Goal: Use online tool/utility: Use online tool/utility

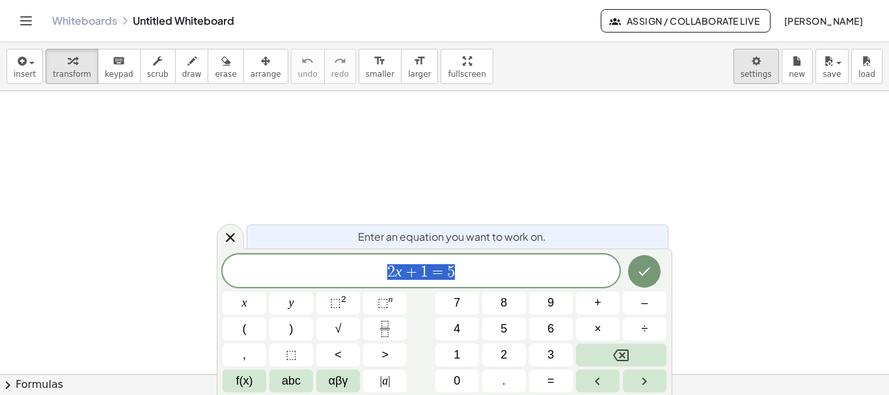
click at [758, 67] on body "Graspable Math Activities Get Started Activity Bank Assigned Work Classes White…" at bounding box center [444, 197] width 889 height 395
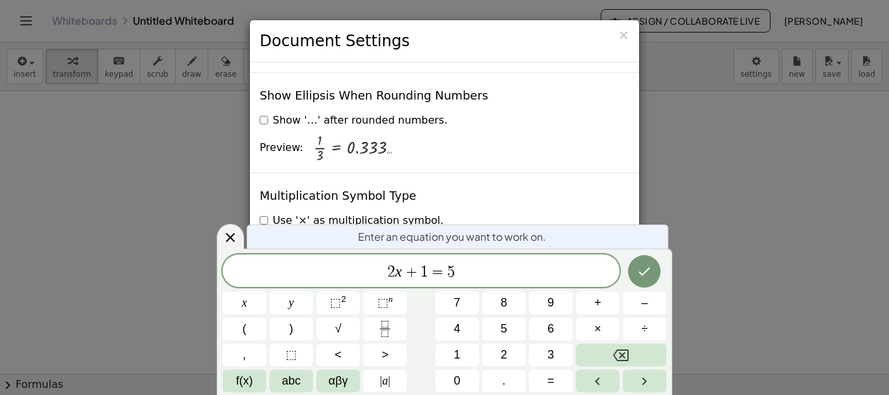
scroll to position [3212, 0]
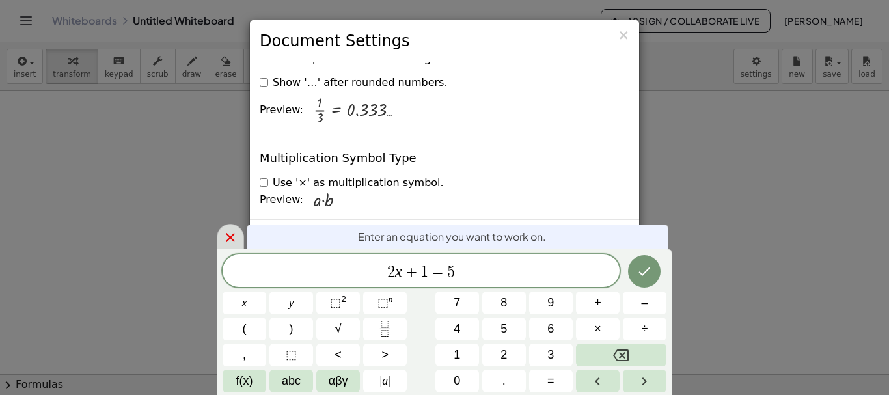
click at [234, 240] on icon at bounding box center [231, 238] width 16 height 16
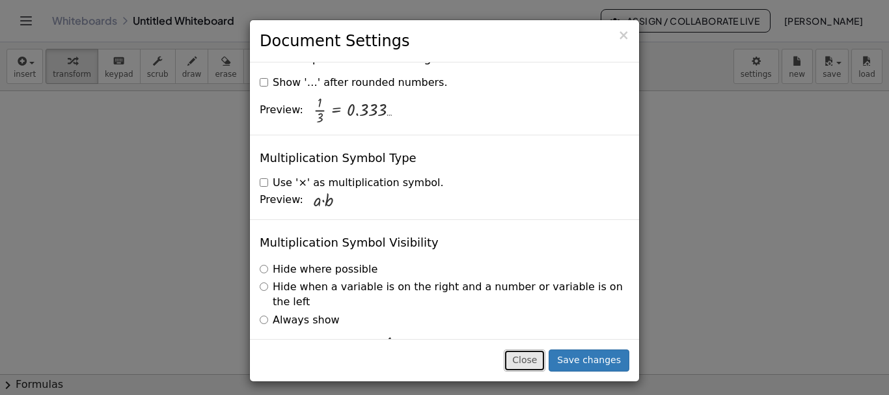
click at [531, 361] on button "Close" at bounding box center [525, 361] width 42 height 22
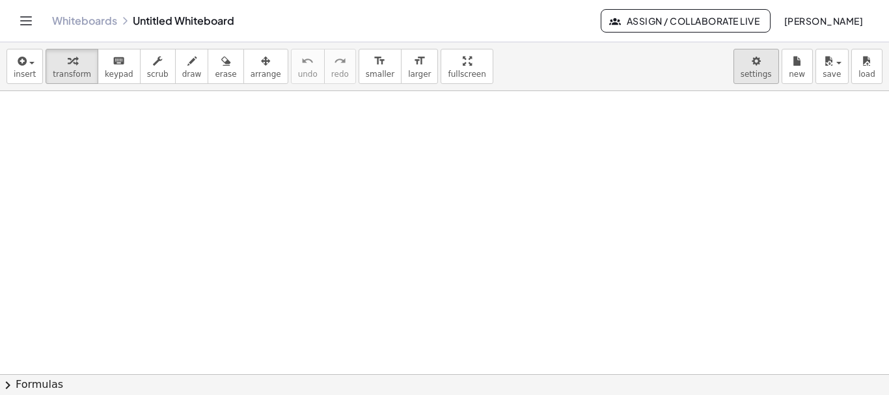
click at [769, 55] on body "Graspable Math Activities Get Started Activity Bank Assigned Work Classes White…" at bounding box center [444, 197] width 889 height 395
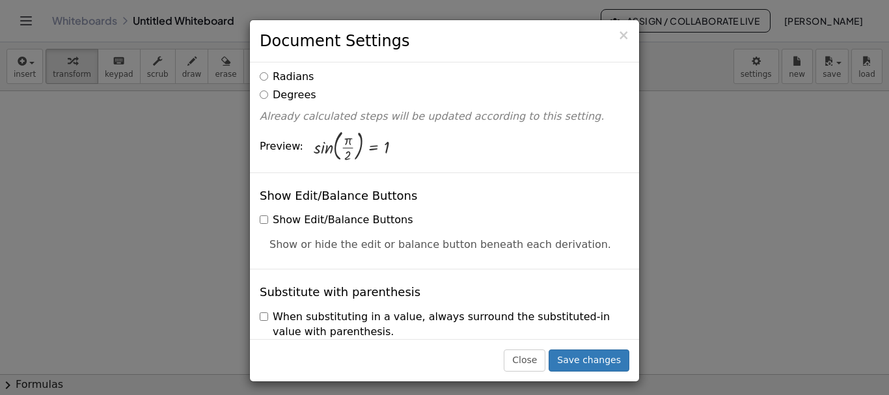
scroll to position [0, 0]
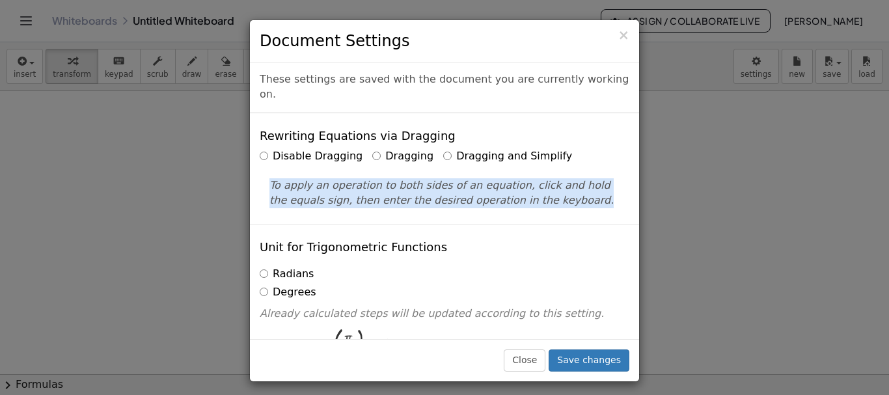
drag, startPoint x: 266, startPoint y: 165, endPoint x: 548, endPoint y: 199, distance: 284.6
click at [548, 199] on div "Rewriting Equations via Dragging Disable Dragging Dragging Dragging and Simplif…" at bounding box center [444, 168] width 389 height 111
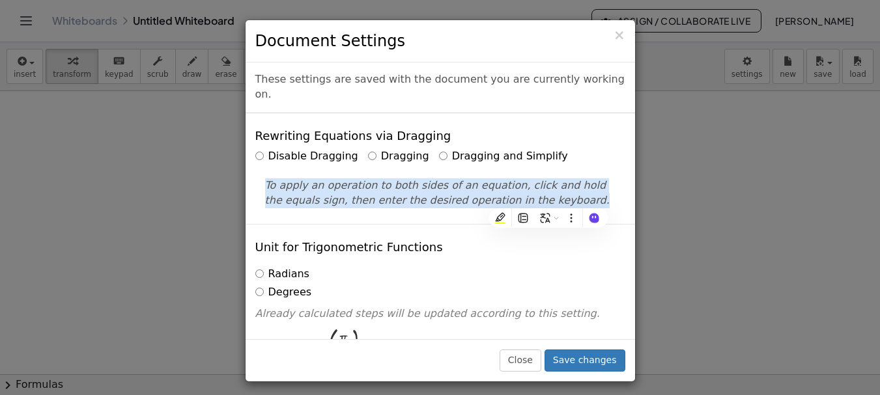
drag, startPoint x: 231, startPoint y: 92, endPoint x: 889, endPoint y: 9, distance: 662.8
click at [615, 160] on div "× Document Settings These settings are saved with the document you are currentl…" at bounding box center [440, 197] width 880 height 395
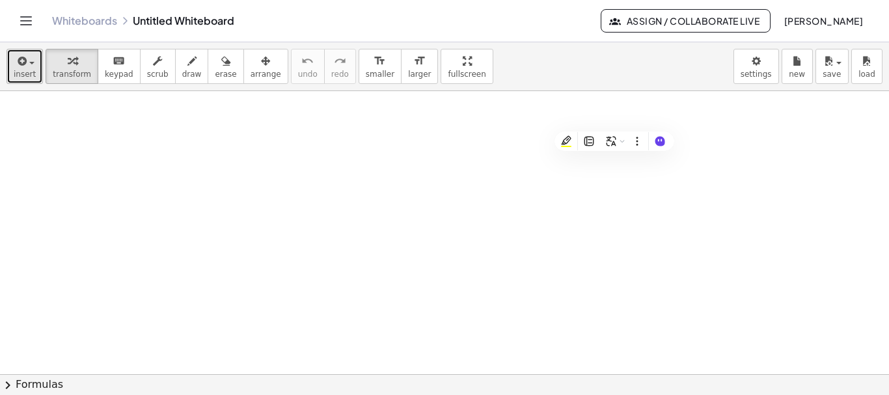
click at [31, 74] on span "insert" at bounding box center [25, 74] width 22 height 9
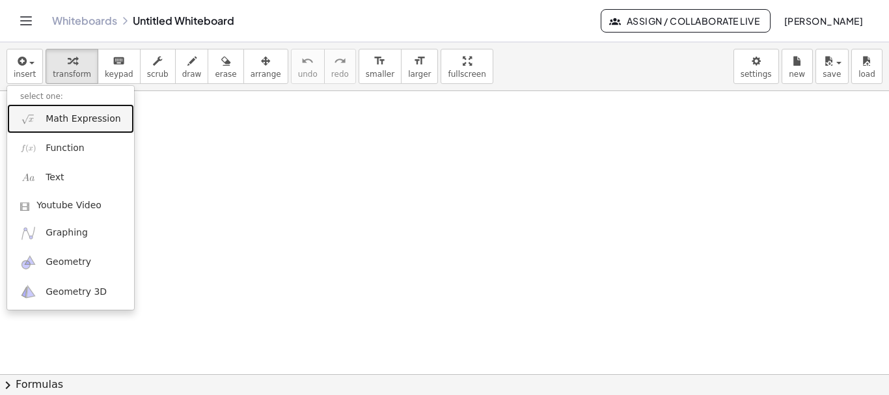
click at [53, 121] on span "Math Expression" at bounding box center [83, 119] width 75 height 13
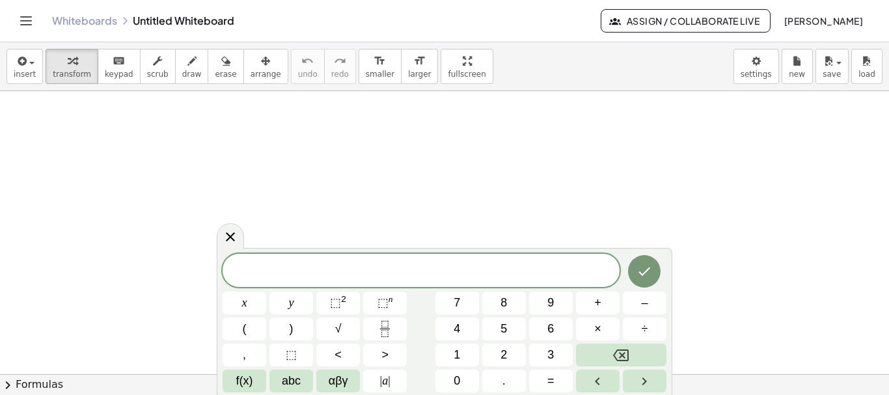
click at [818, 142] on div at bounding box center [444, 374] width 889 height 566
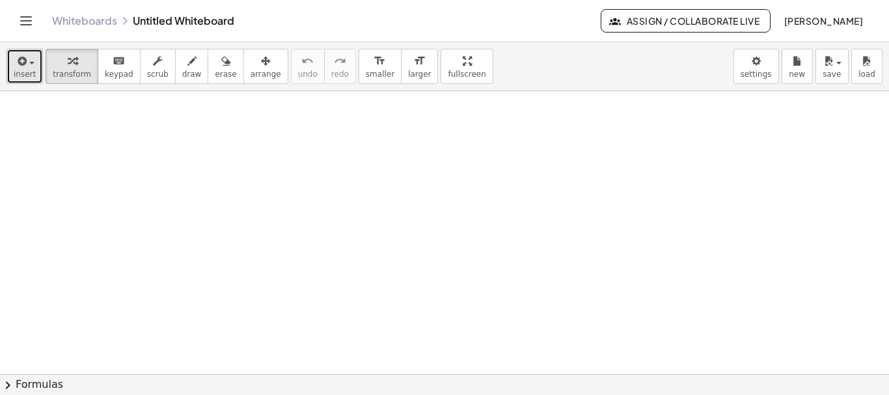
click at [31, 75] on span "insert" at bounding box center [25, 74] width 22 height 9
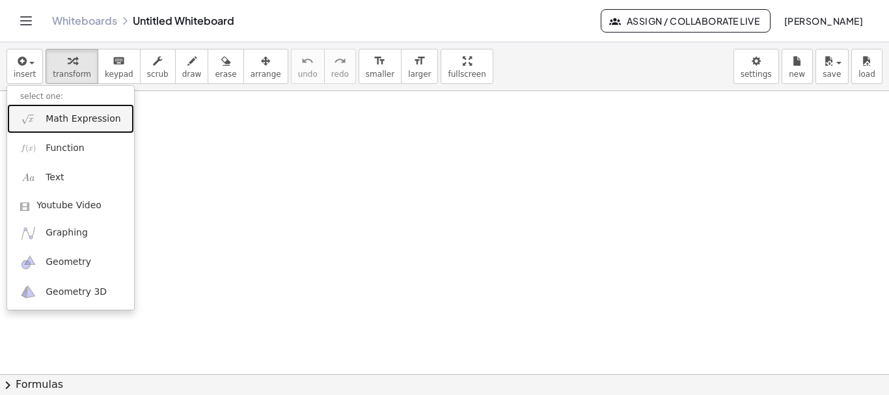
click at [68, 117] on span "Math Expression" at bounding box center [83, 119] width 75 height 13
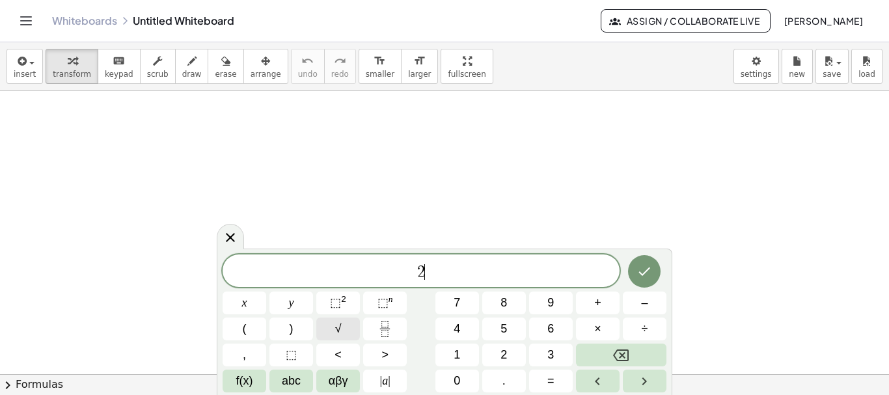
click at [335, 334] on span "√" at bounding box center [338, 329] width 7 height 18
click at [636, 271] on button "Done" at bounding box center [644, 271] width 33 height 33
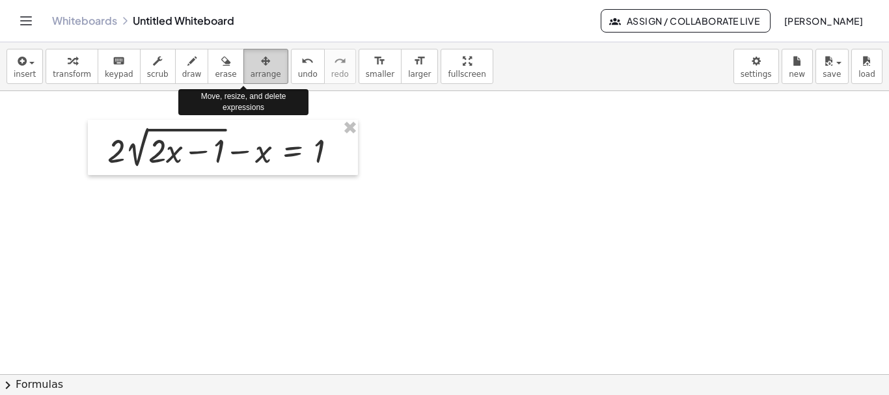
click at [251, 64] on div "button" at bounding box center [266, 61] width 31 height 16
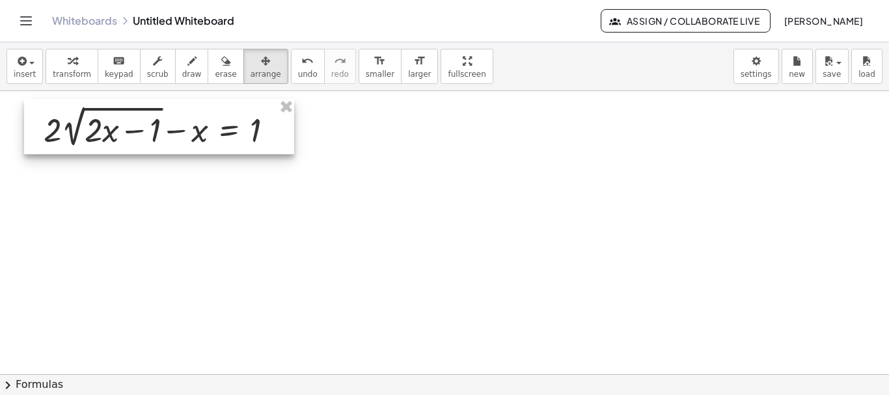
drag, startPoint x: 236, startPoint y: 145, endPoint x: 172, endPoint y: 125, distance: 66.9
click at [172, 125] on div at bounding box center [159, 126] width 270 height 55
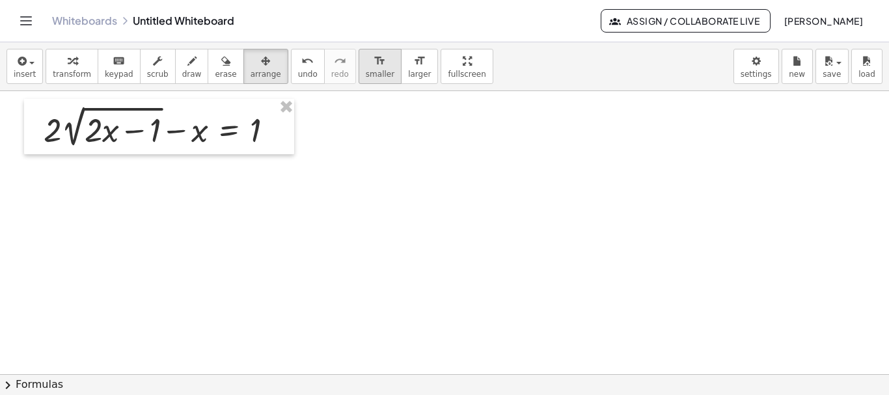
click at [366, 70] on span "smaller" at bounding box center [380, 74] width 29 height 9
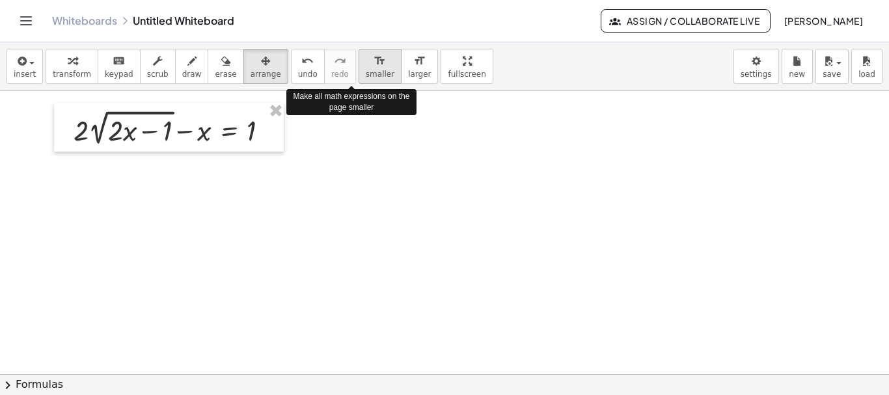
click at [366, 70] on span "smaller" at bounding box center [380, 74] width 29 height 9
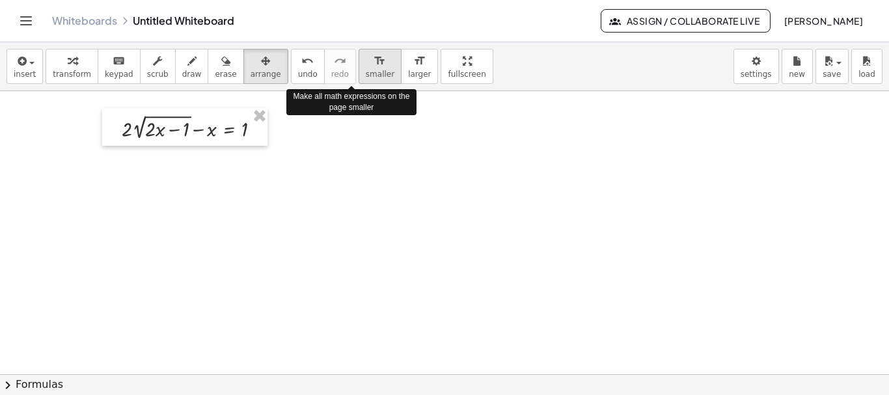
click at [366, 70] on span "smaller" at bounding box center [380, 74] width 29 height 9
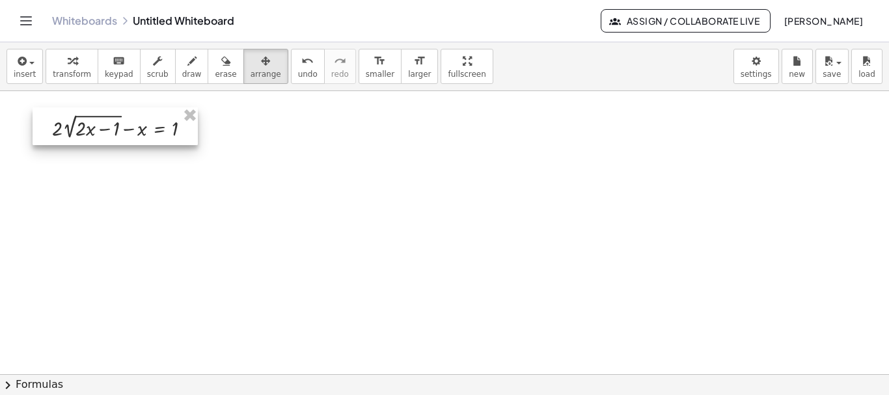
drag, startPoint x: 212, startPoint y: 128, endPoint x: 143, endPoint y: 127, distance: 69.7
click at [143, 127] on div at bounding box center [115, 126] width 165 height 38
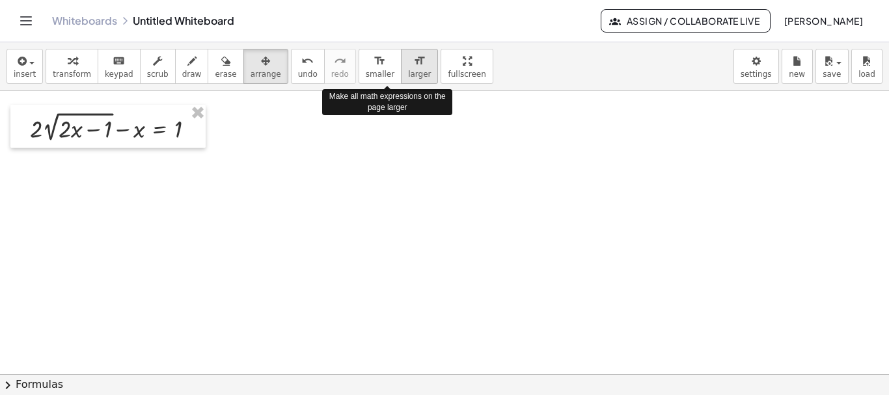
click at [402, 67] on button "format_size larger" at bounding box center [419, 66] width 37 height 35
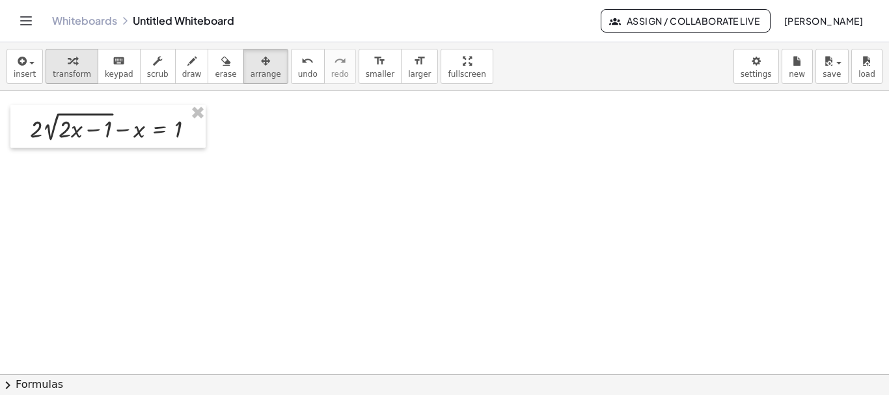
click at [68, 70] on span "transform" at bounding box center [72, 74] width 38 height 9
drag, startPoint x: 124, startPoint y: 132, endPoint x: 202, endPoint y: 132, distance: 78.1
click at [202, 132] on div at bounding box center [117, 126] width 188 height 36
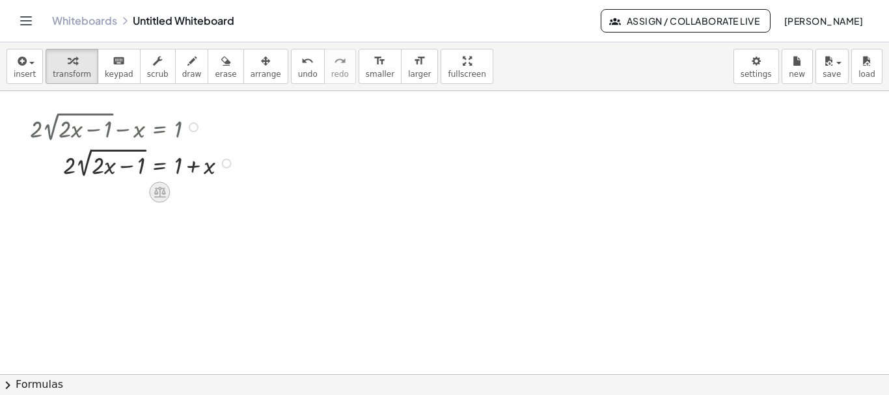
click at [154, 191] on icon at bounding box center [160, 193] width 14 height 14
click at [207, 191] on icon at bounding box center [212, 192] width 12 height 12
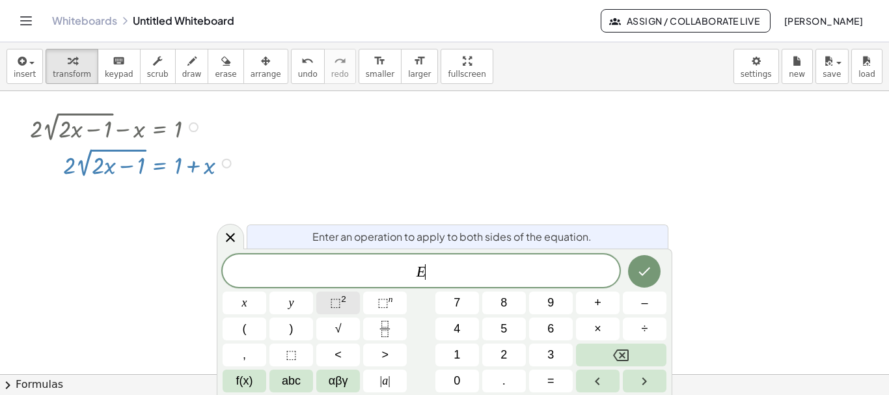
click at [344, 301] on sup "2" at bounding box center [343, 299] width 5 height 10
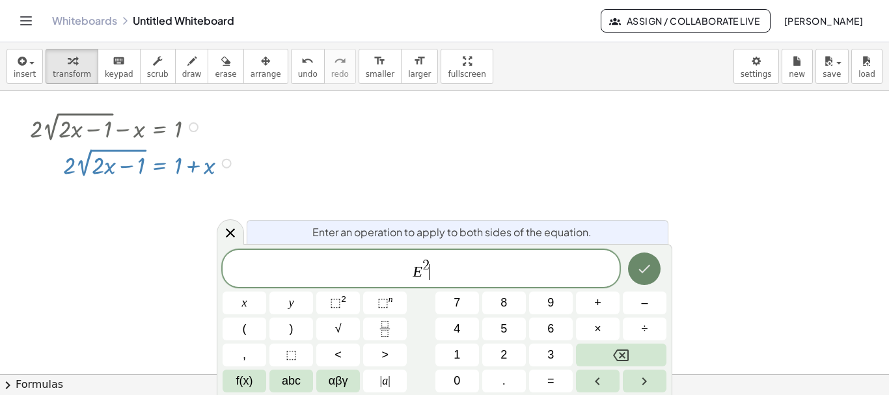
click at [641, 270] on icon "Done" at bounding box center [645, 269] width 16 height 16
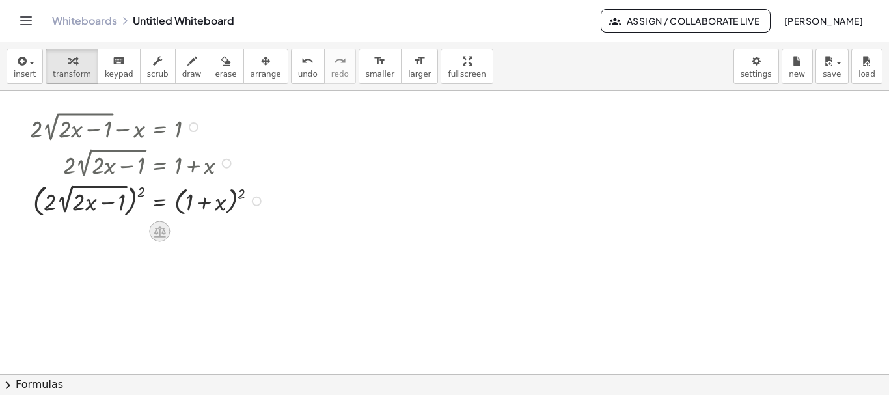
click at [162, 233] on icon at bounding box center [160, 232] width 12 height 11
click at [210, 230] on icon at bounding box center [212, 232] width 12 height 12
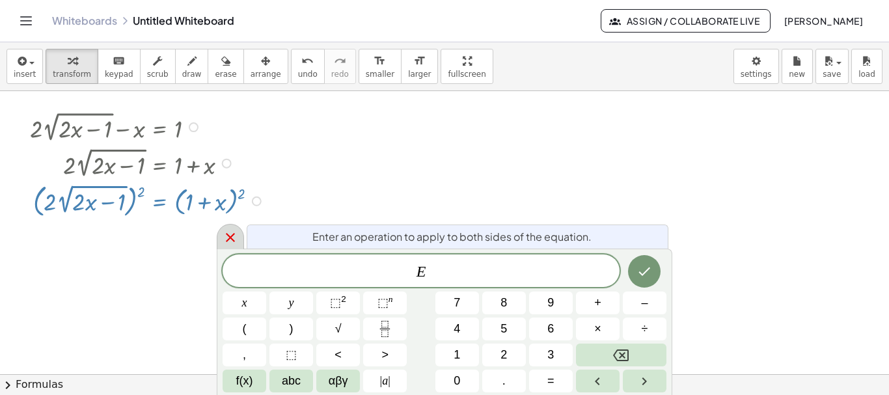
click at [226, 234] on icon at bounding box center [231, 238] width 16 height 16
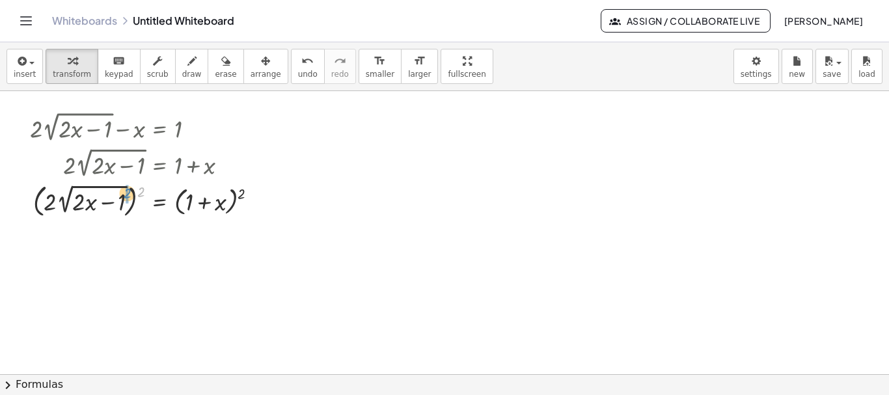
drag, startPoint x: 139, startPoint y: 195, endPoint x: 125, endPoint y: 197, distance: 14.4
click at [125, 197] on div at bounding box center [148, 200] width 251 height 40
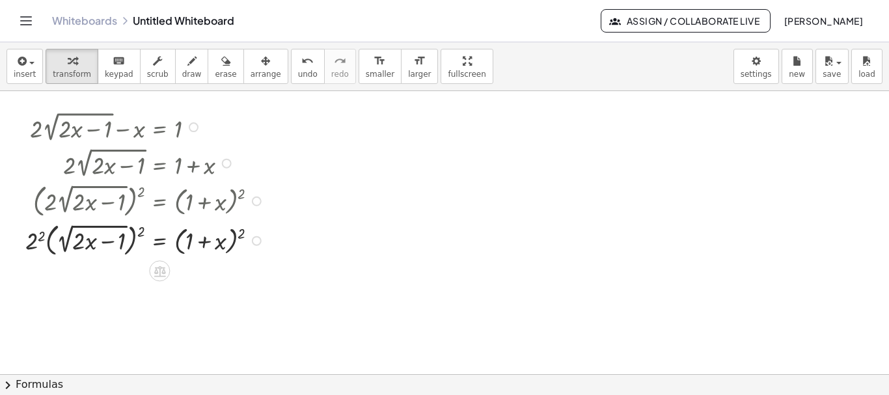
click at [33, 240] on div at bounding box center [147, 240] width 256 height 40
click at [33, 240] on div at bounding box center [148, 240] width 251 height 40
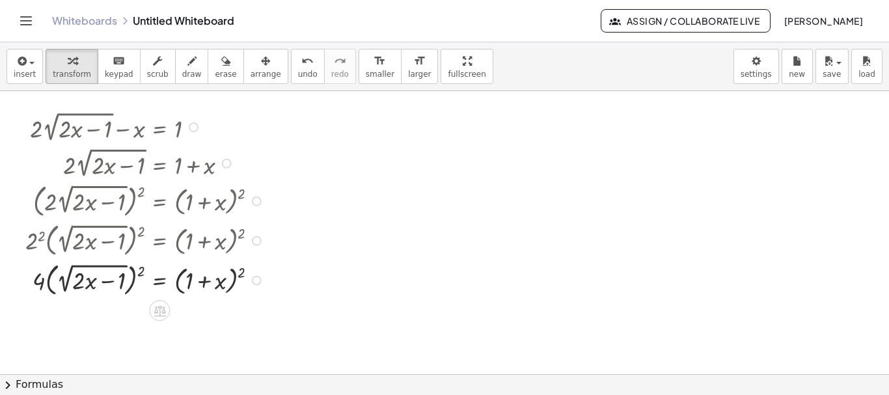
click at [133, 280] on div at bounding box center [147, 280] width 256 height 40
click at [134, 280] on div at bounding box center [147, 280] width 256 height 40
click at [124, 274] on div at bounding box center [147, 280] width 256 height 40
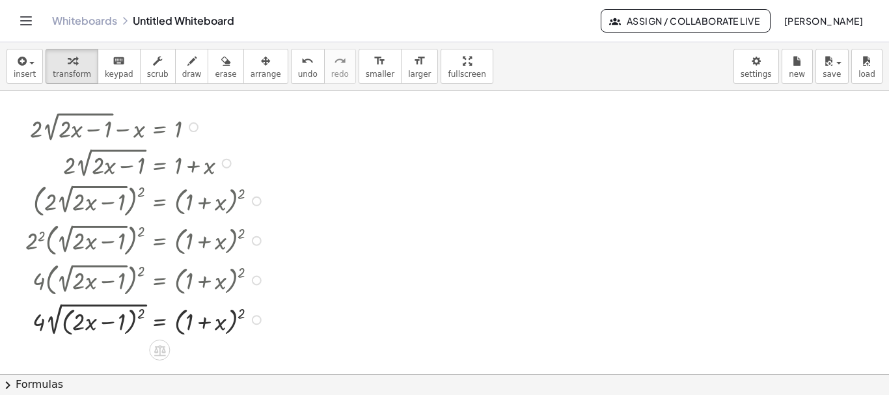
click at [62, 307] on div at bounding box center [147, 319] width 256 height 40
drag, startPoint x: 118, startPoint y: 318, endPoint x: 60, endPoint y: 309, distance: 58.6
click at [60, 309] on div at bounding box center [147, 319] width 256 height 40
click at [64, 306] on div at bounding box center [147, 319] width 256 height 40
click at [64, 306] on div at bounding box center [147, 319] width 256 height 37
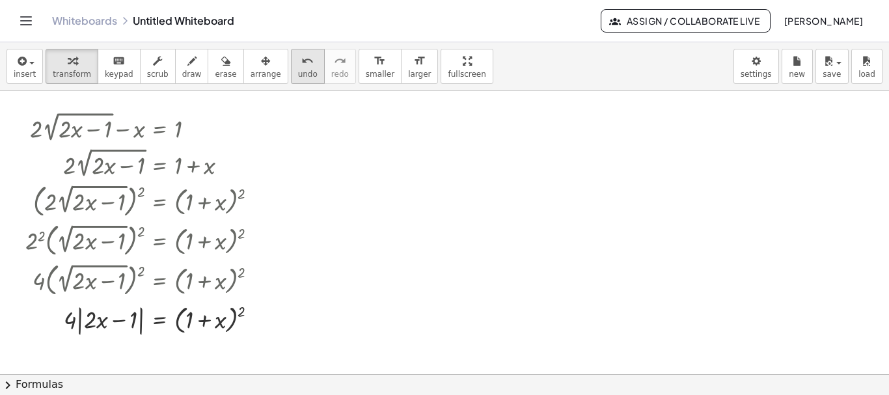
click at [301, 65] on icon "undo" at bounding box center [307, 61] width 12 height 16
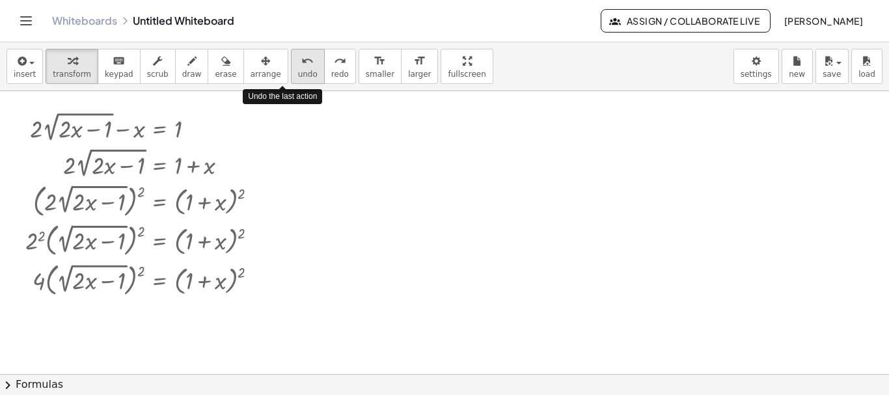
click at [301, 65] on icon "undo" at bounding box center [307, 61] width 12 height 16
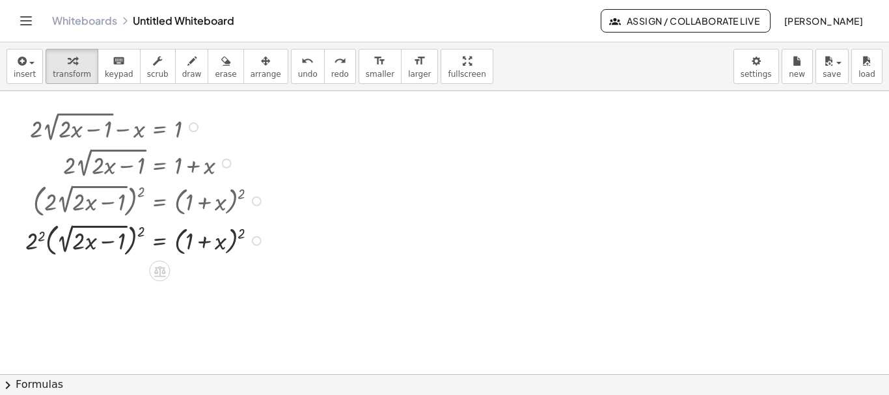
click at [117, 227] on div at bounding box center [147, 240] width 256 height 40
drag, startPoint x: 141, startPoint y: 233, endPoint x: 72, endPoint y: 245, distance: 70.0
click at [72, 245] on div at bounding box center [147, 240] width 256 height 40
click at [41, 238] on div at bounding box center [147, 240] width 256 height 40
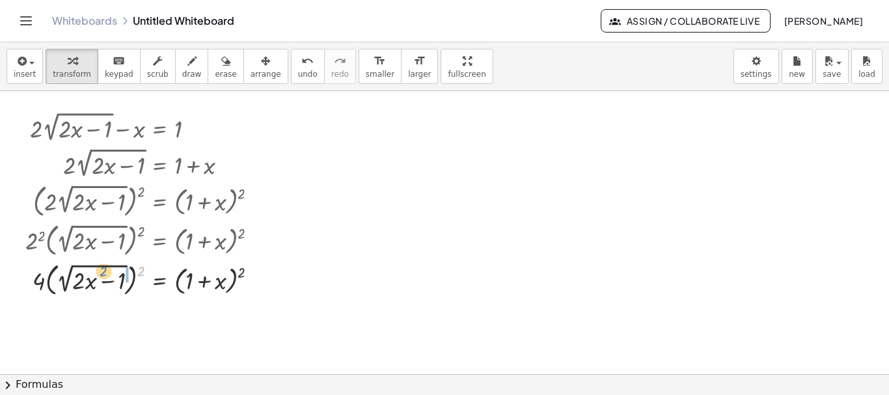
drag, startPoint x: 143, startPoint y: 269, endPoint x: 105, endPoint y: 269, distance: 37.8
click at [105, 269] on div at bounding box center [147, 280] width 256 height 40
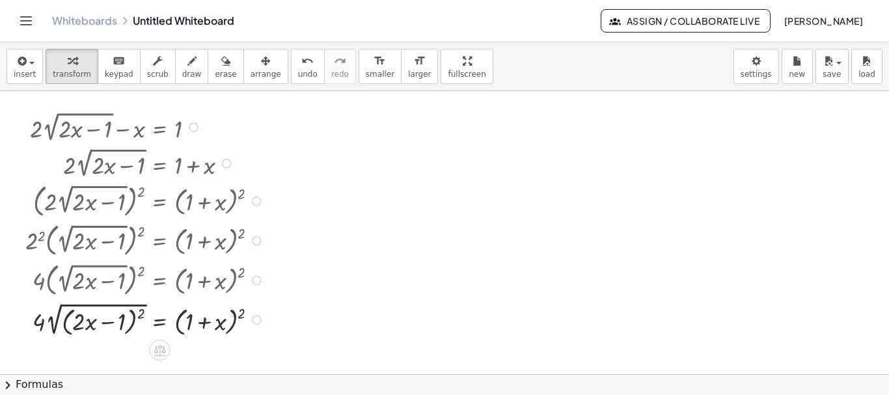
click at [132, 311] on div at bounding box center [147, 319] width 256 height 40
click at [128, 303] on div at bounding box center [147, 319] width 256 height 40
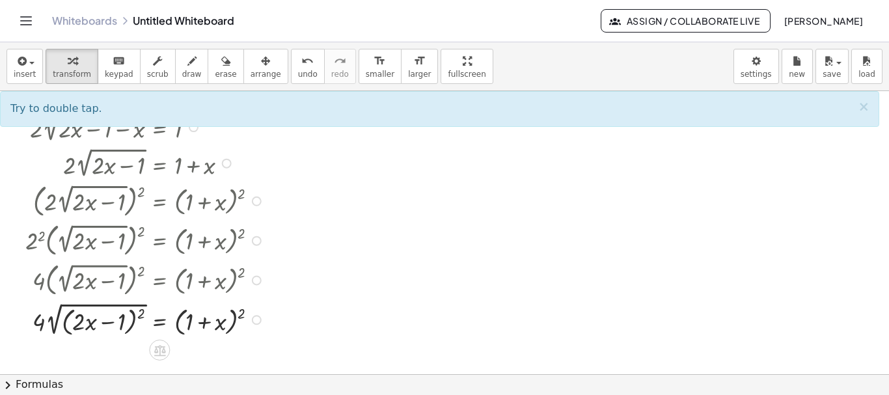
click at [128, 305] on div at bounding box center [147, 319] width 256 height 40
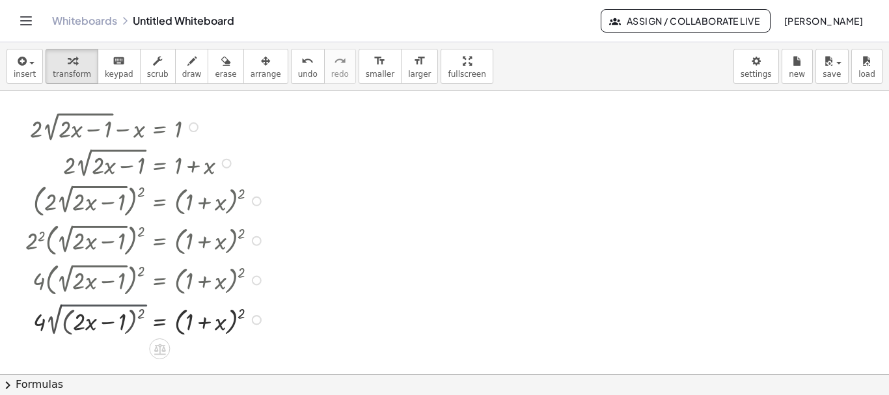
click at [128, 305] on div at bounding box center [147, 319] width 256 height 37
click at [298, 55] on div "undo" at bounding box center [308, 61] width 20 height 16
click at [132, 303] on div at bounding box center [131, 319] width 287 height 40
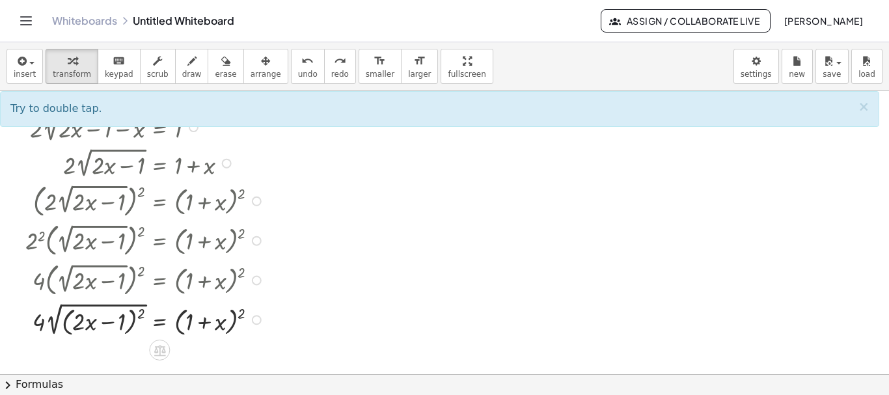
click at [133, 307] on div at bounding box center [131, 319] width 287 height 40
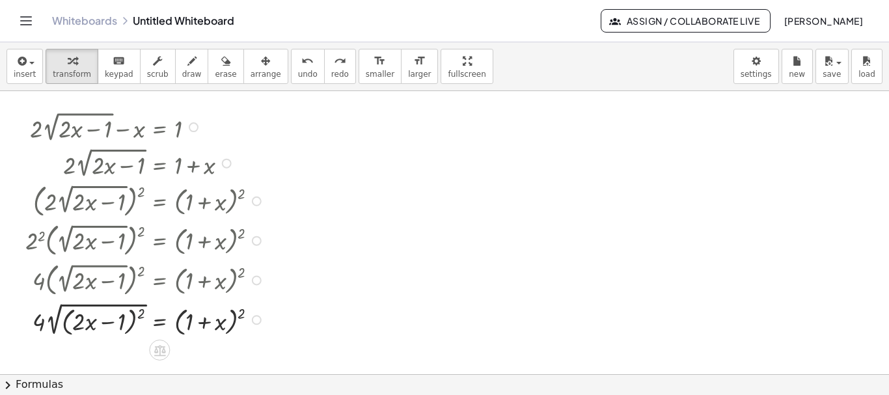
click at [133, 307] on div at bounding box center [131, 319] width 287 height 40
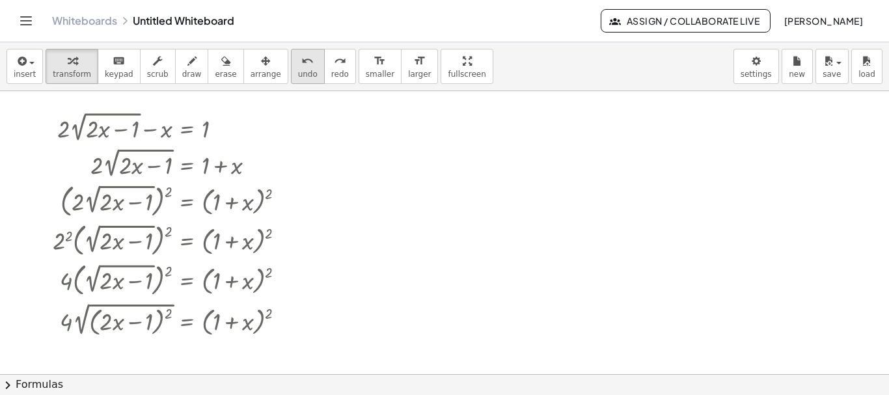
click at [298, 66] on div "undo" at bounding box center [308, 61] width 20 height 16
click at [152, 305] on div at bounding box center [174, 319] width 256 height 40
click at [152, 305] on div at bounding box center [174, 319] width 256 height 37
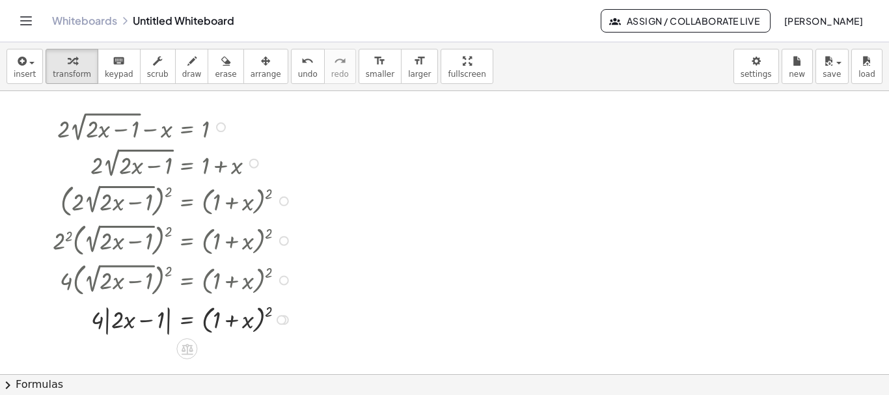
click at [263, 312] on div at bounding box center [174, 319] width 256 height 37
drag, startPoint x: 268, startPoint y: 313, endPoint x: 262, endPoint y: 315, distance: 6.8
click at [262, 315] on div at bounding box center [174, 319] width 256 height 37
click at [261, 315] on div at bounding box center [174, 319] width 256 height 37
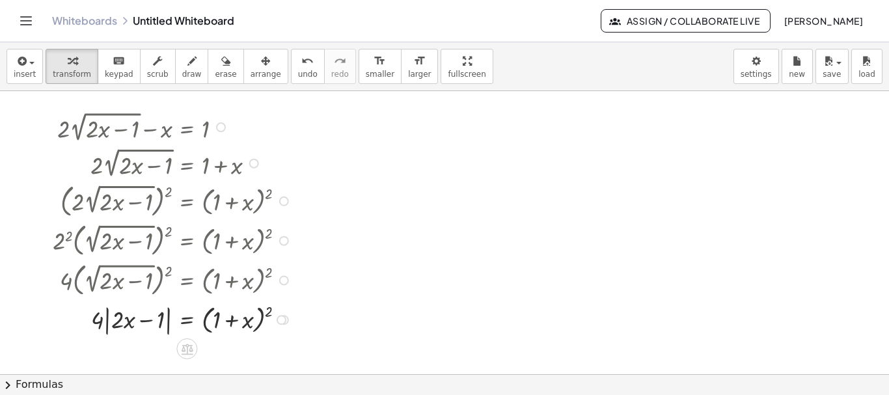
click at [261, 315] on div at bounding box center [174, 319] width 256 height 37
drag, startPoint x: 269, startPoint y: 313, endPoint x: 255, endPoint y: 316, distance: 14.1
click at [255, 316] on div at bounding box center [174, 319] width 256 height 37
drag, startPoint x: 266, startPoint y: 310, endPoint x: 242, endPoint y: 315, distance: 24.6
click at [242, 315] on div at bounding box center [174, 319] width 256 height 37
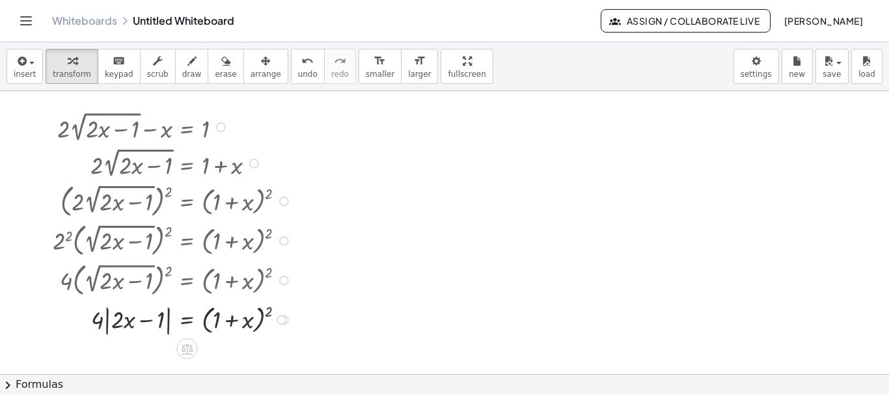
click at [204, 321] on div at bounding box center [174, 319] width 256 height 37
click at [204, 322] on div at bounding box center [174, 319] width 256 height 37
drag, startPoint x: 268, startPoint y: 311, endPoint x: 254, endPoint y: 324, distance: 18.4
click at [254, 324] on div at bounding box center [174, 319] width 256 height 37
drag, startPoint x: 266, startPoint y: 312, endPoint x: 242, endPoint y: 317, distance: 25.3
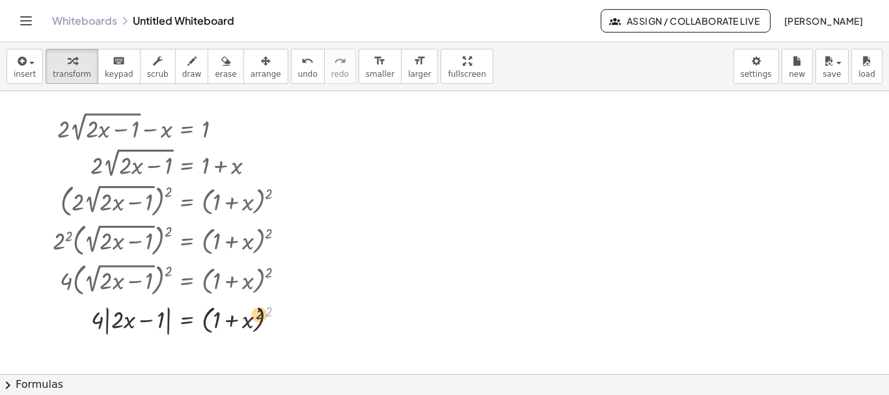
click at [242, 317] on div at bounding box center [174, 319] width 256 height 37
click at [260, 320] on div at bounding box center [174, 319] width 256 height 37
click at [261, 320] on div at bounding box center [174, 319] width 256 height 37
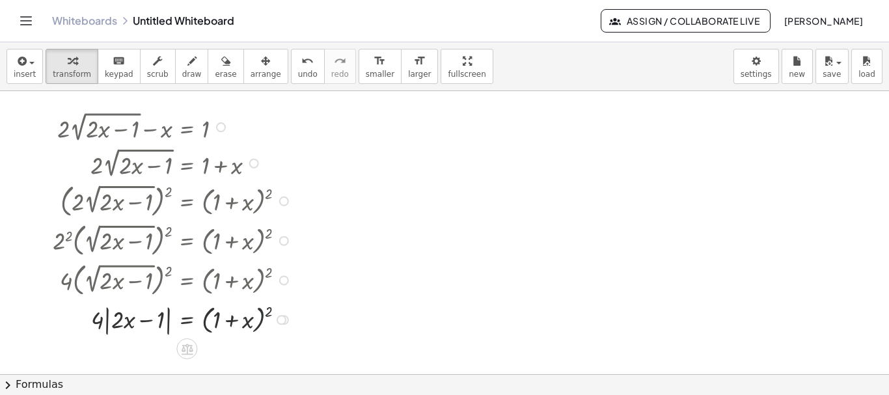
click at [262, 311] on div at bounding box center [174, 319] width 256 height 37
click at [260, 306] on div at bounding box center [174, 319] width 256 height 37
click at [258, 308] on div at bounding box center [174, 319] width 256 height 37
click at [258, 309] on div at bounding box center [174, 319] width 256 height 37
drag, startPoint x: 258, startPoint y: 309, endPoint x: 236, endPoint y: 318, distance: 24.5
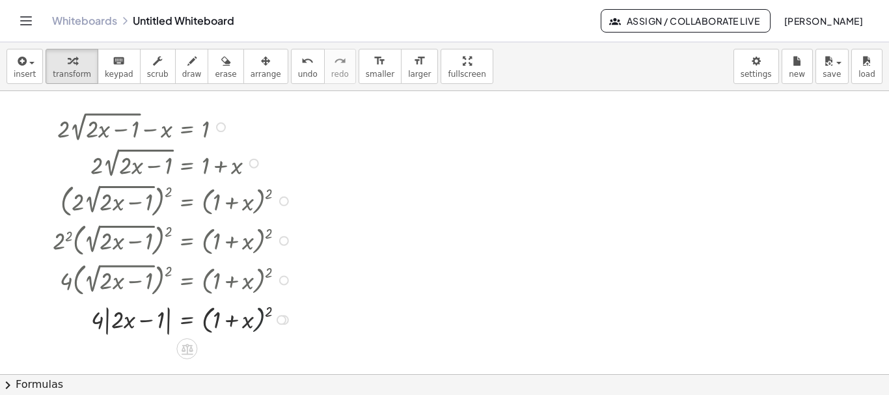
click at [259, 309] on div at bounding box center [174, 319] width 256 height 37
click at [202, 319] on div at bounding box center [174, 319] width 256 height 37
click at [203, 320] on div at bounding box center [174, 319] width 256 height 37
click at [206, 322] on div at bounding box center [174, 319] width 256 height 37
click at [207, 323] on div at bounding box center [174, 319] width 256 height 37
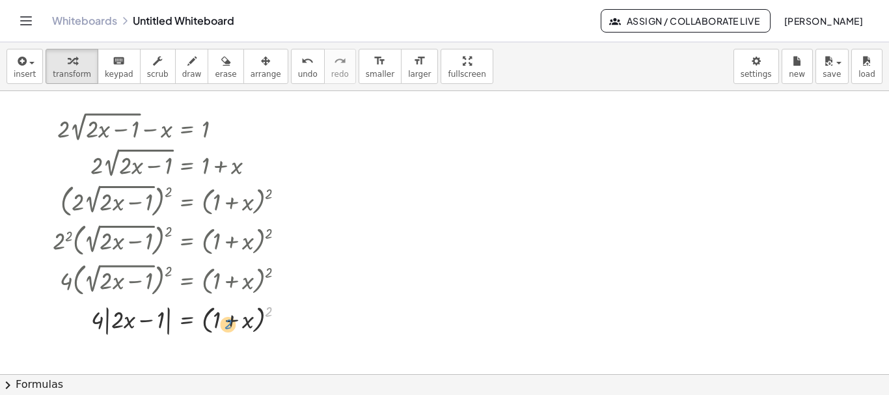
drag, startPoint x: 267, startPoint y: 312, endPoint x: 227, endPoint y: 323, distance: 41.2
click at [227, 323] on div at bounding box center [174, 319] width 256 height 37
click at [244, 324] on div at bounding box center [174, 319] width 256 height 37
drag, startPoint x: 249, startPoint y: 324, endPoint x: 273, endPoint y: 311, distance: 27.4
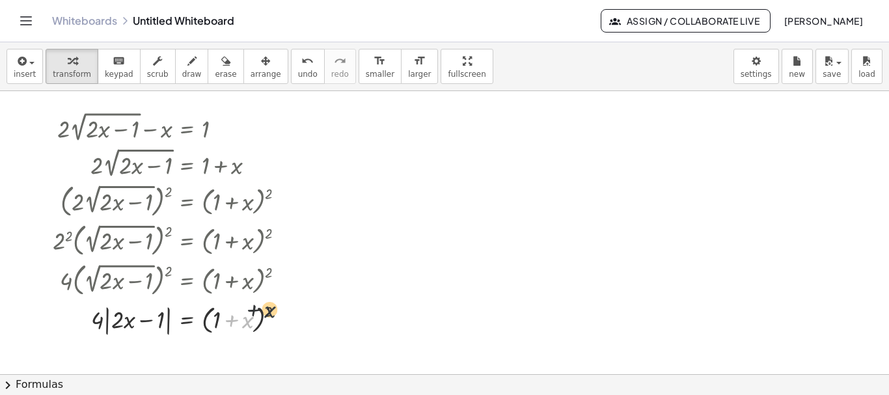
click at [273, 311] on div at bounding box center [174, 319] width 256 height 37
drag, startPoint x: 215, startPoint y: 320, endPoint x: 270, endPoint y: 310, distance: 56.2
click at [270, 310] on div at bounding box center [174, 319] width 256 height 37
click at [259, 323] on div at bounding box center [174, 319] width 256 height 37
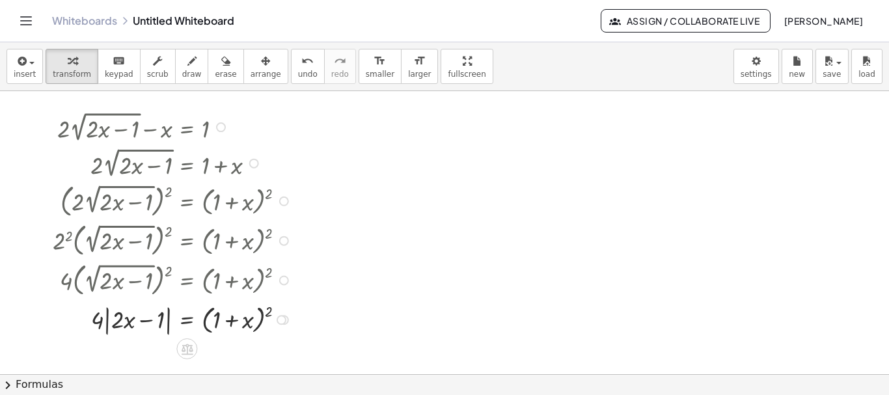
click at [231, 320] on div at bounding box center [174, 319] width 256 height 37
click at [206, 327] on div at bounding box center [174, 319] width 256 height 37
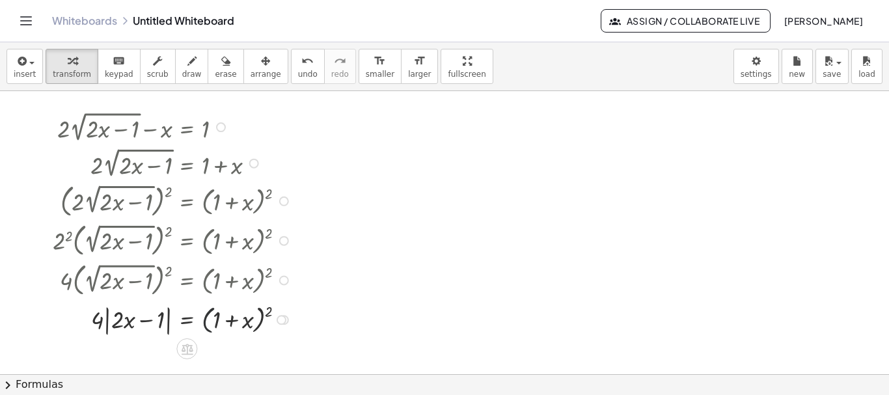
click at [206, 327] on div at bounding box center [174, 319] width 256 height 37
click at [263, 311] on div at bounding box center [174, 319] width 256 height 37
click at [269, 312] on div at bounding box center [174, 319] width 256 height 37
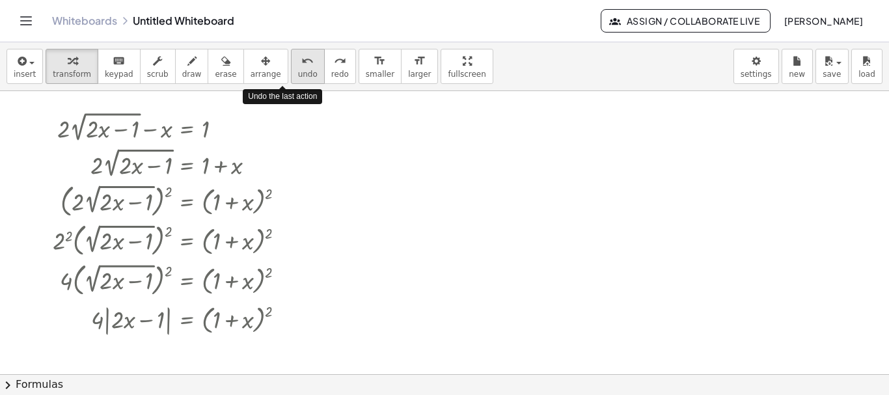
click at [301, 64] on icon "undo" at bounding box center [307, 61] width 12 height 16
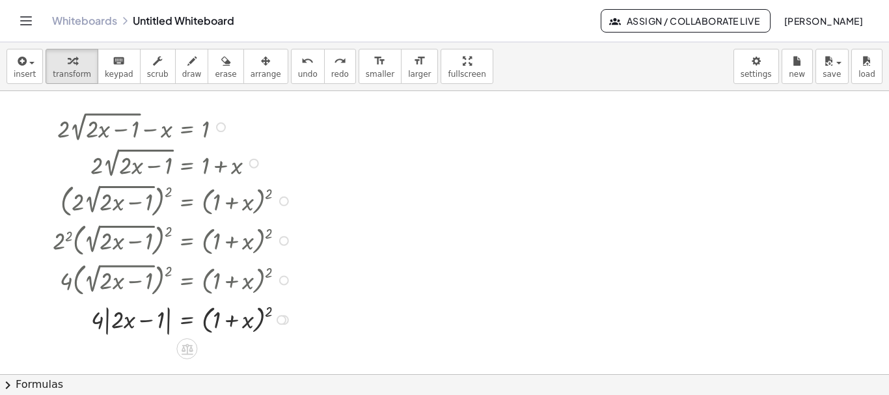
click at [260, 313] on div at bounding box center [174, 319] width 256 height 37
click at [264, 320] on div at bounding box center [174, 319] width 256 height 37
drag, startPoint x: 280, startPoint y: 337, endPoint x: 281, endPoint y: 356, distance: 18.9
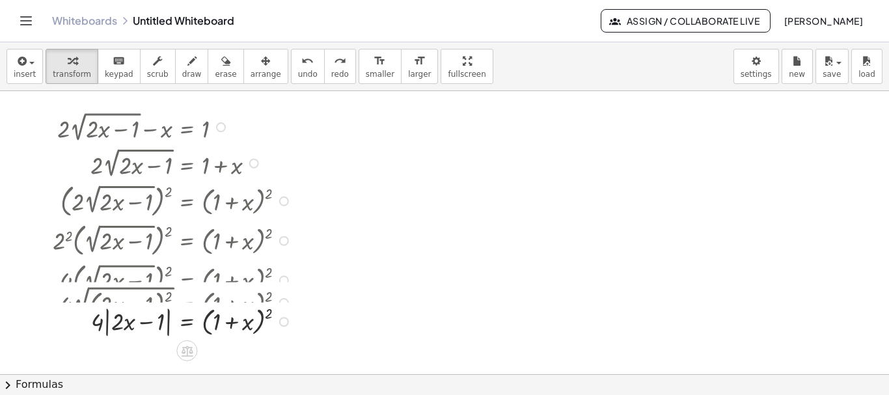
click at [281, 356] on div "+ · 2 · 2 √ ( + · 2 · x − 1 ) − x = 1 · 2 · 2 √ ( + · 2 · x − 1 ) = + 1 + x ( ·…" at bounding box center [444, 374] width 889 height 566
click at [261, 316] on div at bounding box center [174, 319] width 256 height 37
click at [205, 318] on div at bounding box center [174, 319] width 256 height 37
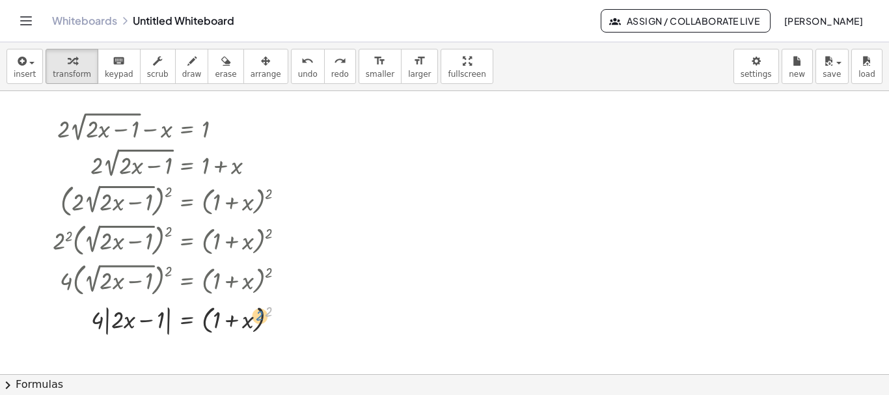
drag, startPoint x: 268, startPoint y: 311, endPoint x: 259, endPoint y: 315, distance: 9.3
click at [259, 315] on div at bounding box center [174, 319] width 256 height 37
drag, startPoint x: 267, startPoint y: 313, endPoint x: 247, endPoint y: 323, distance: 22.7
click at [247, 323] on div at bounding box center [174, 319] width 256 height 37
drag, startPoint x: 268, startPoint y: 311, endPoint x: 220, endPoint y: 314, distance: 48.3
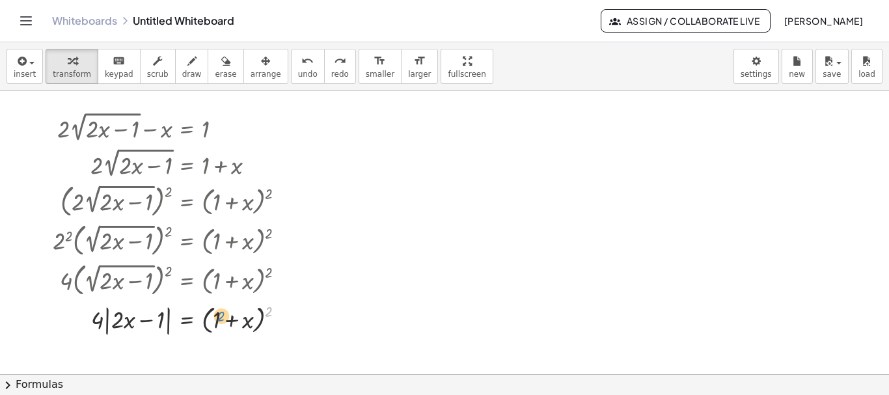
click at [220, 314] on div at bounding box center [174, 319] width 256 height 37
drag, startPoint x: 269, startPoint y: 311, endPoint x: 242, endPoint y: 322, distance: 29.3
click at [242, 322] on div at bounding box center [174, 319] width 256 height 37
click at [268, 311] on div at bounding box center [174, 319] width 256 height 37
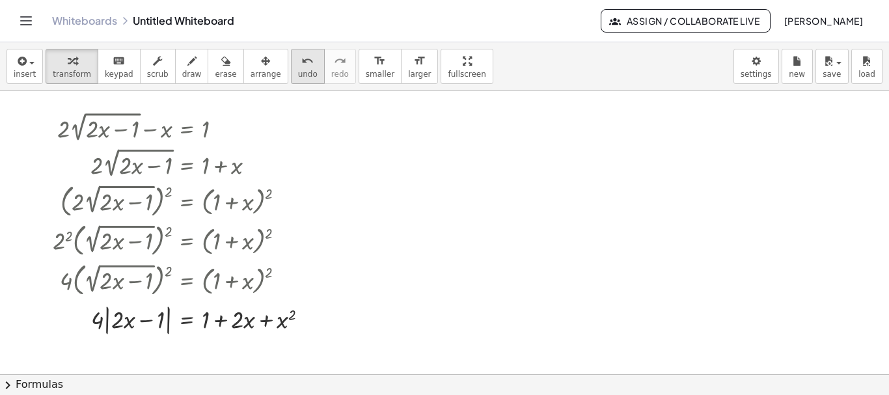
click at [298, 70] on span "undo" at bounding box center [308, 74] width 20 height 9
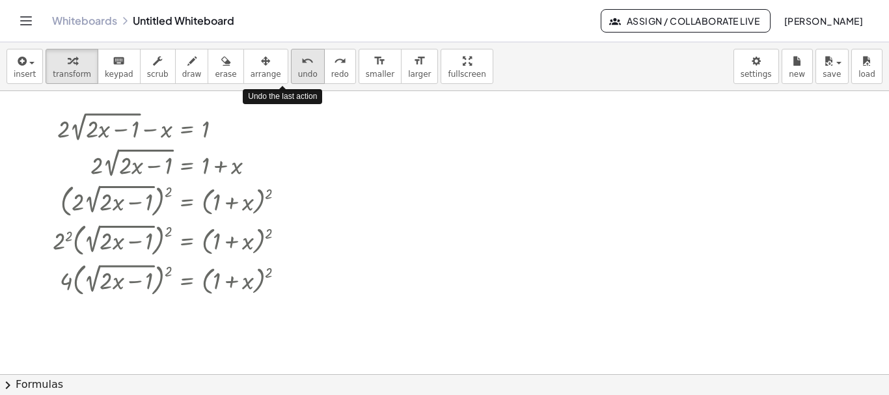
click at [298, 70] on span "undo" at bounding box center [308, 74] width 20 height 9
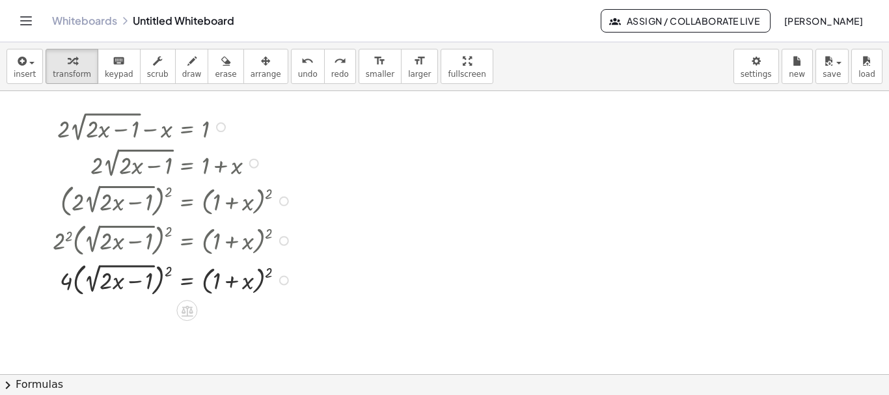
click at [169, 267] on div at bounding box center [174, 280] width 256 height 40
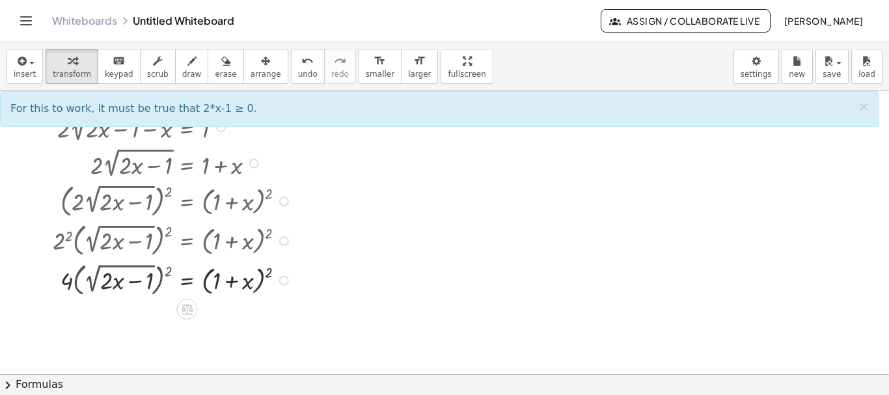
click at [169, 267] on div at bounding box center [174, 279] width 256 height 36
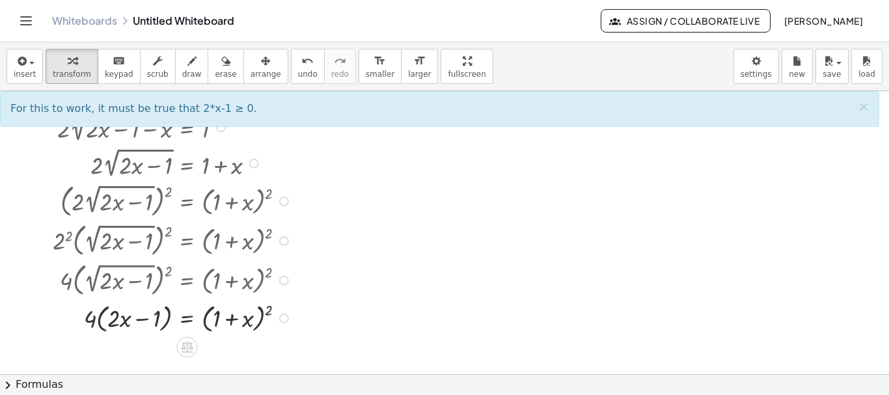
click at [269, 309] on div at bounding box center [174, 317] width 256 height 36
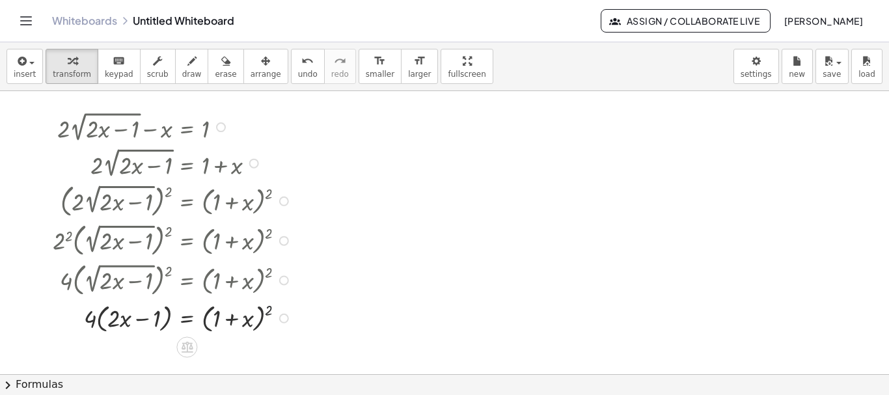
click at [269, 309] on div at bounding box center [174, 317] width 256 height 36
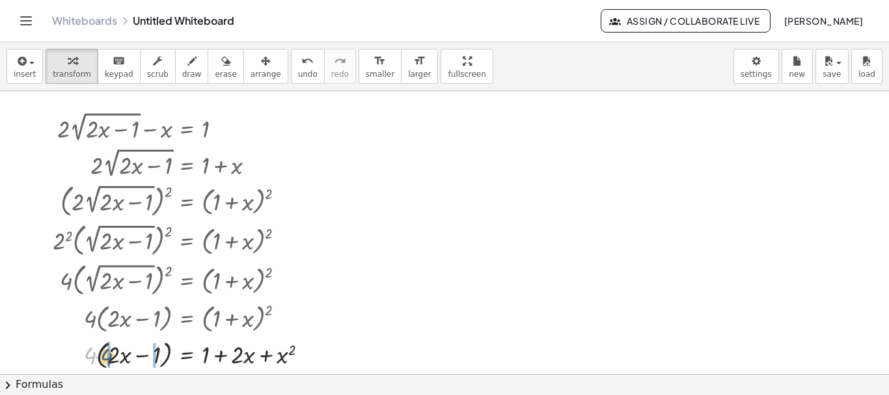
drag, startPoint x: 88, startPoint y: 357, endPoint x: 104, endPoint y: 359, distance: 16.3
click at [104, 359] on div at bounding box center [185, 353] width 279 height 36
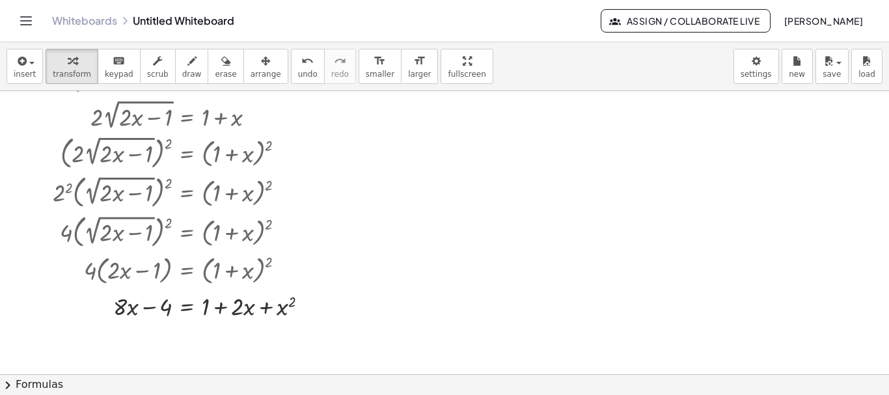
scroll to position [130, 0]
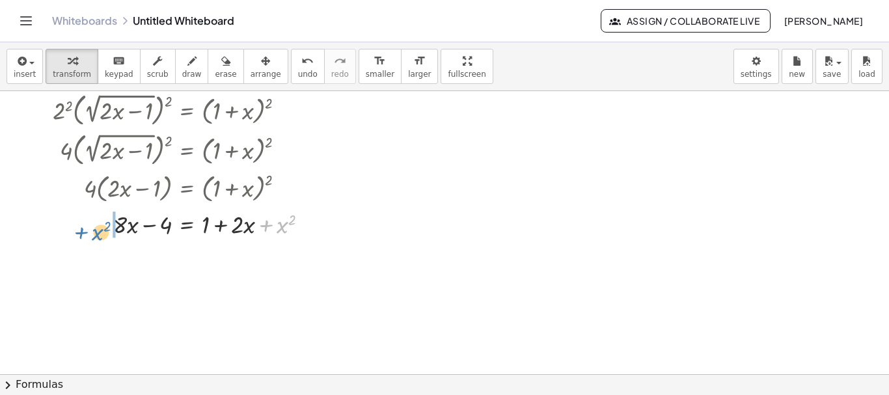
drag, startPoint x: 283, startPoint y: 227, endPoint x: 96, endPoint y: 232, distance: 187.6
click at [96, 232] on div at bounding box center [185, 223] width 279 height 33
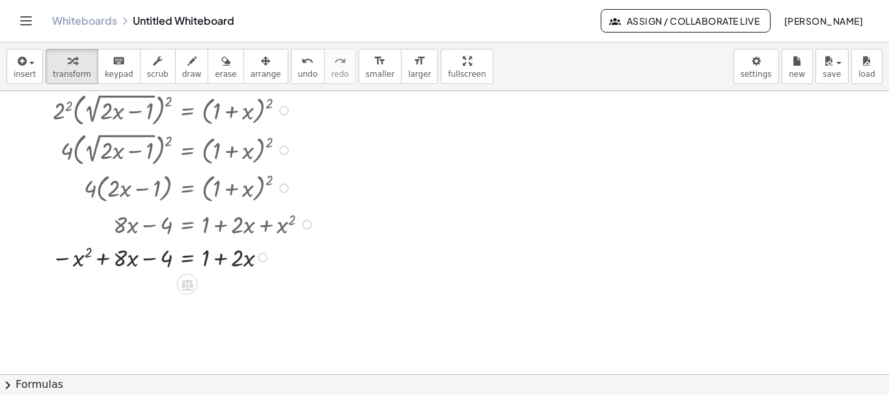
drag, startPoint x: 222, startPoint y: 225, endPoint x: 157, endPoint y: 263, distance: 75.3
drag, startPoint x: 222, startPoint y: 257, endPoint x: 105, endPoint y: 258, distance: 116.5
click at [105, 258] on div at bounding box center [185, 256] width 280 height 33
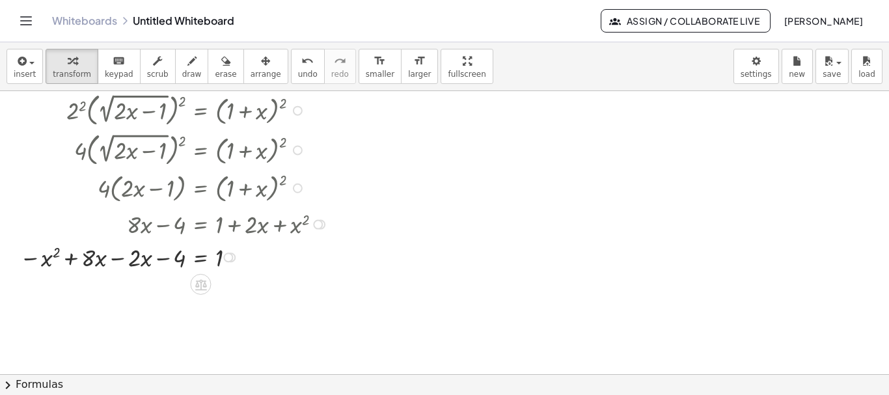
click at [114, 260] on div at bounding box center [176, 256] width 326 height 33
drag, startPoint x: 165, startPoint y: 291, endPoint x: 217, endPoint y: 294, distance: 52.2
click at [217, 294] on div at bounding box center [176, 289] width 326 height 33
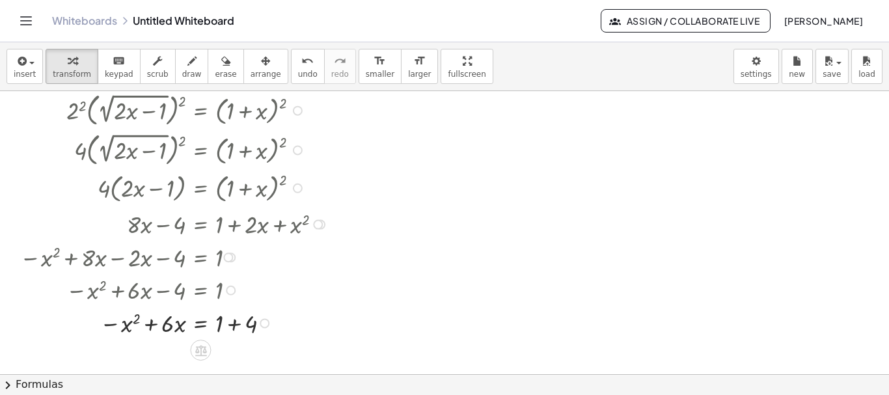
click at [236, 326] on div at bounding box center [176, 322] width 326 height 33
drag, startPoint x: 223, startPoint y: 357, endPoint x: 189, endPoint y: 355, distance: 33.2
click at [189, 355] on div at bounding box center [176, 355] width 326 height 33
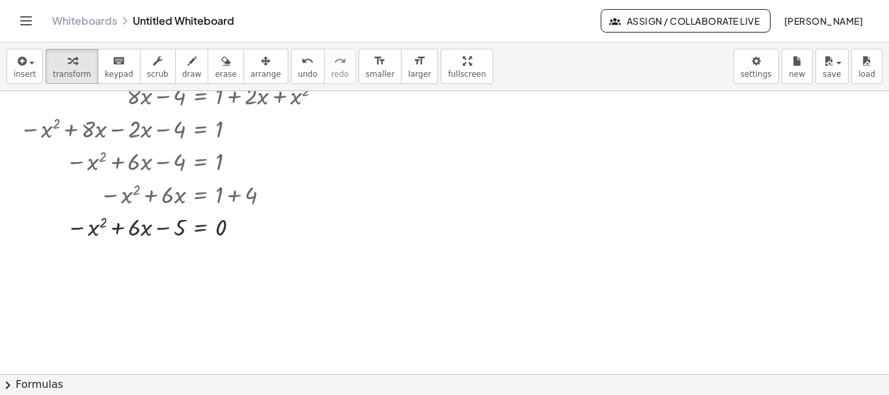
scroll to position [260, 0]
click at [307, 395] on div "Close" at bounding box center [444, 395] width 889 height 0
click at [6, 387] on span "chevron_right" at bounding box center [8, 386] width 16 height 16
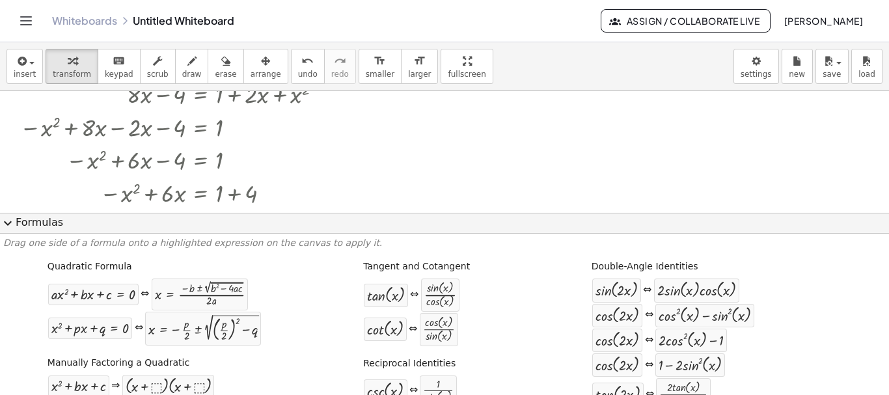
click at [311, 395] on div "Close" at bounding box center [444, 395] width 889 height 0
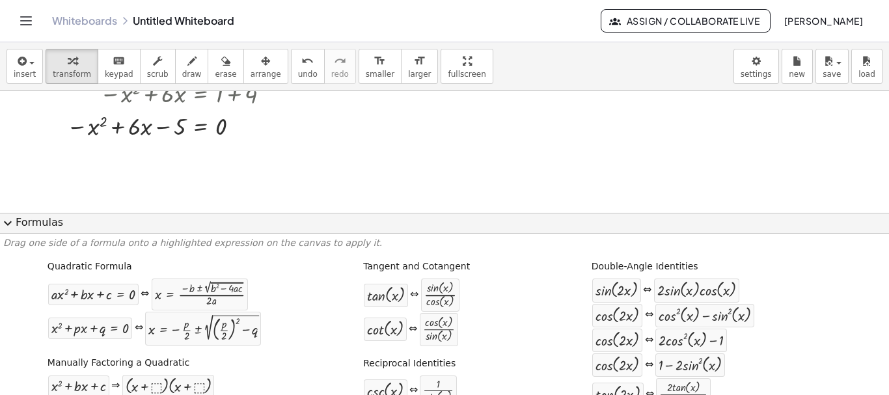
scroll to position [295, 0]
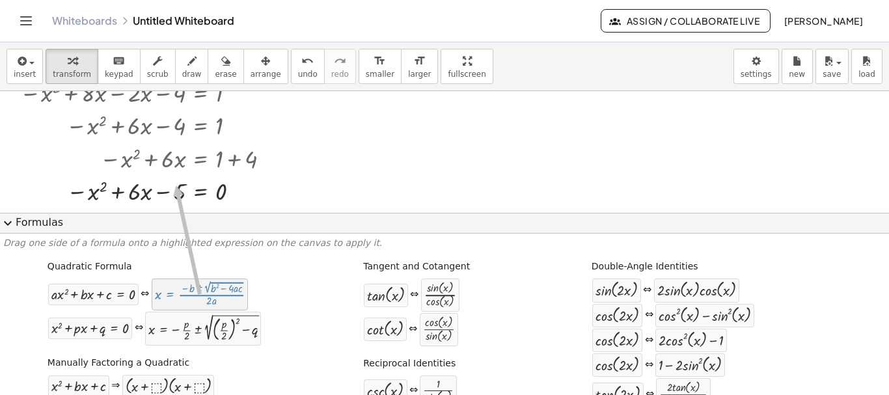
drag, startPoint x: 216, startPoint y: 299, endPoint x: 176, endPoint y: 186, distance: 120.3
click at [307, 395] on div "Close" at bounding box center [444, 395] width 889 height 0
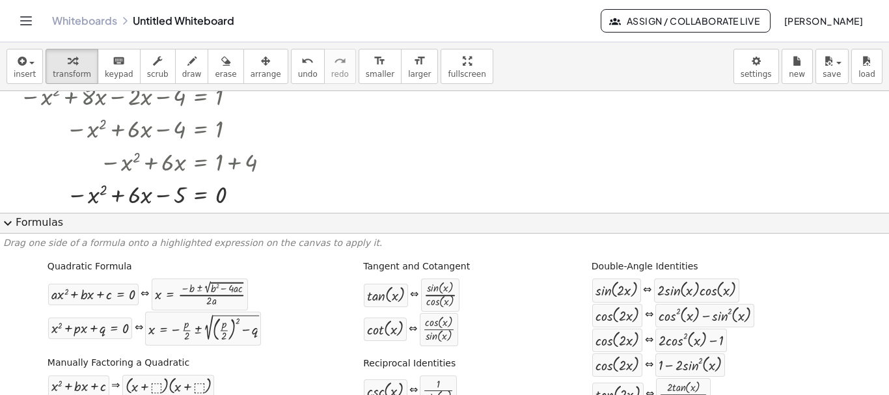
scroll to position [290, 0]
drag, startPoint x: 169, startPoint y: 301, endPoint x: 214, endPoint y: 197, distance: 112.8
click at [307, 395] on div "Close" at bounding box center [444, 395] width 889 height 0
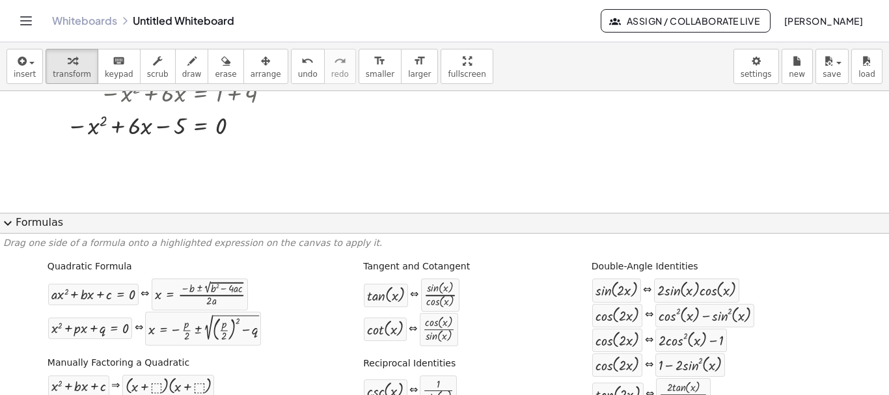
scroll to position [355, 0]
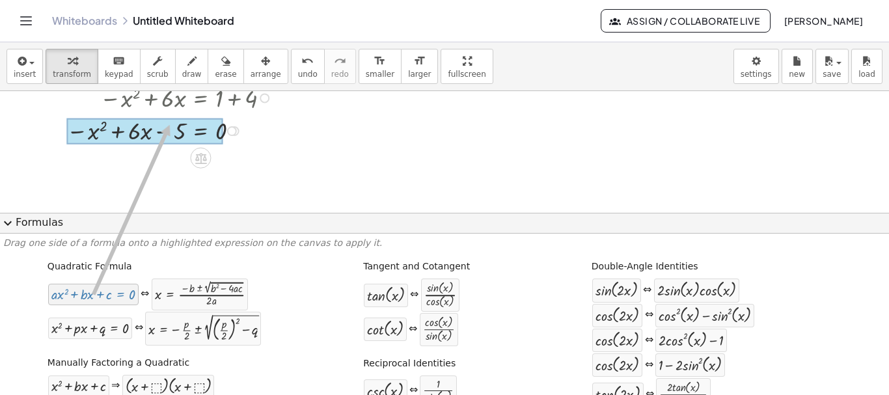
drag, startPoint x: 89, startPoint y: 297, endPoint x: 167, endPoint y: 125, distance: 188.5
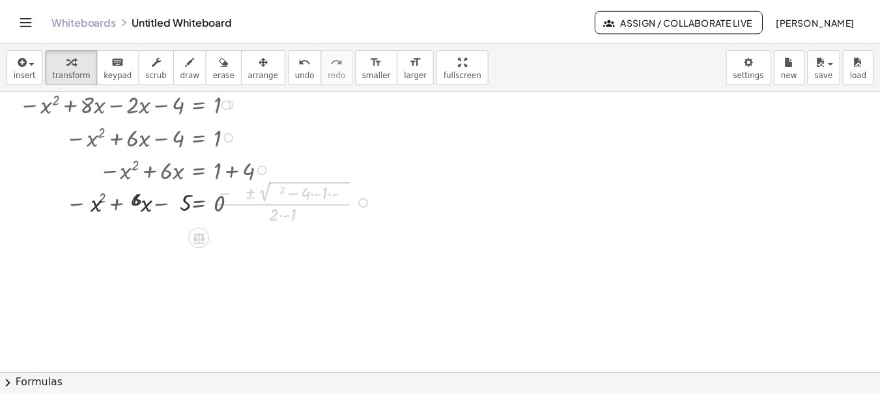
scroll to position [283, 0]
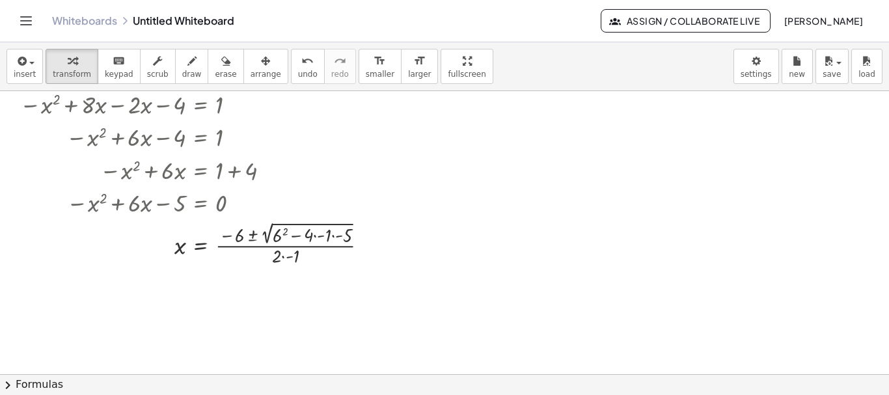
click at [307, 395] on div "Close" at bounding box center [444, 395] width 889 height 0
click at [332, 237] on div at bounding box center [199, 244] width 372 height 50
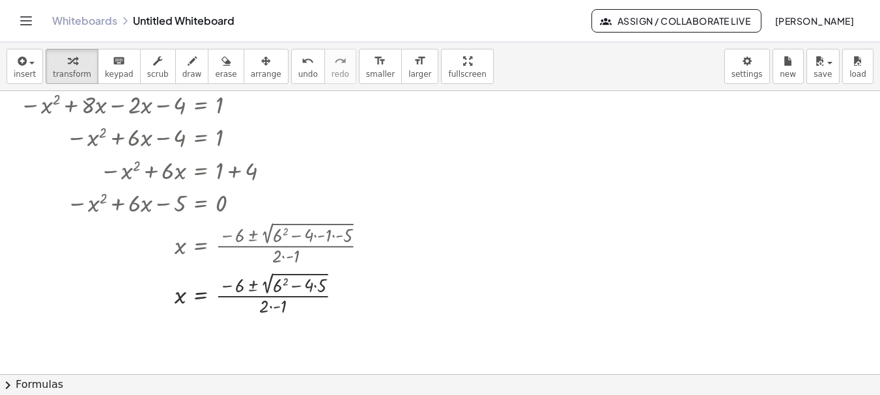
click at [307, 395] on div "Close" at bounding box center [440, 395] width 880 height 0
click at [314, 288] on div at bounding box center [199, 294] width 372 height 50
click at [321, 395] on div "Close" at bounding box center [440, 395] width 880 height 0
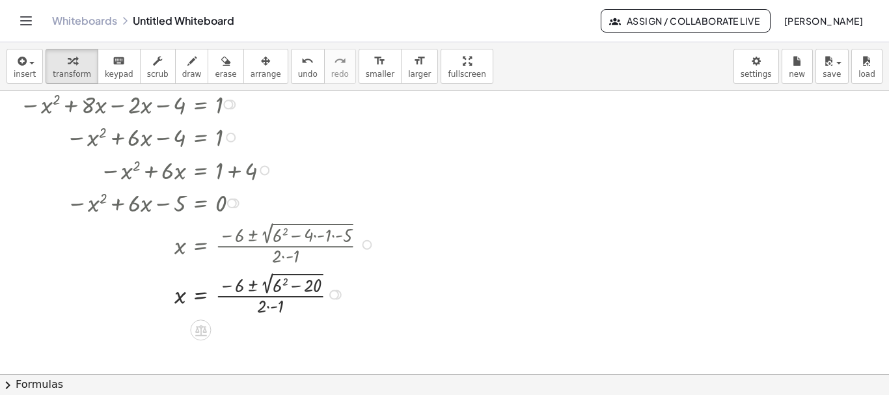
click at [285, 280] on div at bounding box center [199, 294] width 372 height 50
click at [318, 395] on div "Close" at bounding box center [440, 395] width 880 height 0
click at [299, 287] on div at bounding box center [199, 294] width 372 height 50
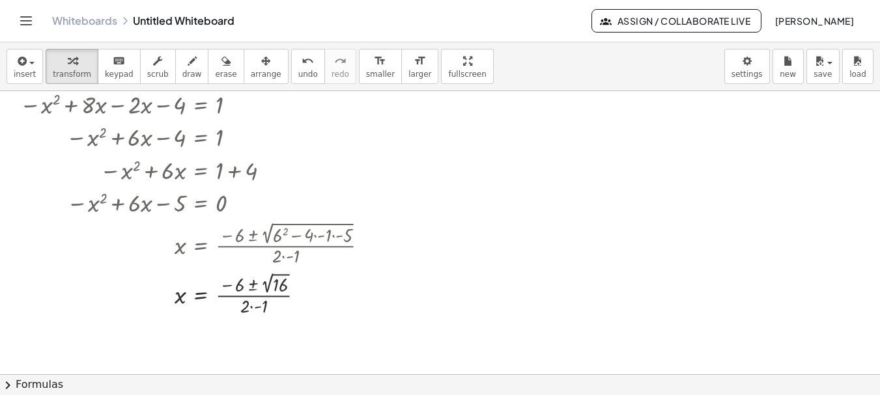
click at [66, 395] on div at bounding box center [130, 395] width 260 height 0
click at [171, 395] on div at bounding box center [130, 395] width 260 height 0
click at [58, 395] on div at bounding box center [130, 395] width 260 height 0
click at [174, 395] on div at bounding box center [130, 395] width 260 height 0
click at [58, 395] on div at bounding box center [130, 395] width 260 height 0
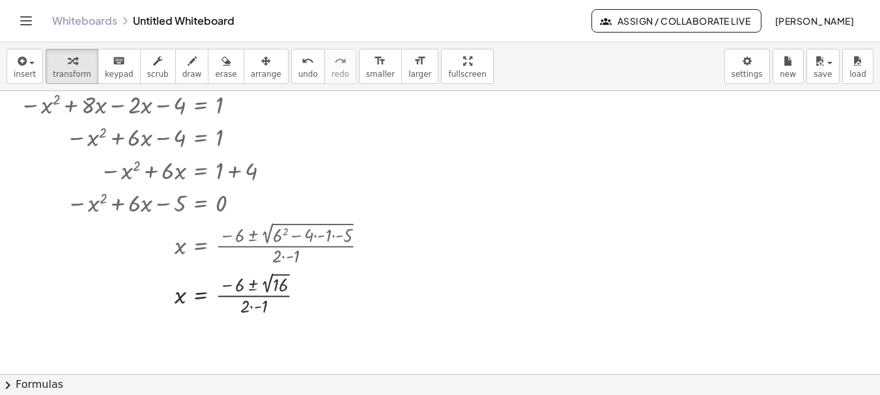
click at [62, 395] on div at bounding box center [130, 395] width 260 height 0
click at [322, 395] on div "Close" at bounding box center [440, 395] width 880 height 0
click at [268, 287] on div at bounding box center [199, 293] width 372 height 49
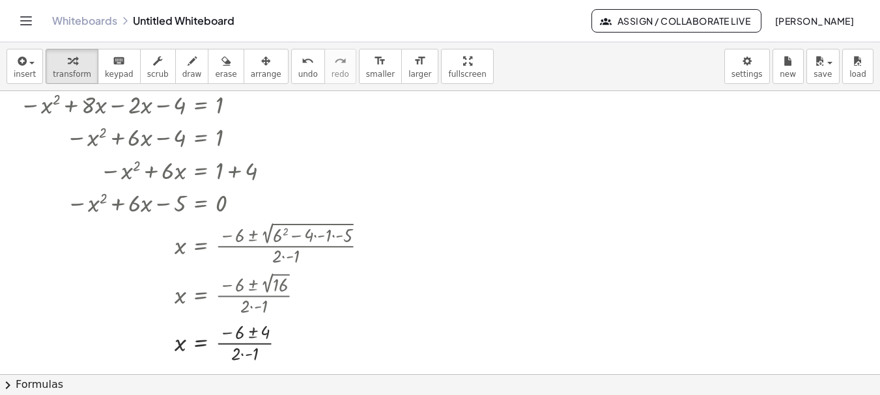
scroll to position [297, 0]
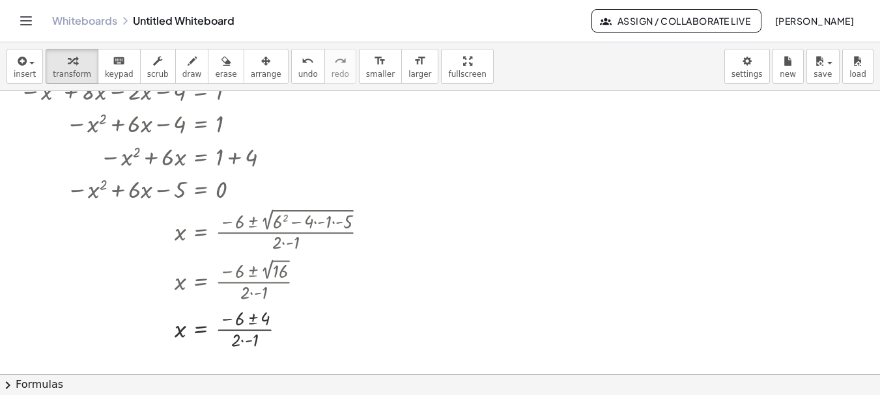
click at [319, 395] on div "Close" at bounding box center [440, 395] width 880 height 0
click at [242, 342] on div at bounding box center [199, 329] width 372 height 48
click at [320, 395] on div "Close" at bounding box center [440, 395] width 880 height 0
click at [253, 318] on div at bounding box center [199, 329] width 372 height 48
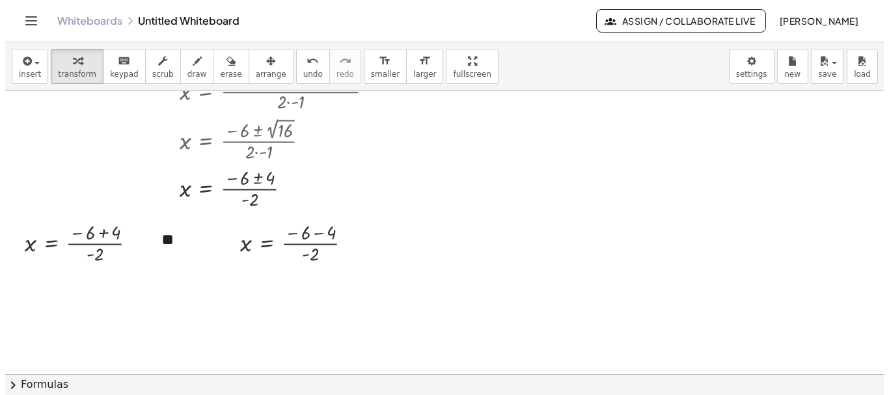
scroll to position [427, 0]
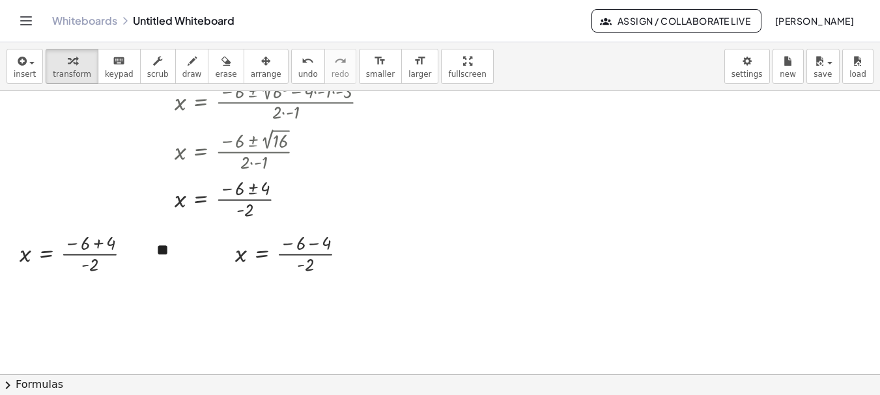
click at [323, 395] on div "Close" at bounding box center [440, 395] width 880 height 0
click at [100, 244] on div at bounding box center [80, 253] width 135 height 48
click at [324, 395] on div "Close" at bounding box center [444, 395] width 889 height 0
click at [311, 245] on div at bounding box center [296, 253] width 135 height 48
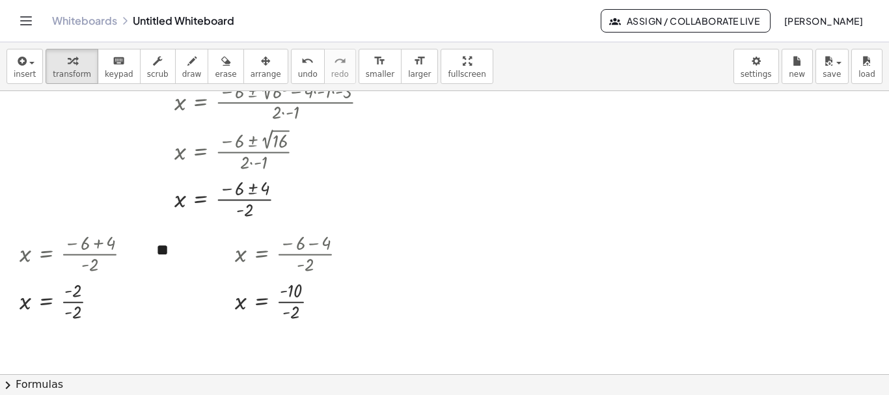
click at [326, 395] on div "Close" at bounding box center [444, 395] width 889 height 0
drag, startPoint x: 284, startPoint y: 314, endPoint x: 281, endPoint y: 295, distance: 19.8
click at [320, 395] on div "Close" at bounding box center [444, 395] width 889 height 0
click at [285, 350] on div at bounding box center [296, 348] width 135 height 48
click at [321, 395] on div "Close" at bounding box center [444, 395] width 889 height 0
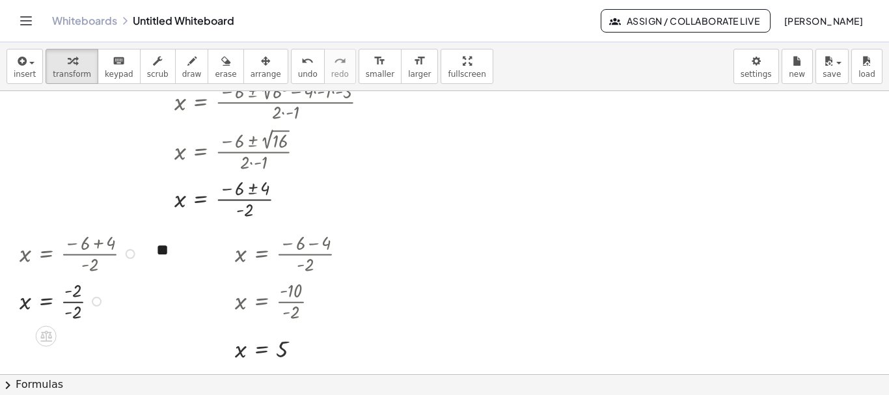
click at [75, 302] on div at bounding box center [80, 301] width 135 height 48
click at [317, 395] on div "Close" at bounding box center [444, 395] width 889 height 0
click at [301, 64] on icon "undo" at bounding box center [307, 61] width 12 height 16
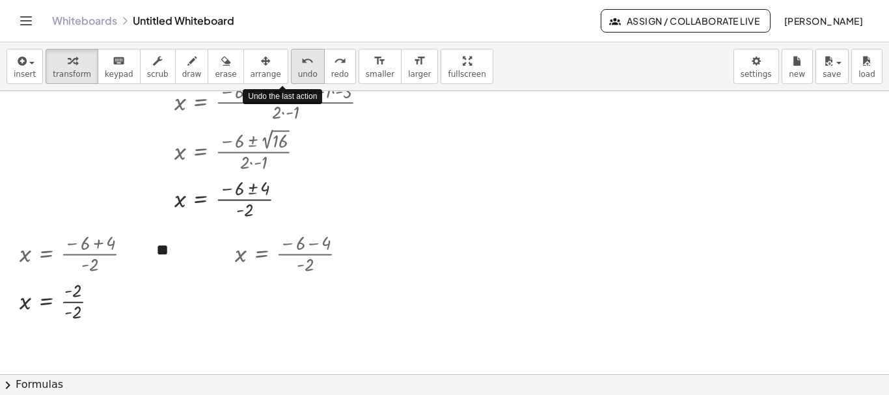
click at [301, 64] on icon "undo" at bounding box center [307, 61] width 12 height 16
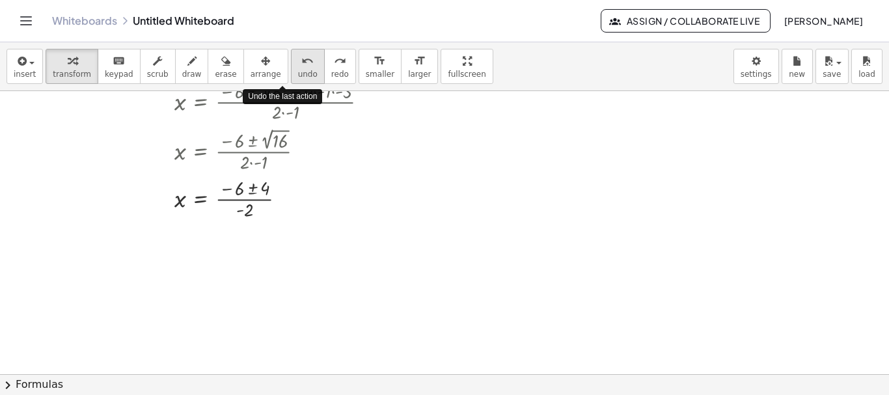
click at [301, 64] on icon "undo" at bounding box center [307, 61] width 12 height 16
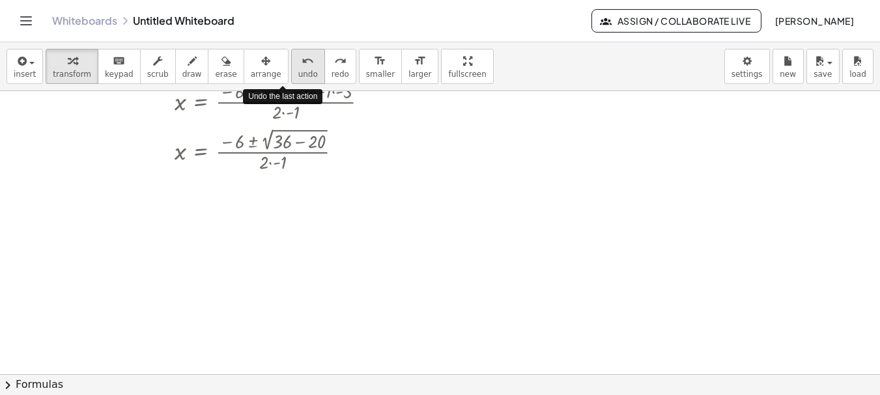
click at [301, 64] on icon "undo" at bounding box center [307, 61] width 12 height 16
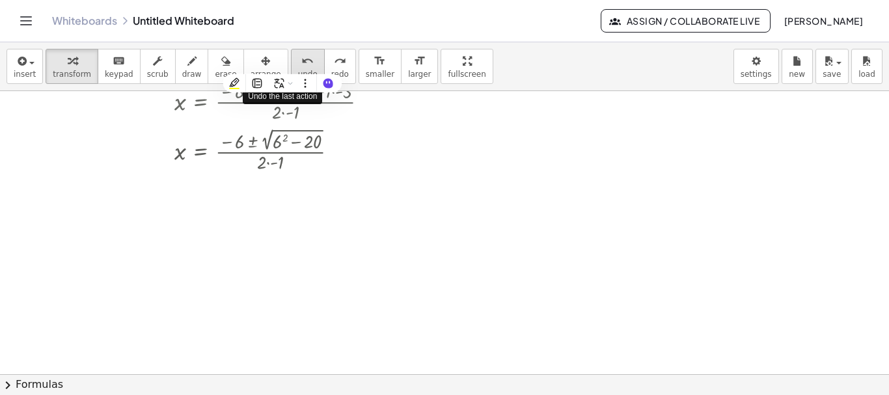
click at [301, 64] on icon "undo" at bounding box center [307, 61] width 12 height 16
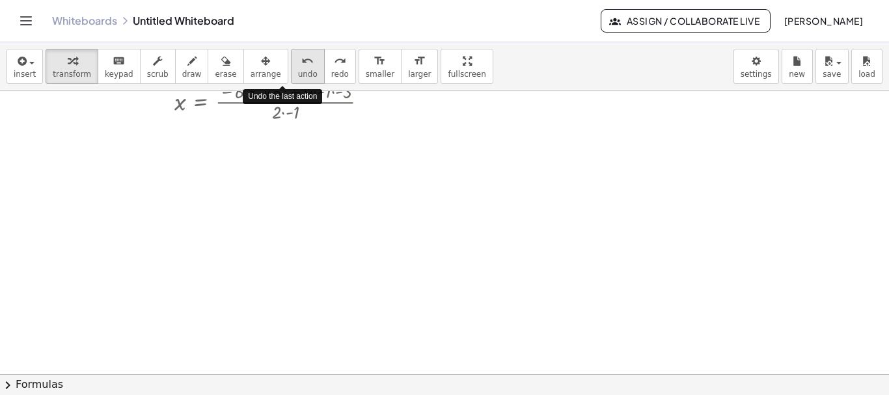
click at [301, 64] on icon "undo" at bounding box center [307, 61] width 12 height 16
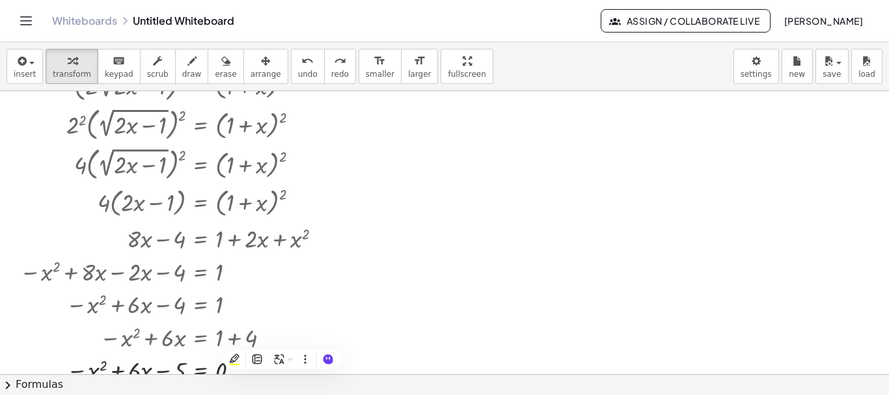
scroll to position [102, 0]
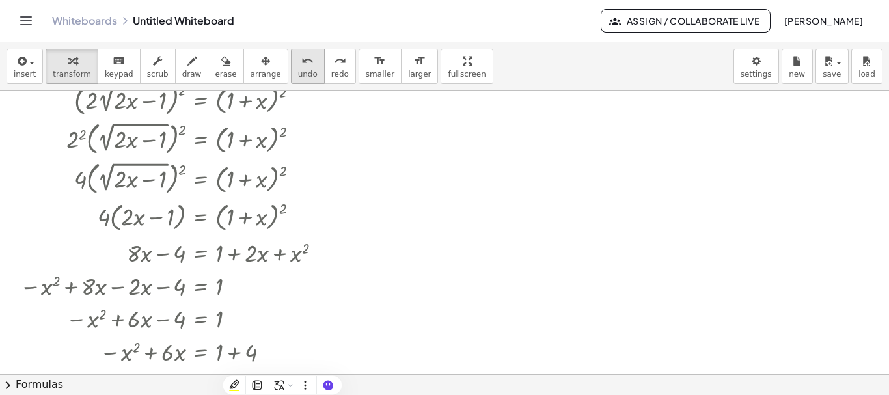
click at [298, 71] on span "undo" at bounding box center [308, 74] width 20 height 9
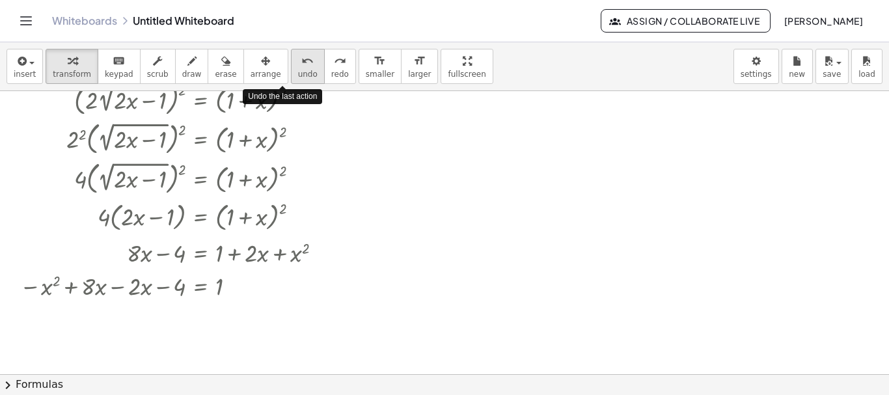
click at [298, 71] on span "undo" at bounding box center [308, 74] width 20 height 9
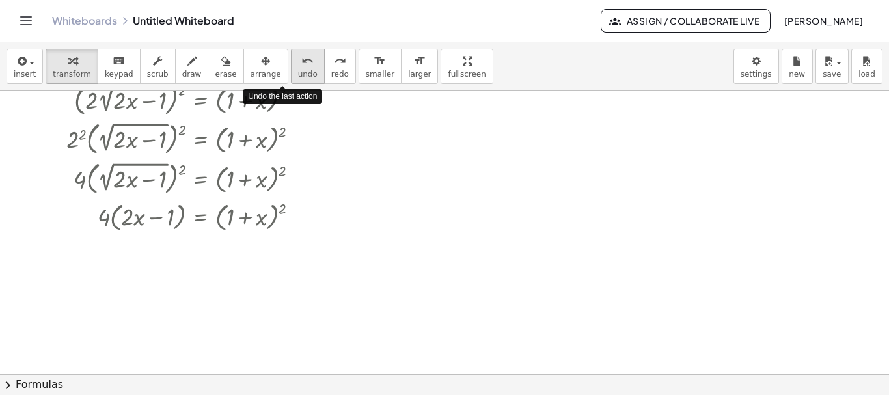
click at [298, 71] on span "undo" at bounding box center [308, 74] width 20 height 9
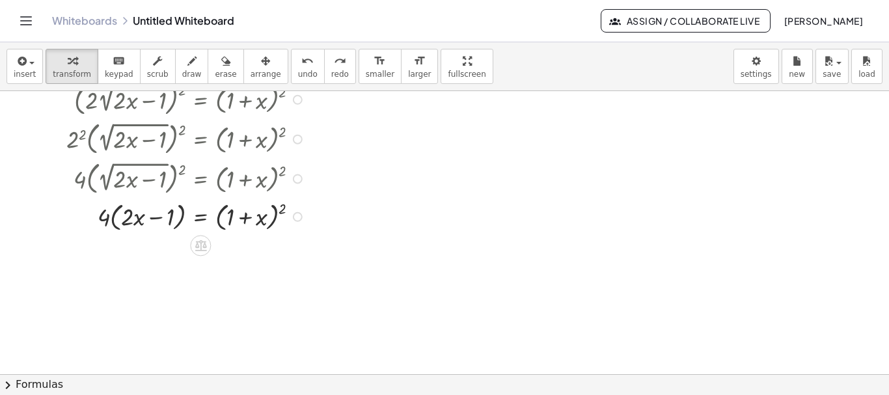
click at [283, 207] on div at bounding box center [188, 216] width 256 height 36
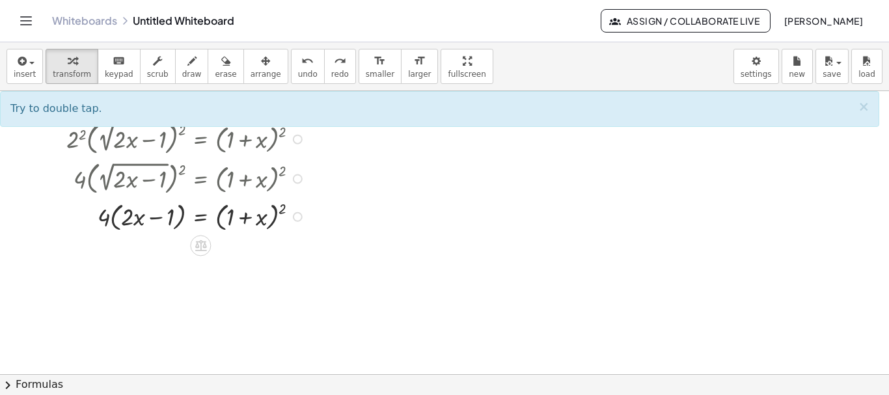
click at [283, 204] on div at bounding box center [188, 216] width 256 height 36
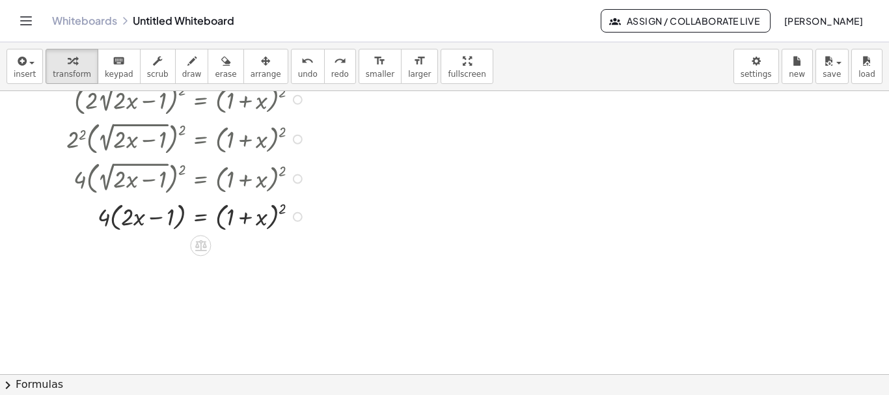
click at [283, 204] on div at bounding box center [188, 216] width 256 height 36
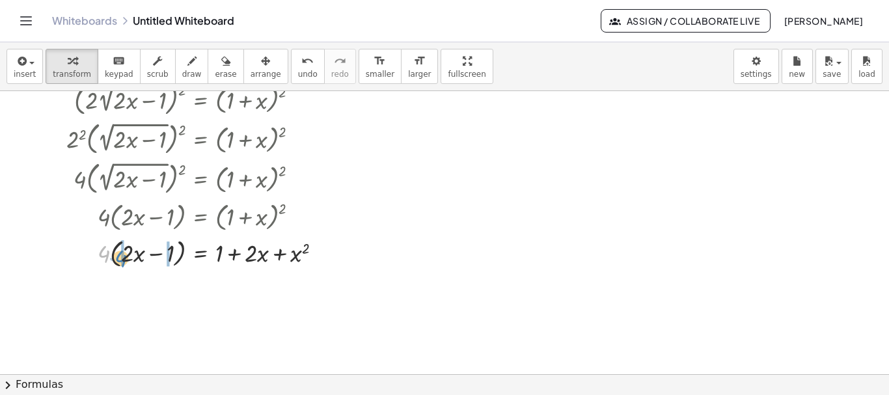
drag, startPoint x: 112, startPoint y: 257, endPoint x: 124, endPoint y: 258, distance: 11.8
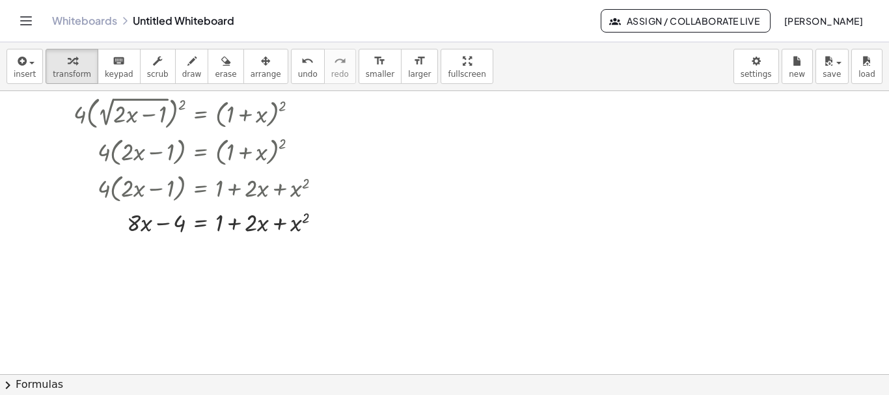
scroll to position [232, 0]
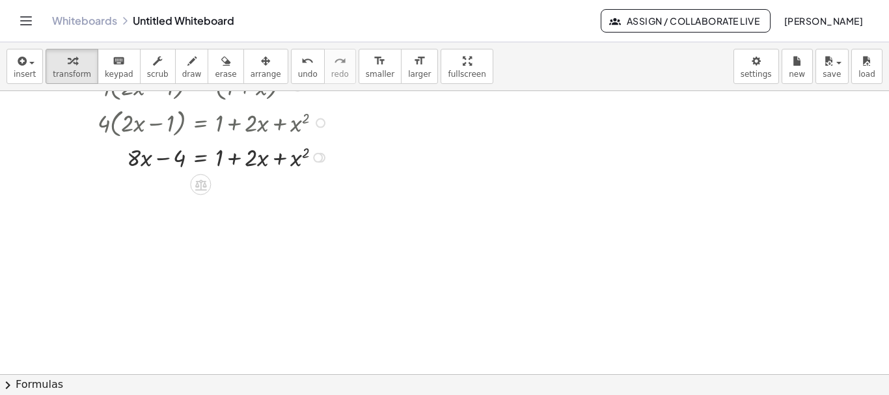
drag, startPoint x: 151, startPoint y: 161, endPoint x: 163, endPoint y: 150, distance: 16.1
click at [163, 150] on div "+ · 2 · 2 √ ( + · 2 · x − 1 ) − x = 1 · 2 · 2 √ ( + · 2 · x − 1 ) = + 1 + x ( ·…" at bounding box center [190, 24] width 286 height 303
click at [313, 395] on div "Close" at bounding box center [444, 395] width 889 height 0
drag, startPoint x: 118, startPoint y: 172, endPoint x: 154, endPoint y: 150, distance: 41.2
click at [316, 395] on div "Close" at bounding box center [444, 395] width 889 height 0
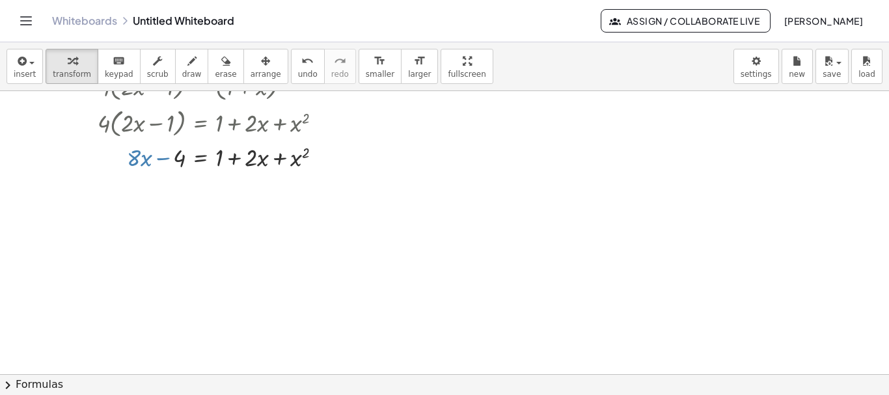
click at [117, 186] on div at bounding box center [444, 142] width 889 height 566
drag, startPoint x: 117, startPoint y: 175, endPoint x: 145, endPoint y: 156, distance: 33.6
click at [145, 156] on div "+ · 2 · 2 √ ( + · 2 · x − 1 ) − x = 1 · 2 · 2 √ ( + · 2 · x − 1 ) = + 1 + x ( ·…" at bounding box center [190, 24] width 286 height 303
click at [376, 137] on div at bounding box center [444, 142] width 889 height 566
click at [313, 164] on div at bounding box center [199, 156] width 279 height 33
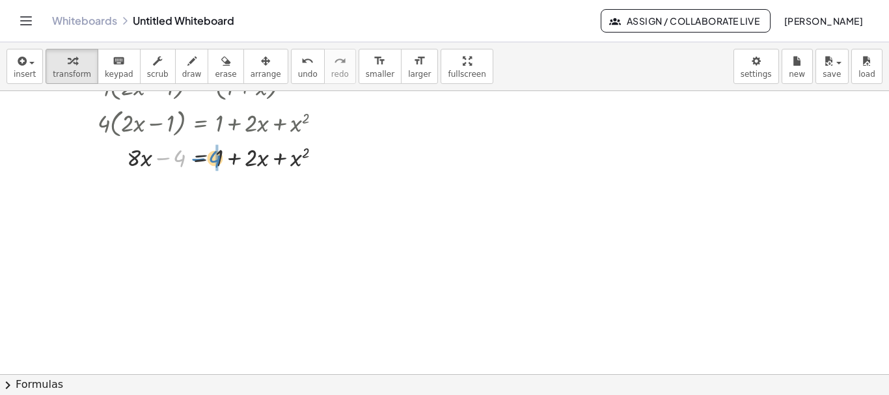
drag, startPoint x: 167, startPoint y: 164, endPoint x: 158, endPoint y: 173, distance: 12.9
click at [161, 173] on div "+ · 2 · 2 √ ( + · 2 · x − 1 ) − x = 1 · 2 · 2 √ ( + · 2 · x − 1 ) = + 1 + x ( ·…" at bounding box center [190, 24] width 286 height 303
drag, startPoint x: 165, startPoint y: 158, endPoint x: 206, endPoint y: 157, distance: 41.0
click at [208, 157] on div at bounding box center [199, 156] width 279 height 33
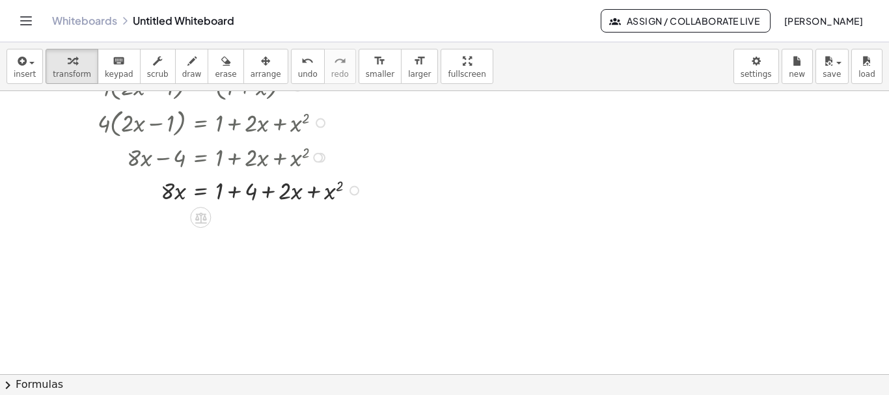
click at [234, 190] on div at bounding box center [216, 189] width 313 height 33
drag, startPoint x: 157, startPoint y: 243, endPoint x: 182, endPoint y: 216, distance: 37.3
click at [182, 216] on div "+ · 2 · 2 √ ( + · 2 · x − 1 ) − x = 1 · 2 · 2 √ ( + · 2 · x − 1 ) = + 1 + x ( ·…" at bounding box center [444, 142] width 889 height 566
drag, startPoint x: 160, startPoint y: 233, endPoint x: 186, endPoint y: 217, distance: 30.7
click at [186, 217] on div at bounding box center [216, 222] width 313 height 33
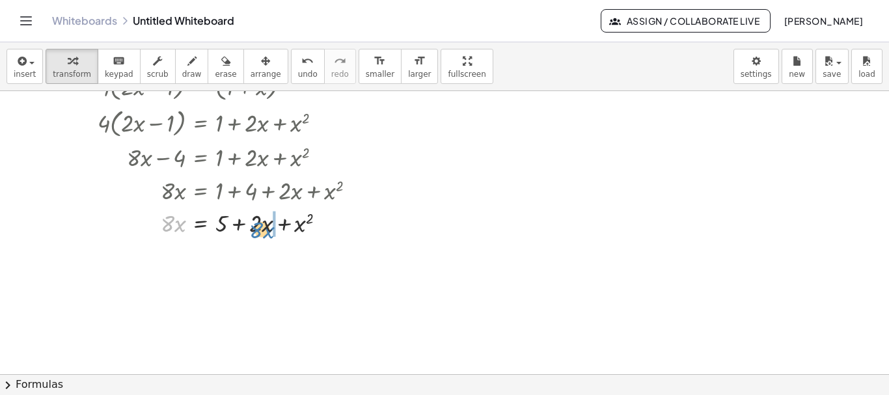
drag, startPoint x: 172, startPoint y: 225, endPoint x: 259, endPoint y: 229, distance: 87.3
click at [259, 229] on div at bounding box center [216, 222] width 313 height 33
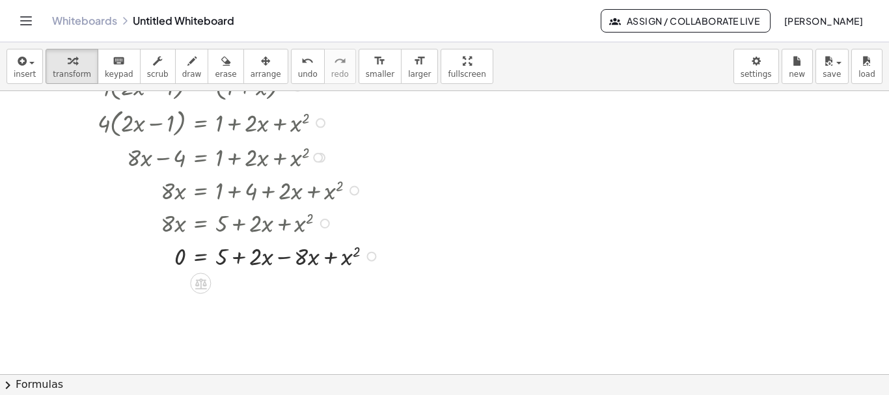
click at [288, 257] on div at bounding box center [225, 255] width 330 height 33
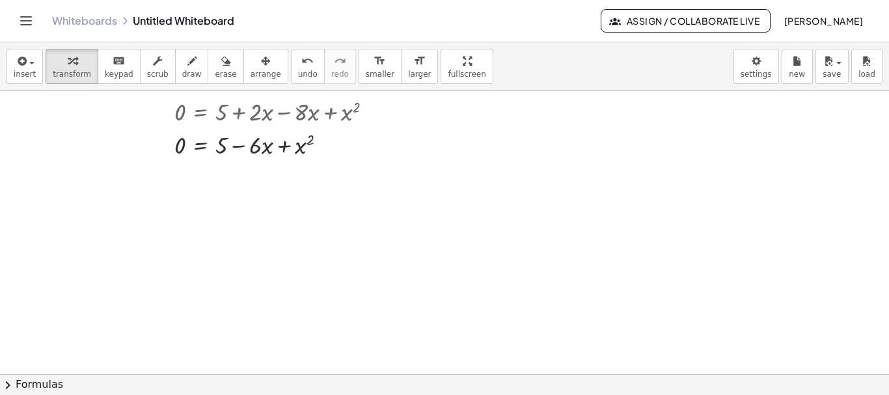
scroll to position [348, 0]
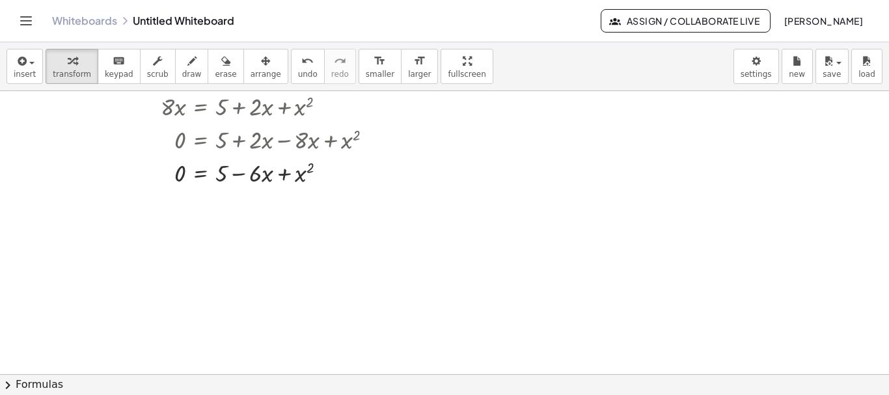
click at [10, 389] on span "chevron_right" at bounding box center [8, 386] width 16 height 16
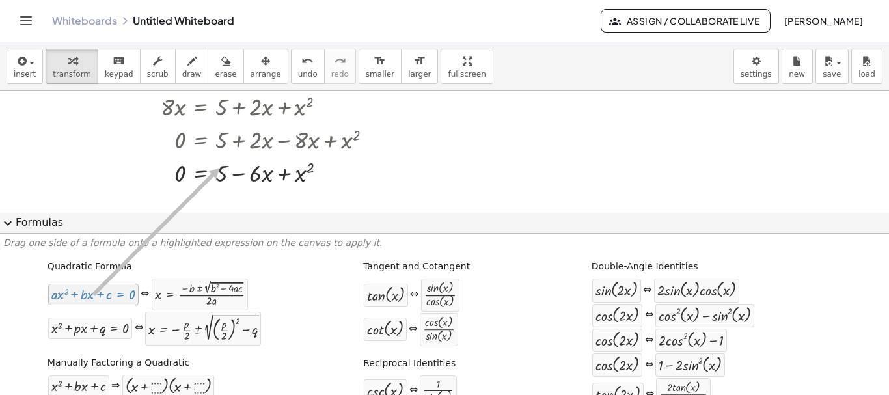
drag, startPoint x: 89, startPoint y: 300, endPoint x: 217, endPoint y: 168, distance: 183.7
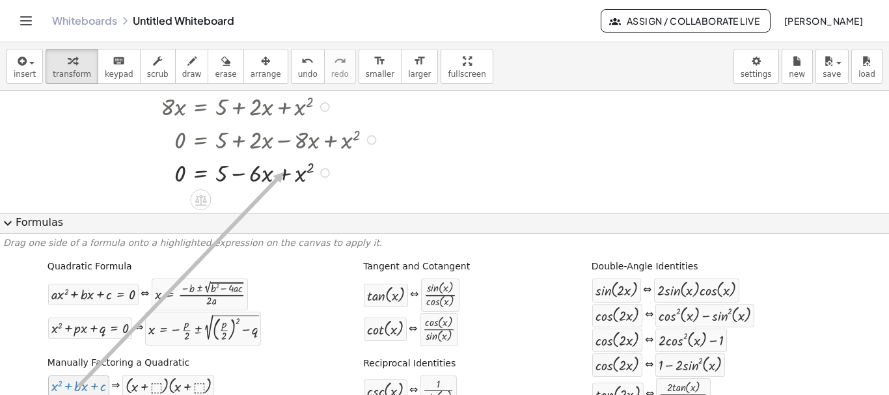
drag, startPoint x: 65, startPoint y: 388, endPoint x: 281, endPoint y: 172, distance: 305.7
click at [281, 172] on div "insert select one: Math Expression Function Text Youtube Video Graphing Geometr…" at bounding box center [444, 218] width 889 height 353
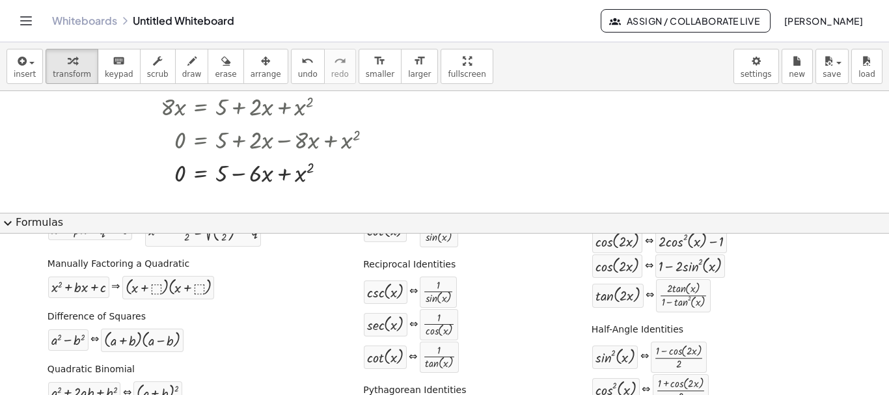
scroll to position [34, 0]
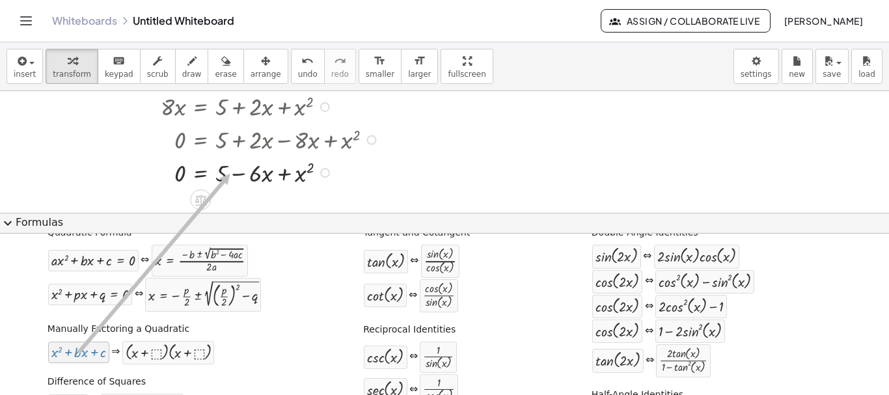
drag, startPoint x: 81, startPoint y: 356, endPoint x: 227, endPoint y: 174, distance: 233.5
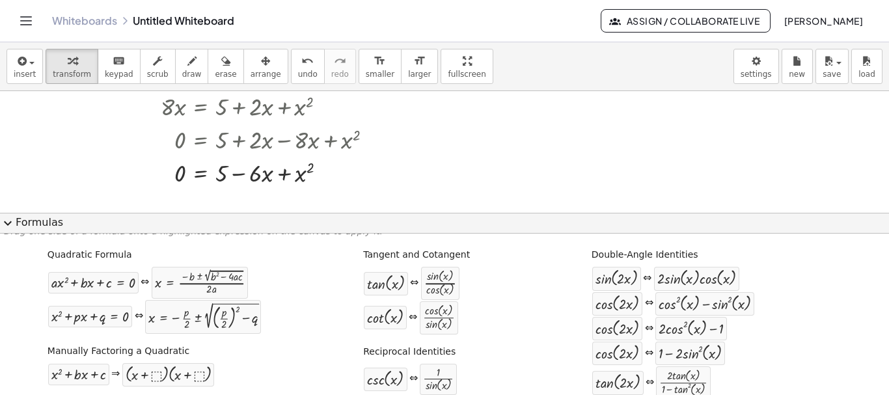
scroll to position [0, 0]
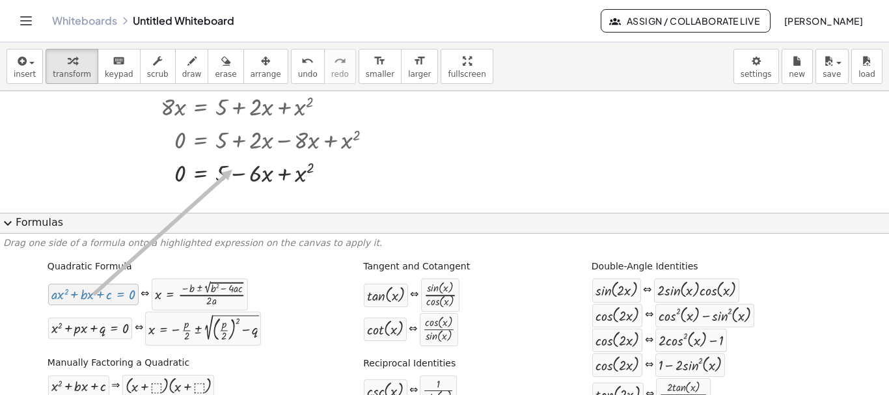
drag, startPoint x: 79, startPoint y: 299, endPoint x: 229, endPoint y: 170, distance: 198.5
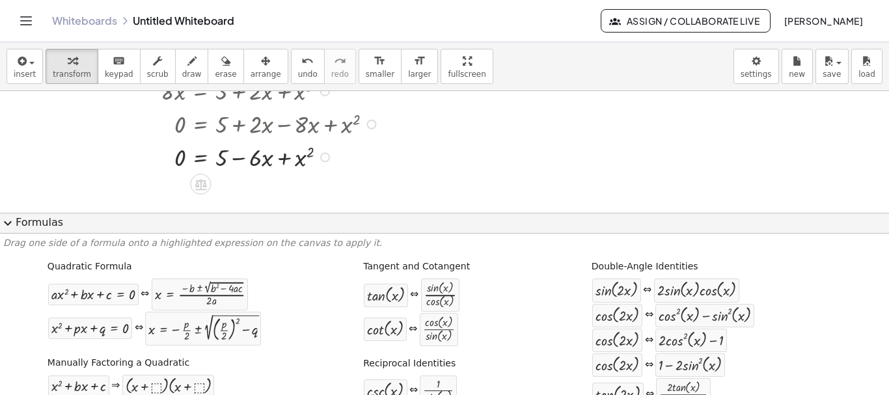
scroll to position [355, 0]
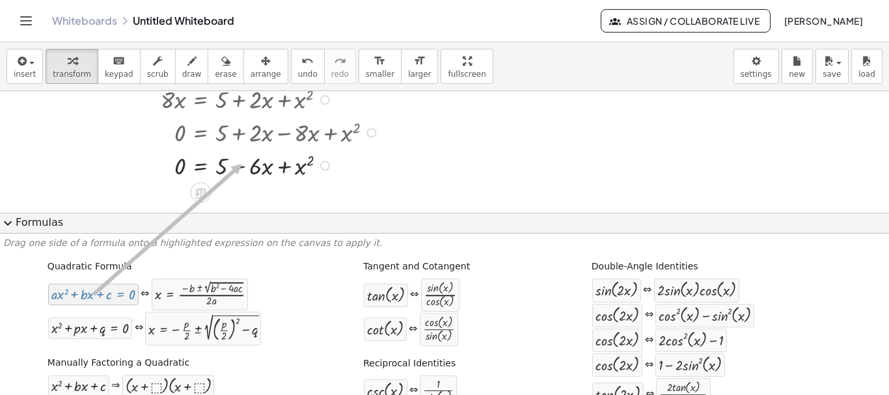
drag, startPoint x: 92, startPoint y: 295, endPoint x: 239, endPoint y: 164, distance: 196.4
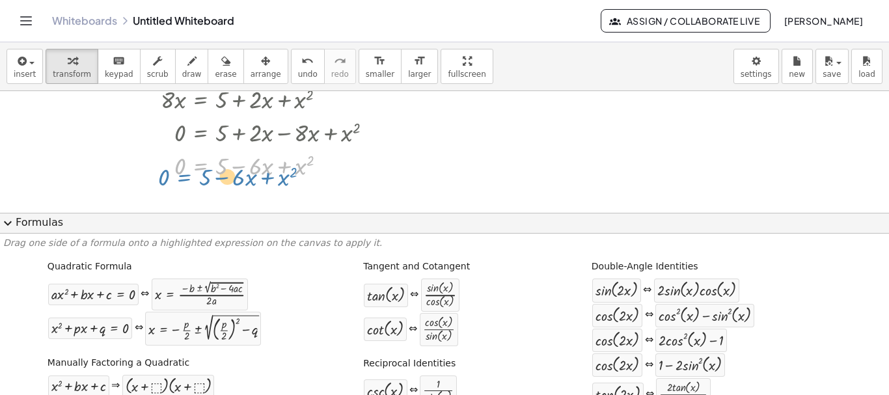
drag, startPoint x: 201, startPoint y: 169, endPoint x: 181, endPoint y: 178, distance: 21.6
click at [182, 178] on div at bounding box center [225, 164] width 330 height 33
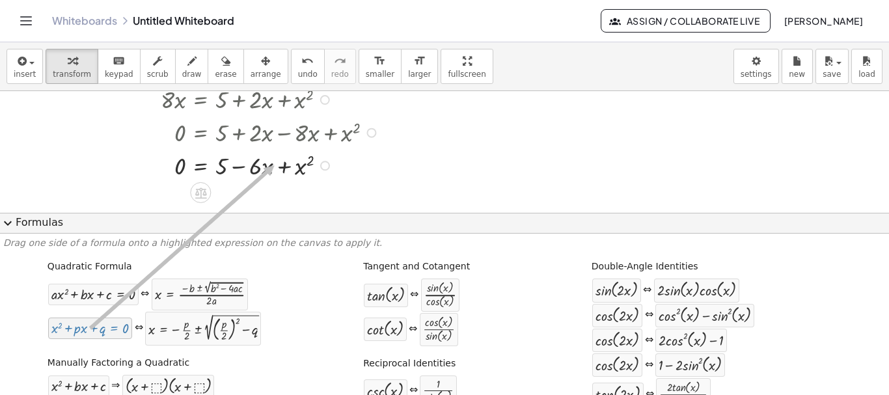
drag, startPoint x: 64, startPoint y: 331, endPoint x: 271, endPoint y: 165, distance: 265.9
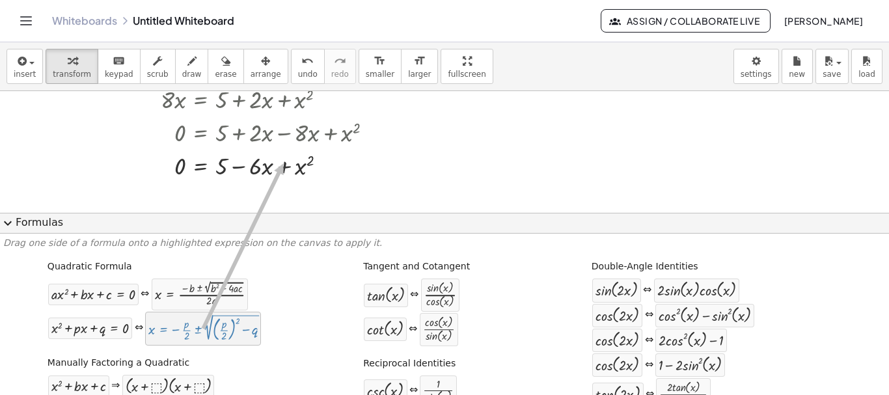
drag, startPoint x: 212, startPoint y: 242, endPoint x: 283, endPoint y: 163, distance: 106.0
drag, startPoint x: 324, startPoint y: 188, endPoint x: 171, endPoint y: 157, distance: 155.5
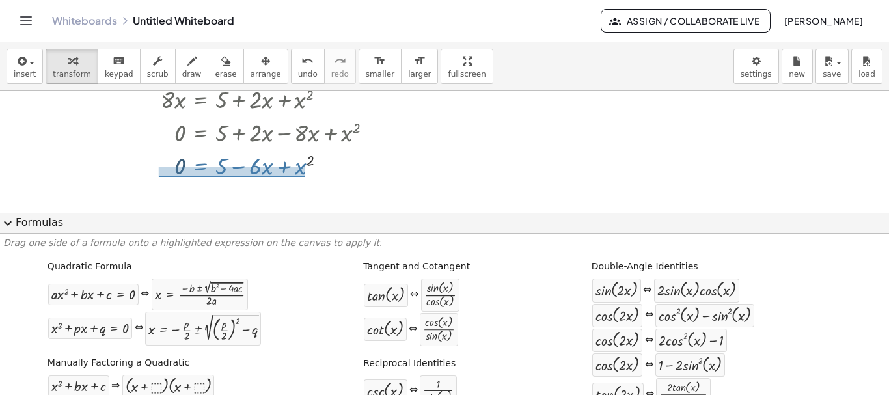
drag, startPoint x: 305, startPoint y: 167, endPoint x: 159, endPoint y: 177, distance: 146.9
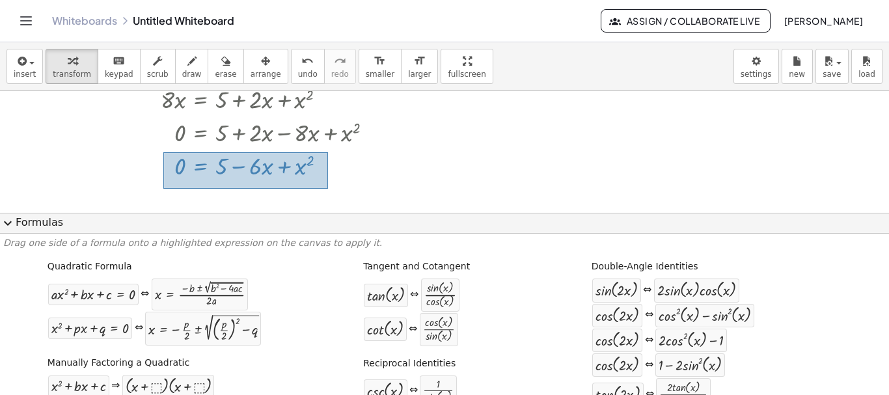
drag, startPoint x: 328, startPoint y: 152, endPoint x: 163, endPoint y: 189, distance: 168.7
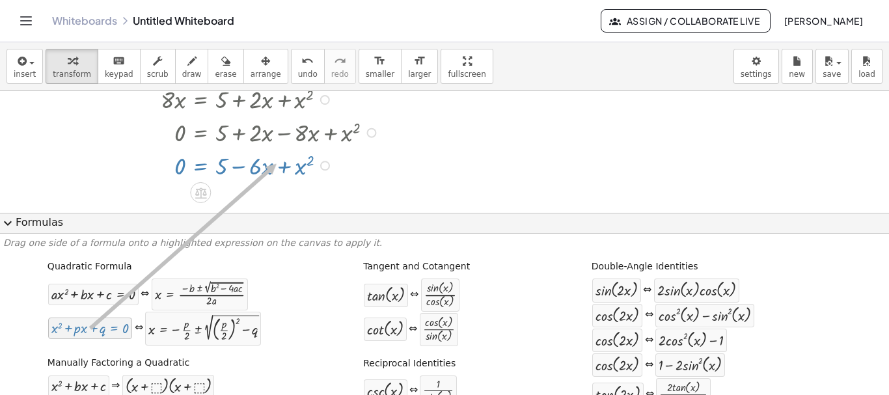
drag, startPoint x: 89, startPoint y: 333, endPoint x: 273, endPoint y: 164, distance: 250.7
drag, startPoint x: 90, startPoint y: 295, endPoint x: 270, endPoint y: 163, distance: 222.7
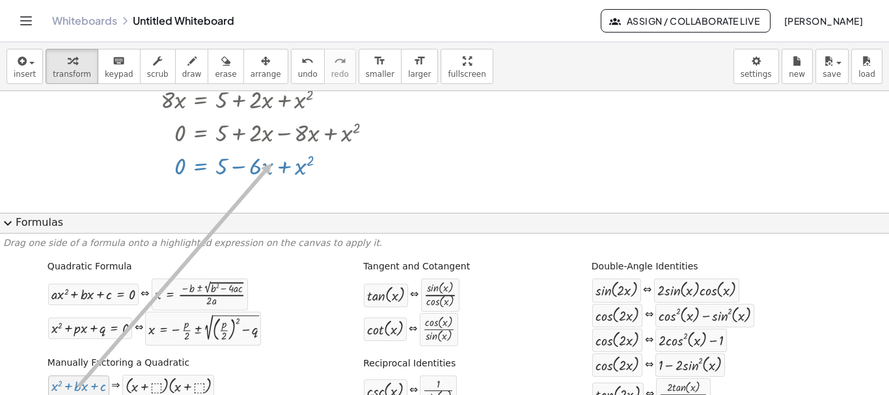
drag, startPoint x: 79, startPoint y: 387, endPoint x: 269, endPoint y: 163, distance: 293.4
click at [269, 163] on div "insert select one: Math Expression Function Text Youtube Video Graphing Geometr…" at bounding box center [444, 218] width 889 height 353
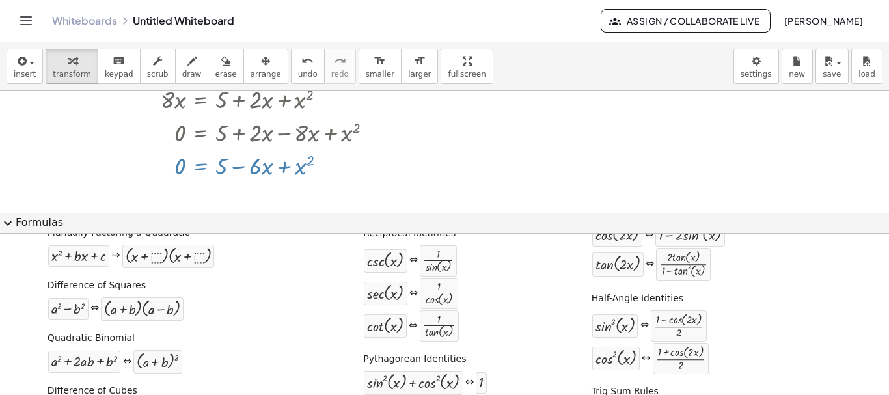
scroll to position [65, 0]
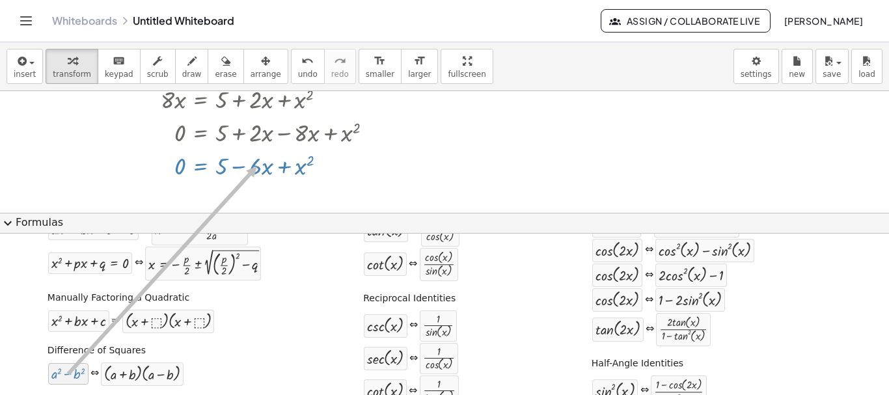
drag, startPoint x: 62, startPoint y: 373, endPoint x: 254, endPoint y: 167, distance: 281.9
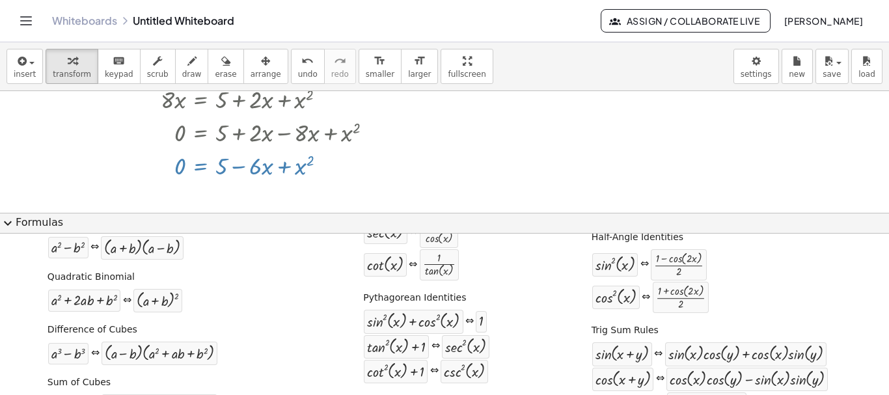
scroll to position [195, 0]
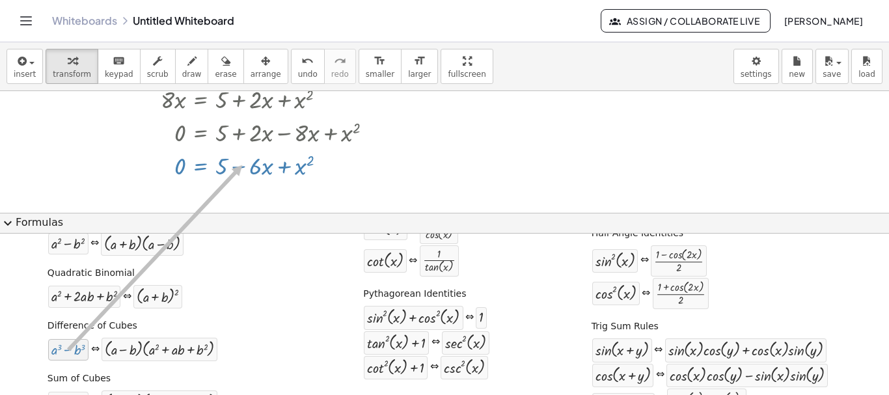
drag, startPoint x: 105, startPoint y: 317, endPoint x: 240, endPoint y: 165, distance: 203.0
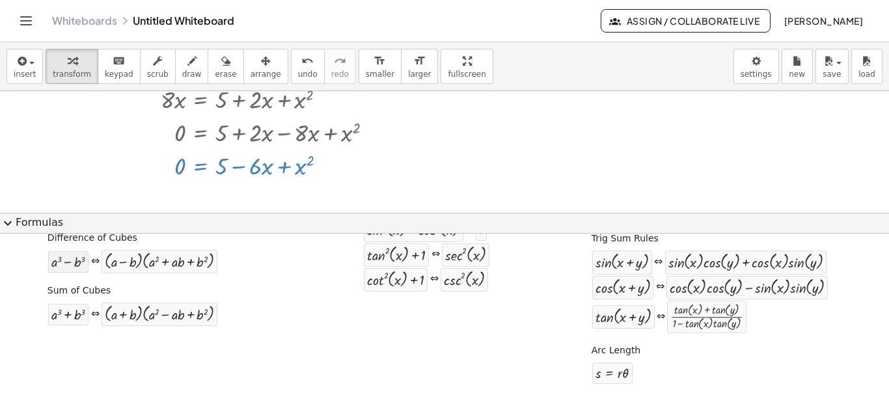
scroll to position [294, 0]
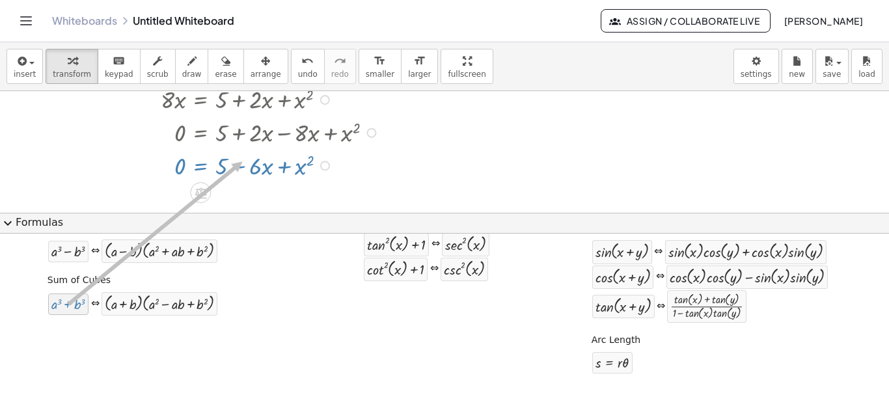
drag, startPoint x: 59, startPoint y: 304, endPoint x: 240, endPoint y: 161, distance: 229.9
click at [81, 64] on div "button" at bounding box center [72, 61] width 38 height 16
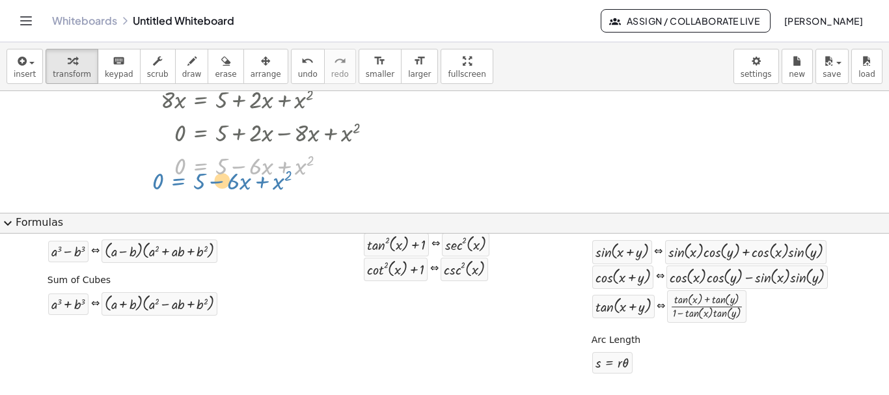
drag, startPoint x: 223, startPoint y: 161, endPoint x: 216, endPoint y: 176, distance: 15.7
click at [216, 176] on div at bounding box center [225, 164] width 330 height 33
click at [344, 173] on div at bounding box center [225, 164] width 330 height 33
drag, startPoint x: 221, startPoint y: 161, endPoint x: 163, endPoint y: 157, distance: 57.5
click at [163, 157] on div at bounding box center [225, 164] width 330 height 33
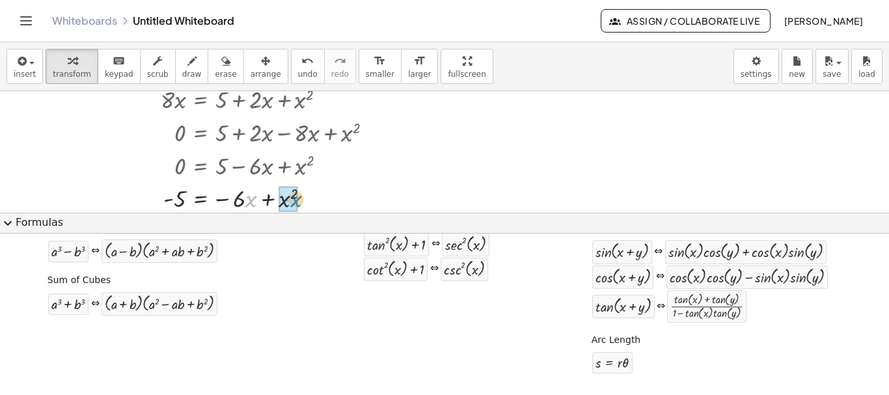
drag, startPoint x: 251, startPoint y: 201, endPoint x: 296, endPoint y: 201, distance: 44.3
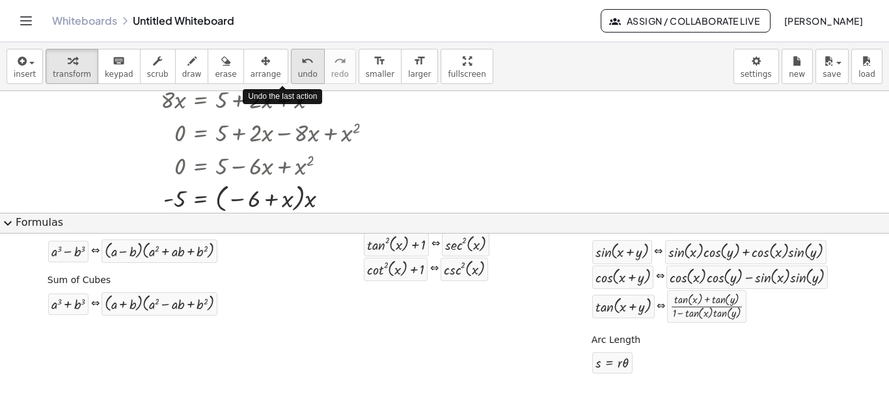
click at [298, 72] on span "undo" at bounding box center [308, 74] width 20 height 9
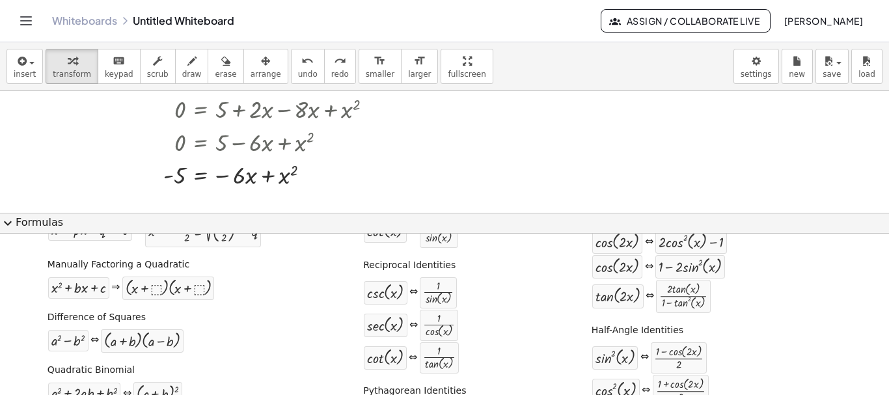
scroll to position [33, 0]
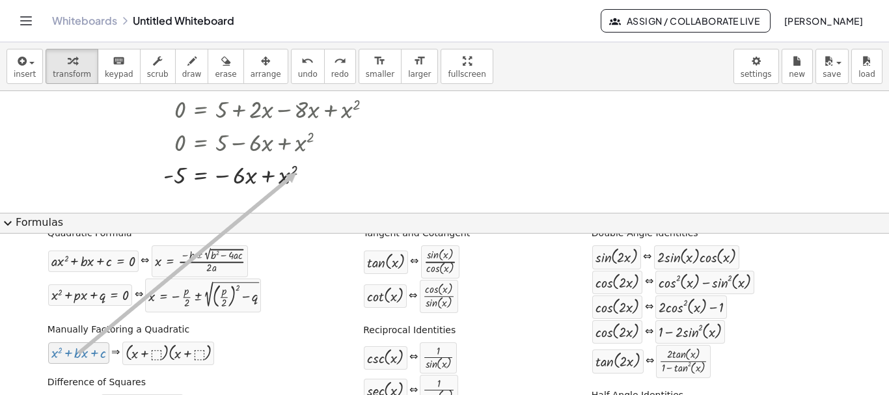
drag, startPoint x: 251, startPoint y: 189, endPoint x: 294, endPoint y: 173, distance: 46.2
drag, startPoint x: 141, startPoint y: 353, endPoint x: 121, endPoint y: 221, distance: 133.7
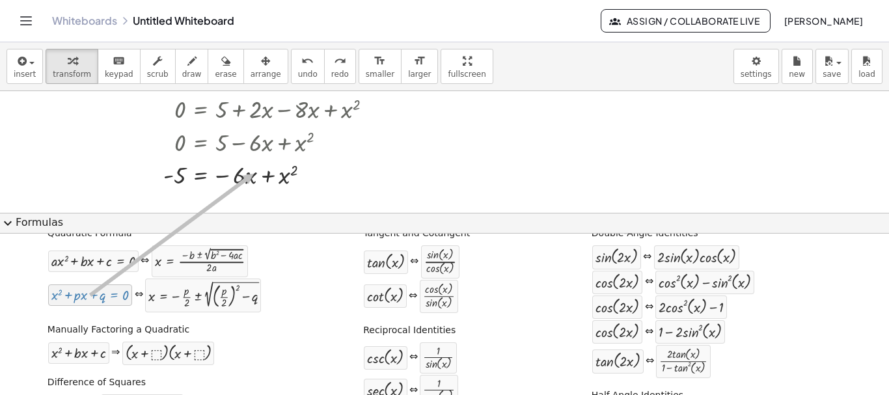
drag, startPoint x: 107, startPoint y: 299, endPoint x: 239, endPoint y: 182, distance: 175.7
drag, startPoint x: 148, startPoint y: 290, endPoint x: 227, endPoint y: 136, distance: 172.4
drag, startPoint x: 79, startPoint y: 265, endPoint x: 223, endPoint y: 184, distance: 165.9
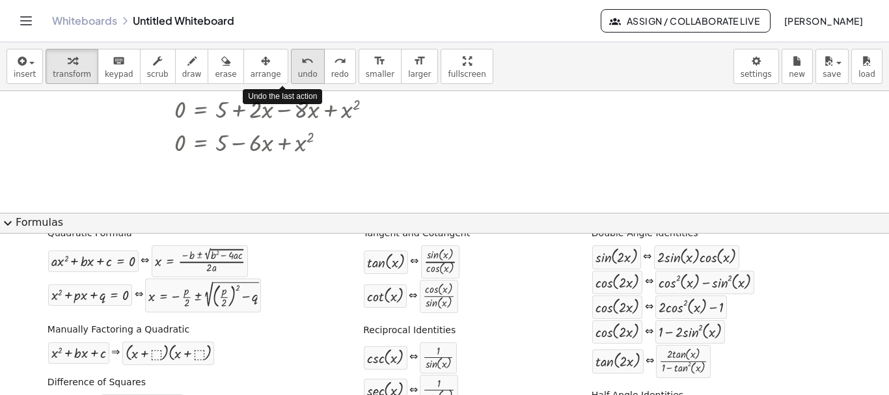
click at [298, 70] on span "undo" at bounding box center [308, 74] width 20 height 9
click at [204, 141] on div at bounding box center [262, 141] width 295 height 33
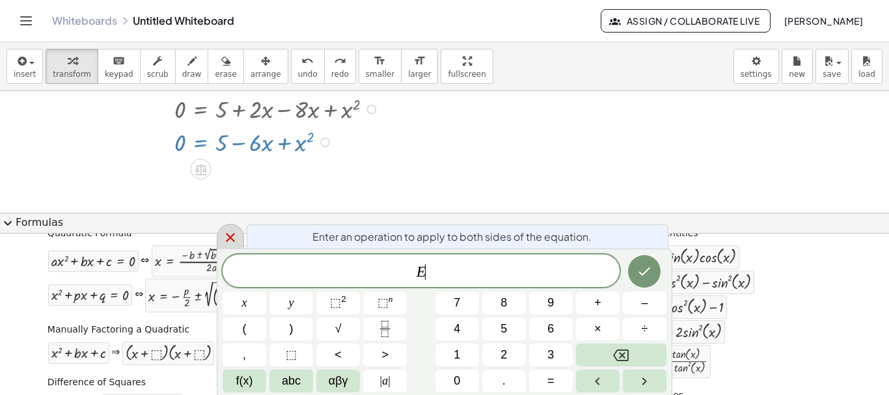
click at [236, 234] on icon at bounding box center [231, 238] width 16 height 16
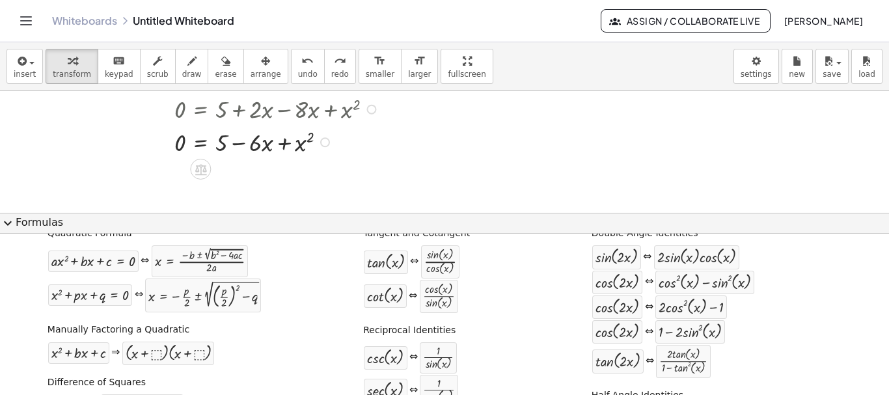
click at [316, 144] on div at bounding box center [262, 141] width 295 height 33
drag, startPoint x: 313, startPoint y: 146, endPoint x: 255, endPoint y: 154, distance: 59.1
click at [255, 154] on div at bounding box center [262, 141] width 295 height 33
click at [118, 68] on button "keyboard keypad" at bounding box center [119, 66] width 43 height 35
drag, startPoint x: 216, startPoint y: 142, endPoint x: 289, endPoint y: 141, distance: 72.9
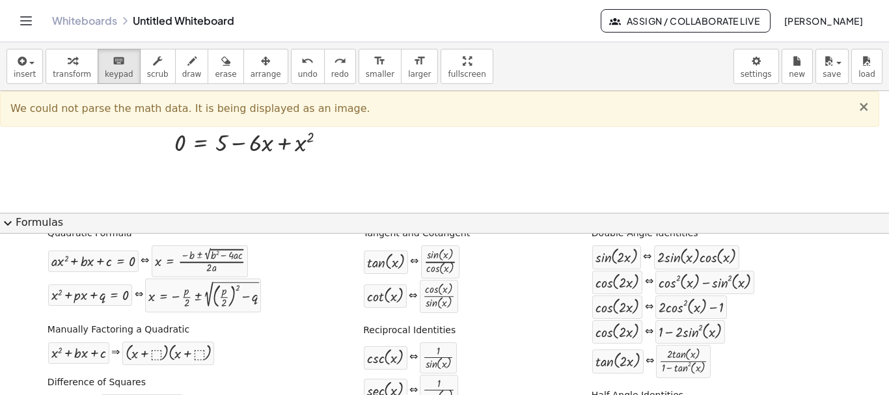
click at [862, 109] on span "×" at bounding box center [864, 107] width 12 height 16
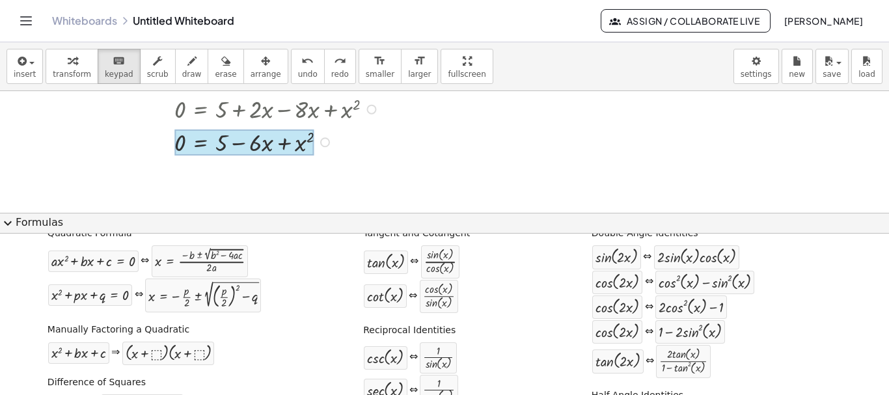
click at [198, 145] on div at bounding box center [243, 143] width 139 height 27
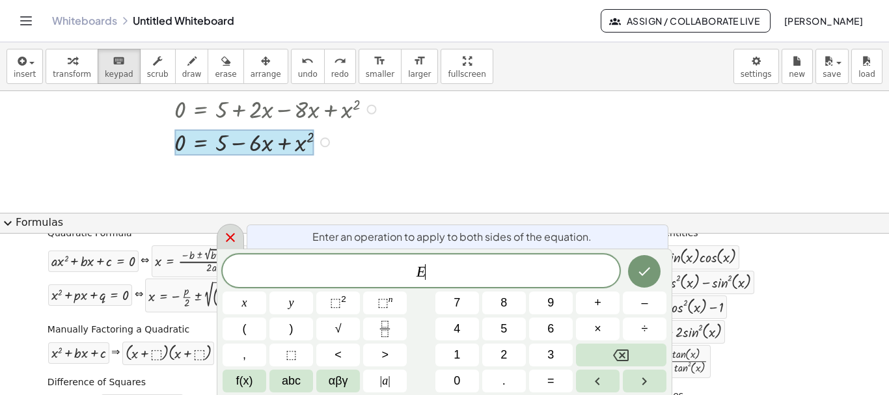
click at [230, 240] on icon at bounding box center [231, 238] width 16 height 16
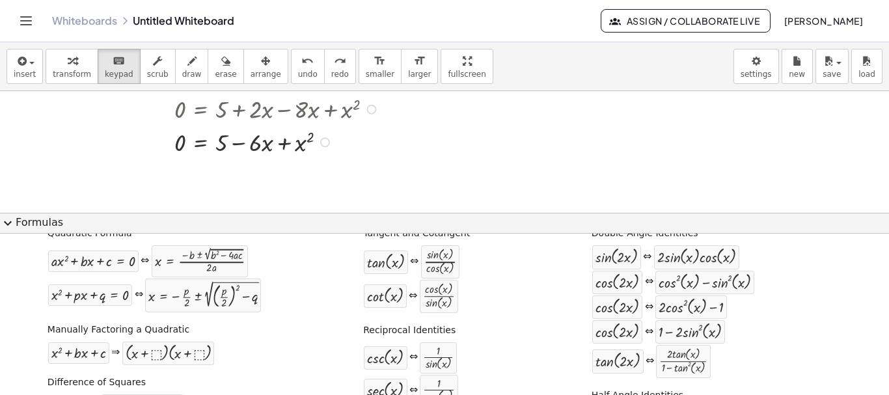
drag, startPoint x: 217, startPoint y: 157, endPoint x: 235, endPoint y: 155, distance: 18.3
click at [235, 155] on div "+ · 2 · 2 √ ( + · 2 · x − 1 ) − x = 1 · 2 · 2 √ ( + · 2 · x − 1 ) = + 1 + x ( ·…" at bounding box center [444, 15] width 889 height 607
drag, startPoint x: 215, startPoint y: 165, endPoint x: 296, endPoint y: 149, distance: 82.4
click at [299, 149] on div "+ · 2 · 2 √ ( + · 2 · x − 1 ) − x = 1 · 2 · 2 √ ( + · 2 · x − 1 ) = + 1 + x ( ·…" at bounding box center [444, 15] width 889 height 607
drag, startPoint x: 314, startPoint y: 159, endPoint x: 270, endPoint y: 144, distance: 46.1
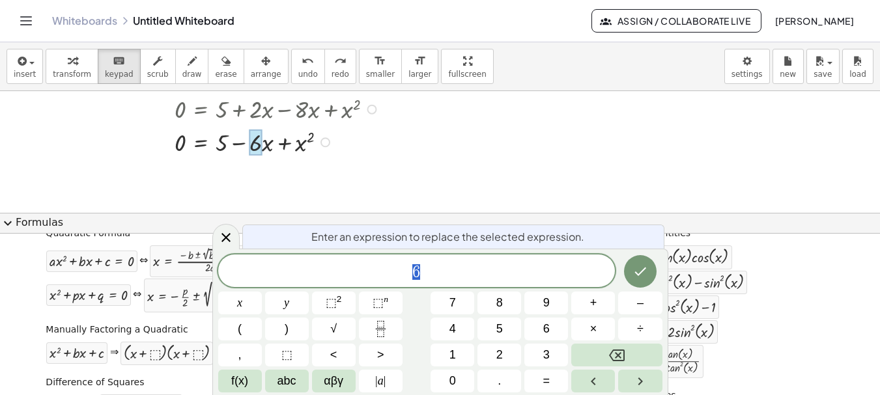
click at [302, 144] on div at bounding box center [262, 141] width 295 height 33
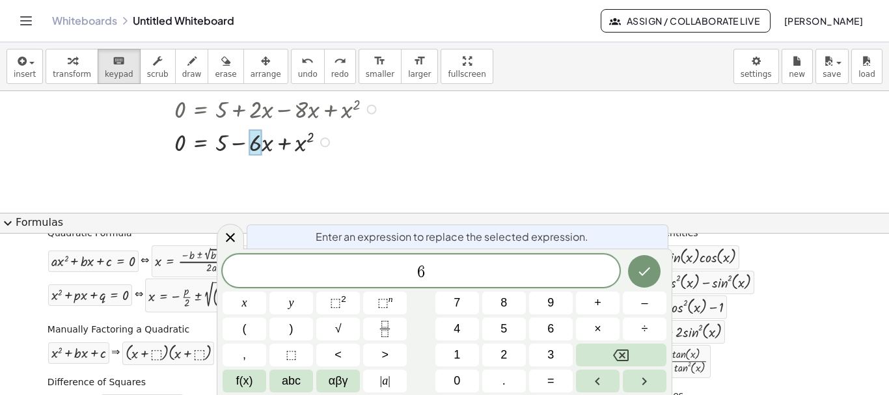
click at [301, 146] on div at bounding box center [262, 141] width 295 height 33
drag, startPoint x: 428, startPoint y: 270, endPoint x: 420, endPoint y: 273, distance: 8.5
click at [420, 273] on span "6" at bounding box center [421, 272] width 397 height 18
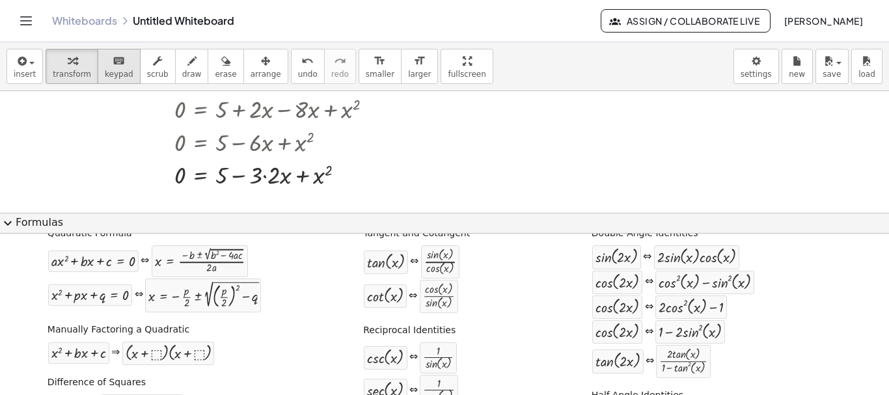
click at [107, 72] on span "keypad" at bounding box center [119, 74] width 29 height 9
click at [298, 67] on div "undo" at bounding box center [308, 61] width 20 height 16
click at [118, 59] on div "keyboard" at bounding box center [119, 61] width 29 height 16
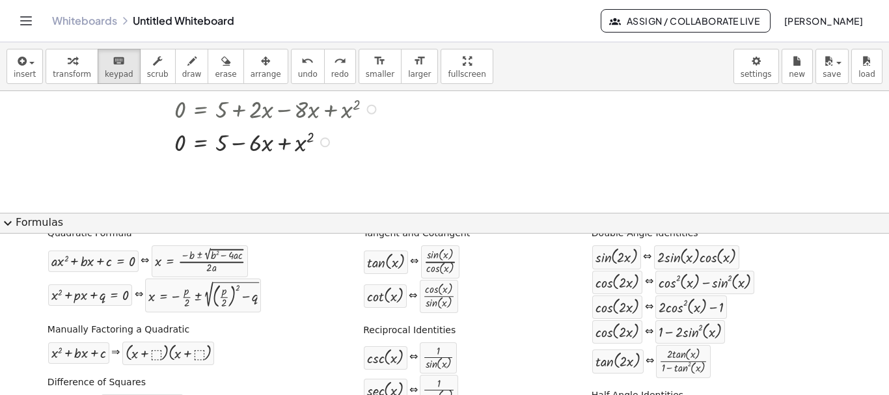
drag, startPoint x: 249, startPoint y: 147, endPoint x: 239, endPoint y: 145, distance: 10.6
click at [258, 144] on div at bounding box center [255, 143] width 12 height 27
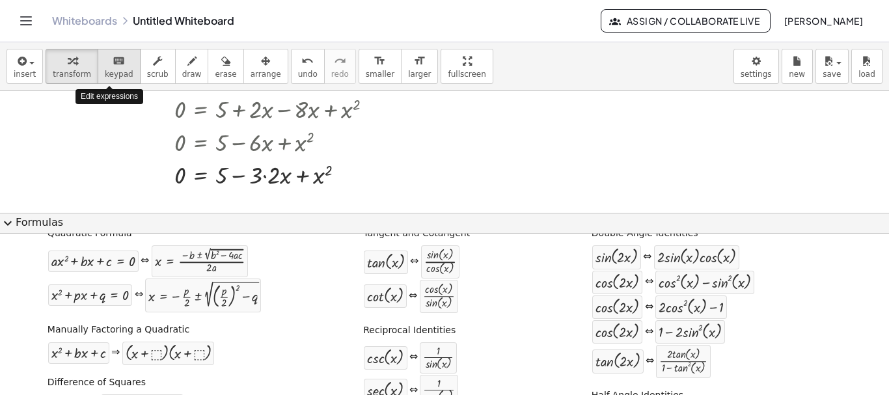
click at [105, 61] on div "keyboard" at bounding box center [119, 61] width 29 height 16
click at [219, 177] on div at bounding box center [222, 175] width 12 height 27
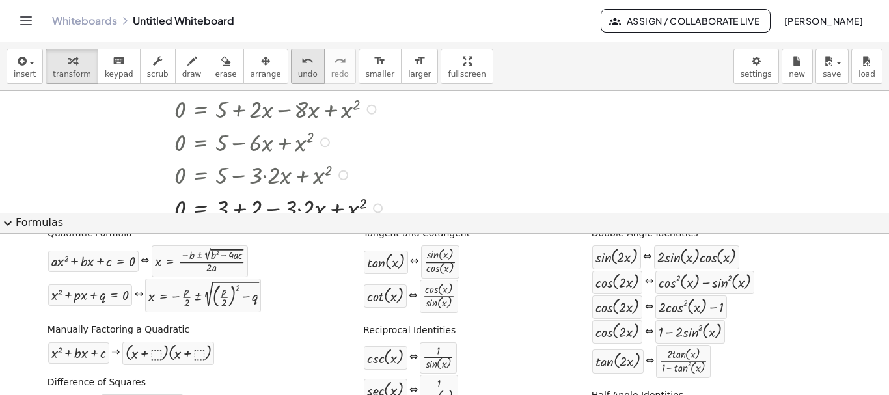
click at [301, 60] on icon "undo" at bounding box center [307, 61] width 12 height 16
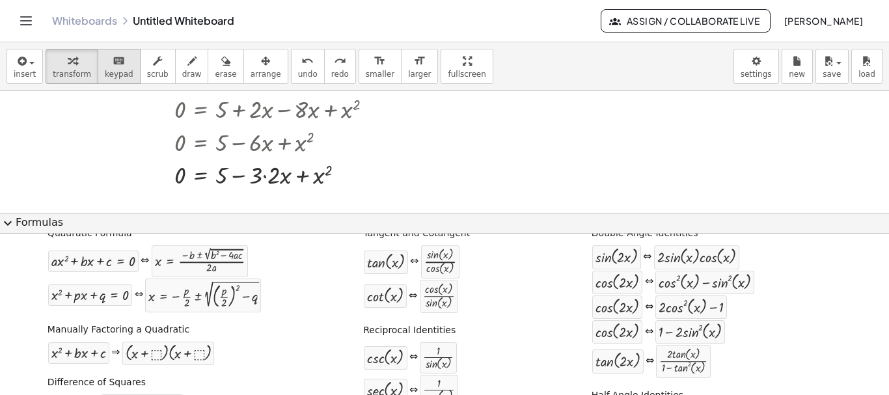
click at [118, 61] on div "keyboard" at bounding box center [119, 61] width 29 height 16
click at [221, 178] on div at bounding box center [222, 175] width 12 height 27
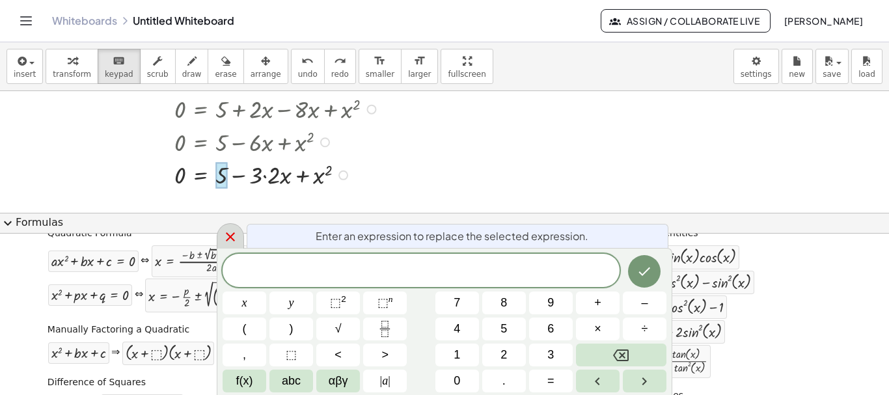
click at [234, 235] on icon at bounding box center [230, 236] width 9 height 9
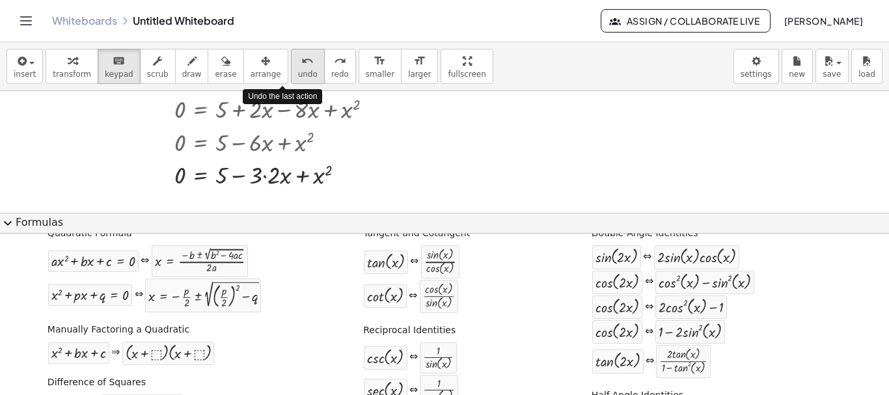
click at [298, 73] on span "undo" at bounding box center [308, 74] width 20 height 9
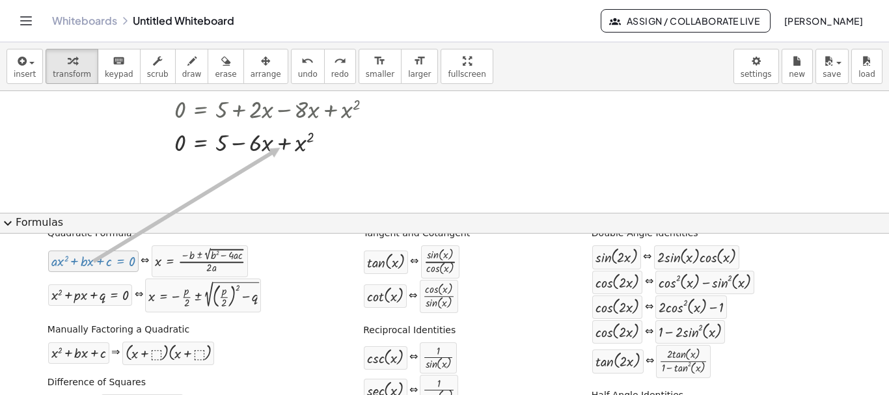
drag, startPoint x: 104, startPoint y: 261, endPoint x: 276, endPoint y: 147, distance: 206.2
drag, startPoint x: 71, startPoint y: 301, endPoint x: 279, endPoint y: 137, distance: 264.3
click at [113, 67] on icon "keyboard" at bounding box center [119, 61] width 12 height 16
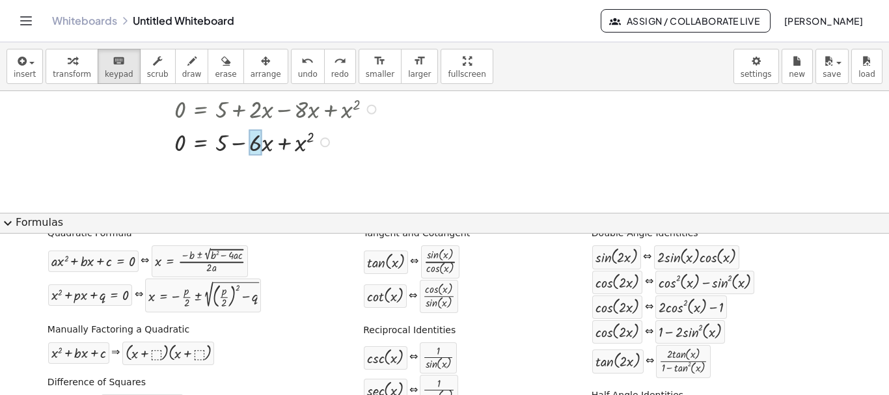
click at [253, 147] on div at bounding box center [255, 143] width 12 height 27
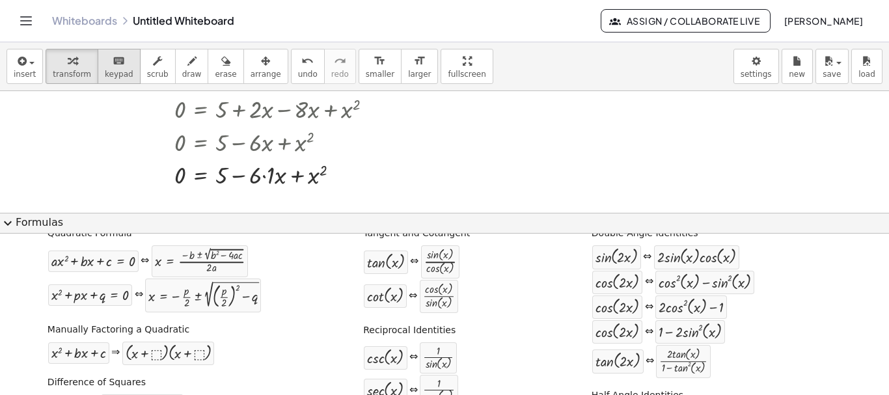
click at [120, 72] on span "keypad" at bounding box center [119, 74] width 29 height 9
click at [223, 182] on div at bounding box center [222, 175] width 12 height 27
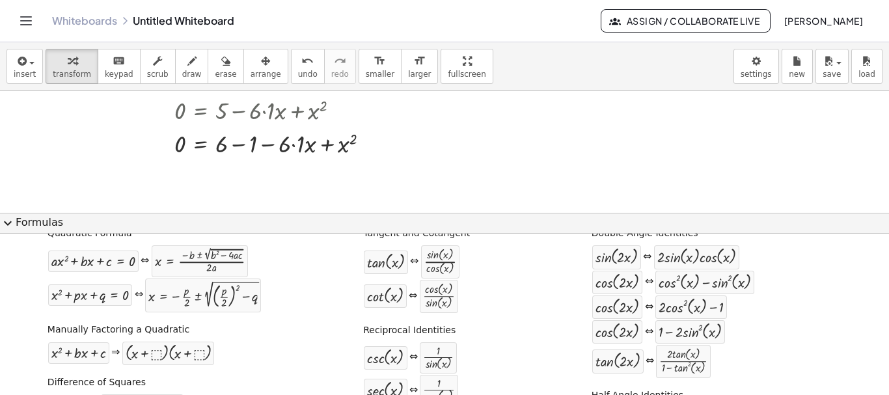
scroll to position [421, 0]
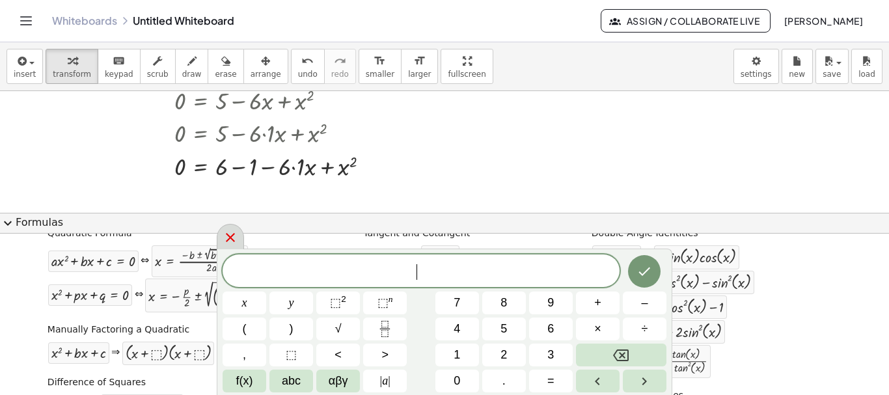
click at [234, 231] on icon at bounding box center [231, 238] width 16 height 16
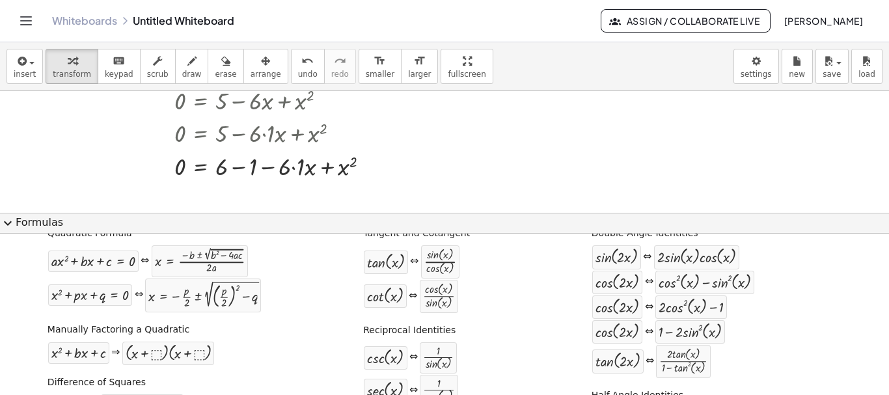
click at [9, 224] on span "expand_more" at bounding box center [8, 224] width 16 height 16
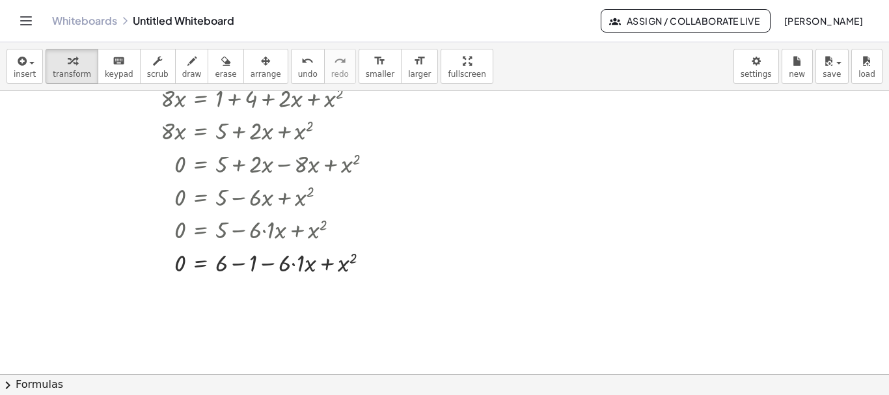
scroll to position [324, 0]
drag, startPoint x: 12, startPoint y: 388, endPoint x: 20, endPoint y: 384, distance: 8.7
click at [12, 388] on span "chevron_right" at bounding box center [8, 386] width 16 height 16
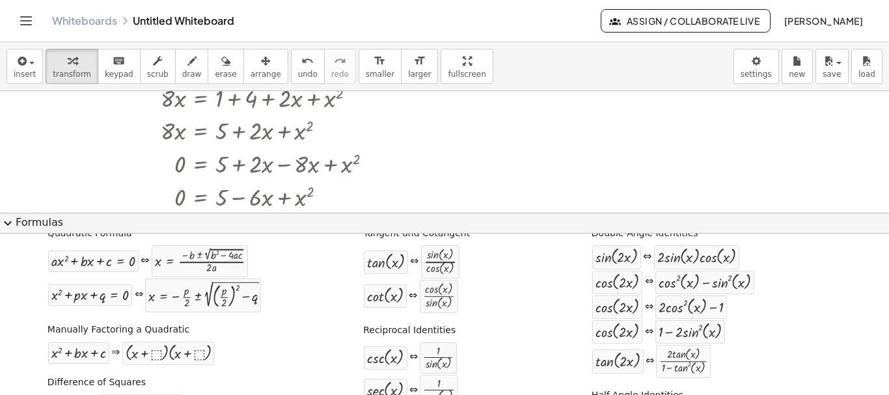
scroll to position [421, 0]
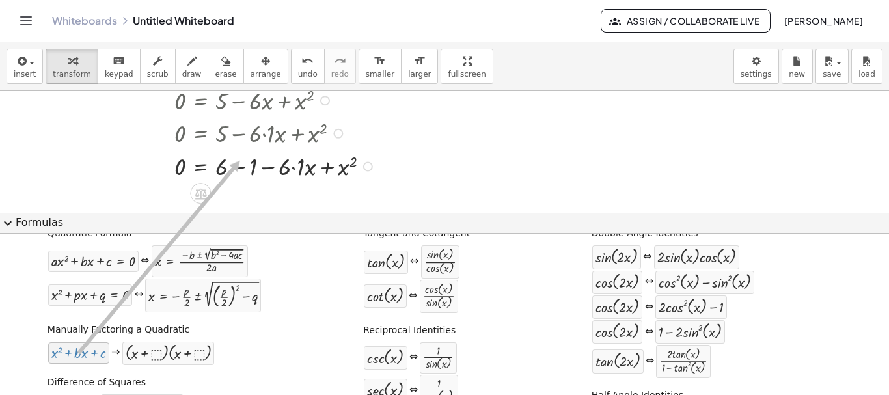
drag, startPoint x: 64, startPoint y: 355, endPoint x: 237, endPoint y: 161, distance: 259.6
drag, startPoint x: 94, startPoint y: 266, endPoint x: 249, endPoint y: 161, distance: 187.6
drag, startPoint x: 103, startPoint y: 292, endPoint x: 264, endPoint y: 169, distance: 202.5
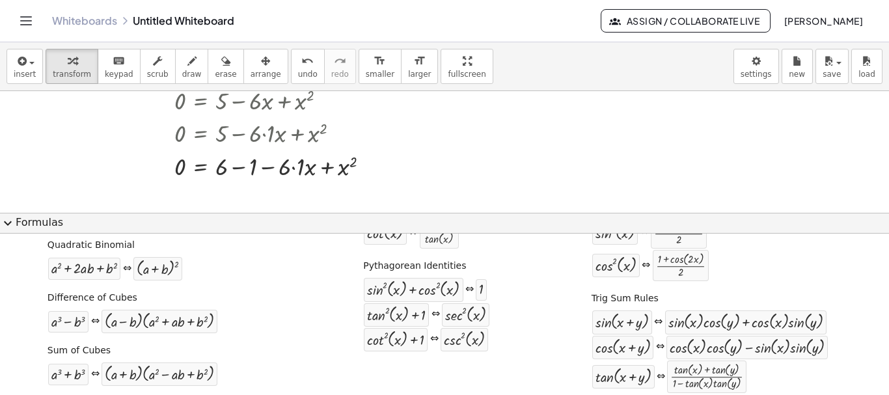
scroll to position [229, 0]
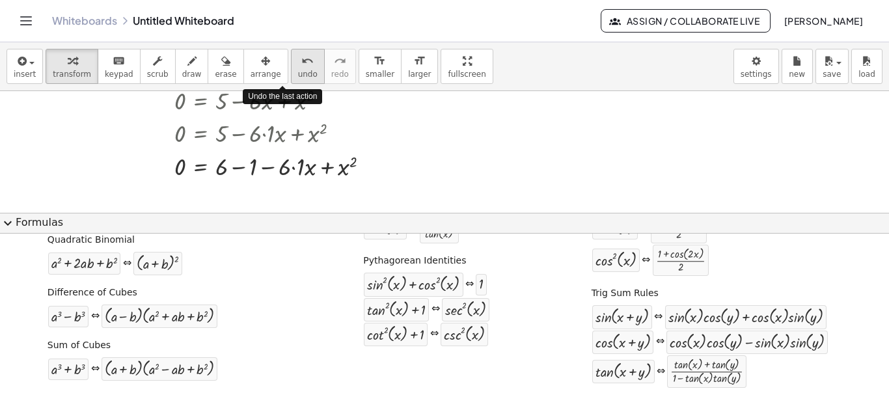
click at [301, 66] on icon "undo" at bounding box center [307, 61] width 12 height 16
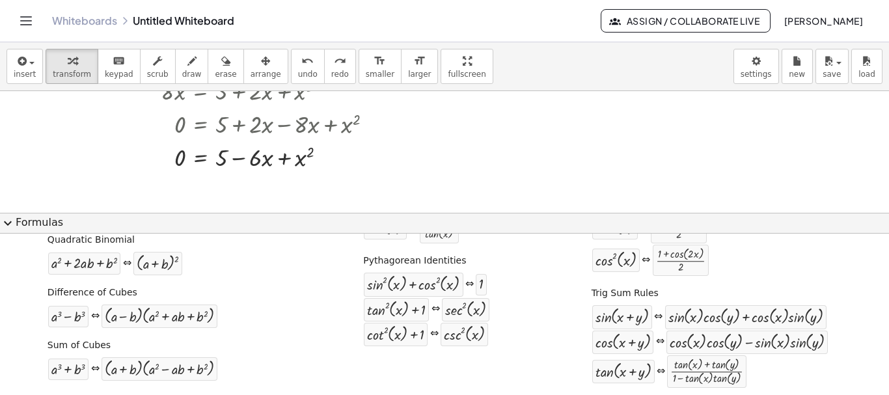
scroll to position [355, 0]
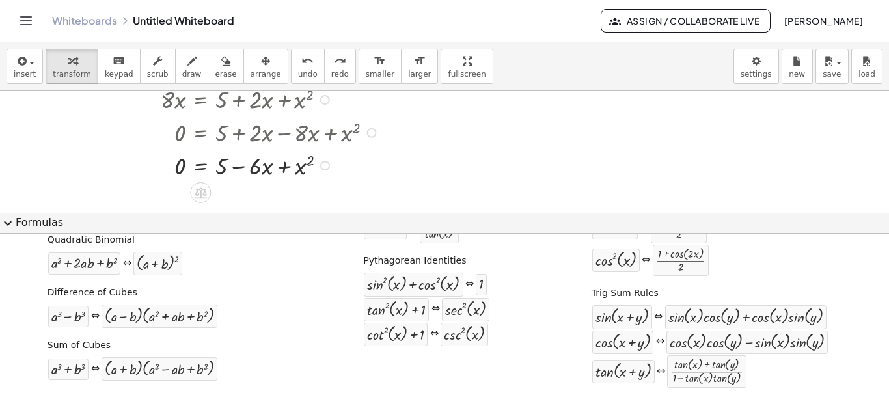
click at [203, 165] on div at bounding box center [218, 164] width 316 height 33
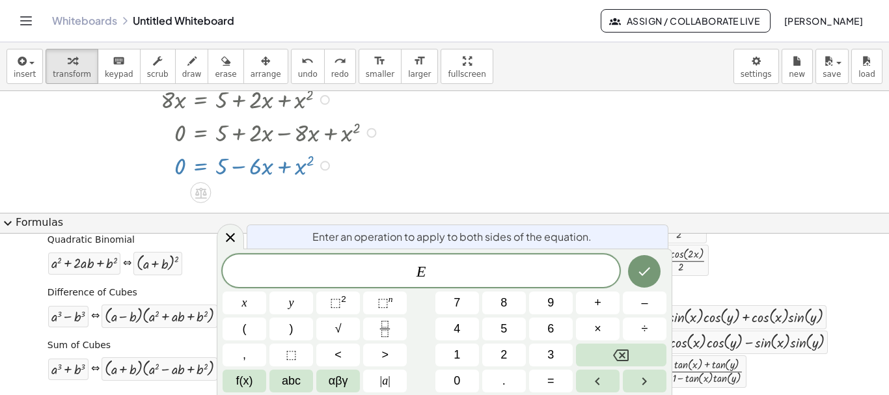
click at [197, 169] on div at bounding box center [218, 164] width 316 height 33
click at [229, 234] on icon at bounding box center [231, 238] width 16 height 16
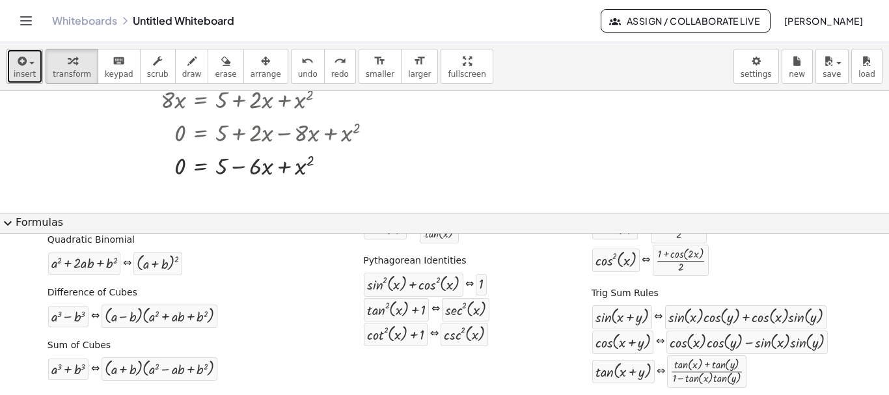
click at [28, 76] on span "insert" at bounding box center [25, 74] width 22 height 9
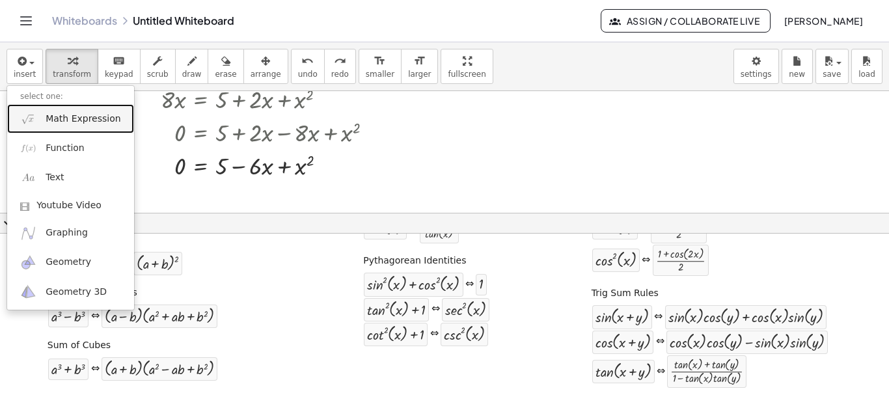
click at [44, 122] on link "Math Expression" at bounding box center [70, 118] width 127 height 29
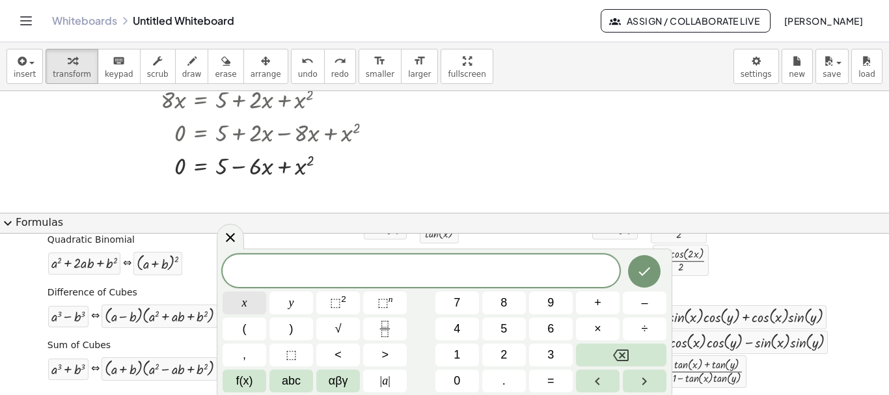
click at [244, 303] on span "x" at bounding box center [244, 303] width 5 height 18
click at [333, 302] on span "⬚" at bounding box center [335, 302] width 11 height 13
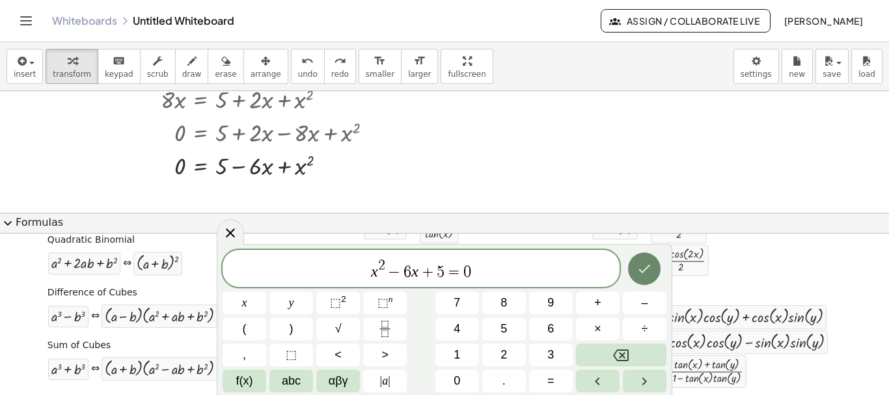
click at [652, 273] on icon "Done" at bounding box center [645, 269] width 16 height 16
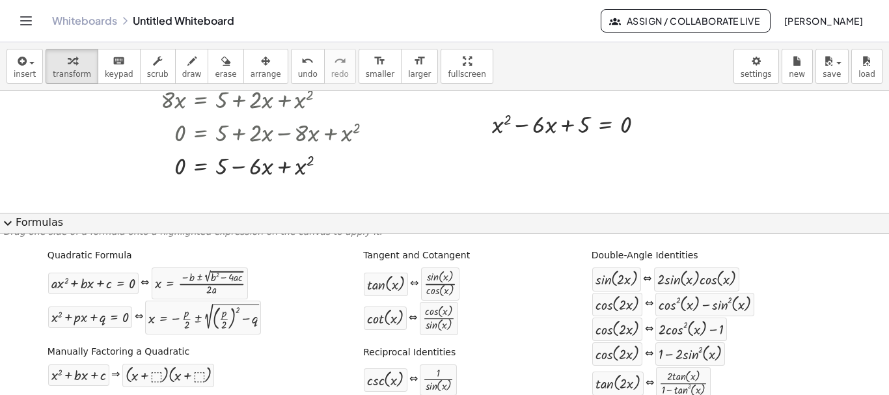
scroll to position [0, 0]
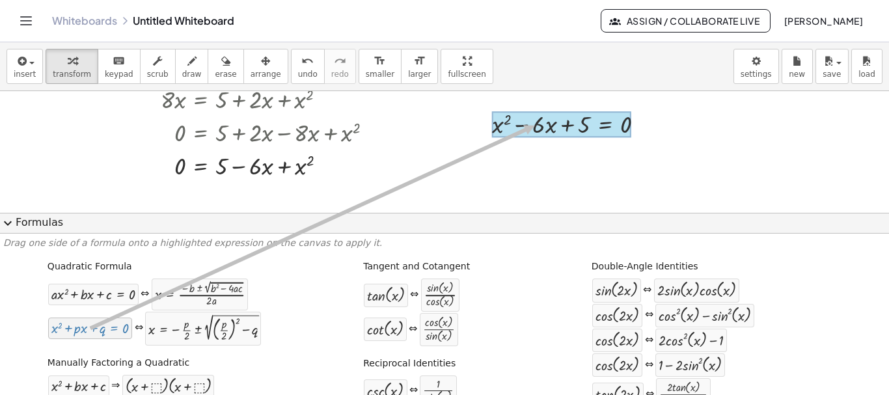
drag, startPoint x: 64, startPoint y: 333, endPoint x: 532, endPoint y: 126, distance: 511.3
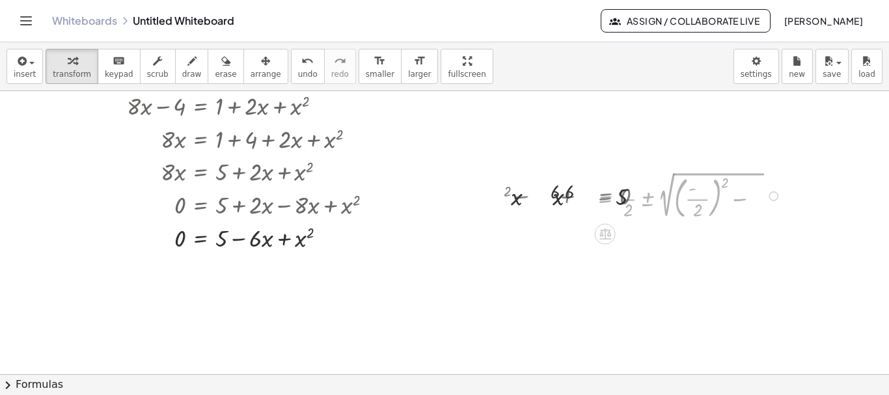
scroll to position [283, 0]
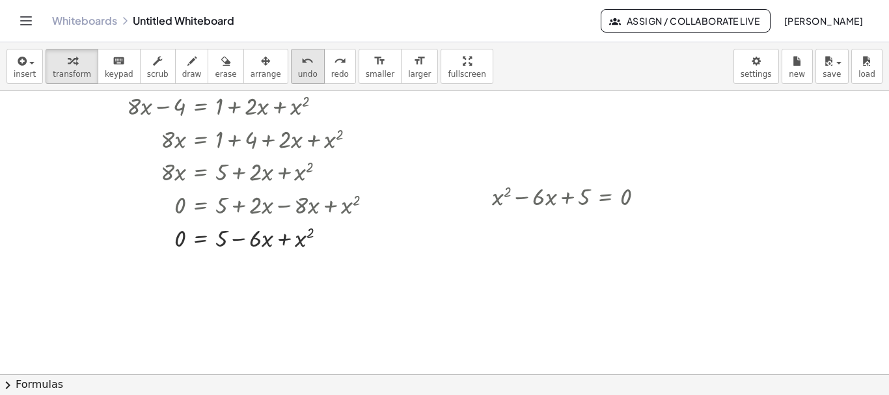
click at [298, 65] on div "undo" at bounding box center [308, 61] width 20 height 16
click at [5, 385] on span "chevron_right" at bounding box center [8, 386] width 16 height 16
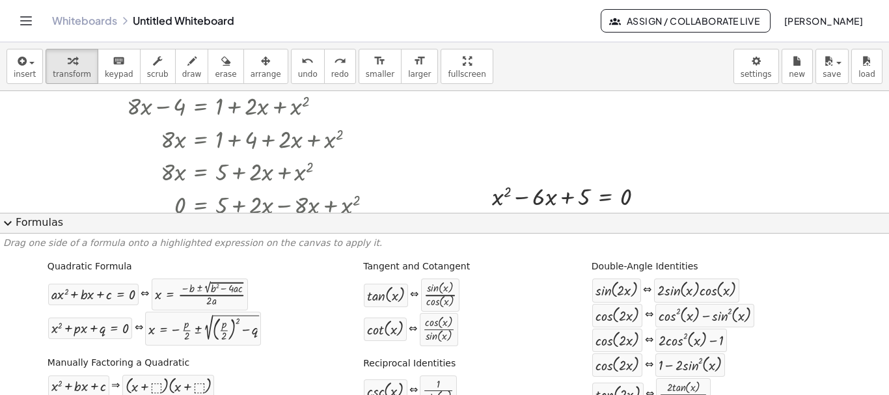
scroll to position [355, 0]
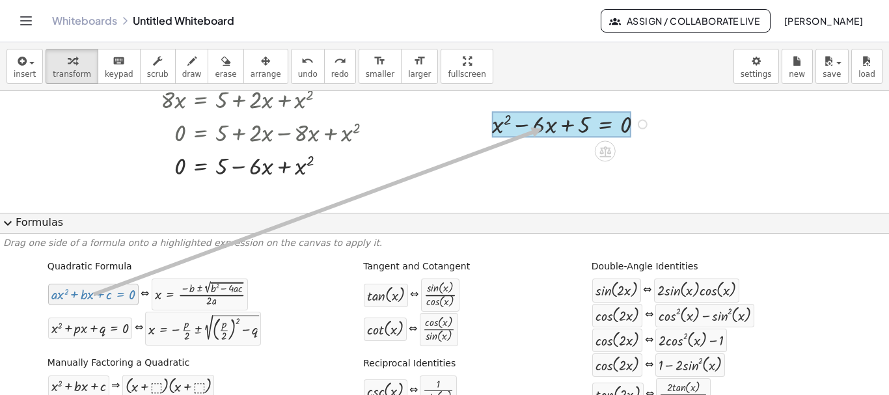
drag, startPoint x: 100, startPoint y: 294, endPoint x: 539, endPoint y: 129, distance: 469.6
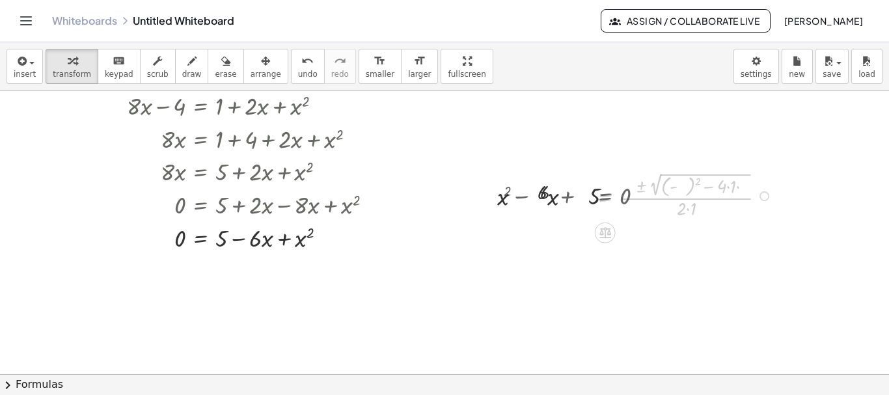
scroll to position [283, 0]
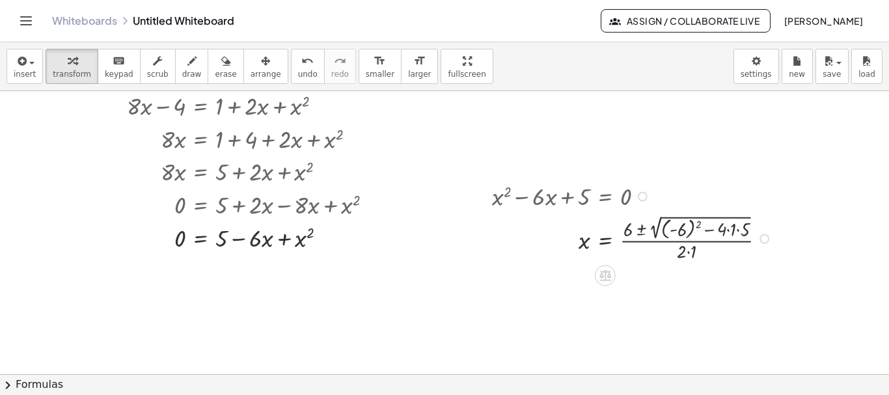
click at [729, 232] on div at bounding box center [634, 237] width 297 height 51
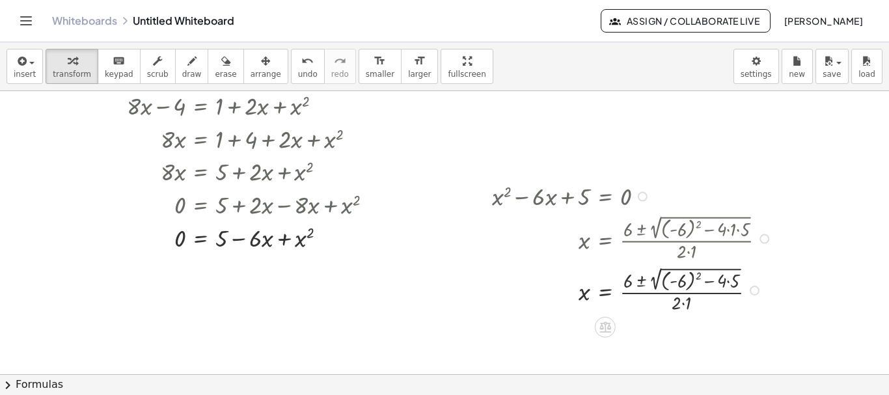
drag, startPoint x: 730, startPoint y: 281, endPoint x: 721, endPoint y: 284, distance: 9.1
click at [729, 281] on div at bounding box center [634, 289] width 297 height 51
click at [698, 278] on div at bounding box center [634, 289] width 297 height 51
click at [691, 281] on div at bounding box center [634, 289] width 297 height 50
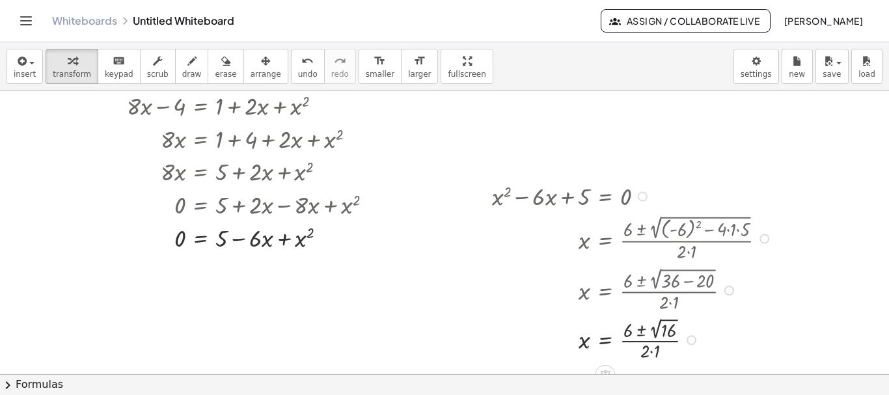
scroll to position [295, 0]
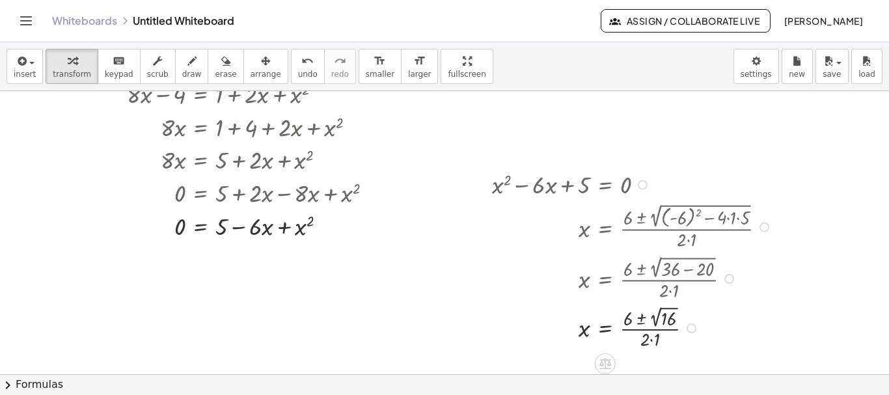
click at [652, 341] on div at bounding box center [634, 327] width 297 height 49
click at [643, 320] on div at bounding box center [634, 327] width 297 height 49
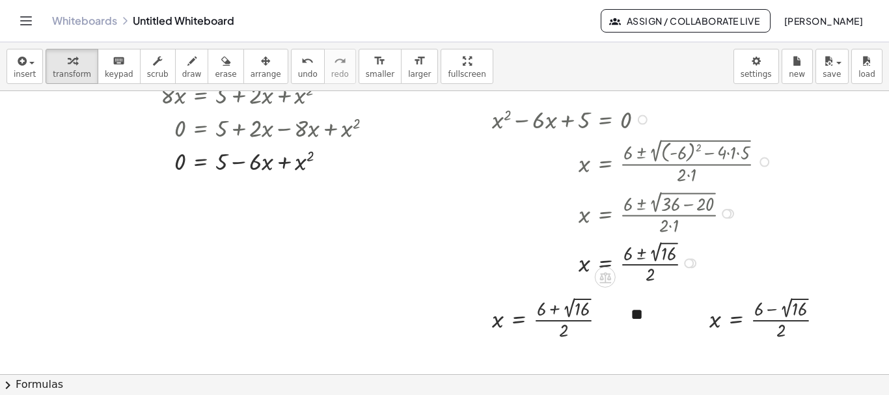
scroll to position [425, 0]
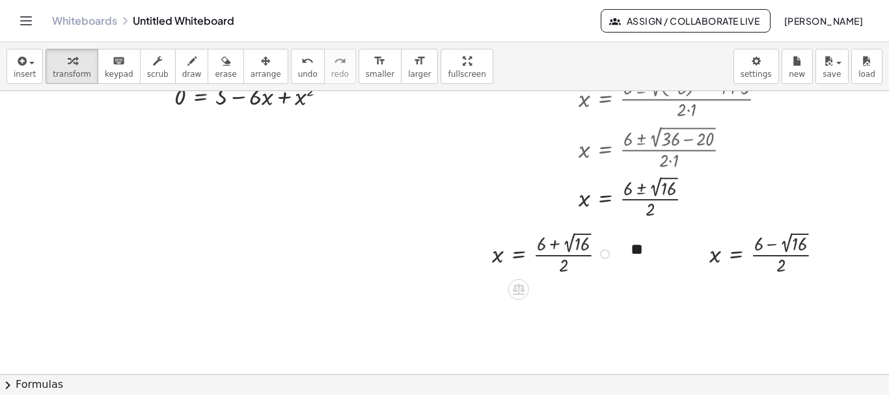
click at [569, 245] on div at bounding box center [554, 253] width 137 height 49
click at [553, 292] on div at bounding box center [554, 302] width 137 height 48
click at [546, 352] on div at bounding box center [554, 350] width 137 height 48
click at [792, 234] on div at bounding box center [771, 253] width 137 height 49
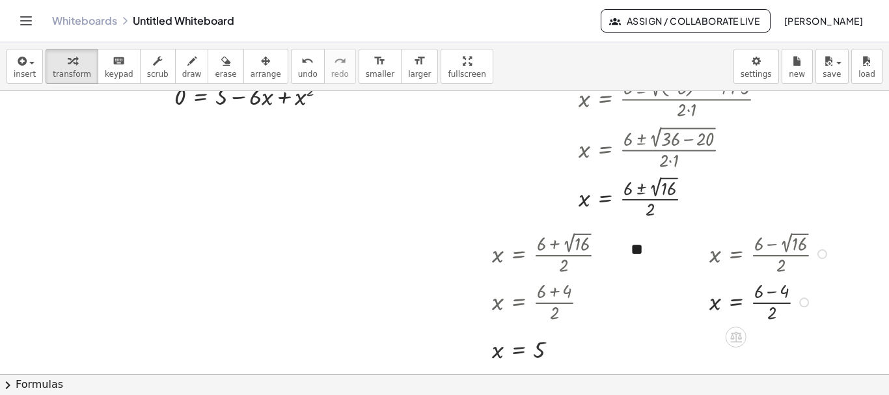
click at [773, 292] on div at bounding box center [771, 302] width 137 height 48
click at [758, 349] on div at bounding box center [771, 350] width 137 height 48
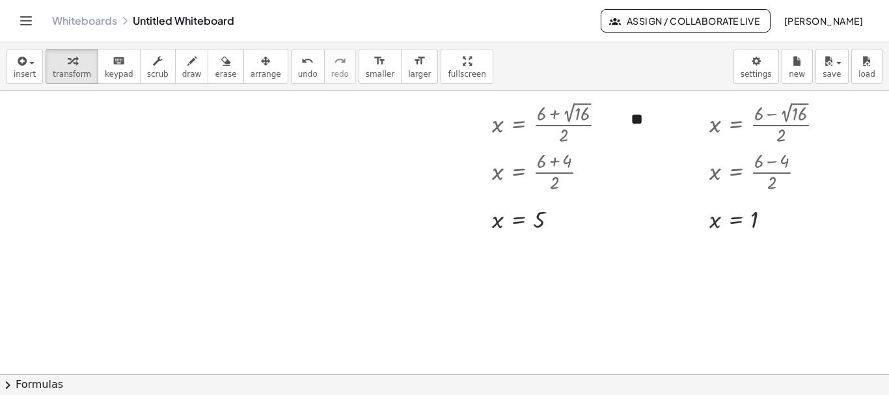
scroll to position [490, 0]
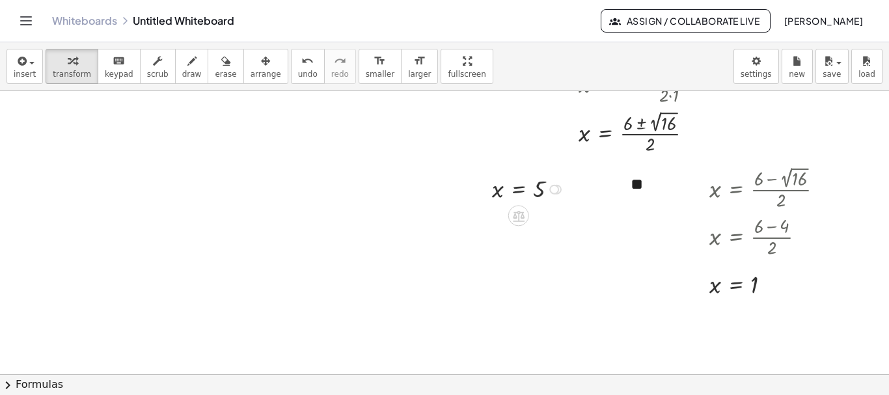
drag, startPoint x: 556, startPoint y: 283, endPoint x: 577, endPoint y: 178, distance: 106.4
click at [577, 178] on div "+ · 2 · 2 √ ( + · 2 · x − 1 ) − x = 1 · 2 · 2 √ ( + · 2 · x − 1 ) = + 1 + x ( ·…" at bounding box center [444, 26] width 889 height 850
drag, startPoint x: 775, startPoint y: 270, endPoint x: 775, endPoint y: 173, distance: 97.0
click at [736, 189] on div "x = 1" at bounding box center [736, 189] width 0 height 0
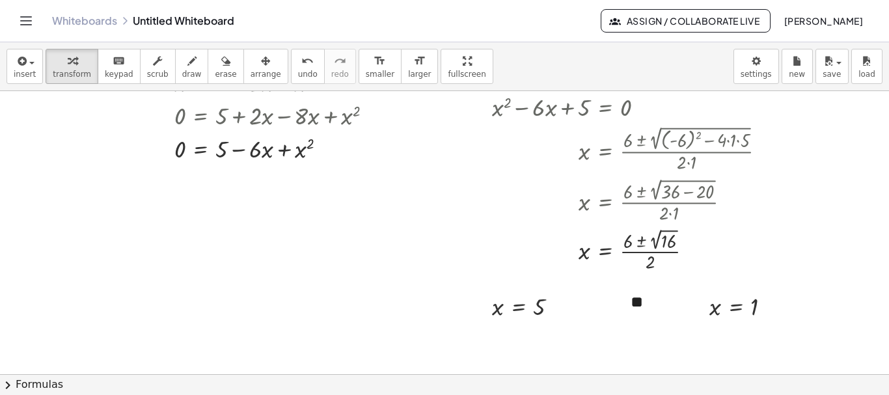
scroll to position [360, 0]
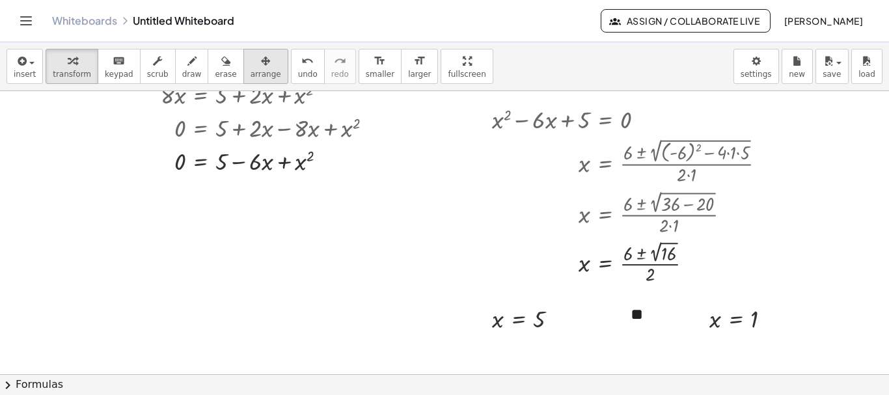
click at [261, 63] on icon "button" at bounding box center [265, 61] width 9 height 16
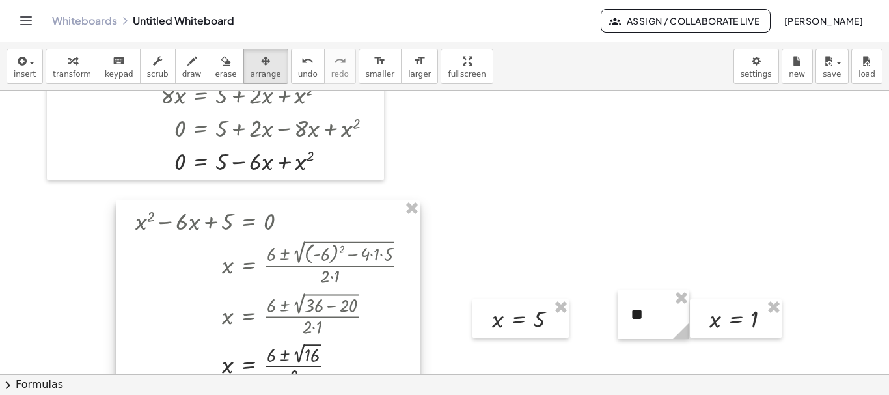
drag, startPoint x: 543, startPoint y: 186, endPoint x: 186, endPoint y: 288, distance: 371.0
click at [186, 288] on div at bounding box center [268, 296] width 304 height 191
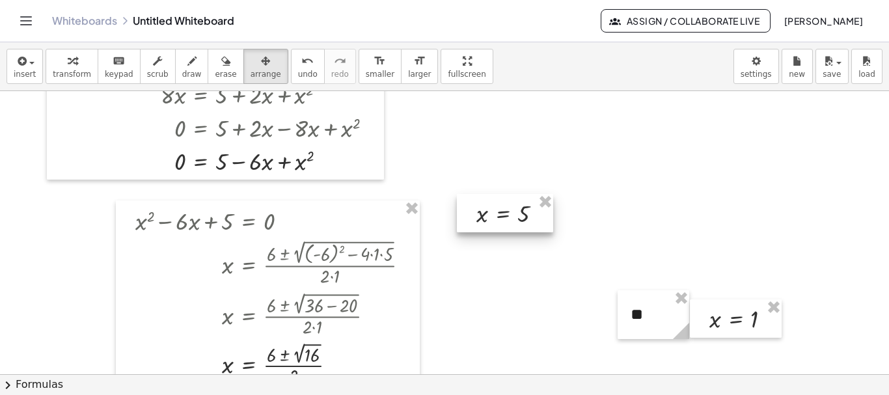
drag, startPoint x: 510, startPoint y: 271, endPoint x: 497, endPoint y: 210, distance: 62.6
click at [497, 210] on div at bounding box center [505, 213] width 96 height 38
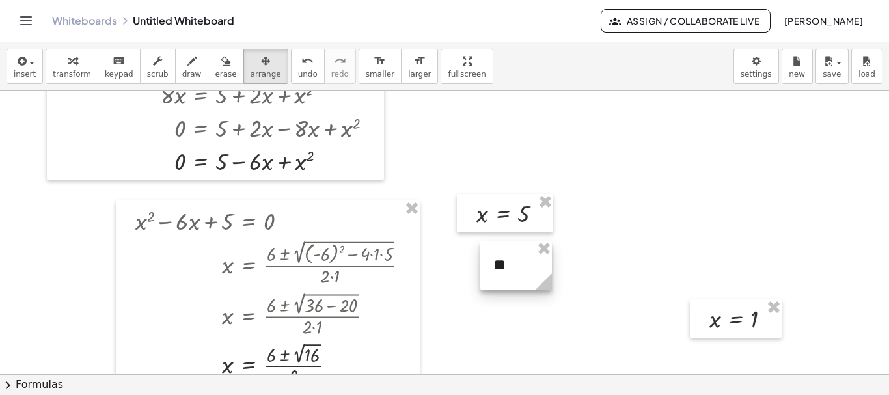
drag, startPoint x: 641, startPoint y: 305, endPoint x: 504, endPoint y: 256, distance: 146.0
click at [504, 256] on div at bounding box center [516, 265] width 72 height 49
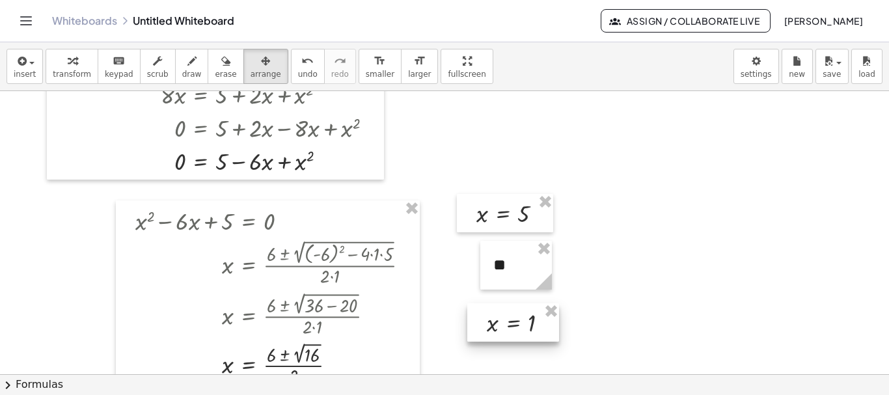
drag, startPoint x: 633, startPoint y: 334, endPoint x: 487, endPoint y: 322, distance: 146.4
click at [487, 322] on div at bounding box center [513, 322] width 92 height 38
click at [544, 234] on div at bounding box center [444, 156] width 889 height 850
click at [68, 64] on icon "button" at bounding box center [72, 61] width 9 height 16
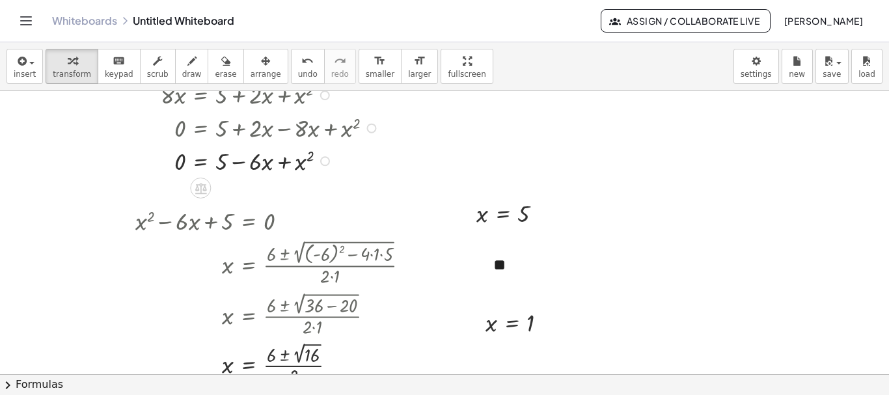
click at [198, 167] on div at bounding box center [218, 160] width 316 height 33
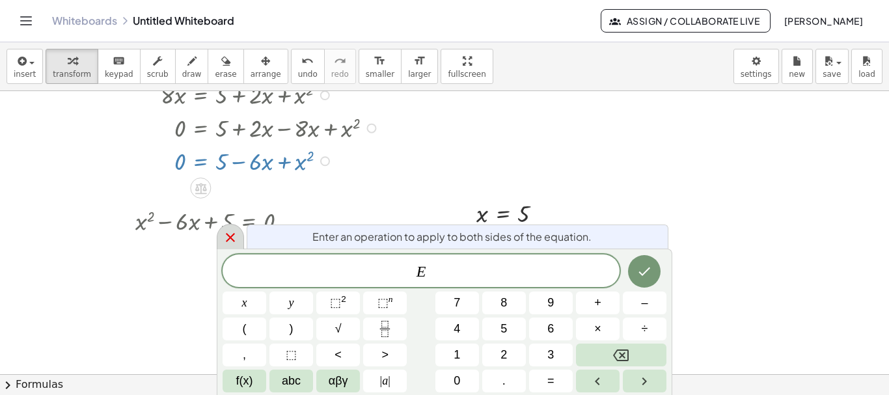
click at [230, 238] on icon at bounding box center [230, 237] width 9 height 9
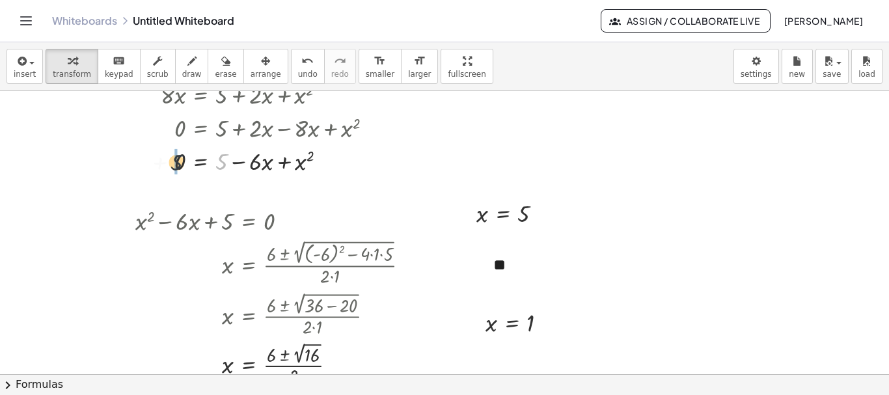
drag, startPoint x: 218, startPoint y: 167, endPoint x: 167, endPoint y: 167, distance: 50.8
click at [167, 167] on div at bounding box center [218, 160] width 316 height 33
drag, startPoint x: 222, startPoint y: 163, endPoint x: 159, endPoint y: 173, distance: 63.9
click at [150, 171] on div at bounding box center [225, 160] width 330 height 33
drag, startPoint x: 216, startPoint y: 178, endPoint x: 234, endPoint y: 152, distance: 32.0
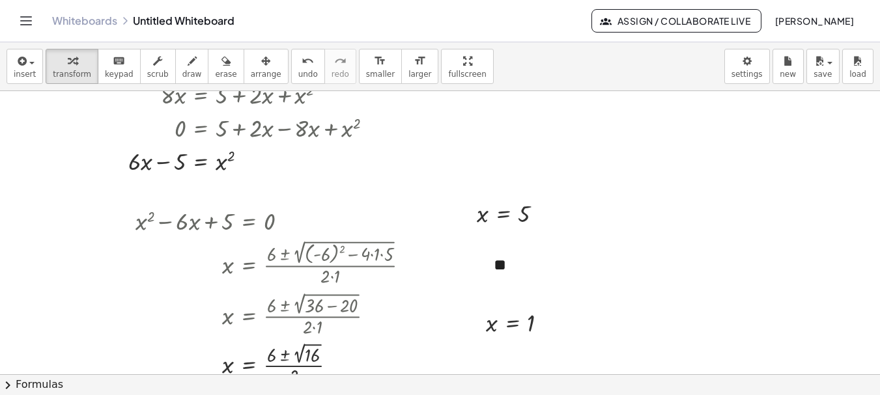
click at [342, 395] on div "Close" at bounding box center [440, 395] width 880 height 0
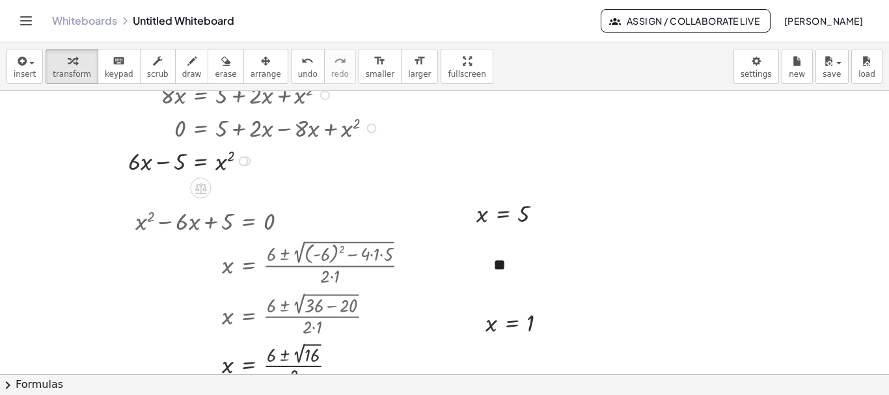
drag, startPoint x: 234, startPoint y: 168, endPoint x: 219, endPoint y: 150, distance: 24.0
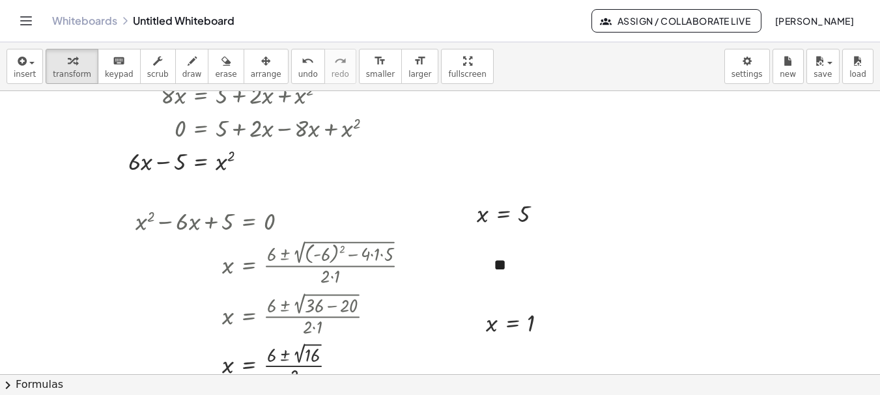
click at [344, 395] on div "Close" at bounding box center [440, 395] width 880 height 0
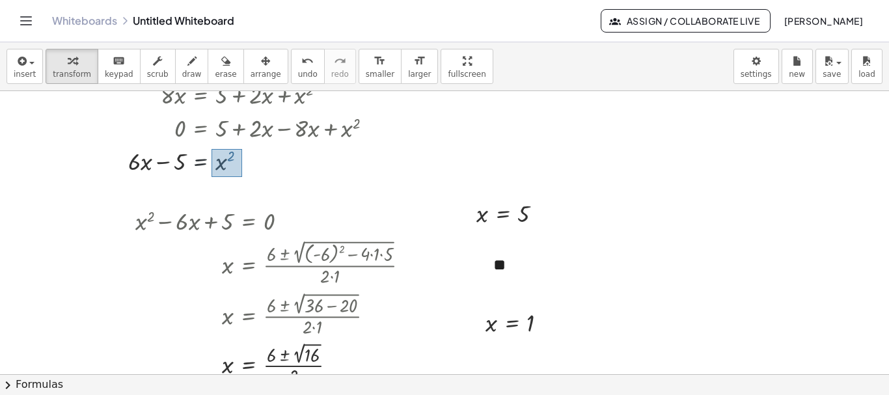
drag, startPoint x: 242, startPoint y: 149, endPoint x: 210, endPoint y: 179, distance: 43.8
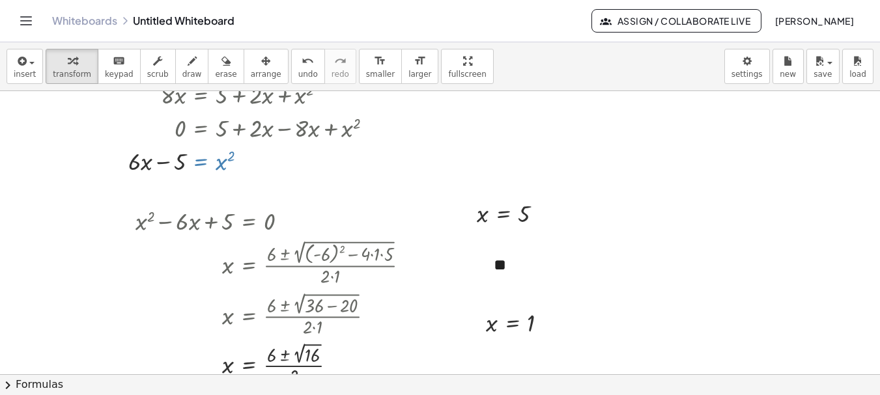
click at [339, 395] on div "Close" at bounding box center [440, 395] width 880 height 0
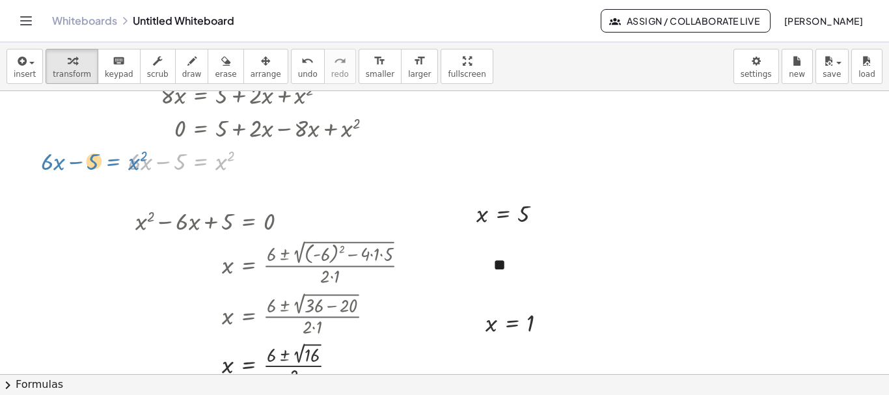
drag, startPoint x: 223, startPoint y: 165, endPoint x: 135, endPoint y: 165, distance: 87.2
click at [135, 165] on div at bounding box center [225, 160] width 330 height 33
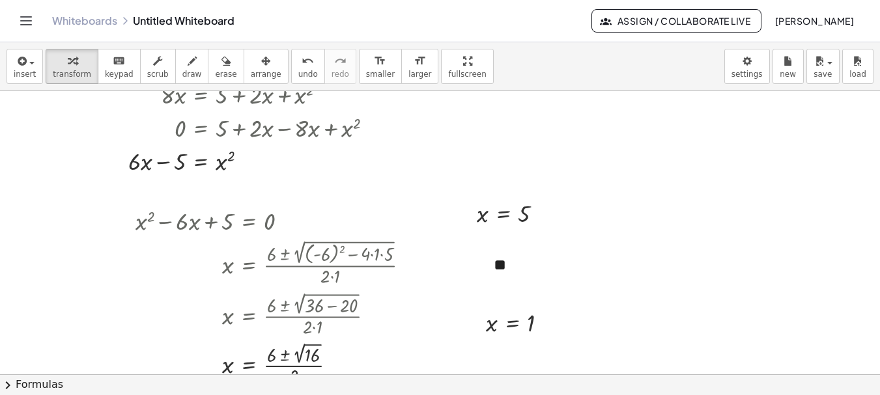
click at [342, 395] on div "Close" at bounding box center [440, 395] width 880 height 0
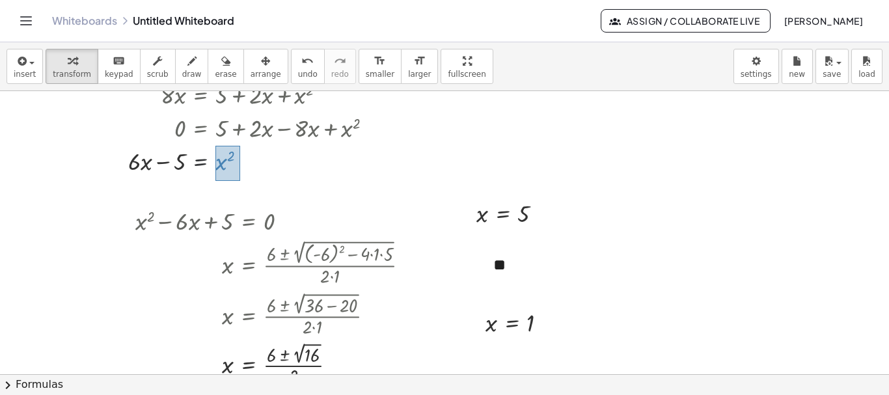
drag, startPoint x: 241, startPoint y: 147, endPoint x: 215, endPoint y: 181, distance: 42.7
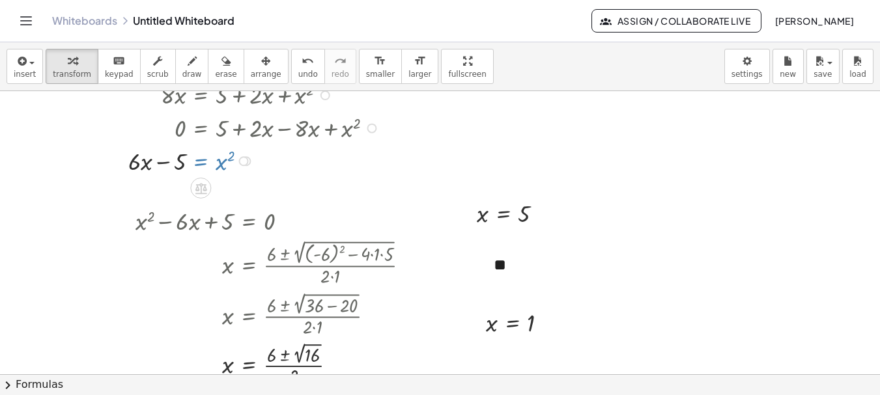
drag, startPoint x: 342, startPoint y: 168, endPoint x: 325, endPoint y: 169, distance: 17.0
click at [342, 395] on div "Close" at bounding box center [440, 395] width 880 height 0
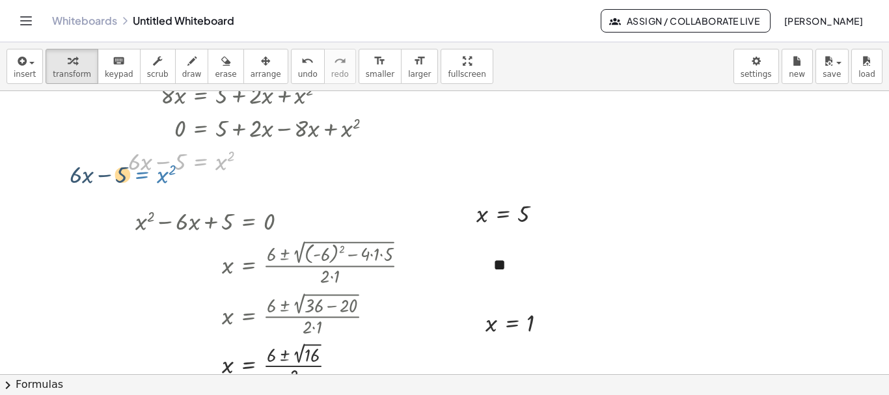
drag, startPoint x: 221, startPoint y: 160, endPoint x: 149, endPoint y: 173, distance: 73.6
click at [149, 173] on div at bounding box center [225, 160] width 330 height 33
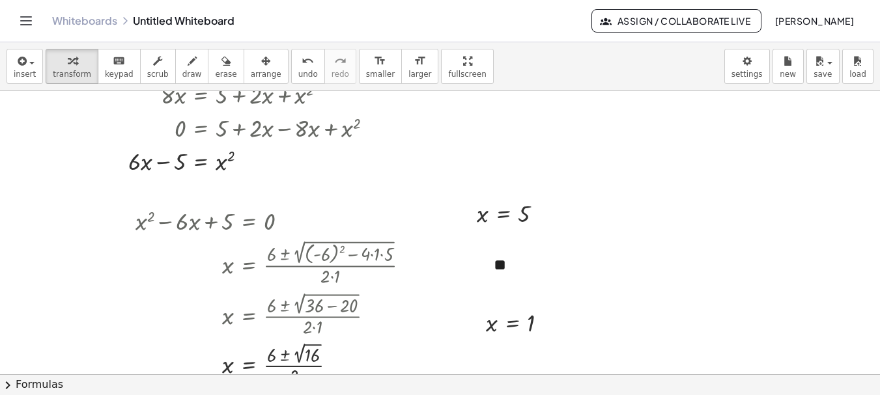
drag, startPoint x: 345, startPoint y: 167, endPoint x: 333, endPoint y: 166, distance: 11.7
click at [344, 395] on div "Close" at bounding box center [440, 395] width 880 height 0
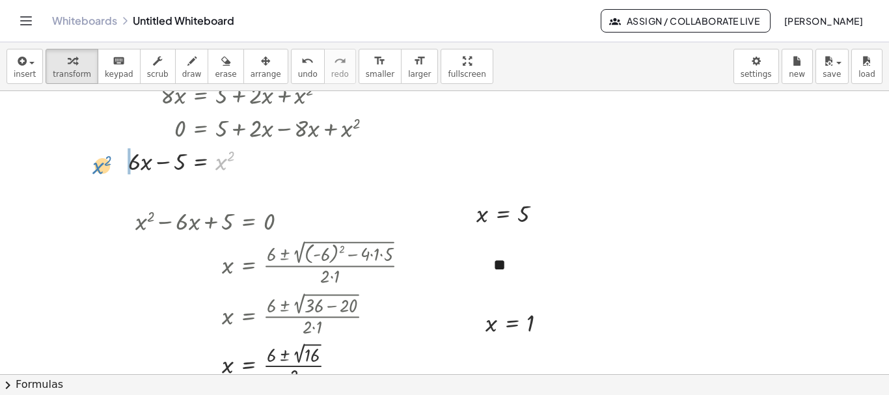
drag, startPoint x: 223, startPoint y: 161, endPoint x: 100, endPoint y: 165, distance: 123.1
click at [100, 165] on div at bounding box center [225, 160] width 330 height 33
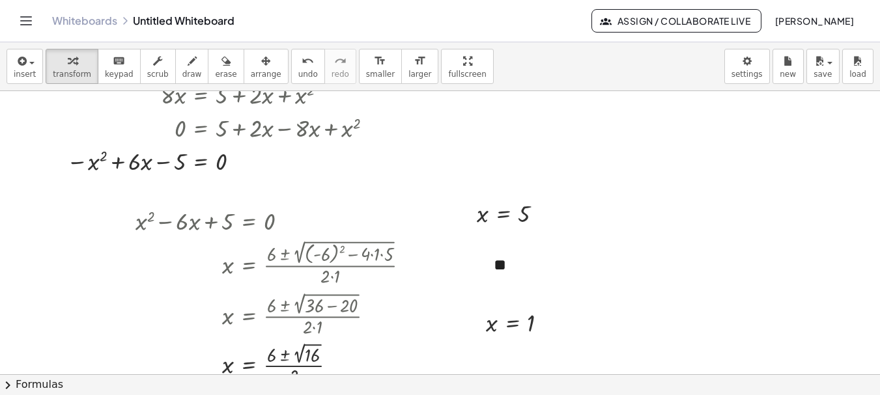
click at [339, 395] on div "Close" at bounding box center [440, 395] width 880 height 0
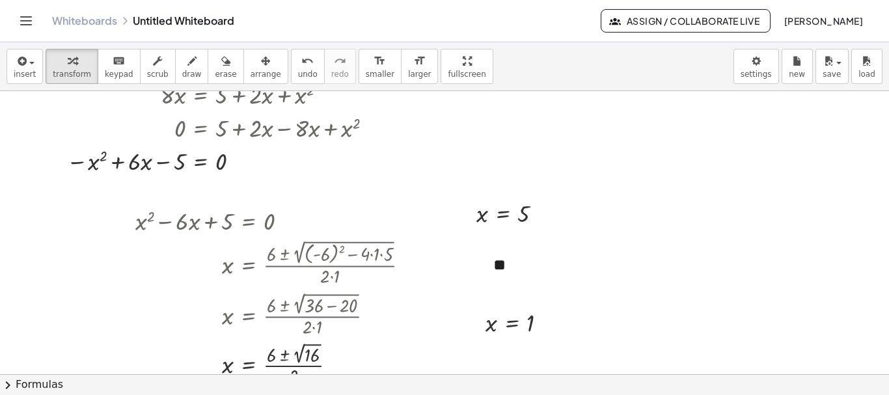
click at [12, 387] on span "chevron_right" at bounding box center [8, 386] width 16 height 16
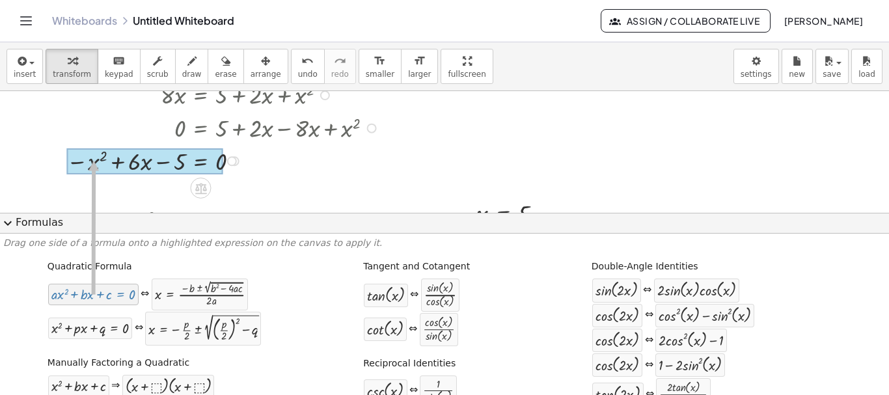
drag, startPoint x: 53, startPoint y: 296, endPoint x: 89, endPoint y: 161, distance: 140.1
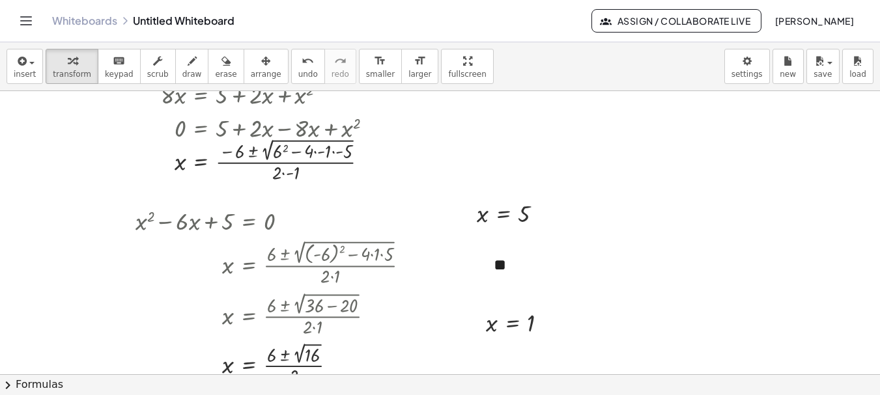
click at [339, 395] on div "Close" at bounding box center [440, 395] width 880 height 0
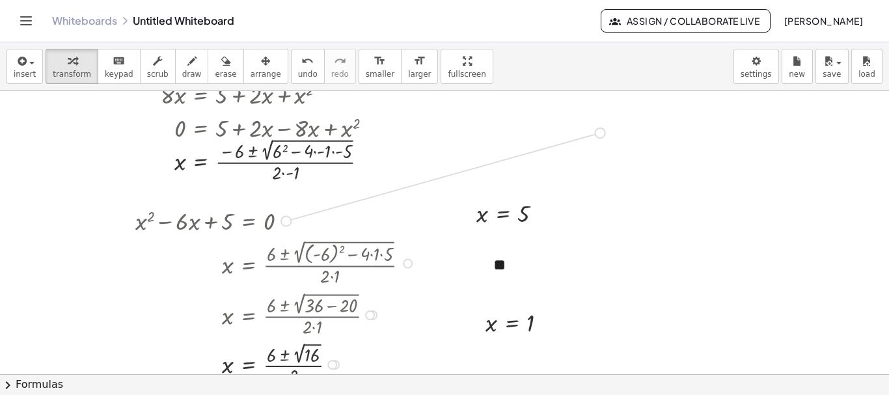
drag, startPoint x: 285, startPoint y: 220, endPoint x: 609, endPoint y: 131, distance: 335.6
click at [609, 131] on div "+ · 2 · 2 √ ( + · 2 · x − 1 ) − x = 1 · 2 · 2 √ ( + · 2 · x − 1 ) = + 1 + x ( ·…" at bounding box center [444, 156] width 889 height 850
drag, startPoint x: 527, startPoint y: 125, endPoint x: 621, endPoint y: 124, distance: 94.4
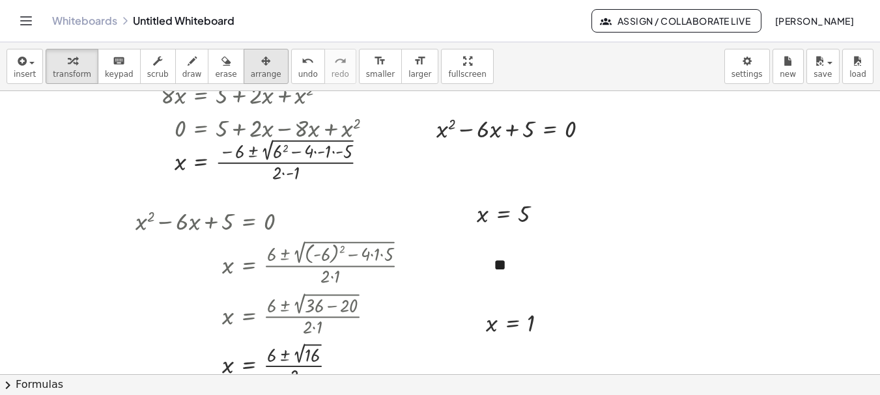
click at [261, 66] on icon "button" at bounding box center [265, 61] width 9 height 16
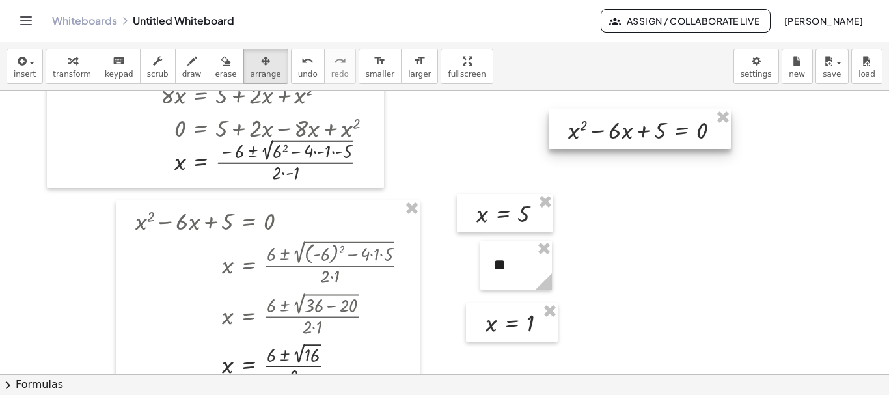
drag, startPoint x: 505, startPoint y: 134, endPoint x: 643, endPoint y: 134, distance: 138.0
click at [637, 134] on div at bounding box center [640, 129] width 182 height 40
drag, startPoint x: 637, startPoint y: 132, endPoint x: 667, endPoint y: 132, distance: 30.6
click at [667, 132] on div at bounding box center [678, 131] width 182 height 40
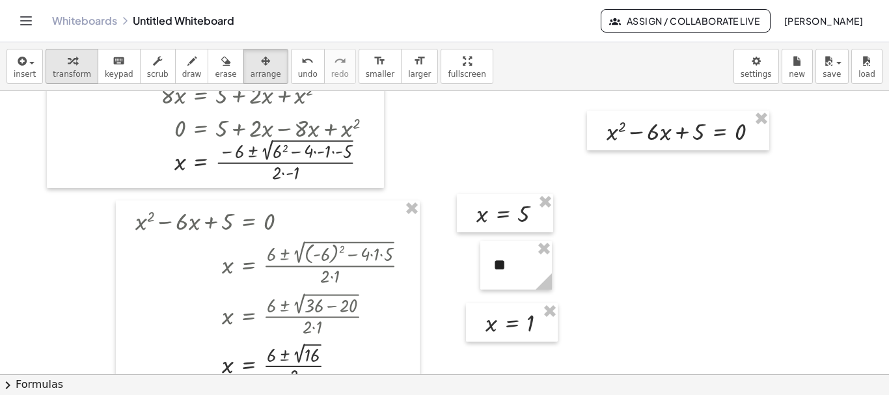
click at [70, 63] on icon "button" at bounding box center [72, 61] width 9 height 16
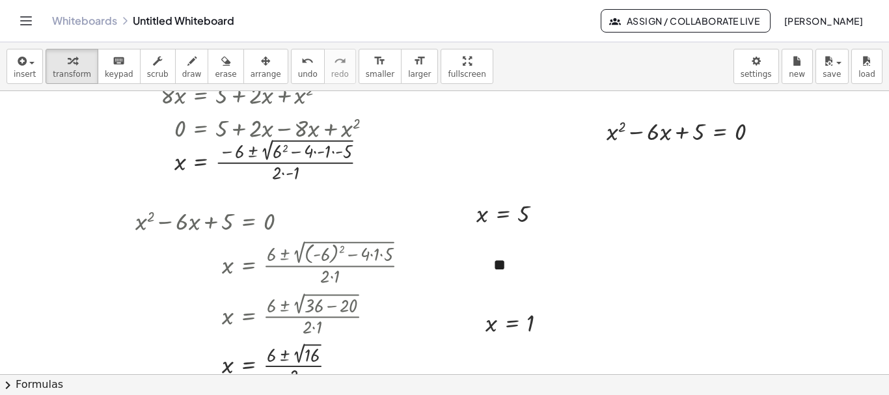
click at [7, 384] on span "chevron_right" at bounding box center [8, 386] width 16 height 16
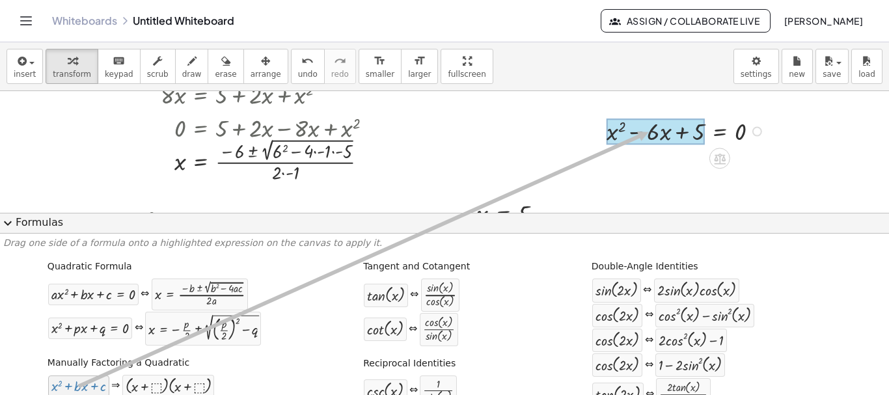
drag, startPoint x: 89, startPoint y: 389, endPoint x: 646, endPoint y: 132, distance: 613.5
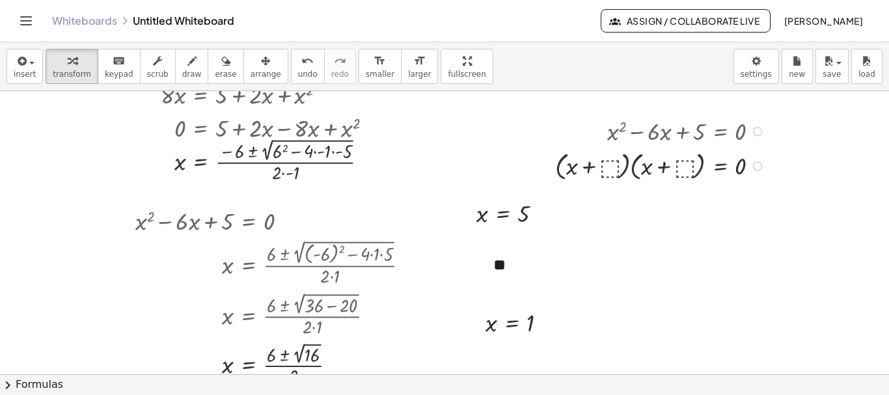
click at [606, 164] on div at bounding box center [662, 165] width 227 height 36
click at [683, 168] on div at bounding box center [657, 165] width 238 height 38
click at [646, 168] on div at bounding box center [649, 165] width 253 height 38
click at [589, 167] on div at bounding box center [660, 165] width 230 height 38
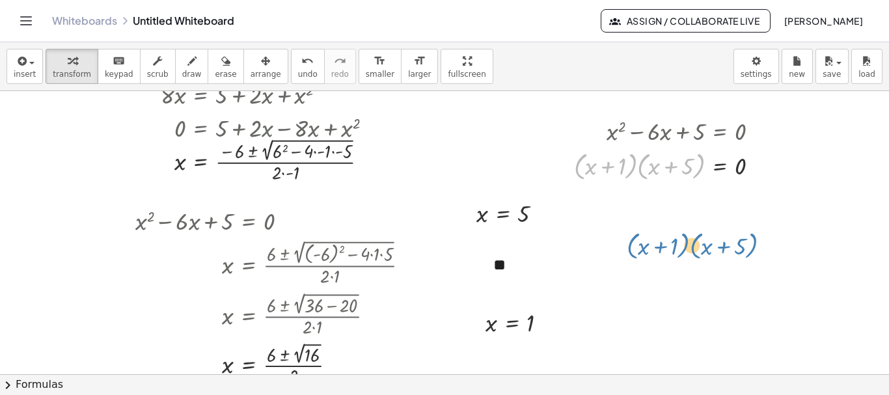
drag, startPoint x: 630, startPoint y: 168, endPoint x: 673, endPoint y: 238, distance: 82.4
click at [673, 238] on div "+ · 2 · 2 √ ( + · 2 · x − 1 ) − x = 1 · 2 · 2 √ ( + · 2 · x − 1 ) = + 1 + x ( ·…" at bounding box center [444, 156] width 889 height 850
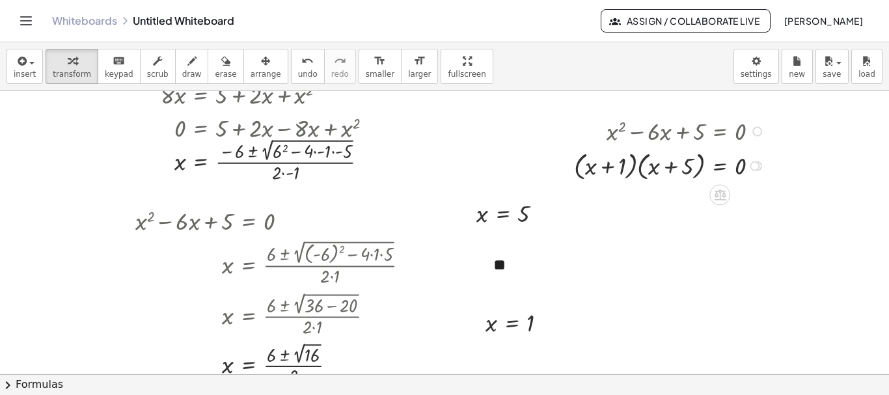
click at [628, 174] on div at bounding box center [672, 165] width 208 height 36
click at [637, 167] on div at bounding box center [672, 165] width 208 height 36
click at [635, 161] on div at bounding box center [672, 165] width 208 height 36
click at [710, 167] on div at bounding box center [672, 165] width 208 height 36
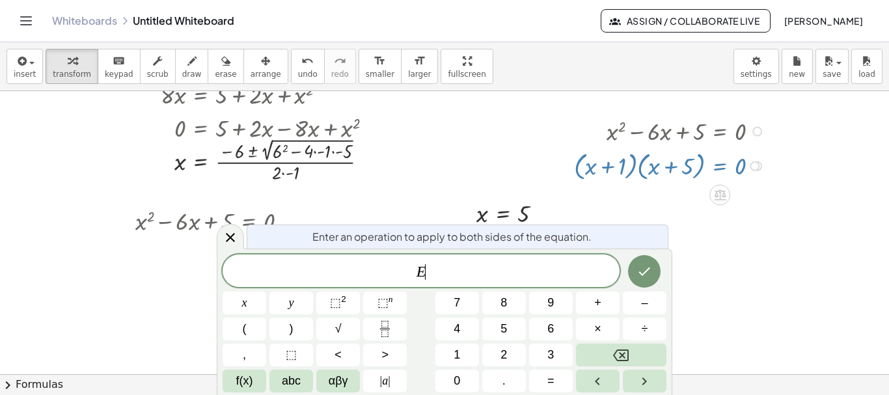
click at [716, 167] on div at bounding box center [672, 165] width 208 height 36
click at [230, 236] on icon at bounding box center [231, 238] width 16 height 16
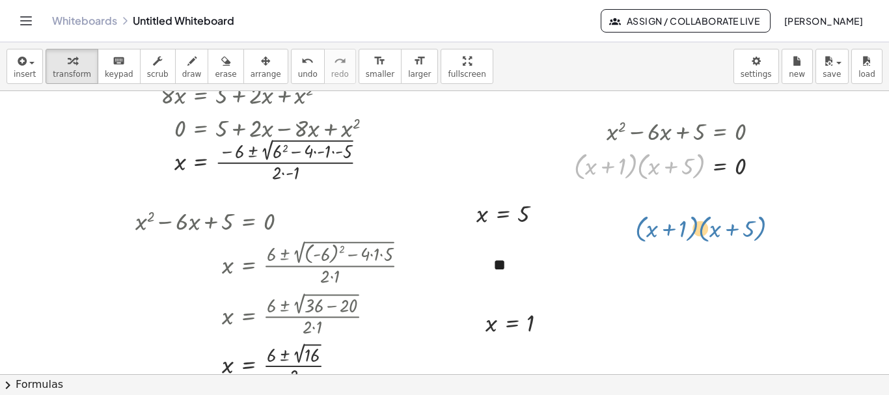
drag, startPoint x: 637, startPoint y: 169, endPoint x: 663, endPoint y: 219, distance: 56.2
click at [663, 219] on div "+ · 2 · 2 √ ( + · 2 · x − 1 ) − x = 1 · 2 · 2 √ ( + · 2 · x − 1 ) = + 1 + x ( ·…" at bounding box center [444, 156] width 889 height 850
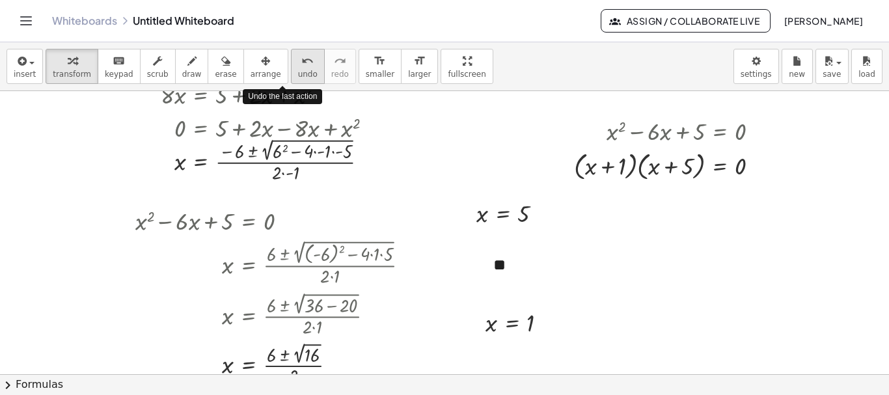
click at [291, 68] on button "undo undo" at bounding box center [308, 66] width 34 height 35
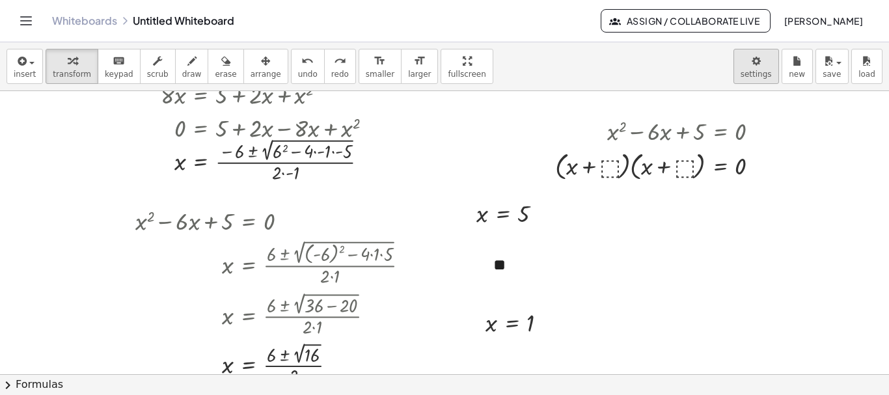
click at [764, 68] on body "Graspable Math Activities Get Started Activity Bank Assigned Work Classes White…" at bounding box center [444, 197] width 889 height 395
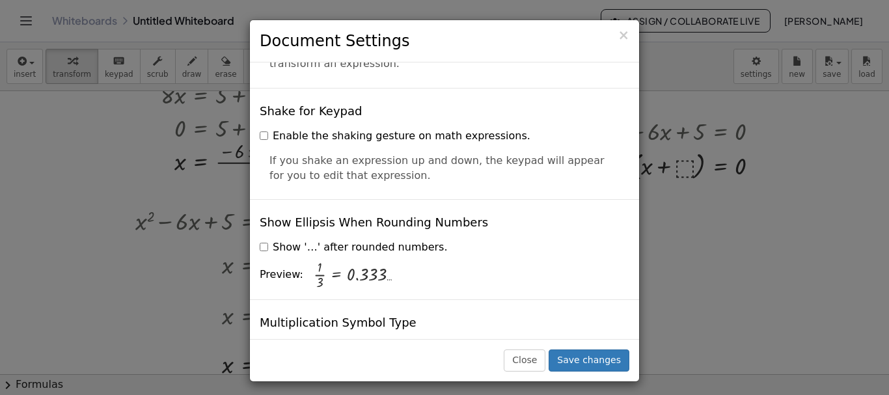
scroll to position [3016, 0]
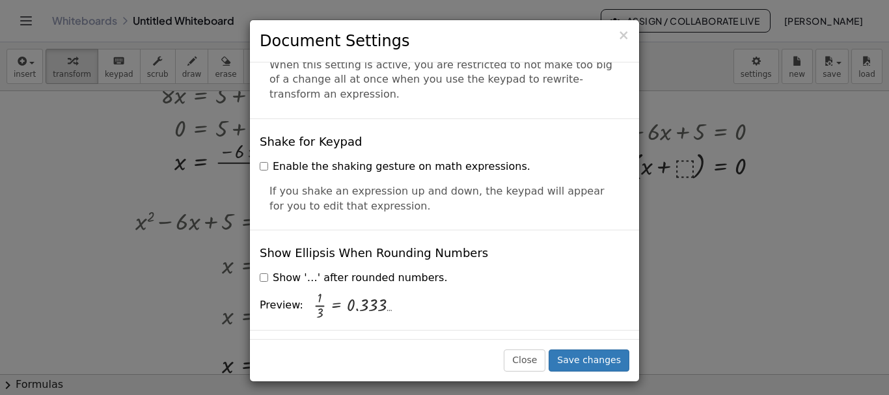
drag, startPoint x: 266, startPoint y: 165, endPoint x: 376, endPoint y: 184, distance: 111.5
click at [376, 184] on div "If you shake an expression up and down, the keypad will appear for you to edit …" at bounding box center [445, 194] width 370 height 40
click at [458, 118] on div "Shake for Keypad Enable the shaking gesture on math expressions. If you shake a…" at bounding box center [444, 173] width 389 height 111
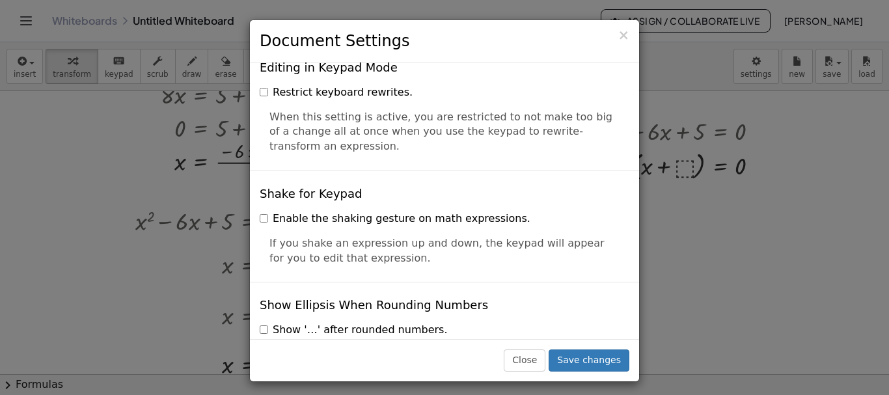
scroll to position [2886, 0]
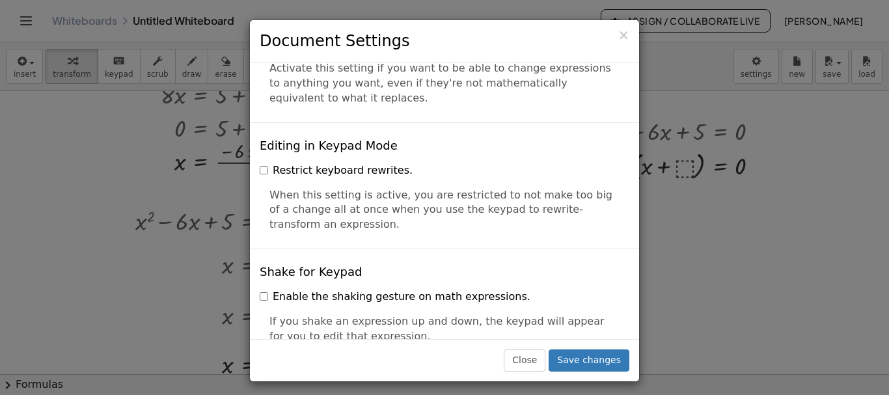
drag, startPoint x: 265, startPoint y: 165, endPoint x: 318, endPoint y: 202, distance: 64.9
click at [318, 202] on div "When this setting is active, you are restricted to not make too big of a change…" at bounding box center [445, 205] width 370 height 55
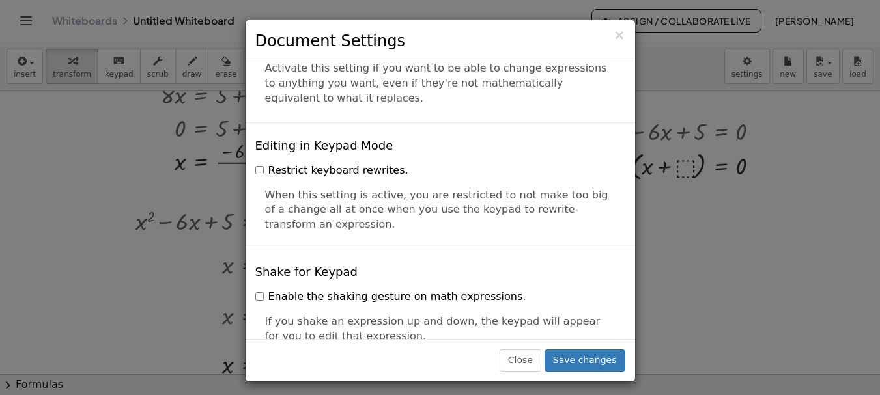
click at [494, 159] on div "Restrict keyboard rewrites." at bounding box center [440, 169] width 370 height 20
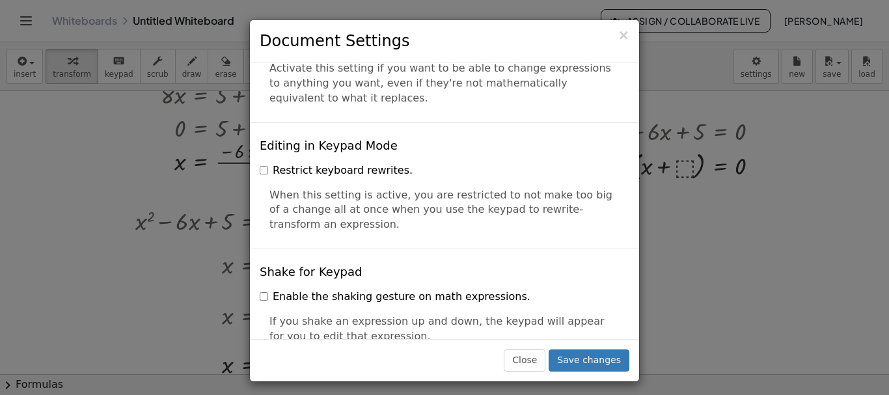
scroll to position [2756, 0]
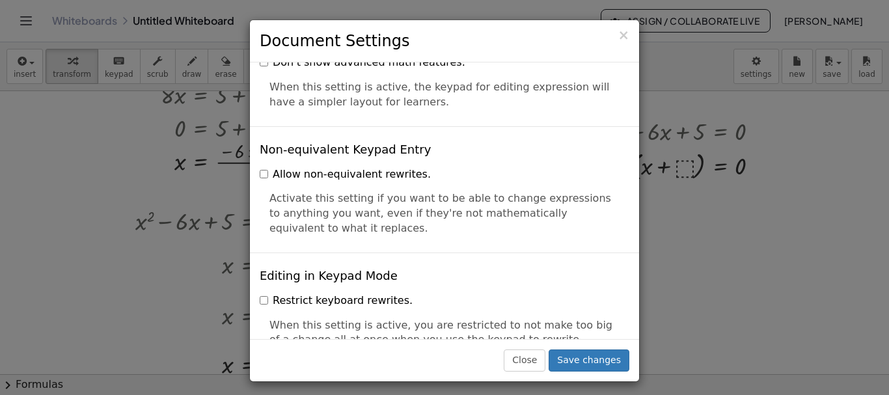
drag, startPoint x: 267, startPoint y: 172, endPoint x: 321, endPoint y: 208, distance: 65.2
click at [321, 208] on div "Activate this setting if you want to be able to change expressions to anything …" at bounding box center [445, 209] width 370 height 55
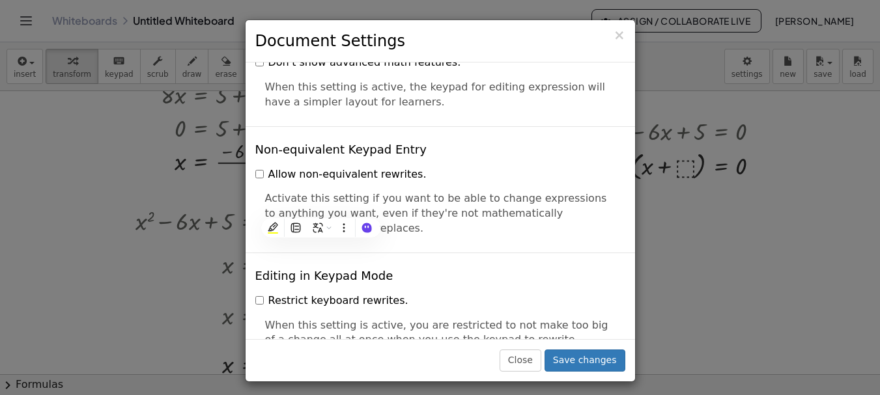
click at [264, 167] on label "Allow non-equivalent rewrites." at bounding box center [340, 174] width 171 height 15
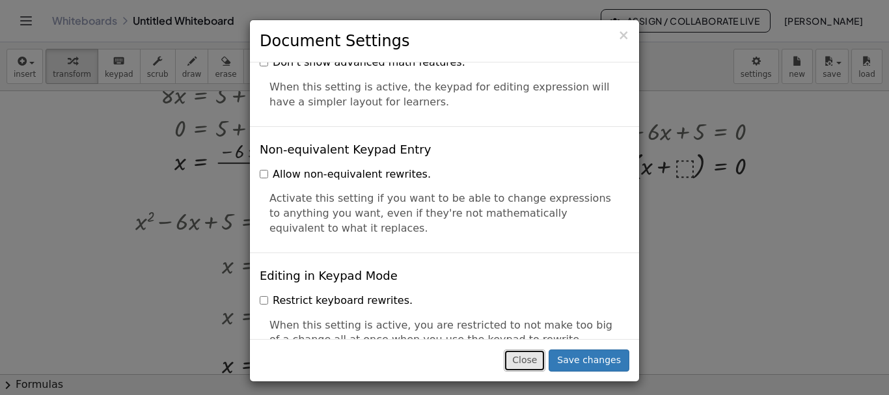
click at [546, 359] on button "Close" at bounding box center [525, 361] width 42 height 22
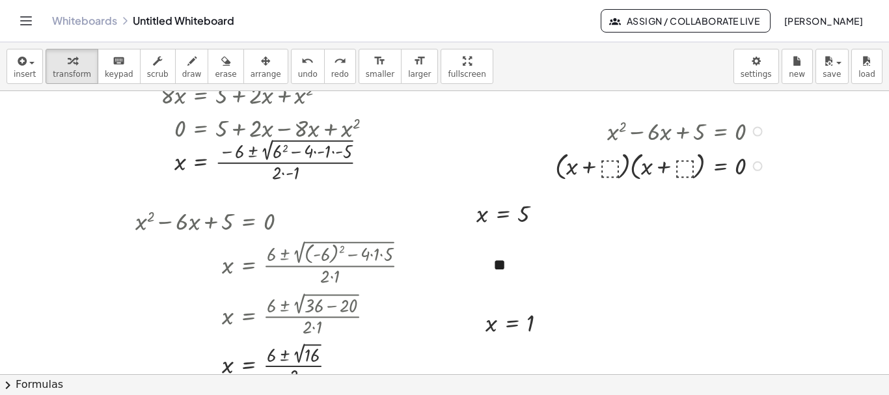
click at [609, 169] on div at bounding box center [662, 165] width 227 height 36
click at [683, 167] on div at bounding box center [657, 165] width 238 height 38
drag, startPoint x: 650, startPoint y: 163, endPoint x: 643, endPoint y: 188, distance: 25.1
click at [650, 163] on div at bounding box center [649, 165] width 253 height 38
click at [583, 169] on div at bounding box center [660, 165] width 230 height 38
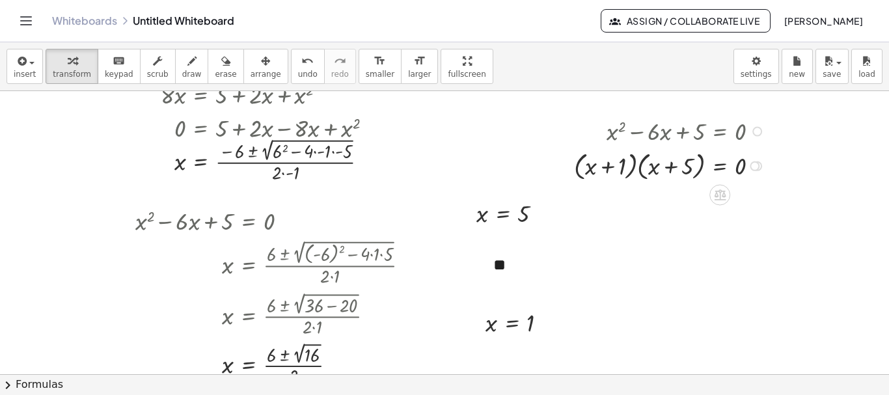
click at [724, 166] on div at bounding box center [672, 165] width 208 height 36
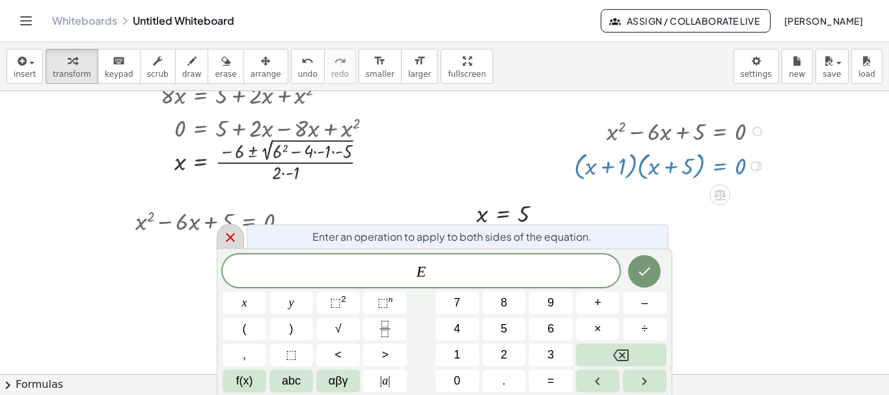
click at [239, 237] on div at bounding box center [230, 236] width 27 height 25
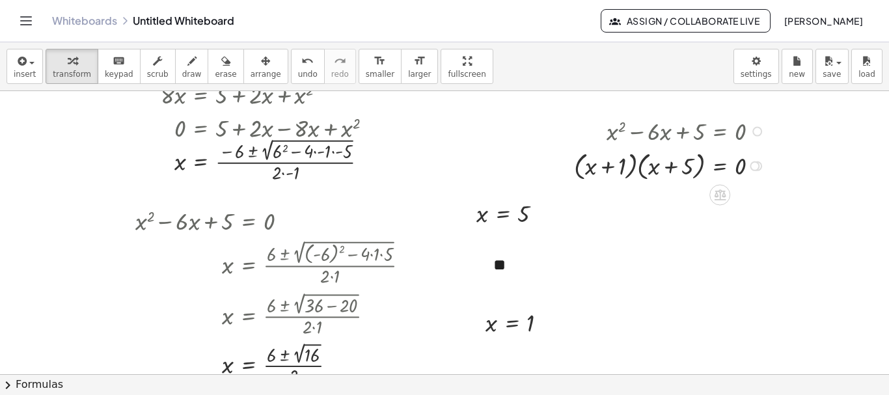
click at [638, 169] on div at bounding box center [672, 165] width 208 height 36
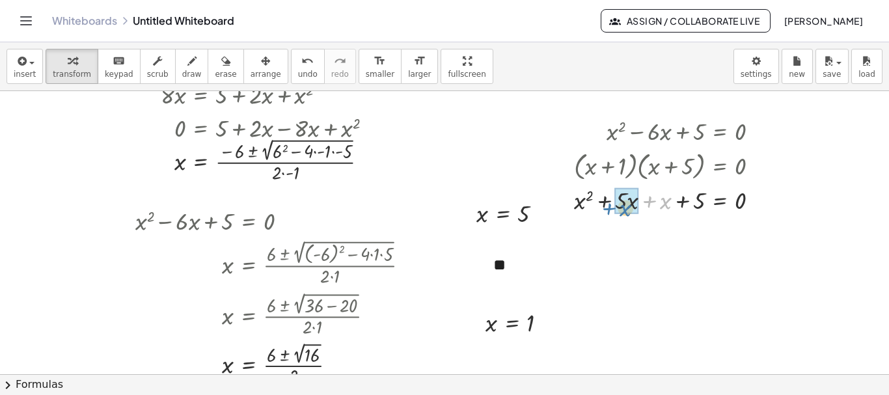
drag, startPoint x: 650, startPoint y: 200, endPoint x: 609, endPoint y: 206, distance: 41.5
click at [609, 206] on div at bounding box center [672, 199] width 208 height 33
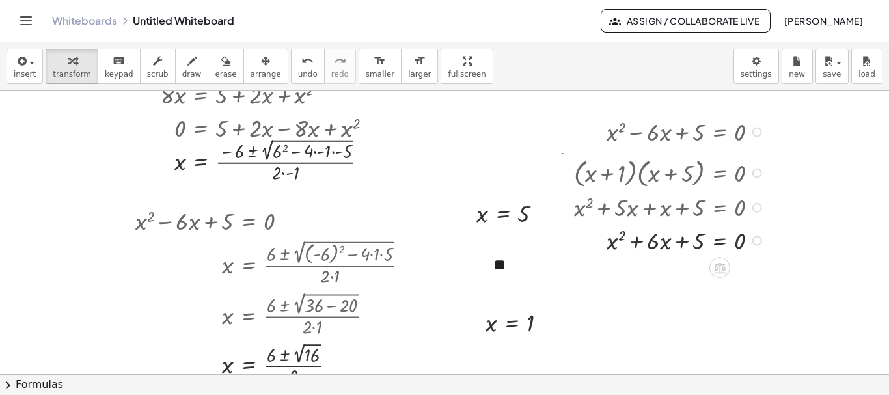
drag, startPoint x: 757, startPoint y: 167, endPoint x: 703, endPoint y: 225, distance: 79.3
click at [720, 132] on div "+ x 2 − · 6 · x + 5 = 0 · ( + x + ⬚ ) · ( + x + ⬚ ) = 0 · ( + x + ( 1 ) ) · ( +…" at bounding box center [720, 132] width 0 height 0
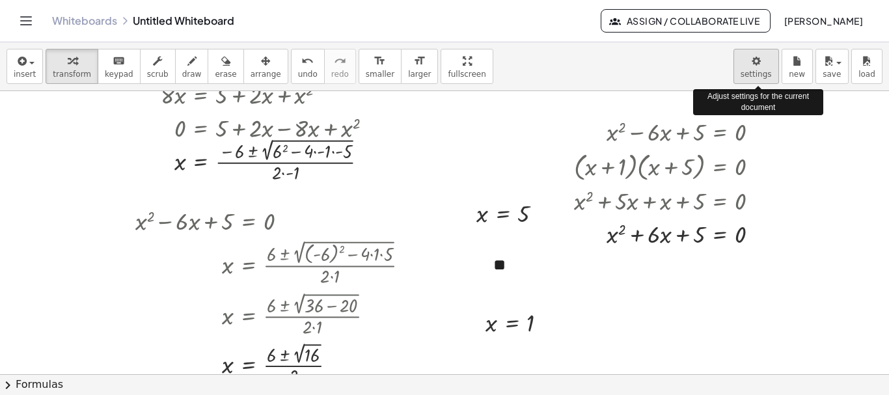
click at [763, 59] on body "Graspable Math Activities Get Started Activity Bank Assigned Work Classes White…" at bounding box center [444, 197] width 889 height 395
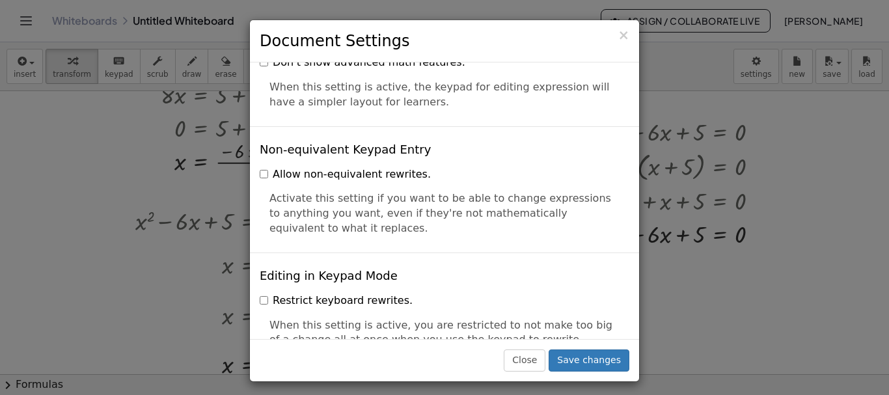
drag, startPoint x: 423, startPoint y: 150, endPoint x: 380, endPoint y: 138, distance: 44.1
click at [286, 163] on div "Allow non-equivalent rewrites." at bounding box center [445, 173] width 370 height 20
drag, startPoint x: 274, startPoint y: 148, endPoint x: 413, endPoint y: 148, distance: 139.3
click at [413, 163] on div "Allow non-equivalent rewrites." at bounding box center [445, 173] width 370 height 20
click at [488, 134] on div "Non-equivalent Keypad Entry Allow non-equivalent rewrites. Activate this settin…" at bounding box center [444, 189] width 389 height 126
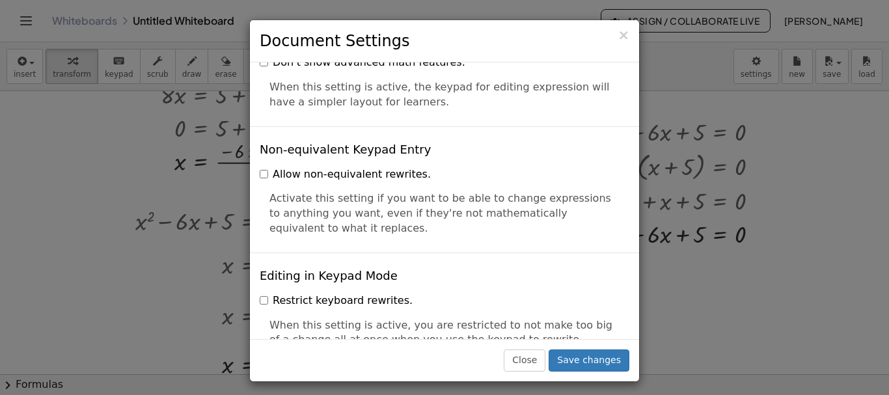
drag, startPoint x: 267, startPoint y: 173, endPoint x: 333, endPoint y: 200, distance: 71.8
click at [335, 200] on div "Activate this setting if you want to be able to change expressions to anything …" at bounding box center [445, 209] width 370 height 55
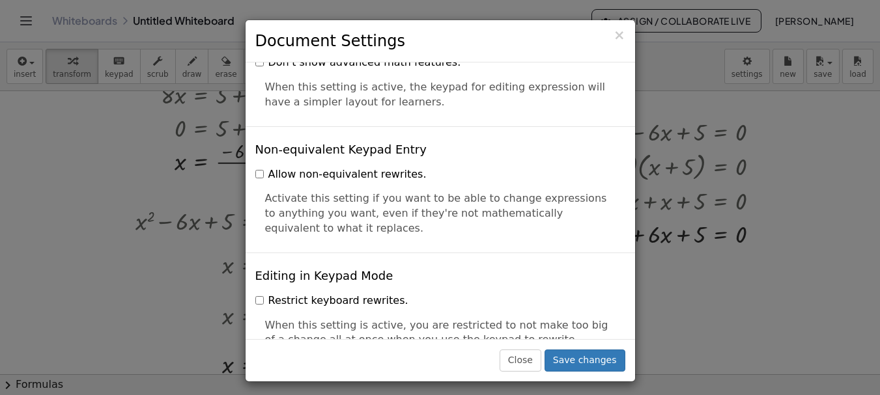
click at [570, 395] on div "Close" at bounding box center [440, 395] width 880 height 0
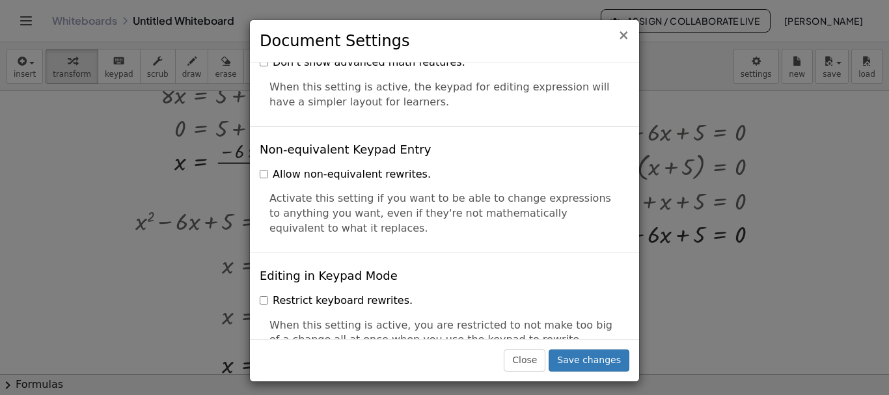
click at [628, 37] on span "×" at bounding box center [624, 35] width 12 height 16
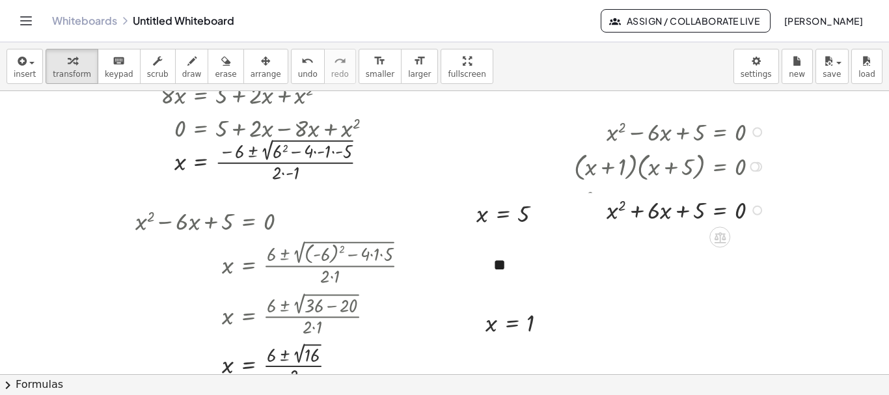
drag, startPoint x: 758, startPoint y: 239, endPoint x: 761, endPoint y: 214, distance: 25.0
click at [720, 210] on div "= 0 + x 2 + · x + 5 · 6" at bounding box center [720, 210] width 0 height 0
click at [298, 59] on div "undo" at bounding box center [308, 61] width 20 height 16
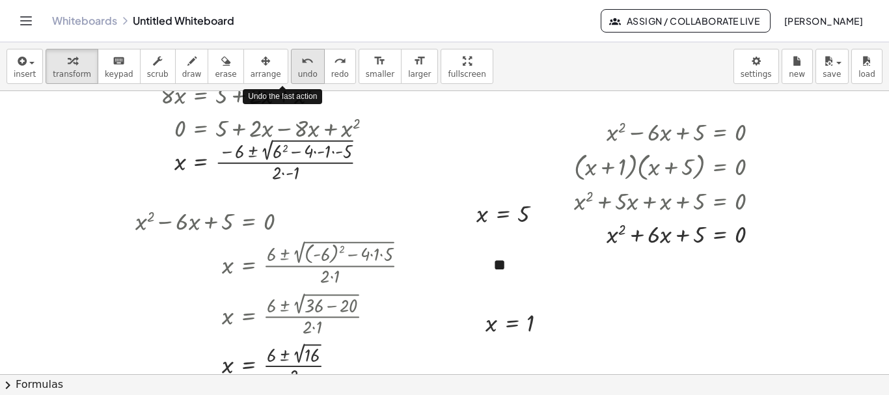
click at [298, 59] on div "undo" at bounding box center [308, 61] width 20 height 16
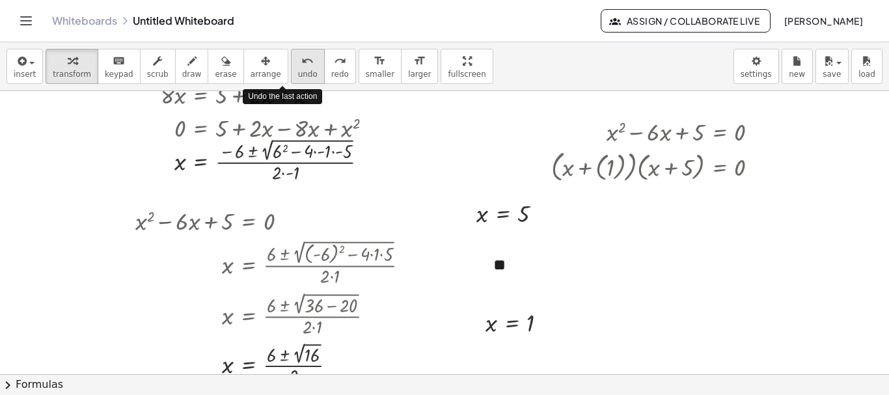
click at [298, 59] on div "undo" at bounding box center [308, 61] width 20 height 16
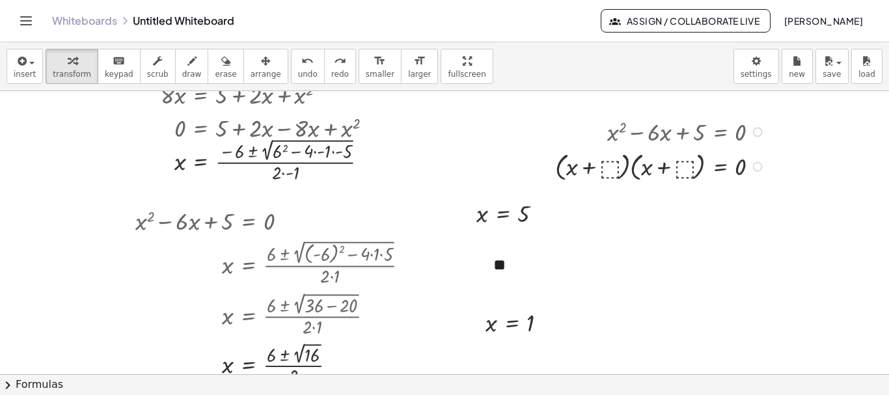
click at [616, 173] on div at bounding box center [662, 166] width 227 height 36
click at [301, 67] on icon "undo" at bounding box center [307, 61] width 12 height 16
click at [611, 172] on div at bounding box center [662, 166] width 227 height 36
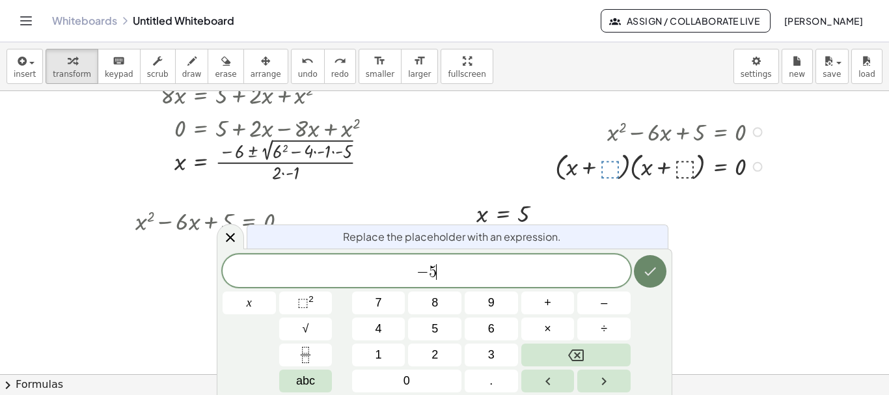
click at [655, 277] on icon "Done" at bounding box center [651, 272] width 16 height 16
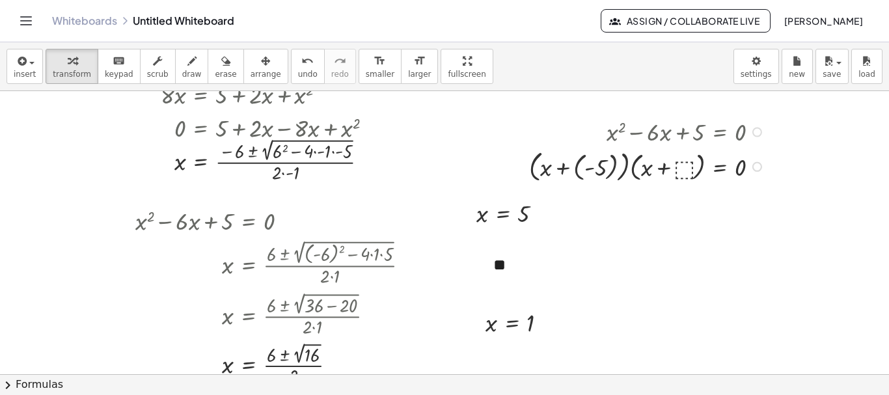
click at [684, 170] on div at bounding box center [649, 165] width 253 height 38
click at [542, 165] on div at bounding box center [639, 165] width 274 height 38
click at [641, 169] on div at bounding box center [655, 165] width 241 height 38
click at [719, 192] on icon at bounding box center [720, 196] width 12 height 11
click at [772, 195] on icon at bounding box center [772, 196] width 8 height 2
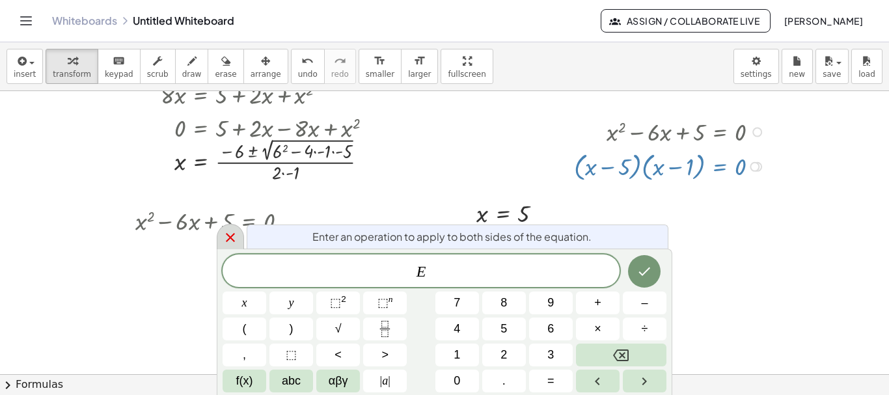
click at [238, 234] on icon at bounding box center [231, 238] width 16 height 16
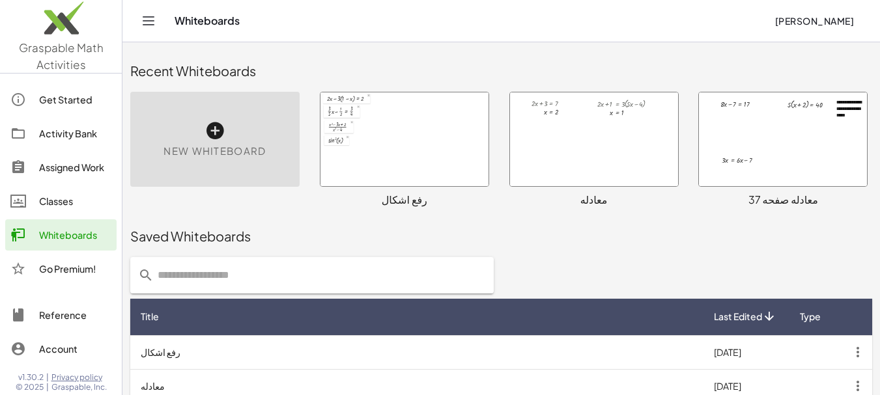
click at [212, 120] on icon at bounding box center [214, 130] width 21 height 21
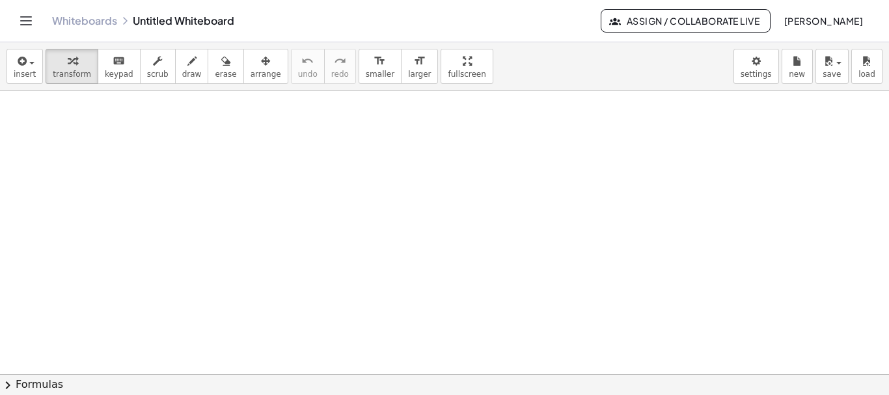
click at [0, 249] on div at bounding box center [444, 374] width 889 height 566
click at [753, 72] on body "Graspable Math Activities Get Started Activity Bank Assigned Work Classes White…" at bounding box center [444, 197] width 889 height 395
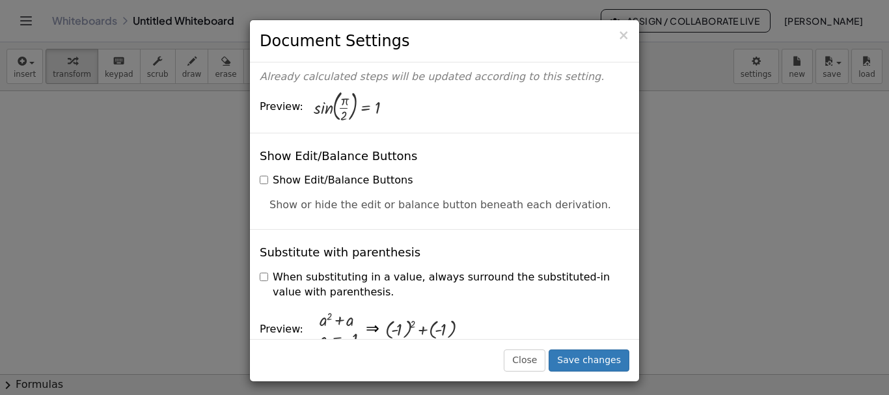
scroll to position [260, 0]
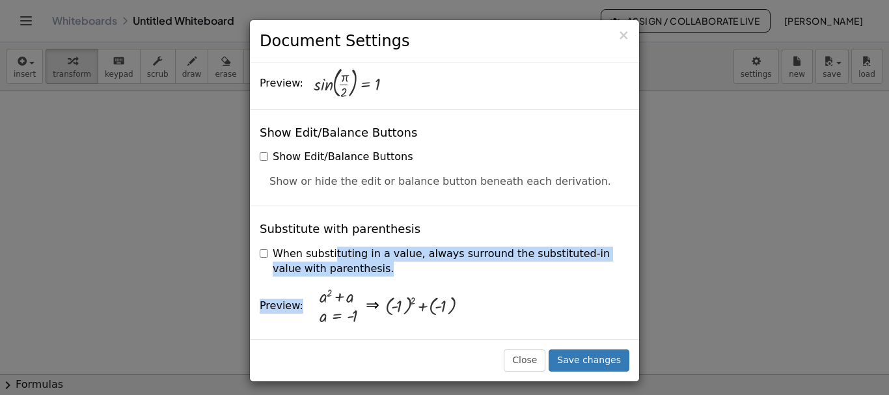
drag, startPoint x: 275, startPoint y: 238, endPoint x: 337, endPoint y: 264, distance: 68.0
click at [337, 264] on div "When substituting in a value, always surround the substituted-in value with par…" at bounding box center [445, 289] width 370 height 94
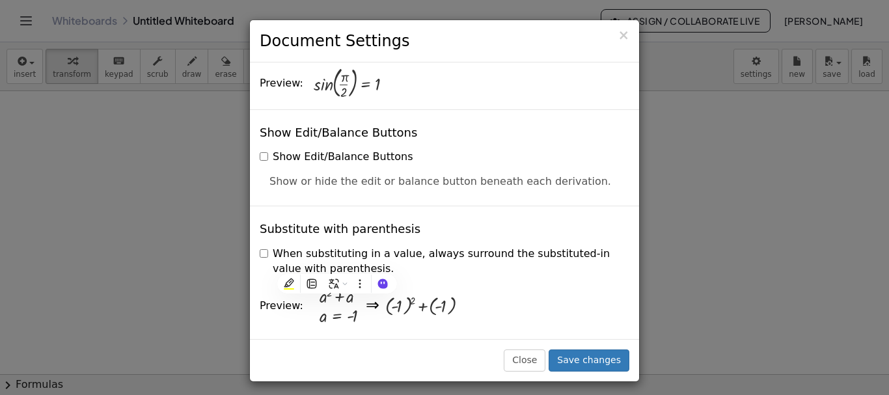
click at [575, 285] on div "+ ( - 1 ) 2 + ( - 1 )" at bounding box center [505, 306] width 240 height 43
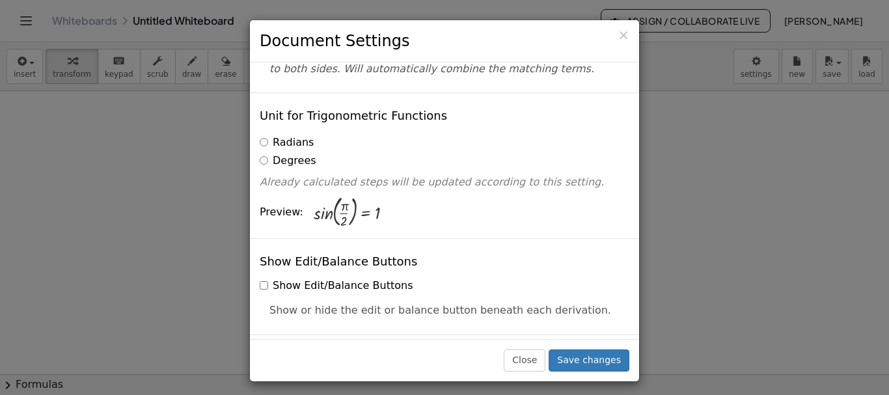
scroll to position [130, 0]
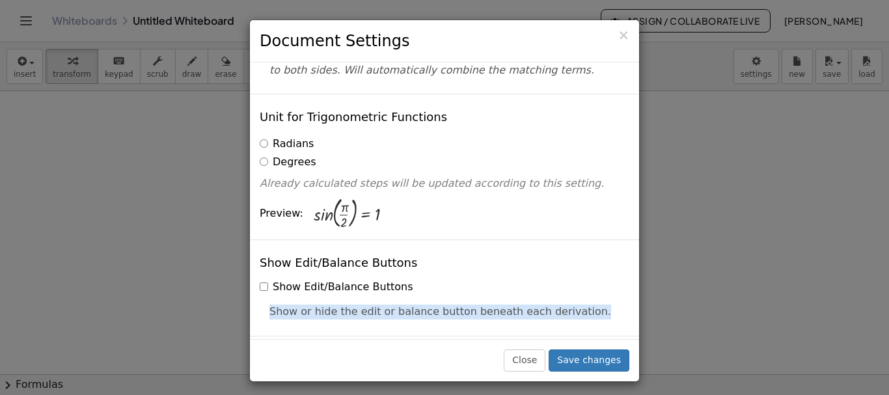
drag, startPoint x: 267, startPoint y: 294, endPoint x: 577, endPoint y: 309, distance: 310.9
click at [577, 309] on div "Show Edit/Balance Buttons Show Edit/Balance Buttons Show or hide the edit or ba…" at bounding box center [444, 288] width 389 height 96
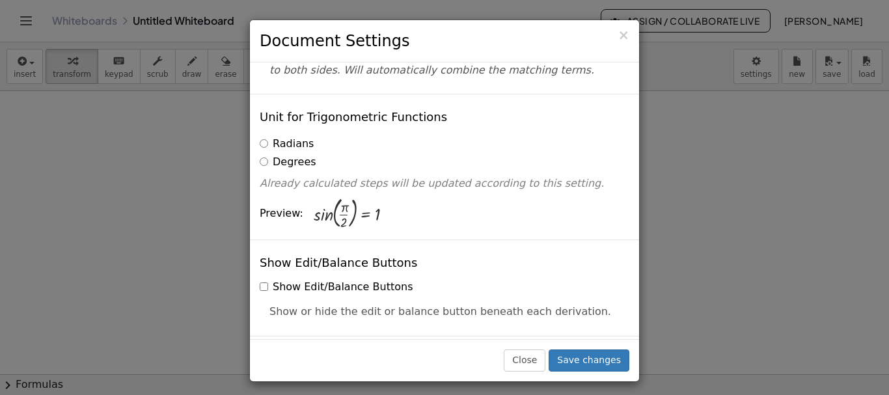
click at [596, 202] on div "Preview: sin ( , · π · 2 ) = 1" at bounding box center [445, 214] width 370 height 32
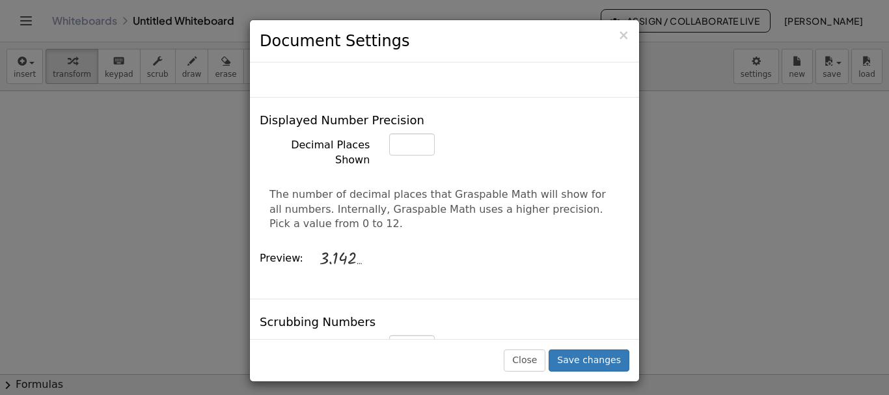
scroll to position [521, 0]
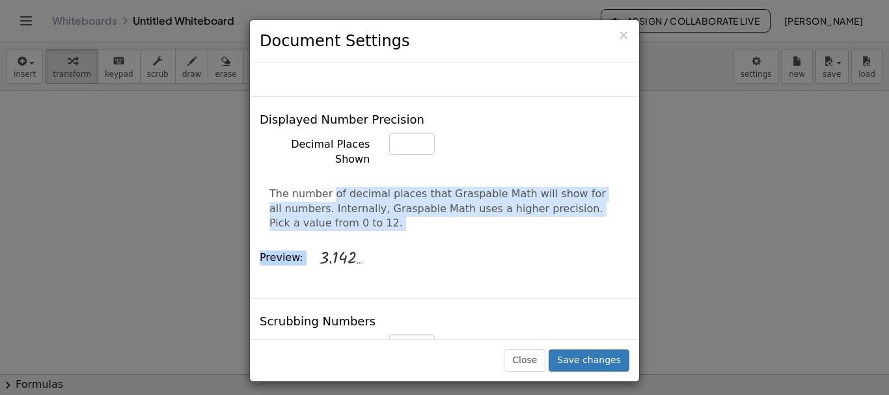
drag, startPoint x: 264, startPoint y: 163, endPoint x: 329, endPoint y: 208, distance: 78.7
click at [329, 208] on div "Decimal Places Shown * The number of decimal places that Graspable Math will sh…" at bounding box center [445, 205] width 370 height 145
click at [458, 238] on div "3.142 …" at bounding box center [471, 258] width 305 height 40
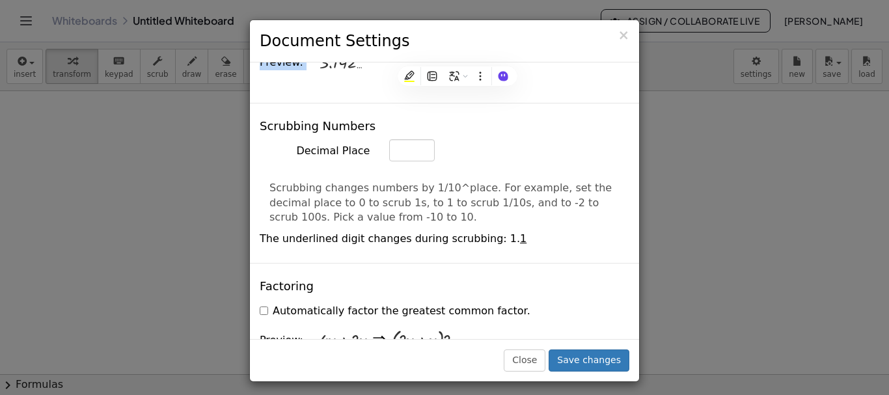
scroll to position [651, 0]
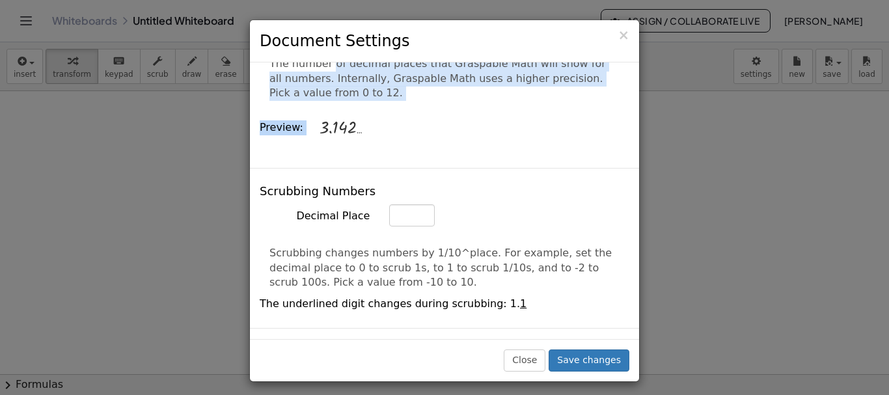
drag, startPoint x: 263, startPoint y: 223, endPoint x: 377, endPoint y: 256, distance: 118.5
click at [377, 256] on div "Scrubbing changes numbers by 1/10^place. For example, set the decimal place to …" at bounding box center [445, 263] width 370 height 55
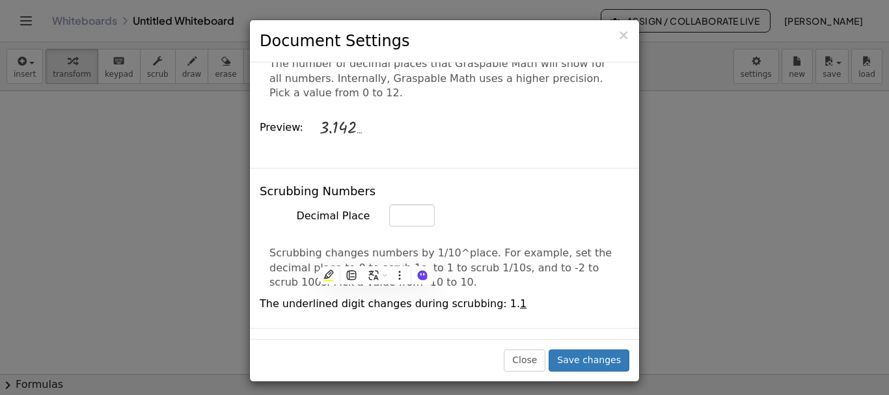
click at [591, 168] on div "Scrubbing Numbers Decimal Place * Scrubbing changes numbers by 1/10^place. For …" at bounding box center [444, 248] width 389 height 160
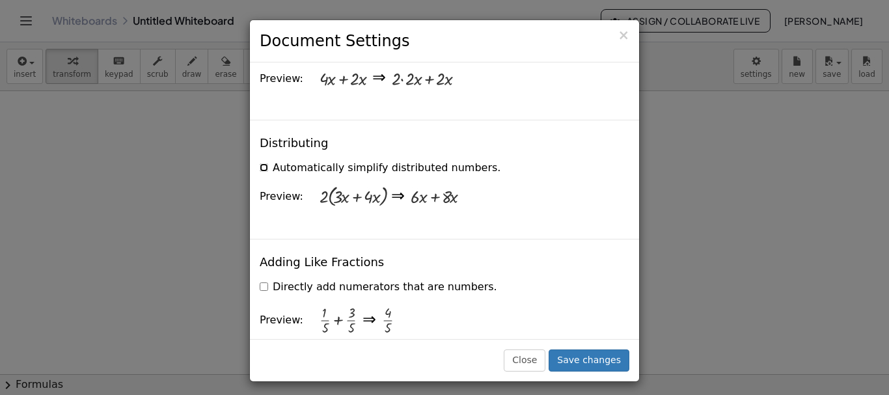
scroll to position [1042, 0]
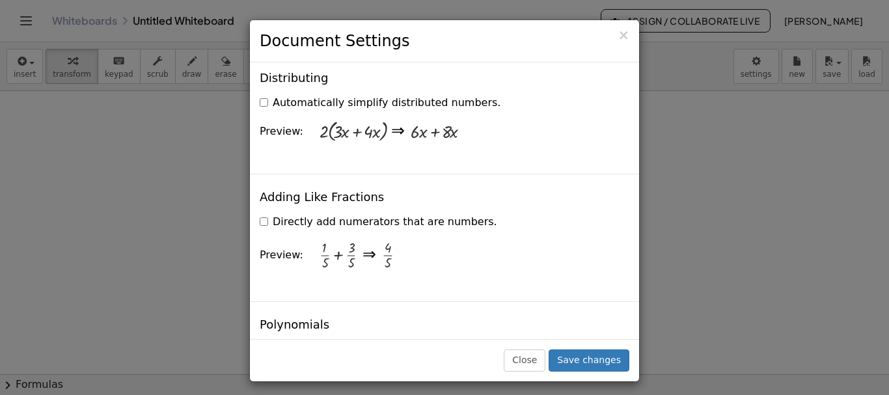
drag, startPoint x: 273, startPoint y: 192, endPoint x: 491, endPoint y: 203, distance: 218.4
click at [491, 210] on div "Directly add numerators that are numbers." at bounding box center [445, 220] width 370 height 20
click at [587, 210] on div "Directly add numerators that are numbers." at bounding box center [445, 220] width 370 height 20
click at [269, 215] on label "Directly add numerators that are numbers." at bounding box center [379, 222] width 238 height 15
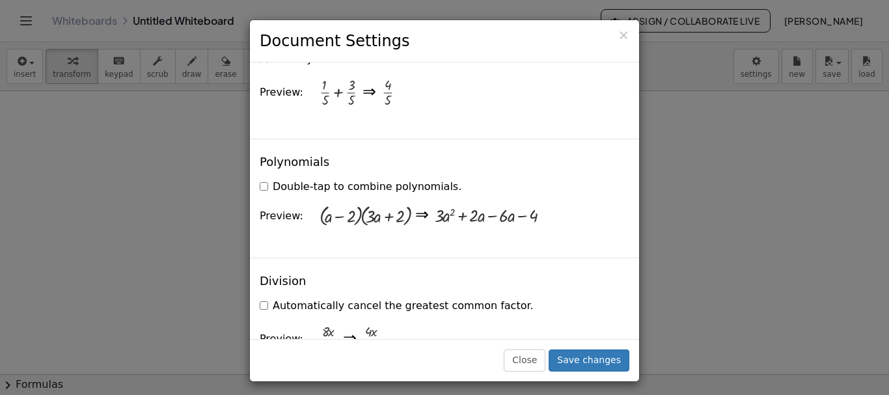
scroll to position [1237, 0]
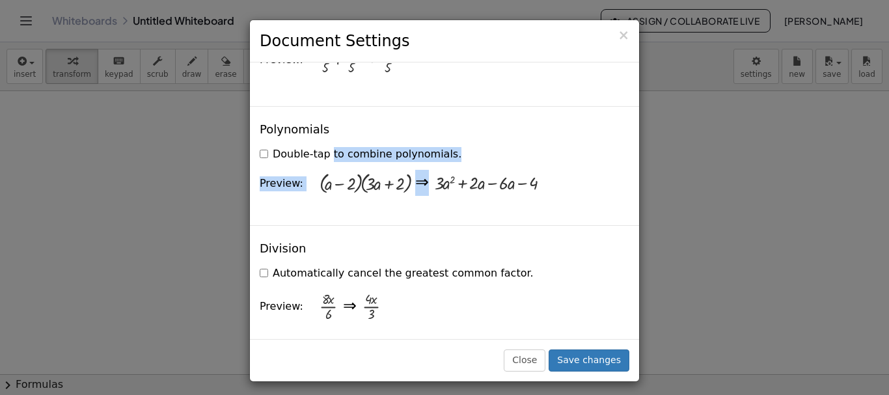
drag, startPoint x: 285, startPoint y: 130, endPoint x: 447, endPoint y: 137, distance: 162.3
click at [447, 143] on div "Double-tap to combine polynomials. Preview: · ( + a − 2 ) · ( + · 3 · a + 2 ) ⇒…" at bounding box center [445, 174] width 370 height 63
click at [546, 186] on div "Polynomials Double-tap to combine polynomials. Preview: · ( + a − 2 ) · ( + · 3…" at bounding box center [444, 165] width 389 height 119
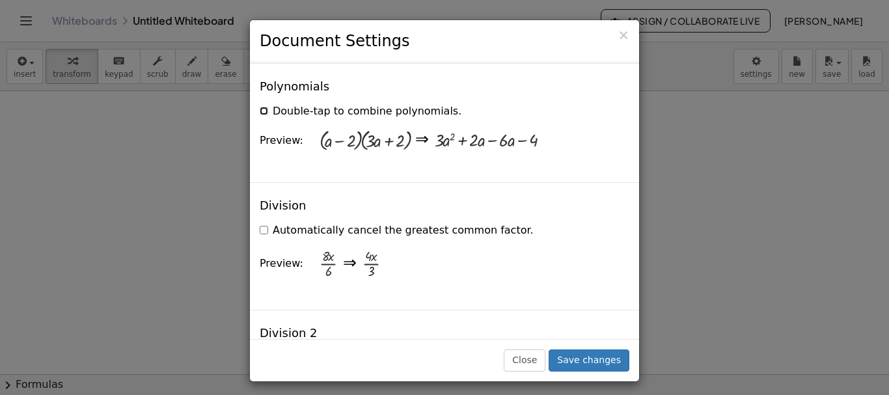
scroll to position [1302, 0]
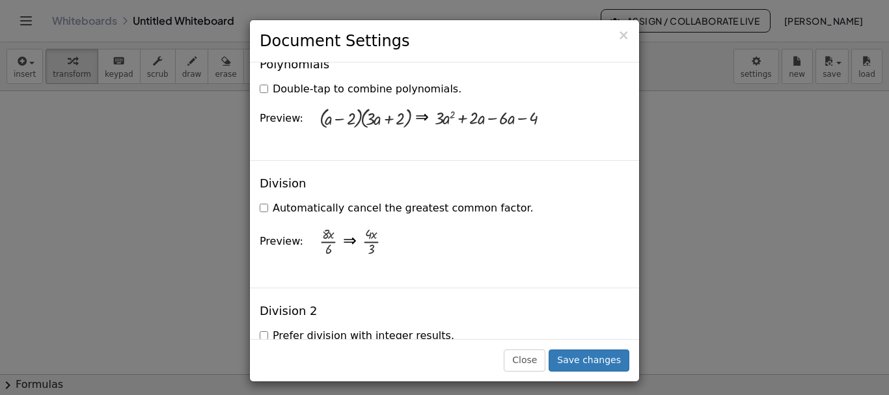
drag, startPoint x: 271, startPoint y: 180, endPoint x: 555, endPoint y: 181, distance: 283.9
click at [555, 197] on div "Automatically cancel the greatest common factor." at bounding box center [445, 207] width 370 height 20
click at [561, 238] on div "· 4 · x · 3" at bounding box center [493, 241] width 262 height 51
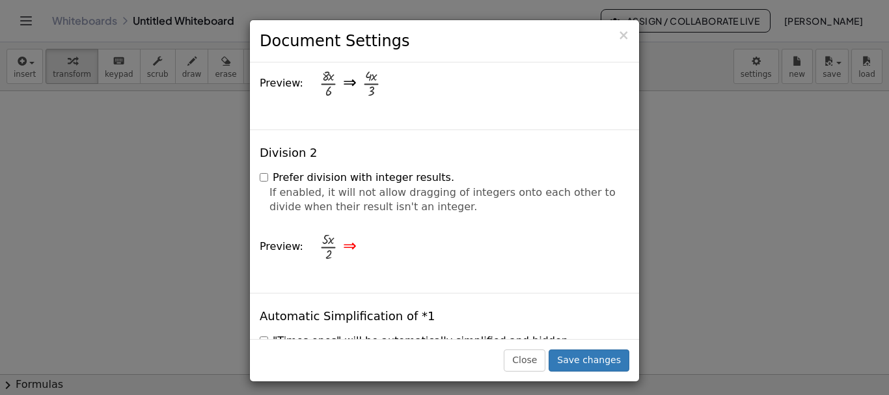
scroll to position [1497, 0]
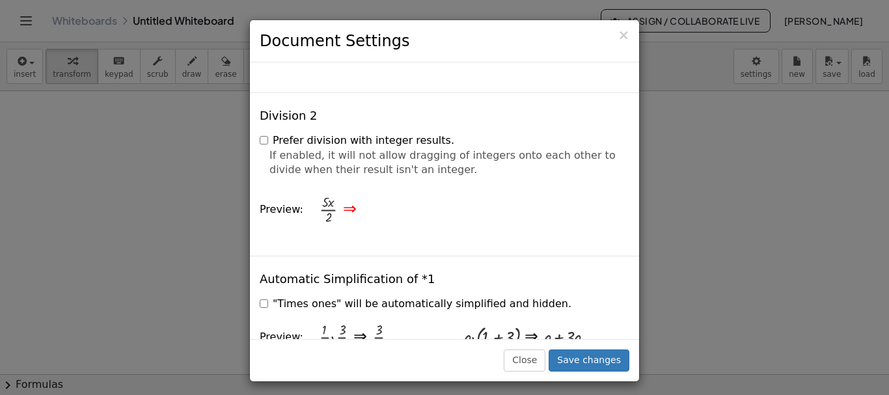
drag, startPoint x: 273, startPoint y: 113, endPoint x: 430, endPoint y: 150, distance: 161.1
click at [430, 150] on div "Prefer division with integer results. If enabled, it will not allow dragging of…" at bounding box center [445, 182] width 370 height 107
click at [573, 395] on div "Close" at bounding box center [444, 395] width 889 height 0
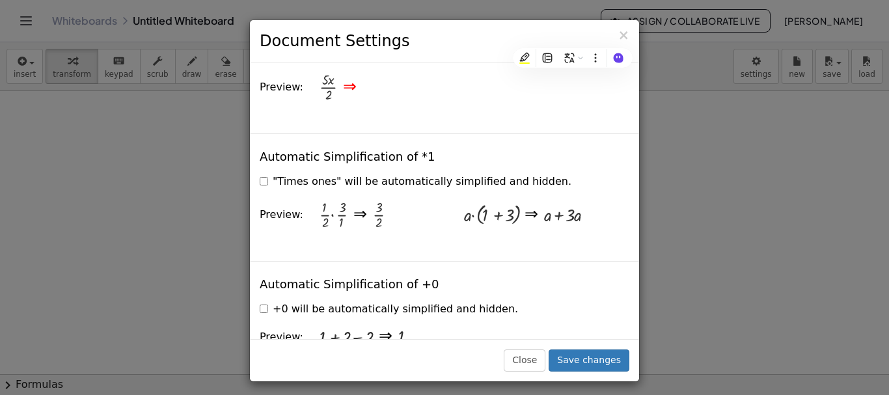
scroll to position [1628, 0]
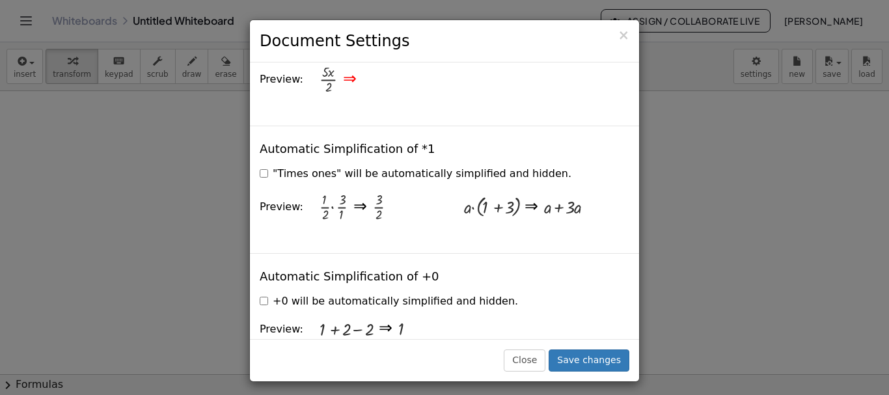
drag, startPoint x: 275, startPoint y: 144, endPoint x: 541, endPoint y: 146, distance: 265.6
click at [541, 162] on div ""Times ones" will be automatically simplified and hidden." at bounding box center [445, 172] width 370 height 20
click at [567, 126] on div "Automatic Simplification of *1 "Times ones" will be automatically simplified an…" at bounding box center [444, 190] width 389 height 128
click at [261, 167] on label ""Times ones" will be automatically simplified and hidden." at bounding box center [416, 174] width 312 height 15
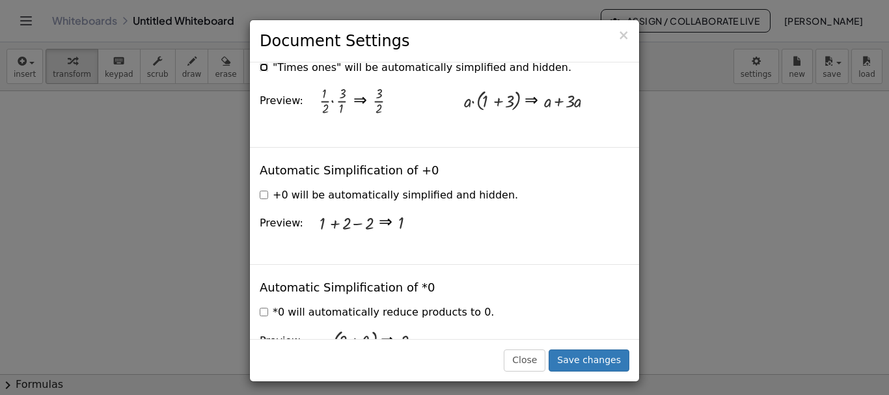
scroll to position [1693, 0]
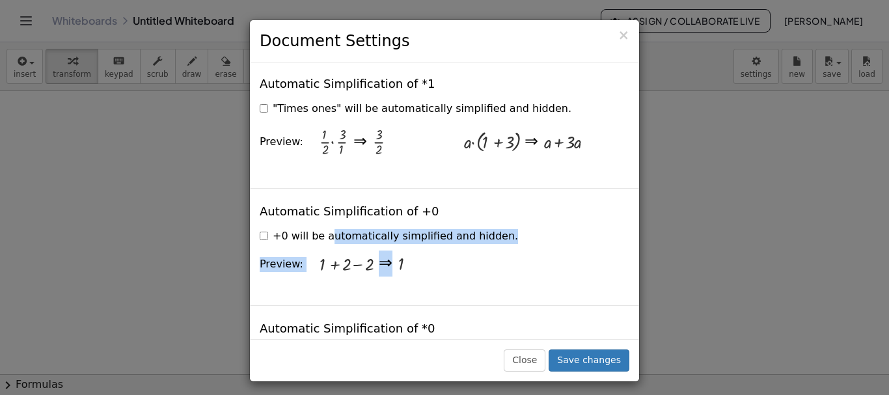
drag, startPoint x: 277, startPoint y: 206, endPoint x: 510, endPoint y: 218, distance: 232.8
click at [510, 225] on div "+0 will be automatically simplified and hidden. Preview: + 1 + 2 − 2 ⇒ 1" at bounding box center [445, 255] width 370 height 61
click at [507, 395] on div "Close" at bounding box center [444, 395] width 889 height 0
click at [459, 244] on div "1" at bounding box center [511, 264] width 227 height 40
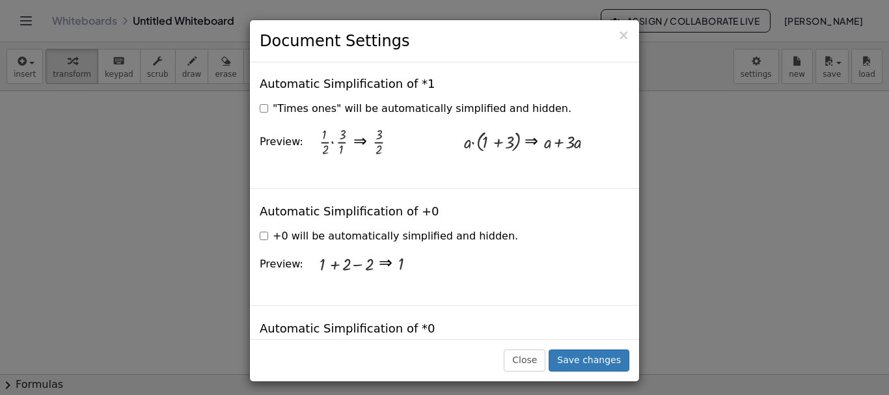
drag, startPoint x: 293, startPoint y: 214, endPoint x: 488, endPoint y: 206, distance: 195.5
click at [488, 225] on div "+0 will be automatically simplified and hidden." at bounding box center [445, 235] width 370 height 20
click at [426, 257] on div "1" at bounding box center [511, 264] width 227 height 40
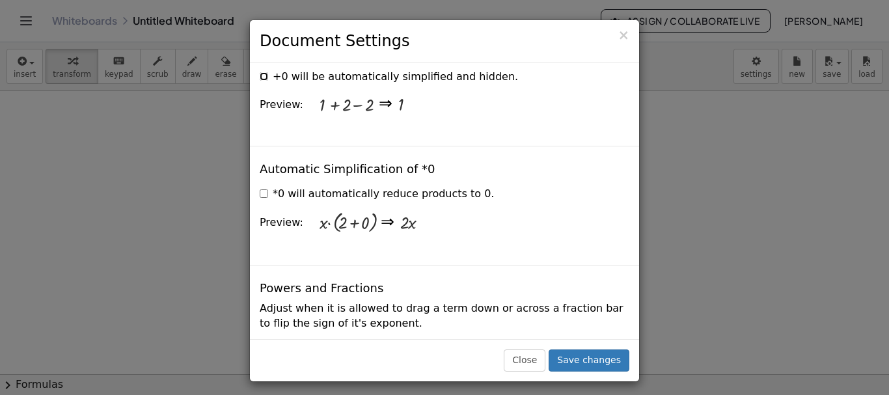
scroll to position [1823, 0]
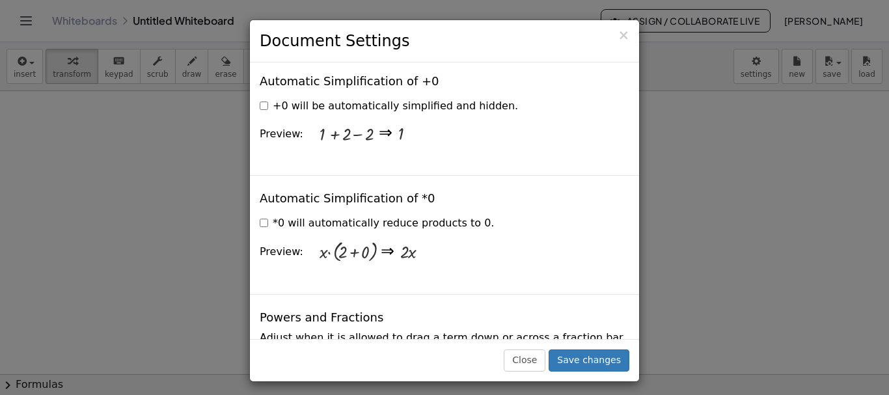
drag, startPoint x: 276, startPoint y: 196, endPoint x: 481, endPoint y: 202, distance: 205.2
click at [481, 212] on div "*0 will automatically reduce products to 0." at bounding box center [445, 222] width 370 height 20
click at [576, 212] on div "*0 will automatically reduce products to 0." at bounding box center [445, 222] width 370 height 20
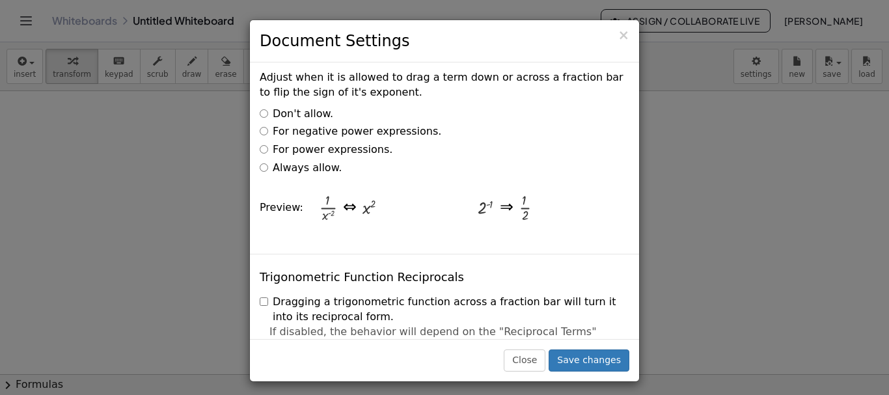
scroll to position [2018, 0]
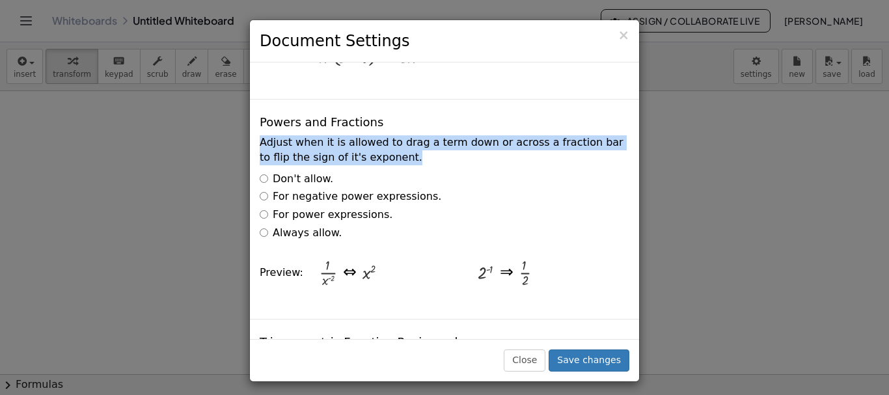
drag, startPoint x: 256, startPoint y: 112, endPoint x: 372, endPoint y: 133, distance: 117.7
click at [372, 133] on div "Powers and Fractions Adjust when it is allowed to drag a term down or across a …" at bounding box center [444, 209] width 389 height 220
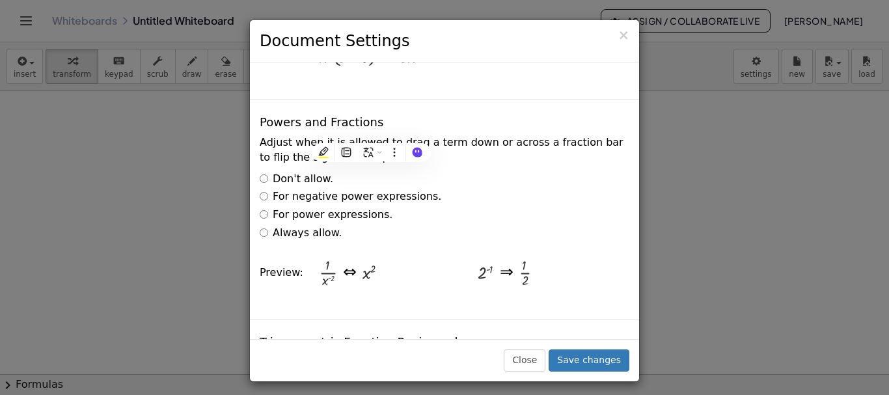
click at [601, 208] on div "For power expressions." at bounding box center [445, 215] width 370 height 15
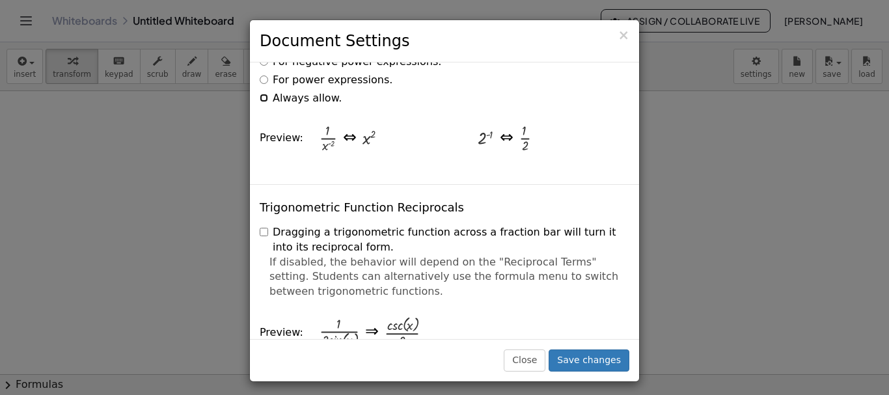
scroll to position [2149, 0]
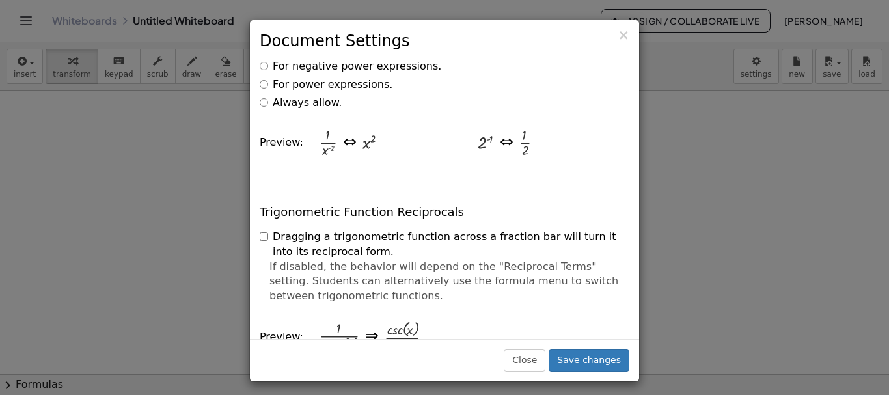
drag, startPoint x: 271, startPoint y: 206, endPoint x: 381, endPoint y: 273, distance: 128.0
click at [381, 273] on div "Dragging a trigonometric function across a fraction bar will turn it into its r…" at bounding box center [445, 294] width 370 height 139
click at [294, 230] on label "Dragging a trigonometric function across a fraction bar will turn it into its r…" at bounding box center [445, 245] width 370 height 30
drag, startPoint x: 271, startPoint y: 205, endPoint x: 380, endPoint y: 273, distance: 128.6
click at [380, 273] on div "Dragging a trigonometric function across a fraction bar will turn it into its r…" at bounding box center [445, 294] width 370 height 139
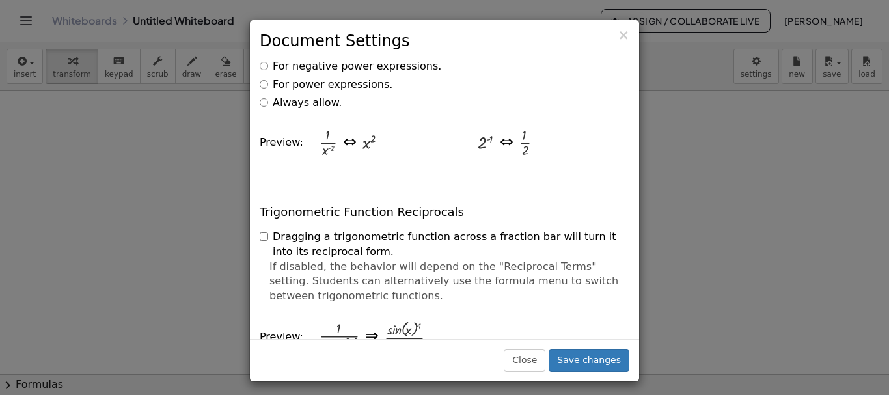
click at [313, 230] on label "Dragging a trigonometric function across a fraction bar will turn it into its r…" at bounding box center [445, 245] width 370 height 30
drag, startPoint x: 273, startPoint y: 206, endPoint x: 350, endPoint y: 232, distance: 80.9
click at [350, 232] on label "Dragging a trigonometric function across a fraction bar will turn it into its r…" at bounding box center [445, 245] width 370 height 30
drag, startPoint x: 492, startPoint y: 285, endPoint x: 381, endPoint y: 260, distance: 114.0
click at [492, 311] on div "· csc ( , x ) · 2" at bounding box center [504, 337] width 240 height 53
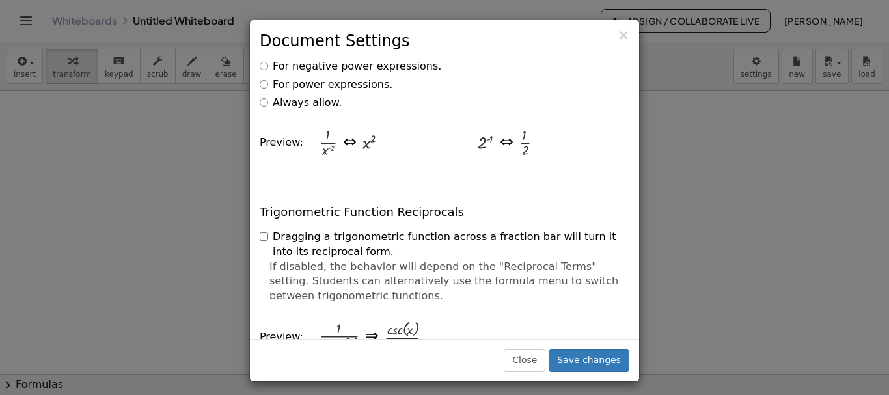
drag, startPoint x: 268, startPoint y: 238, endPoint x: 378, endPoint y: 277, distance: 116.8
click at [378, 277] on div "If disabled, the behavior will depend on the "Reciprocal Terms" setting. Studen…" at bounding box center [445, 282] width 370 height 45
click at [515, 311] on div "· csc ( , x ) · 2" at bounding box center [504, 337] width 240 height 53
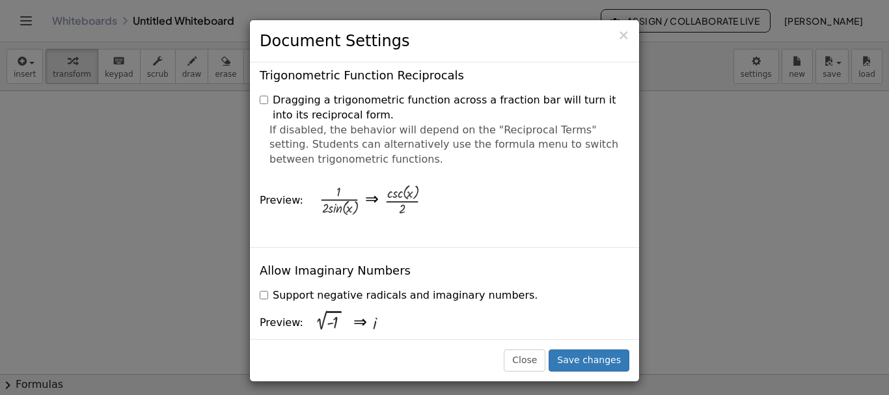
scroll to position [2344, 0]
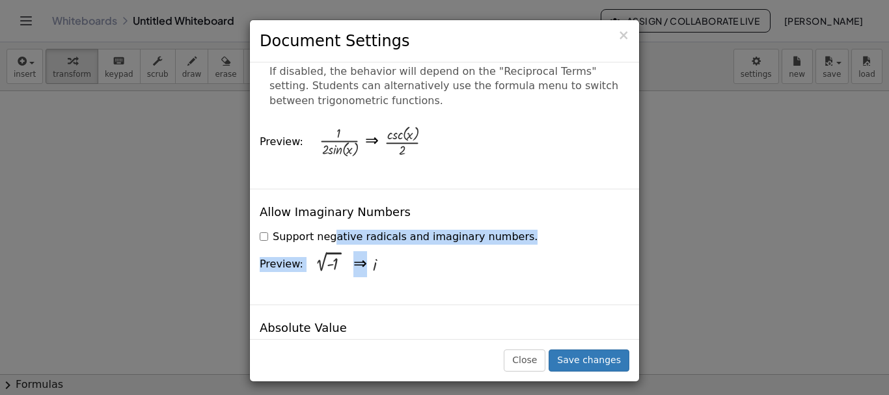
drag, startPoint x: 271, startPoint y: 207, endPoint x: 490, endPoint y: 224, distance: 219.4
click at [490, 225] on div "Support negative radicals and imaginary numbers. Preview: 2 √ ( - 1 ) ⇒ i" at bounding box center [445, 255] width 370 height 60
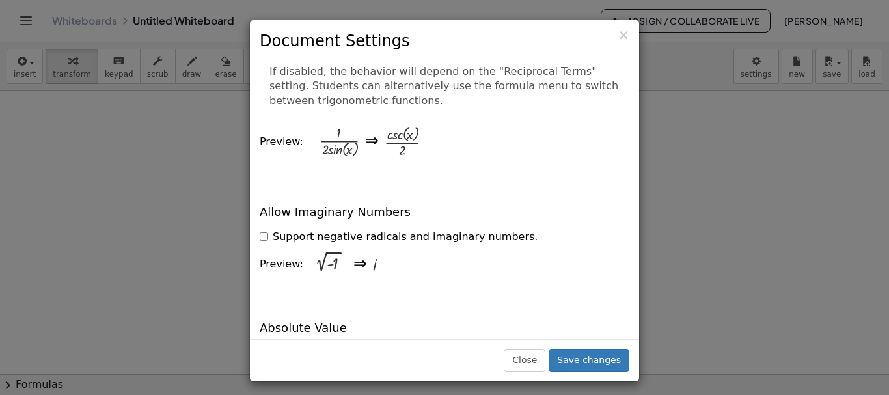
click at [582, 190] on div "Allow Imaginary Numbers Support negative radicals and imaginary numbers. Previe…" at bounding box center [444, 247] width 389 height 116
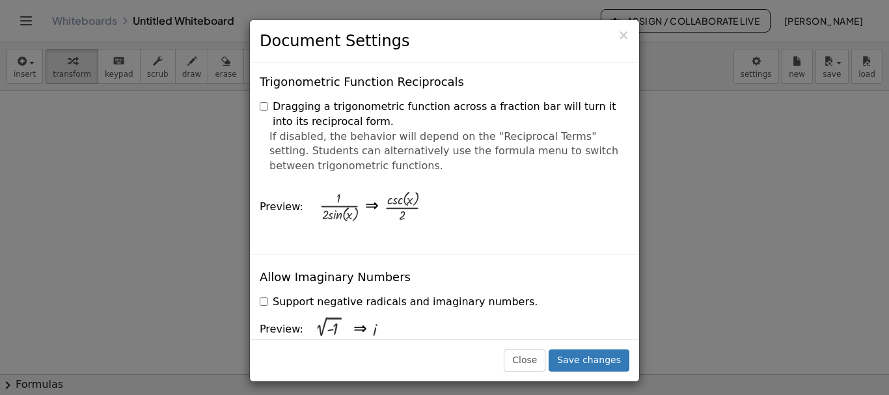
drag, startPoint x: 273, startPoint y: 77, endPoint x: 387, endPoint y: 143, distance: 131.2
click at [387, 143] on div "Dragging a trigonometric function across a fraction bar will turn it into its r…" at bounding box center [445, 164] width 370 height 139
click at [292, 100] on label "Dragging a trigonometric function across a fraction bar will turn it into its r…" at bounding box center [445, 115] width 370 height 30
drag, startPoint x: 272, startPoint y: 76, endPoint x: 346, endPoint y: 102, distance: 78.4
click at [346, 102] on label "Dragging a trigonometric function across a fraction bar will turn it into its r…" at bounding box center [445, 115] width 370 height 30
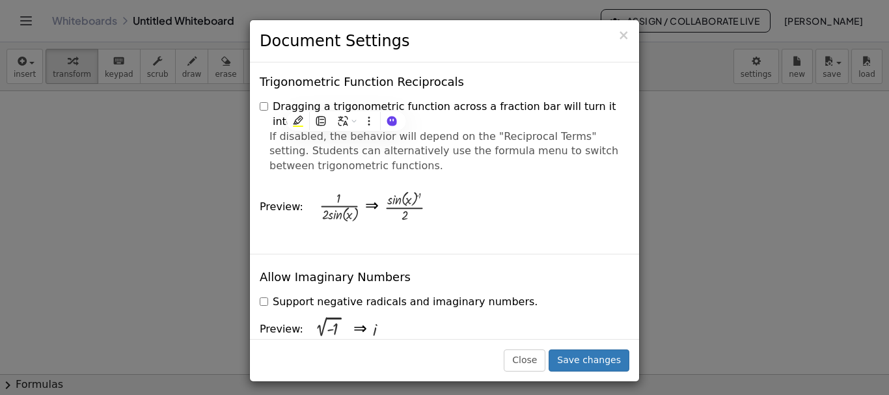
click at [288, 212] on div "Trigonometric Function Reciprocals Dragging a trigonometric function across a f…" at bounding box center [444, 156] width 389 height 195
drag, startPoint x: 268, startPoint y: 109, endPoint x: 385, endPoint y: 142, distance: 121.6
click at [385, 142] on div "If disabled, the behavior will depend on the "Reciprocal Terms" setting. Studen…" at bounding box center [445, 152] width 370 height 45
click at [600, 191] on div "· sin ( , x ) ( - 1 ) · 2" at bounding box center [504, 206] width 240 height 53
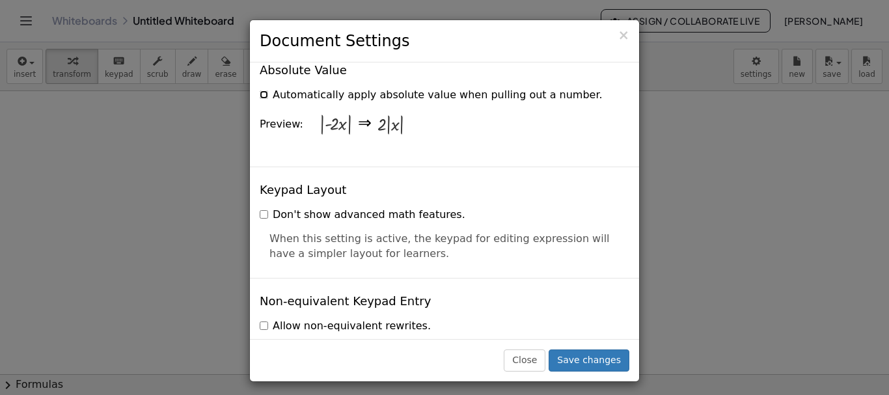
scroll to position [2604, 0]
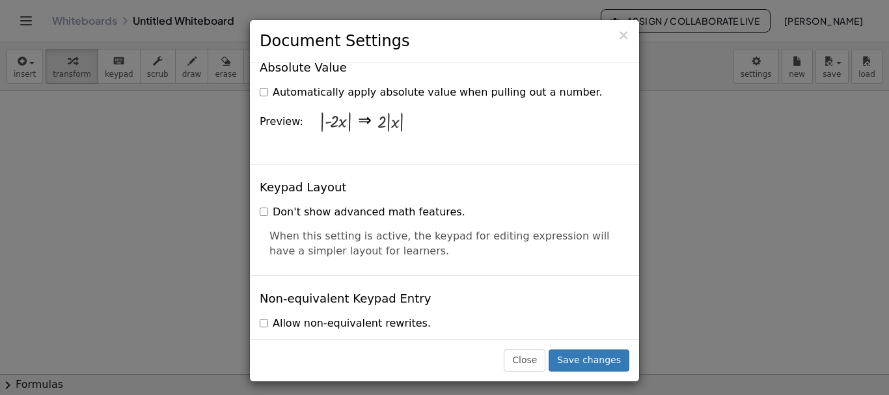
drag, startPoint x: 263, startPoint y: 203, endPoint x: 400, endPoint y: 231, distance: 139.6
click at [400, 231] on div "When this setting is active, the keypad for editing expression will have a simp…" at bounding box center [445, 239] width 370 height 40
click at [285, 243] on div "Keypad Layout Don't show advanced math features. When this setting is active, t…" at bounding box center [444, 219] width 389 height 111
click at [259, 188] on div "Keypad Layout Don't show advanced math features. When this setting is active, t…" at bounding box center [444, 219] width 389 height 111
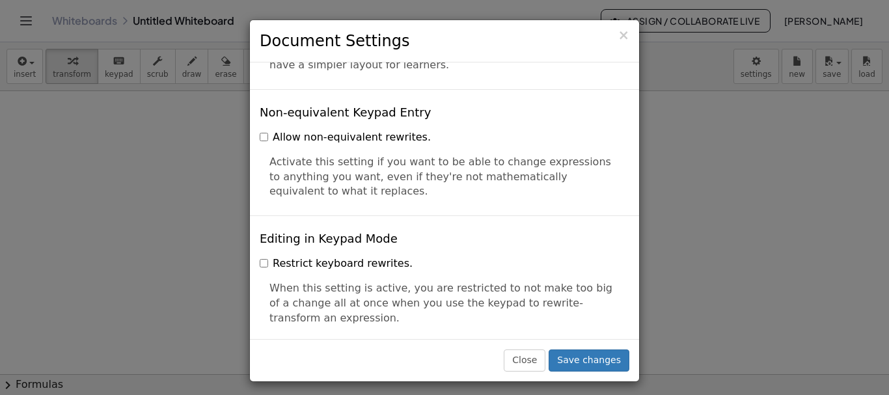
scroll to position [2800, 0]
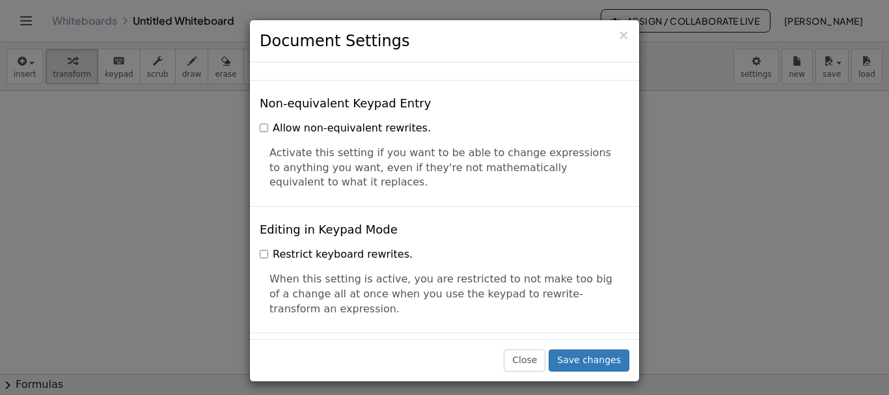
drag, startPoint x: 268, startPoint y: 124, endPoint x: 316, endPoint y: 154, distance: 57.6
click at [316, 154] on div "Activate this setting if you want to be able to change expressions to anything …" at bounding box center [445, 163] width 370 height 55
click at [569, 395] on div "Close" at bounding box center [444, 395] width 889 height 0
click at [553, 117] on div "Allow non-equivalent rewrites." at bounding box center [445, 127] width 370 height 20
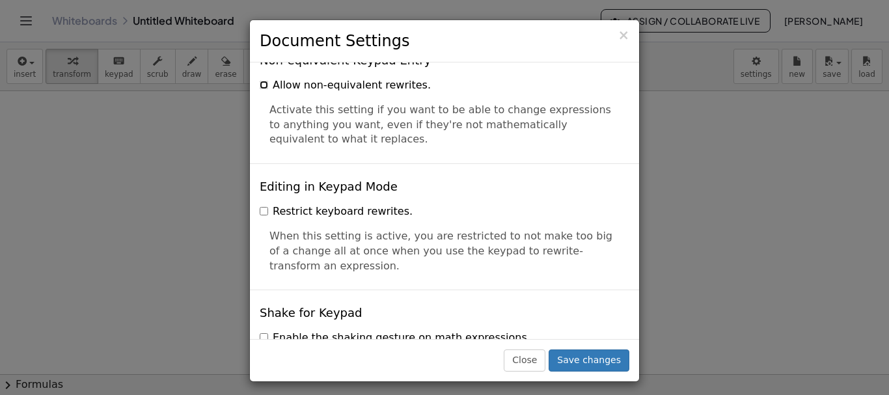
scroll to position [2865, 0]
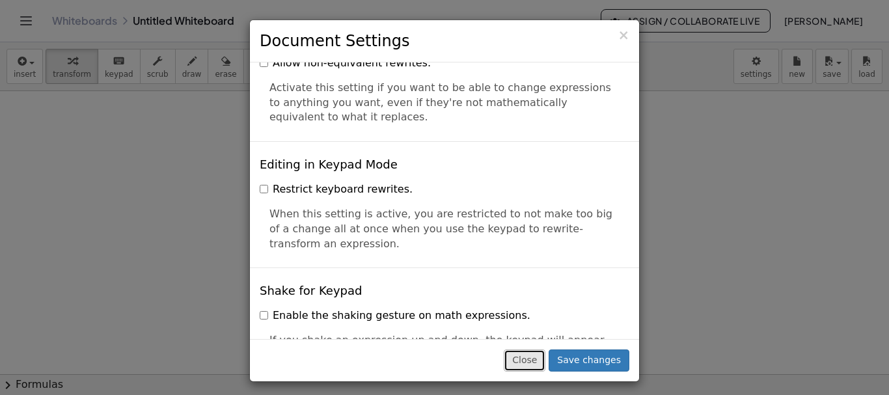
click at [534, 360] on button "Close" at bounding box center [525, 361] width 42 height 22
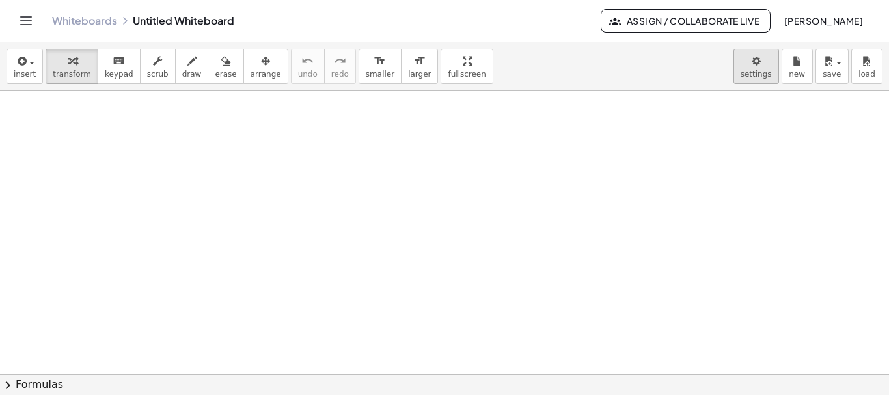
click at [758, 80] on body "Graspable Math Activities Get Started Activity Bank Assigned Work Classes White…" at bounding box center [444, 197] width 889 height 395
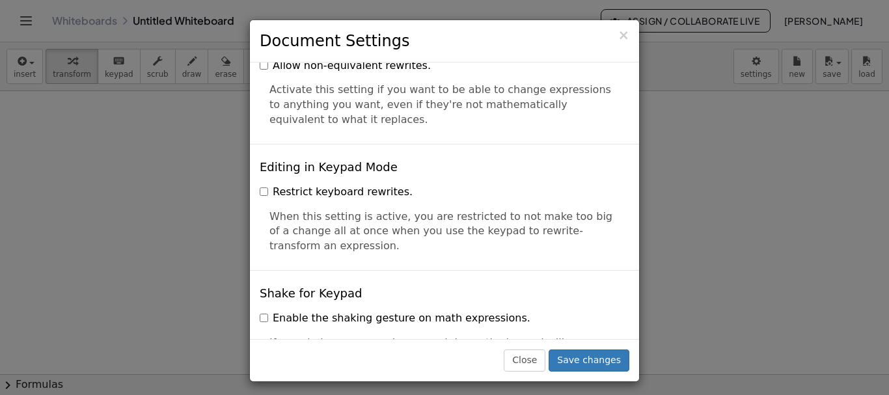
drag, startPoint x: 268, startPoint y: 189, endPoint x: 318, endPoint y: 220, distance: 59.1
click at [318, 220] on div "When this setting is active, you are restricted to not make too big of a change…" at bounding box center [445, 227] width 370 height 55
click at [421, 234] on div "Editing in Keypad Mode Restrict keyboard rewrites. When this setting is active,…" at bounding box center [444, 207] width 389 height 126
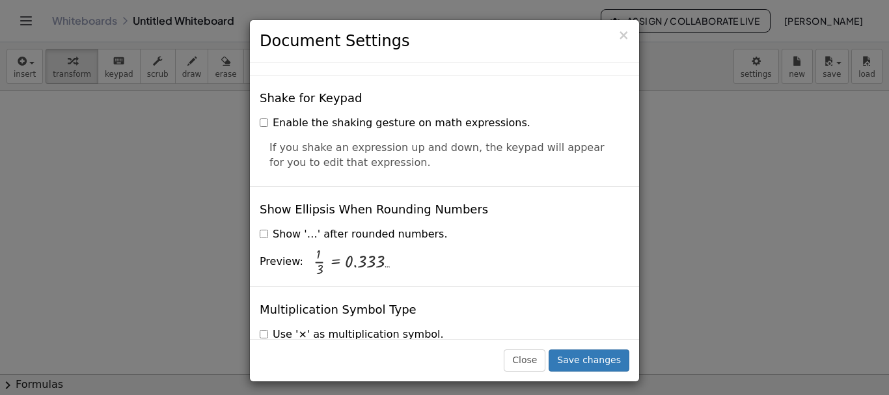
scroll to position [2995, 0]
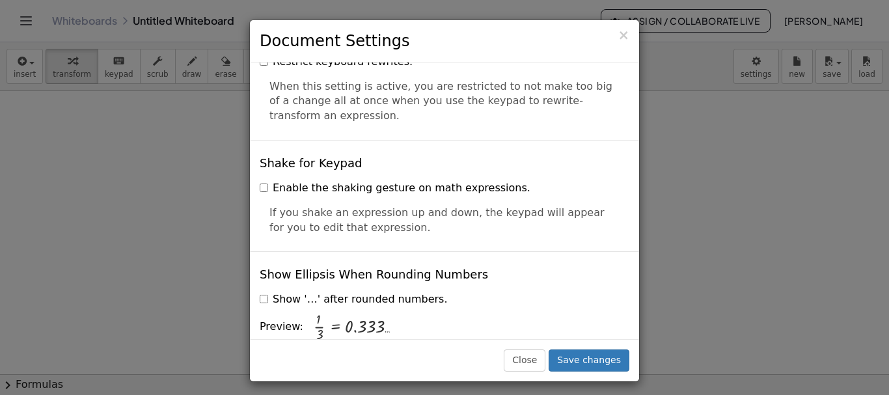
drag, startPoint x: 271, startPoint y: 161, endPoint x: 391, endPoint y: 217, distance: 132.2
click at [391, 217] on div "Shake for Keypad Enable the shaking gesture on math expressions. If you shake a…" at bounding box center [444, 195] width 389 height 111
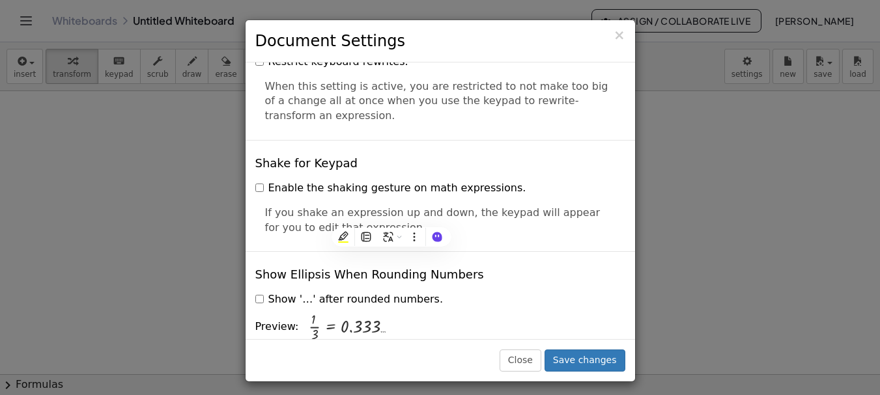
click at [561, 145] on div "Shake for Keypad Enable the shaking gesture on math expressions. If you shake a…" at bounding box center [439, 195] width 389 height 111
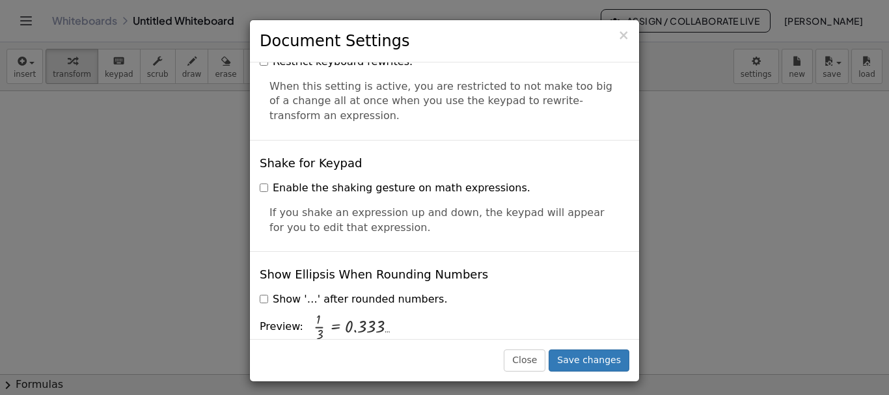
scroll to position [3060, 0]
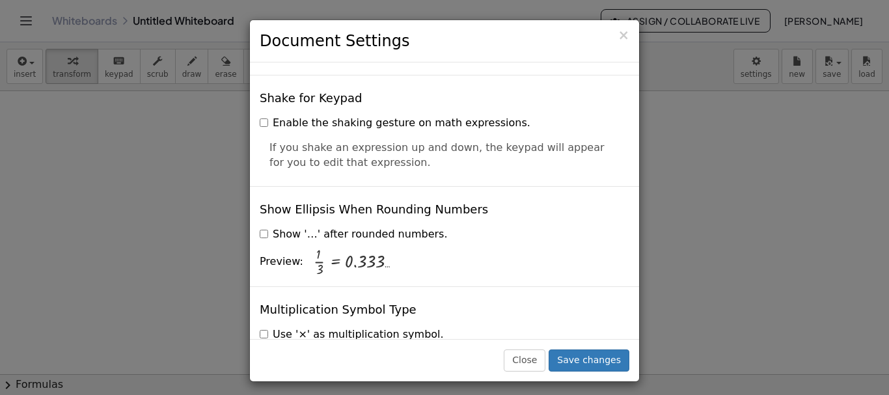
click at [268, 116] on label "Enable the shaking gesture on math expressions." at bounding box center [395, 123] width 271 height 15
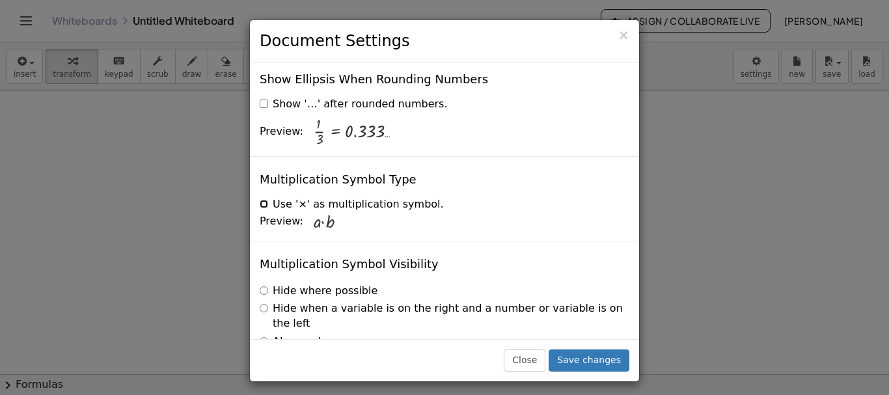
scroll to position [3212, 0]
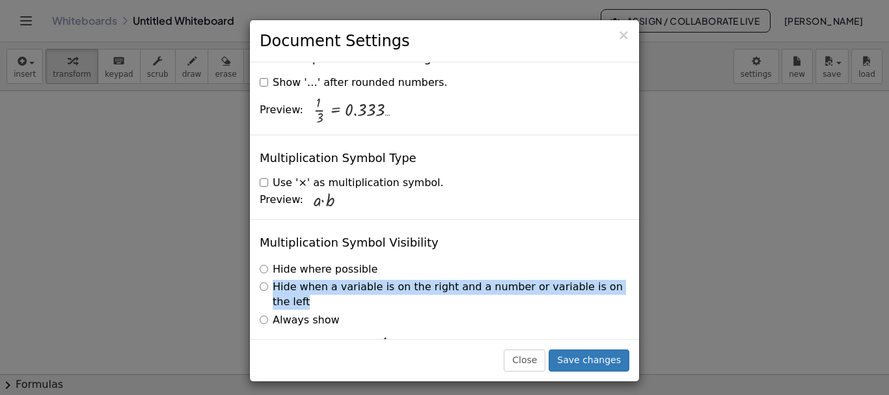
drag, startPoint x: 271, startPoint y: 261, endPoint x: 619, endPoint y: 266, distance: 347.0
click at [619, 280] on div "Hide when a variable is on the right and a number or variable is on the left" at bounding box center [445, 295] width 370 height 30
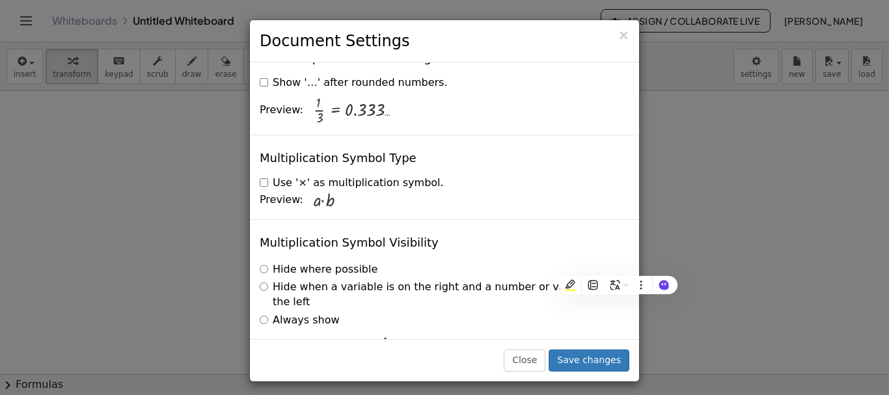
click at [473, 335] on div "Preview: + · 2 · a · b · 4 · c + · 3 · · 1 · 2" at bounding box center [445, 349] width 370 height 29
click at [575, 357] on button "Save changes" at bounding box center [589, 361] width 81 height 22
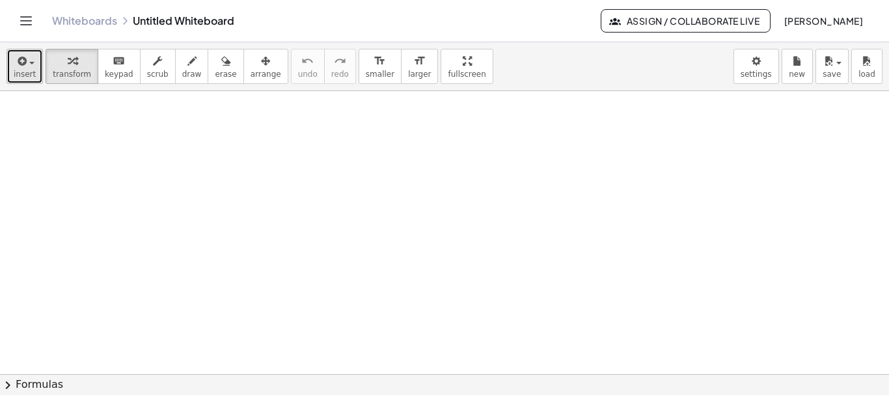
click at [26, 70] on span "insert" at bounding box center [25, 74] width 22 height 9
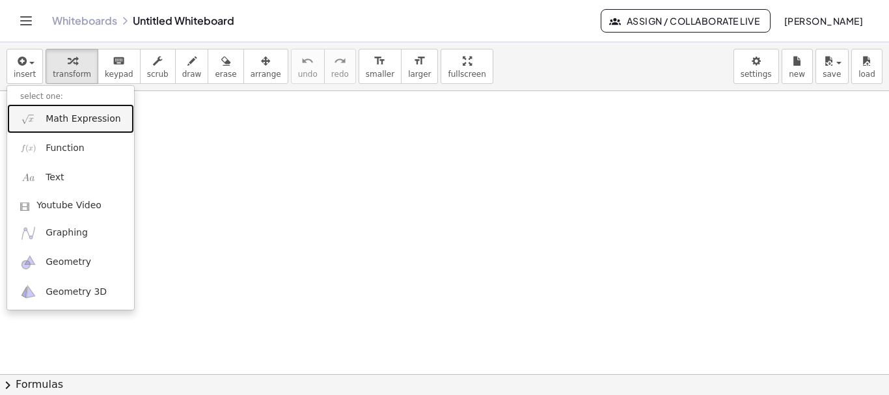
click at [53, 118] on span "Math Expression" at bounding box center [83, 119] width 75 height 13
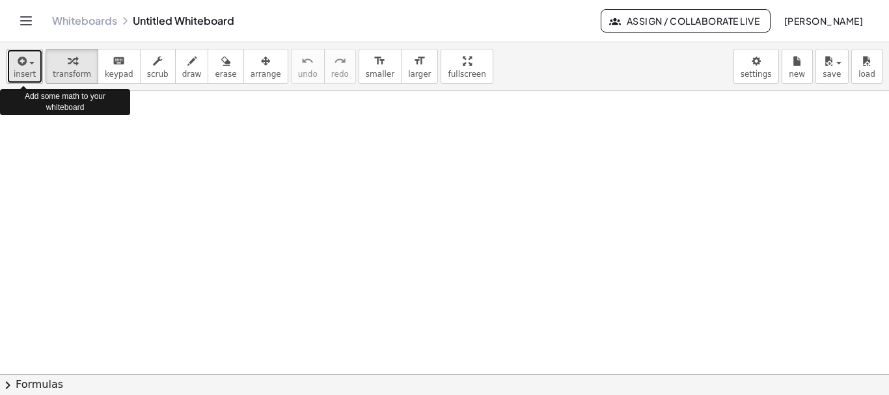
click at [28, 77] on span "insert" at bounding box center [25, 74] width 22 height 9
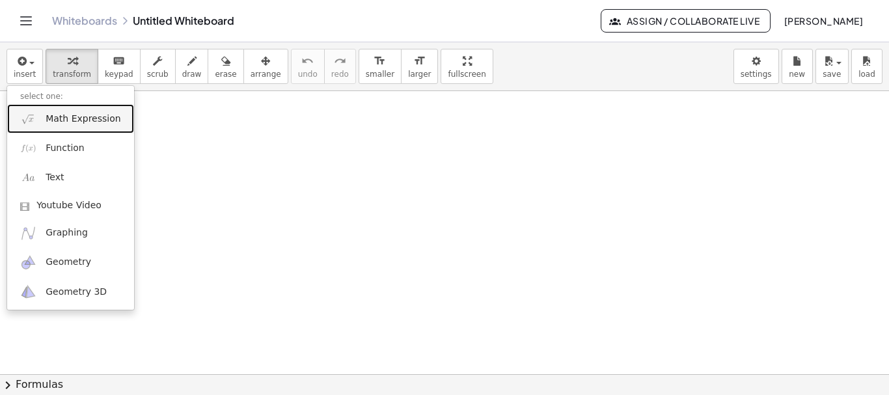
click at [41, 116] on link "Math Expression" at bounding box center [70, 118] width 127 height 29
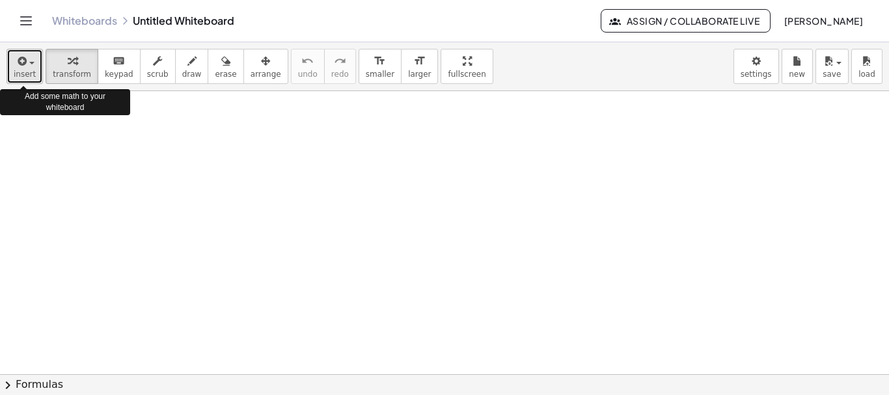
click at [27, 78] on span "insert" at bounding box center [25, 74] width 22 height 9
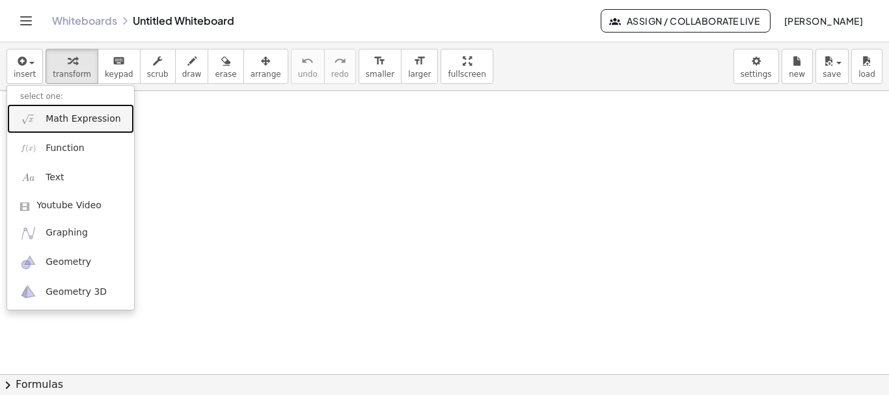
click at [74, 122] on span "Math Expression" at bounding box center [83, 119] width 75 height 13
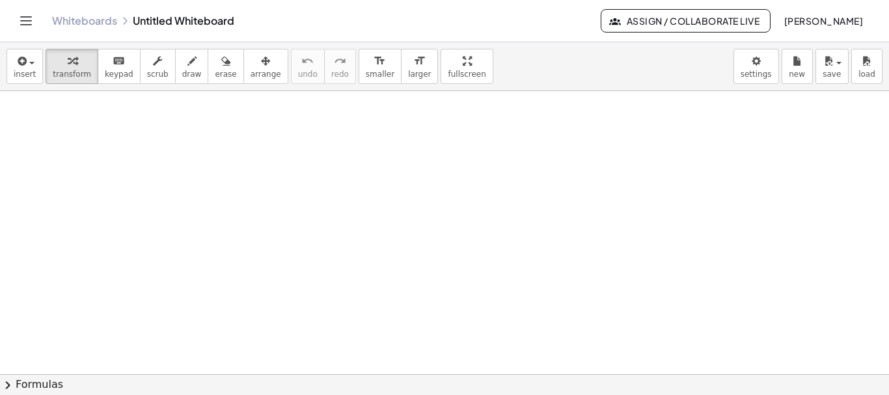
scroll to position [566, 0]
click at [175, 18] on div "Whiteboards Untitled Whiteboard" at bounding box center [326, 20] width 549 height 13
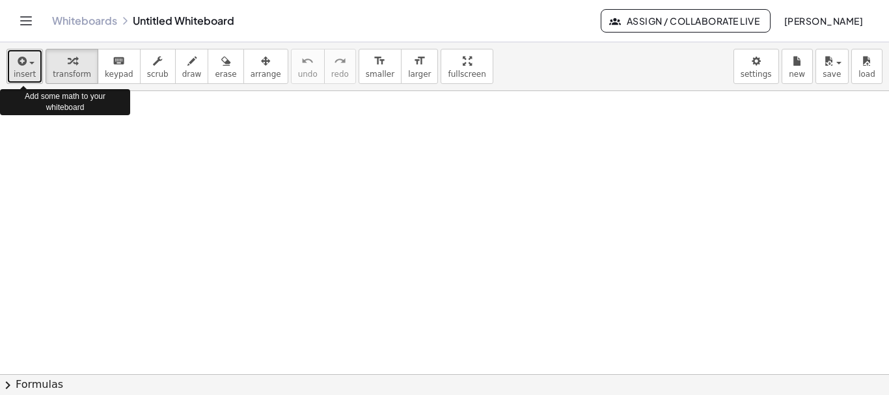
click at [31, 75] on span "insert" at bounding box center [25, 74] width 22 height 9
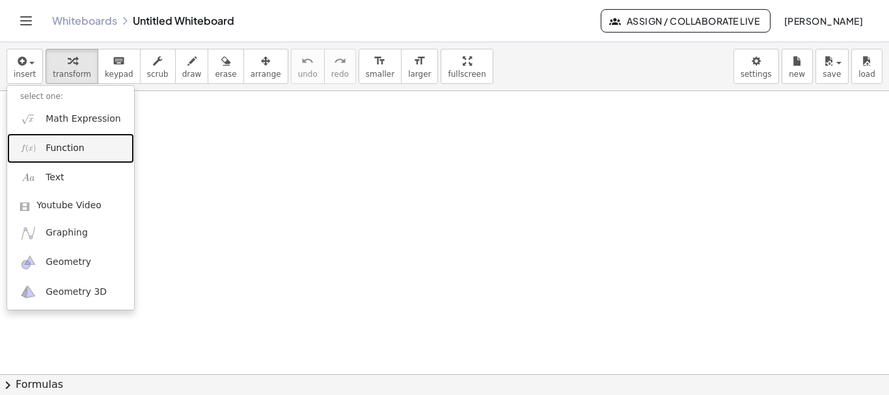
click at [63, 152] on span "Function" at bounding box center [65, 148] width 39 height 13
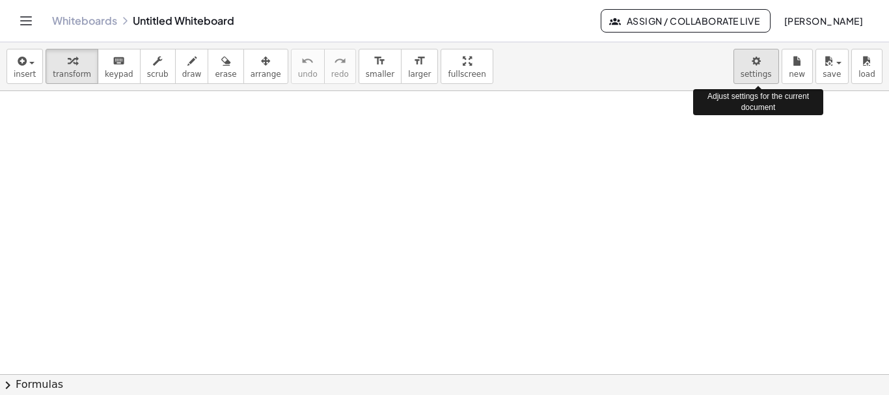
click at [772, 71] on body "Graspable Math Activities Get Started Activity Bank Assigned Work Classes White…" at bounding box center [444, 197] width 889 height 395
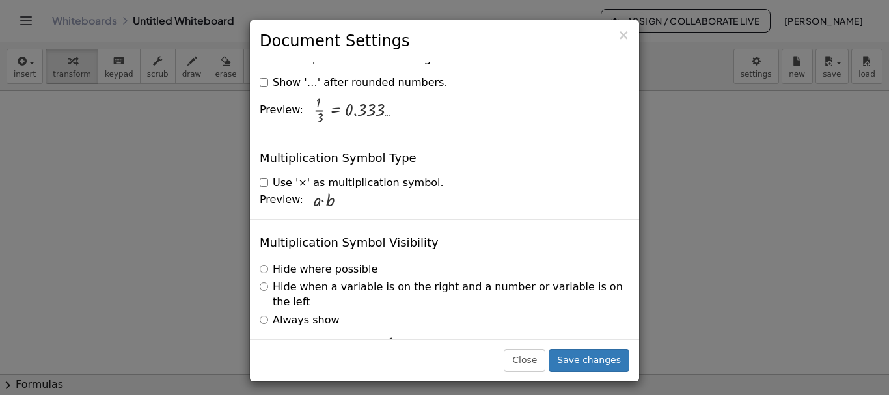
click at [743, 54] on div "× Document Settings These settings are saved with the document you are currentl…" at bounding box center [444, 197] width 889 height 395
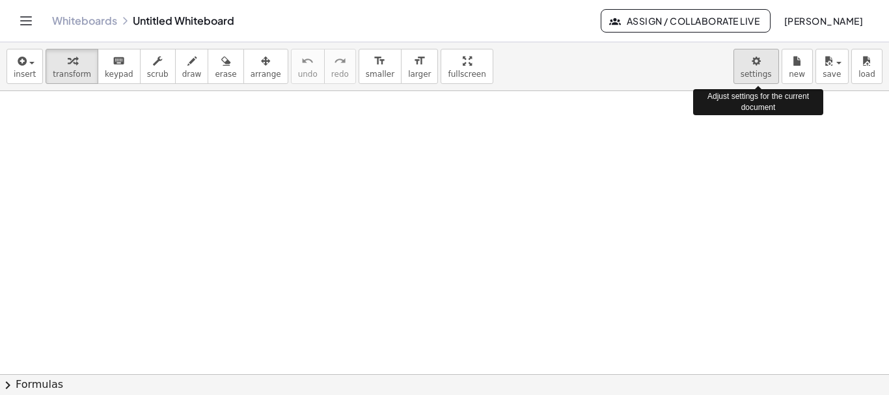
click at [751, 68] on body "Graspable Math Activities Get Started Activity Bank Assigned Work Classes White…" at bounding box center [444, 197] width 889 height 395
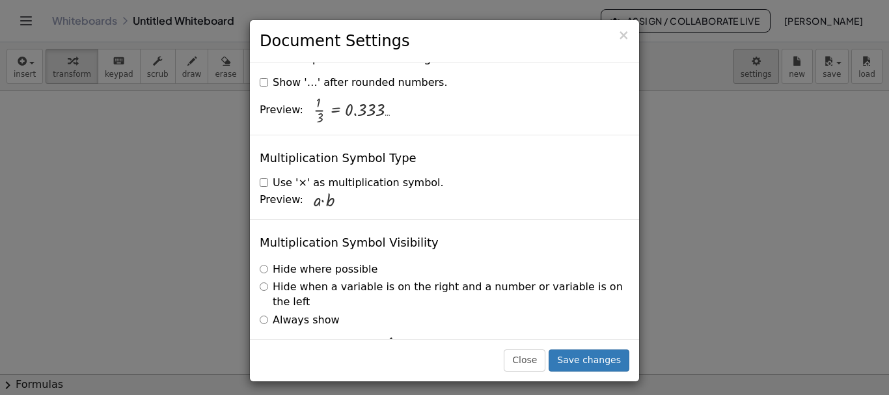
click at [751, 68] on div "× Document Settings These settings are saved with the document you are currentl…" at bounding box center [444, 197] width 889 height 395
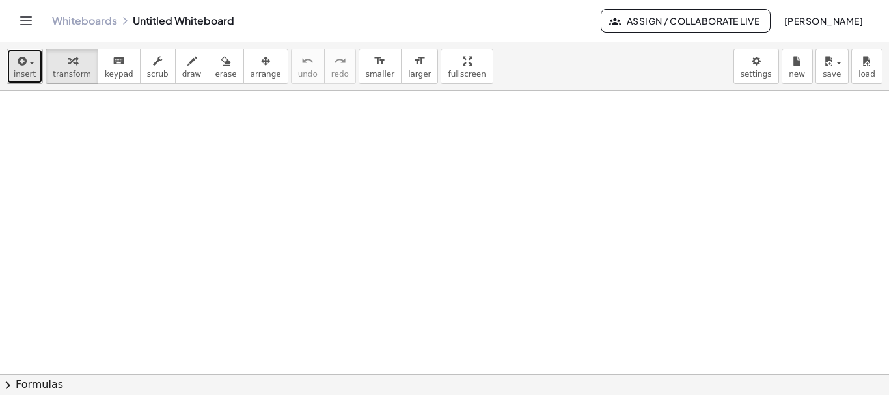
click at [20, 66] on icon "button" at bounding box center [21, 61] width 12 height 16
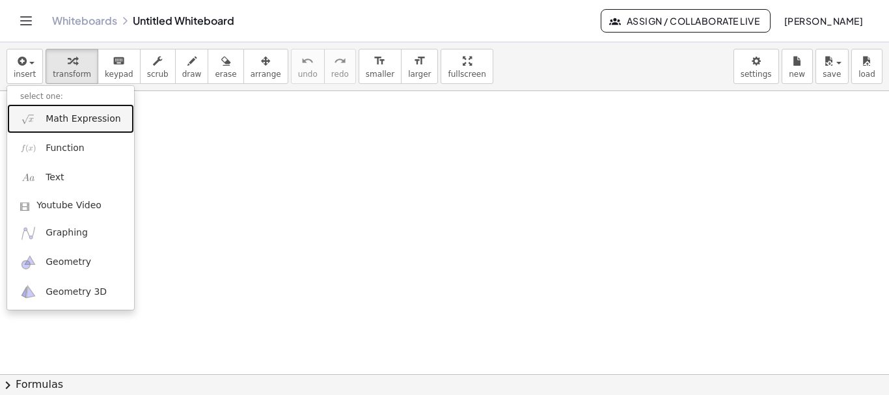
click at [70, 117] on span "Math Expression" at bounding box center [83, 119] width 75 height 13
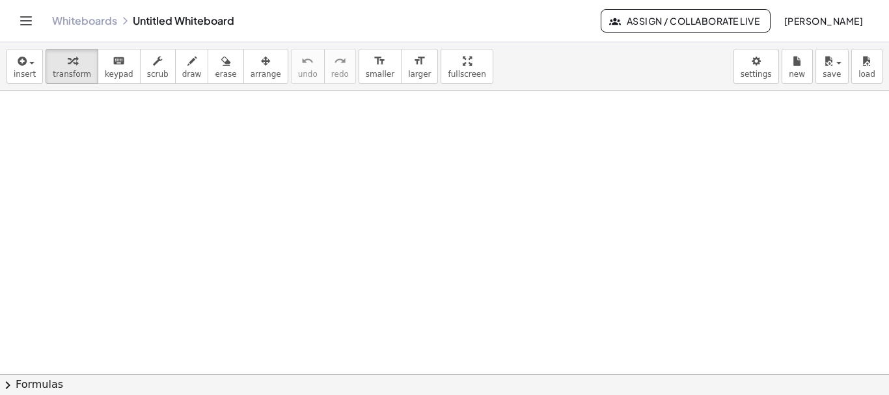
click at [6, 385] on span "chevron_right" at bounding box center [8, 386] width 16 height 16
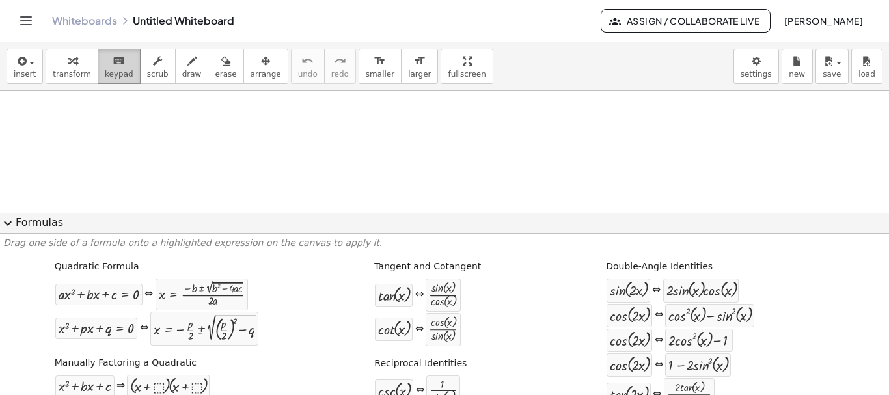
click at [113, 67] on icon "keyboard" at bounding box center [119, 61] width 12 height 16
click at [15, 70] on span "insert" at bounding box center [25, 74] width 22 height 9
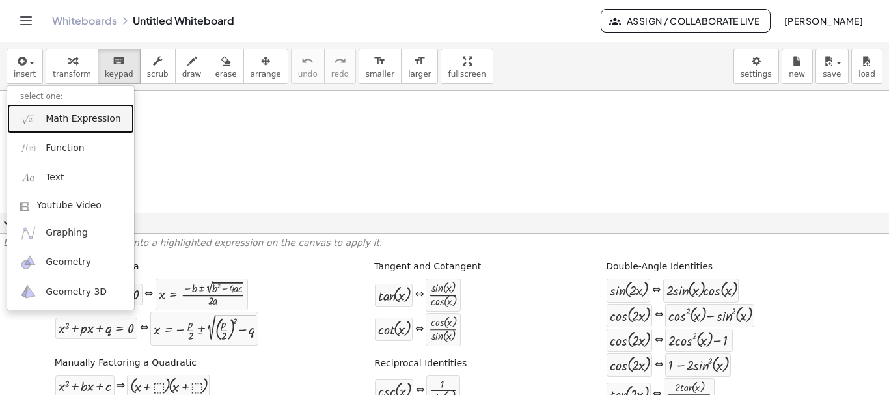
click at [48, 117] on span "Math Expression" at bounding box center [83, 119] width 75 height 13
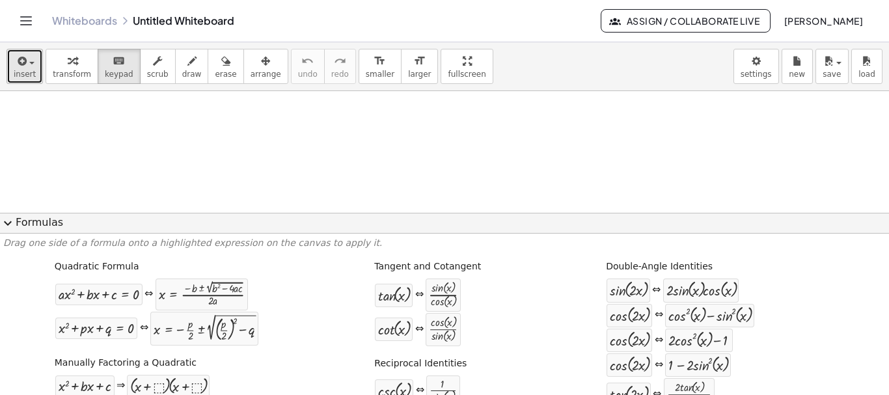
click at [31, 68] on div "button" at bounding box center [25, 61] width 22 height 16
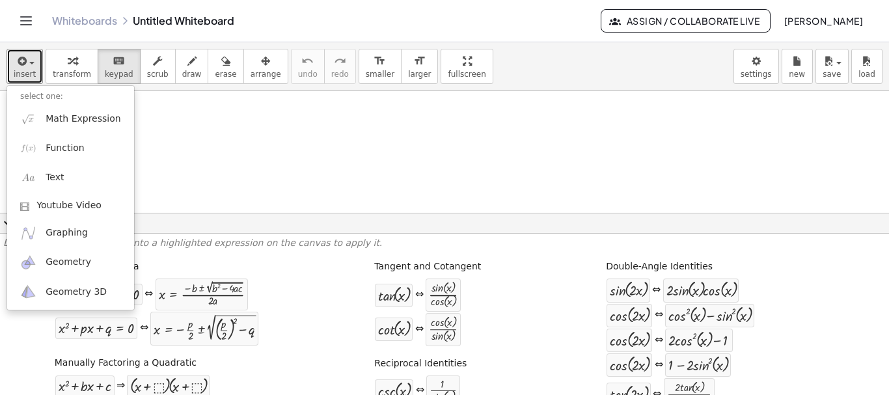
click at [366, 136] on div at bounding box center [444, 91] width 889 height 1133
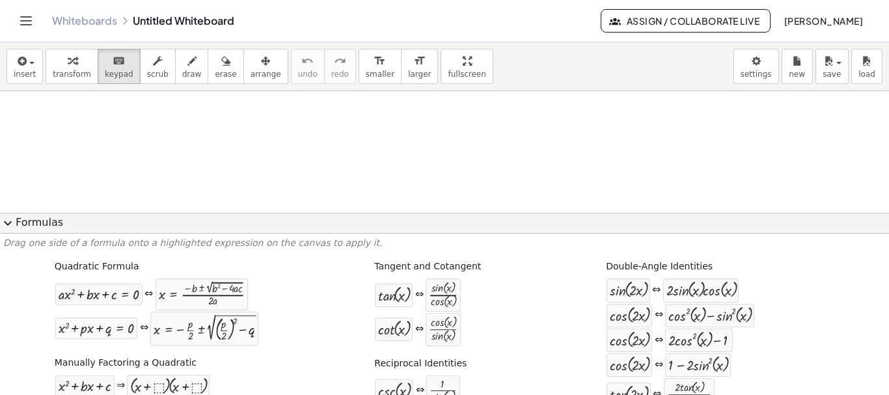
click at [10, 223] on span "expand_more" at bounding box center [8, 224] width 16 height 16
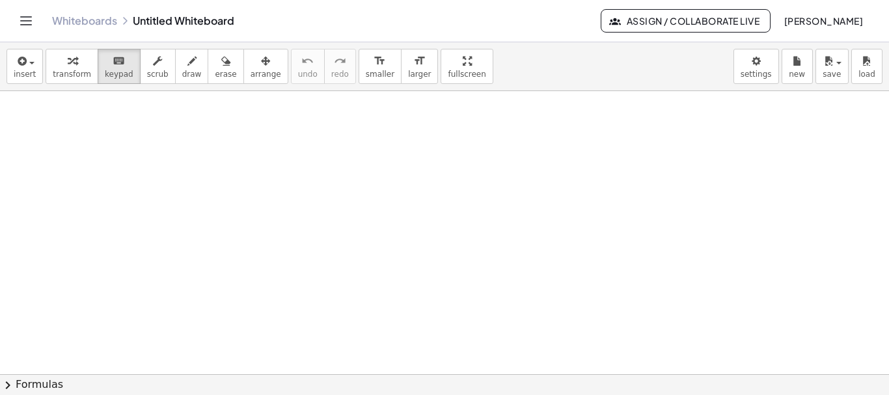
click at [665, 23] on span "Assign / Collaborate Live" at bounding box center [686, 21] width 148 height 12
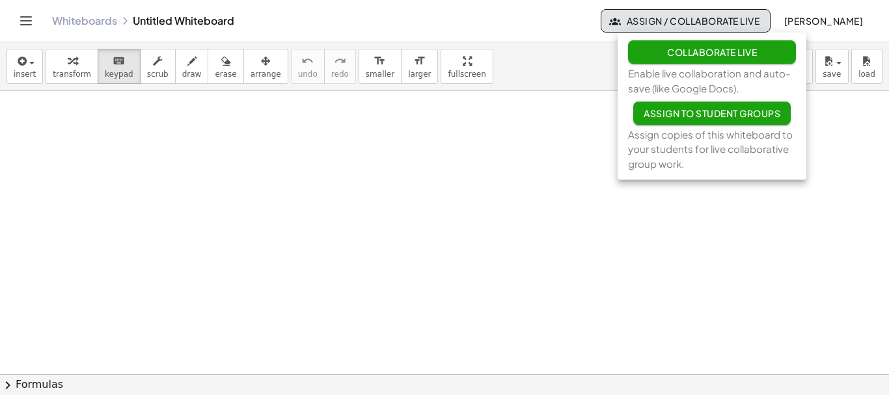
drag, startPoint x: 628, startPoint y: 72, endPoint x: 747, endPoint y: 90, distance: 120.5
click at [747, 99] on div "Collaborate Live Enable live collaboration and auto-save (like Google Docs)." at bounding box center [712, 137] width 189 height 76
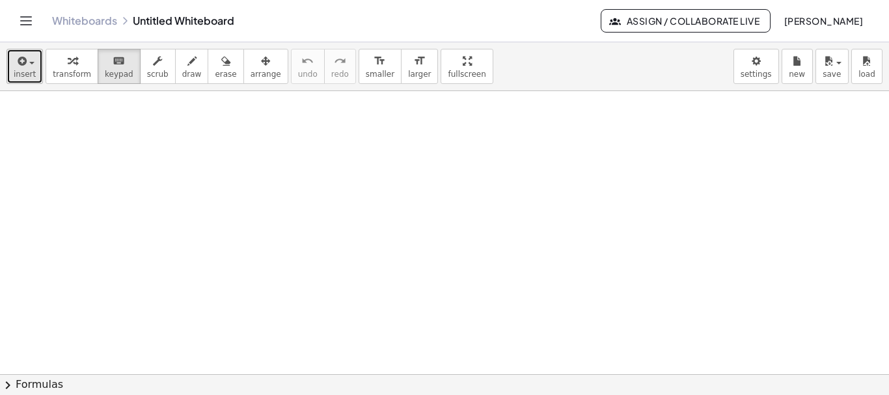
click at [30, 75] on span "insert" at bounding box center [25, 74] width 22 height 9
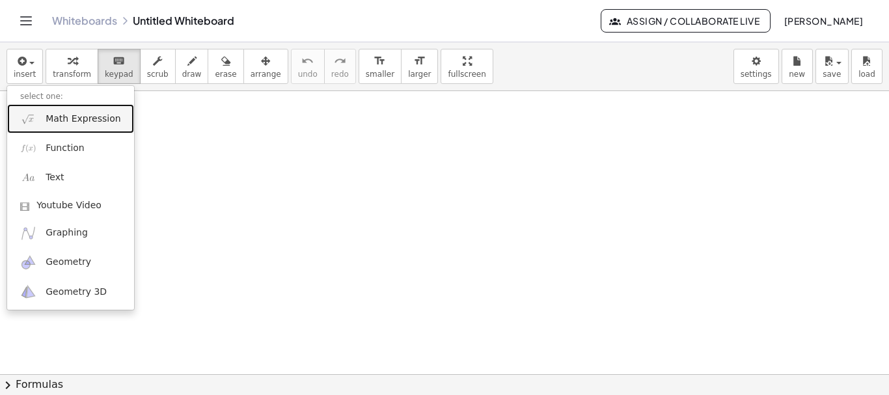
click at [71, 116] on span "Math Expression" at bounding box center [83, 119] width 75 height 13
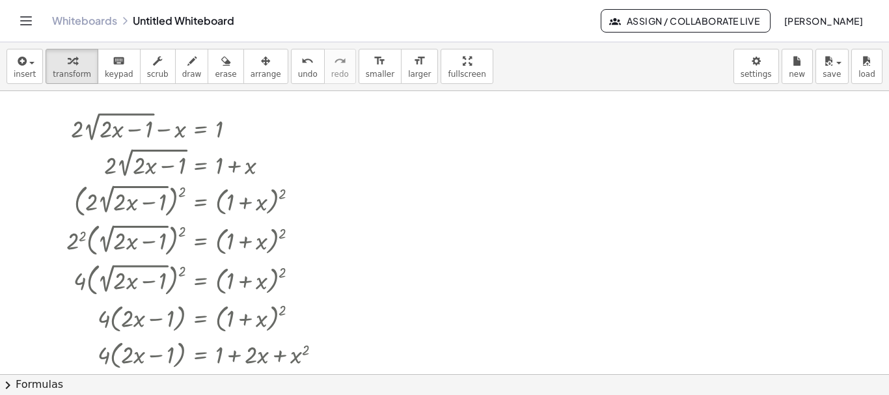
scroll to position [360, 0]
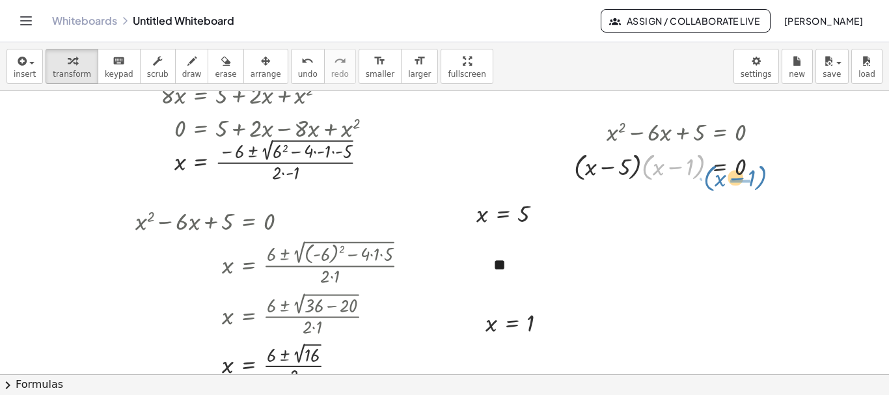
click at [707, 188] on div "+ · 2 · 2 √ ( + · 2 · x − 1 ) − x = 1 · 2 · 2 √ ( + · 2 · x − 1 ) = + 1 + x ( ·…" at bounding box center [444, 156] width 889 height 850
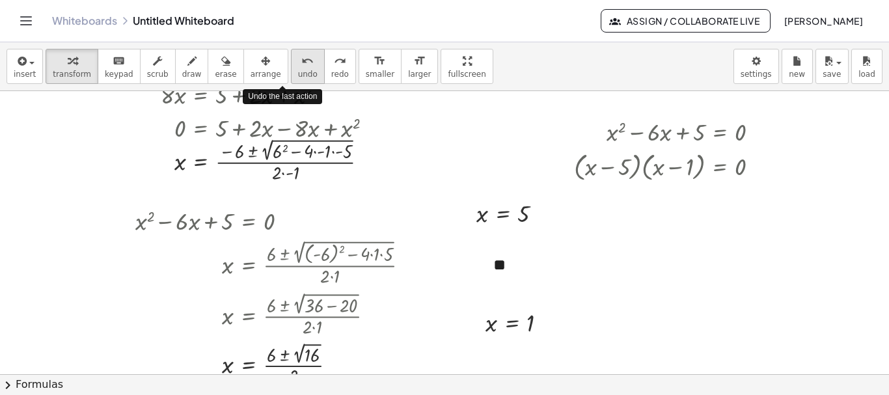
click at [301, 68] on icon "undo" at bounding box center [307, 61] width 12 height 16
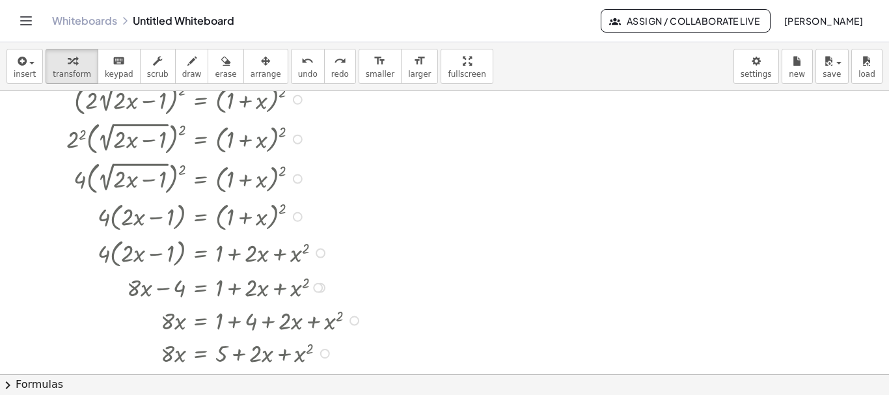
scroll to position [0, 0]
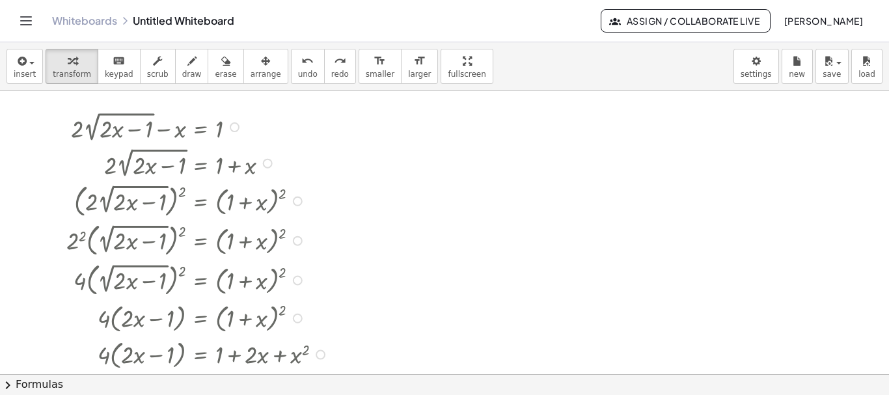
click at [87, 129] on div at bounding box center [225, 126] width 330 height 36
click at [60, 70] on span "transform" at bounding box center [72, 74] width 38 height 9
click at [141, 130] on div at bounding box center [225, 126] width 330 height 36
click at [255, 61] on div "button" at bounding box center [266, 61] width 31 height 16
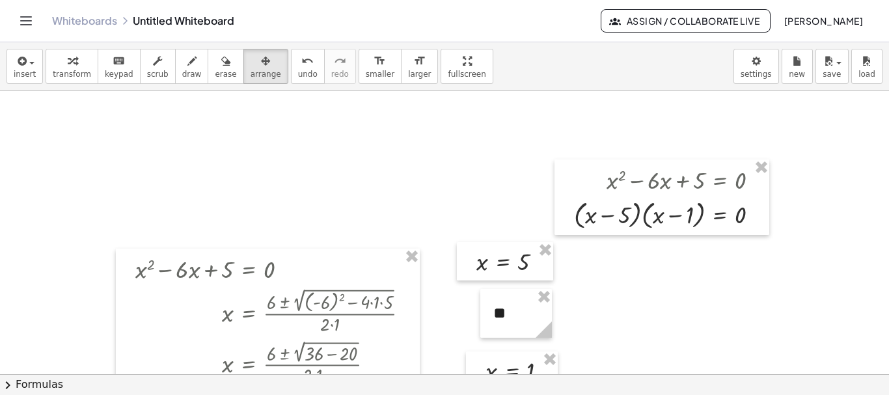
scroll to position [326, 0]
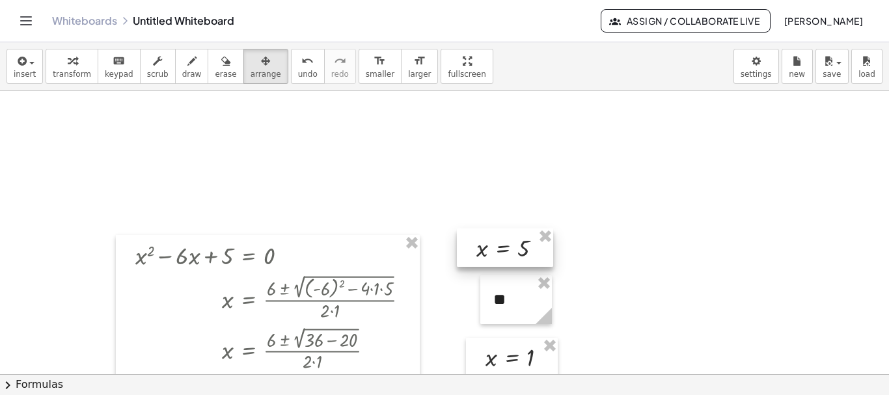
drag, startPoint x: 544, startPoint y: 230, endPoint x: 546, endPoint y: 245, distance: 14.4
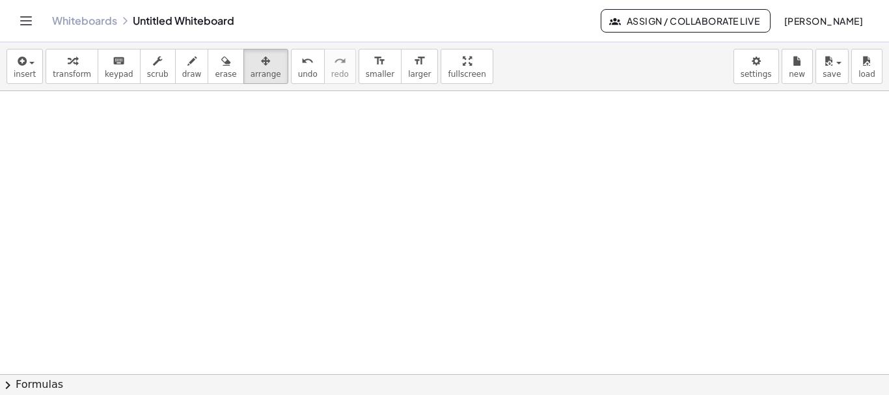
scroll to position [0, 0]
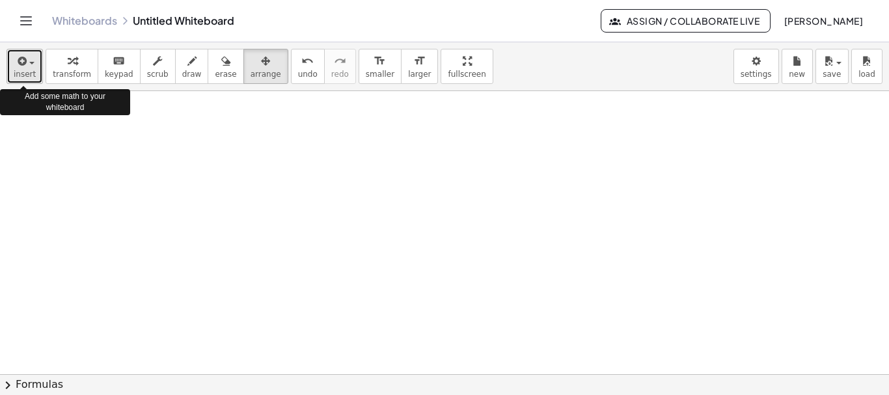
click at [30, 60] on div "button" at bounding box center [25, 61] width 22 height 16
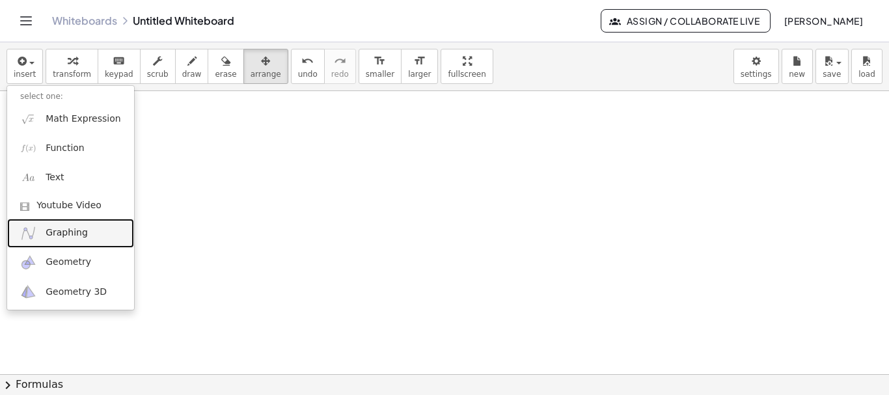
click at [79, 234] on span "Graphing" at bounding box center [67, 233] width 42 height 13
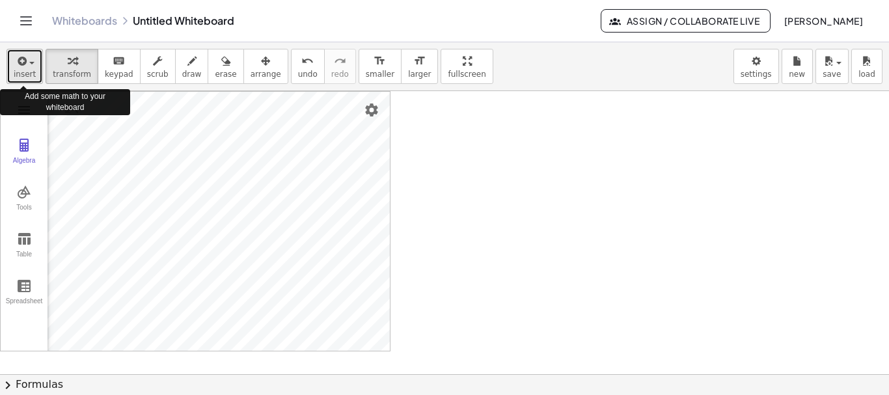
click at [29, 79] on span "insert" at bounding box center [25, 74] width 22 height 9
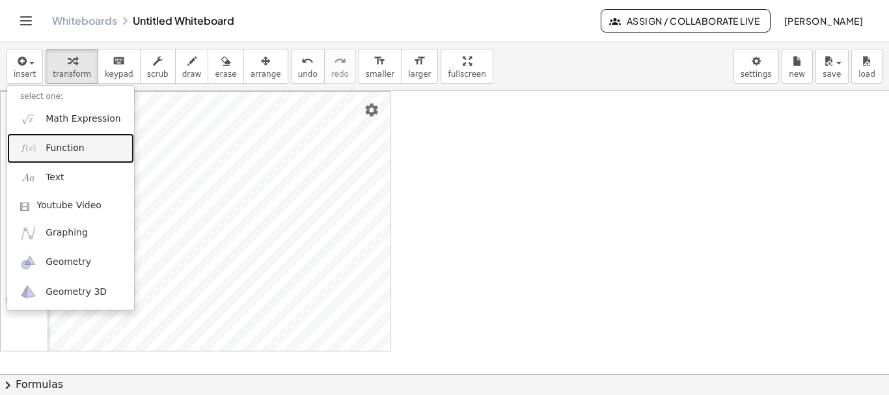
click at [38, 148] on link "Function" at bounding box center [70, 147] width 127 height 29
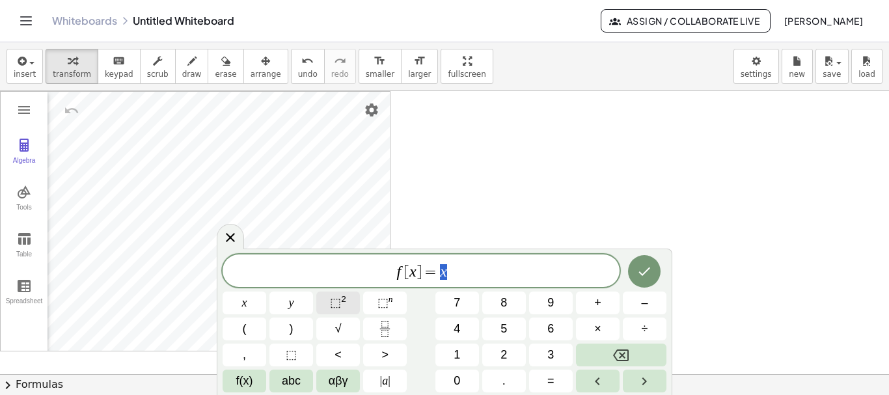
click at [343, 301] on sup "2" at bounding box center [343, 299] width 5 height 10
click at [339, 304] on span "⬚" at bounding box center [335, 302] width 11 height 13
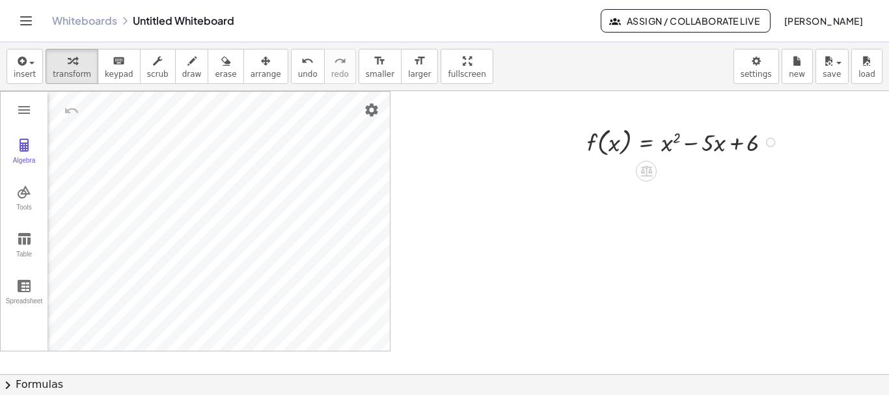
click at [604, 150] on div at bounding box center [685, 141] width 208 height 36
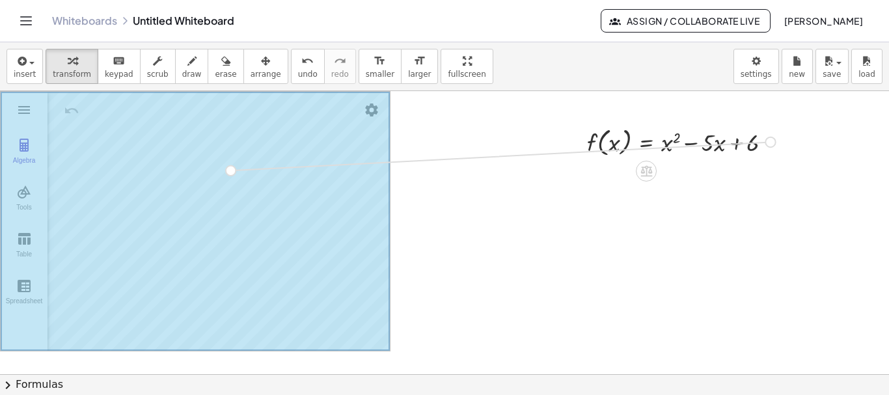
drag, startPoint x: 772, startPoint y: 141, endPoint x: 216, endPoint y: 174, distance: 557.7
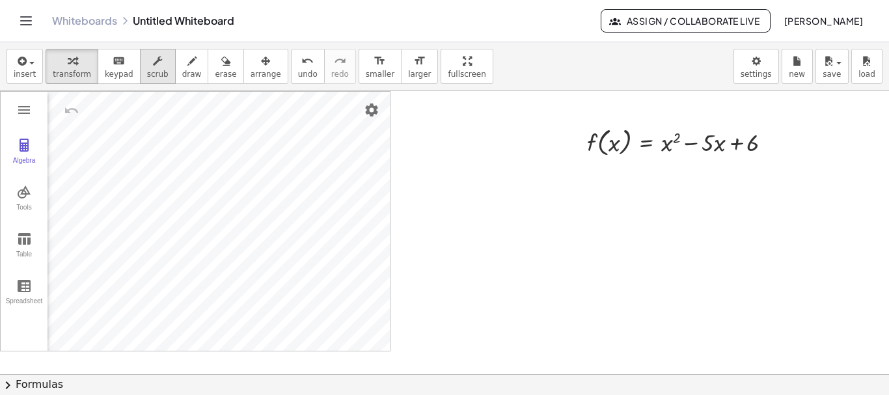
click at [145, 51] on button "scrub" at bounding box center [158, 66] width 36 height 35
drag, startPoint x: 708, startPoint y: 131, endPoint x: 716, endPoint y: 146, distance: 17.2
drag, startPoint x: 769, startPoint y: 131, endPoint x: 782, endPoint y: 145, distance: 18.9
drag, startPoint x: 677, startPoint y: 132, endPoint x: 630, endPoint y: 148, distance: 50.2
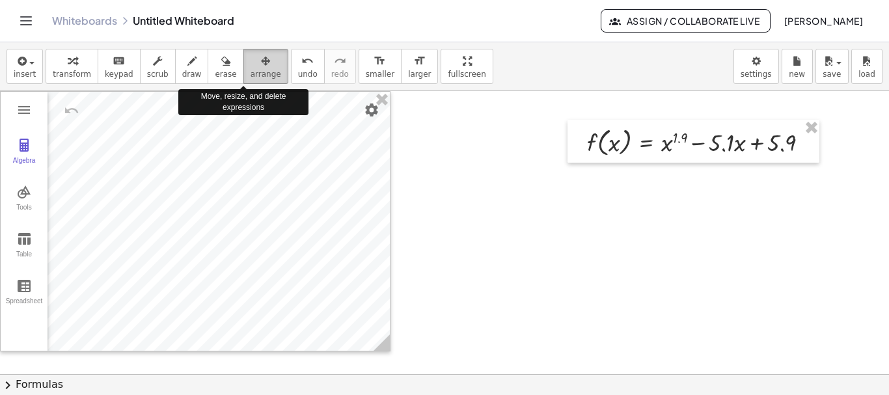
click at [261, 63] on icon "button" at bounding box center [265, 61] width 9 height 16
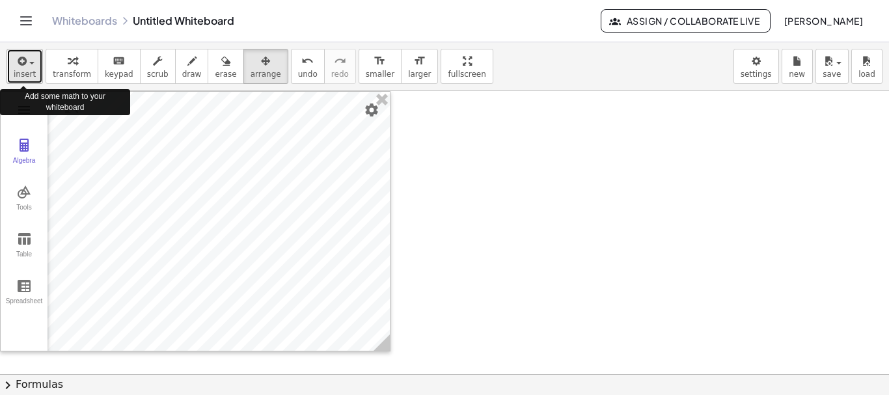
click at [23, 66] on icon "button" at bounding box center [21, 61] width 12 height 16
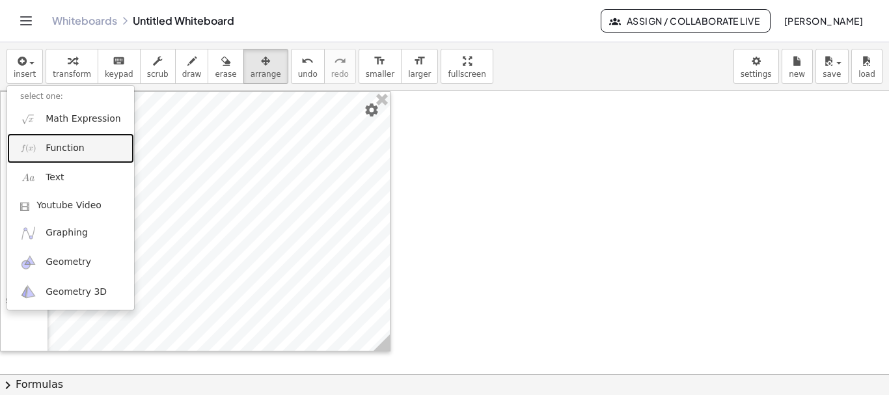
click at [43, 148] on link "Function" at bounding box center [70, 147] width 127 height 29
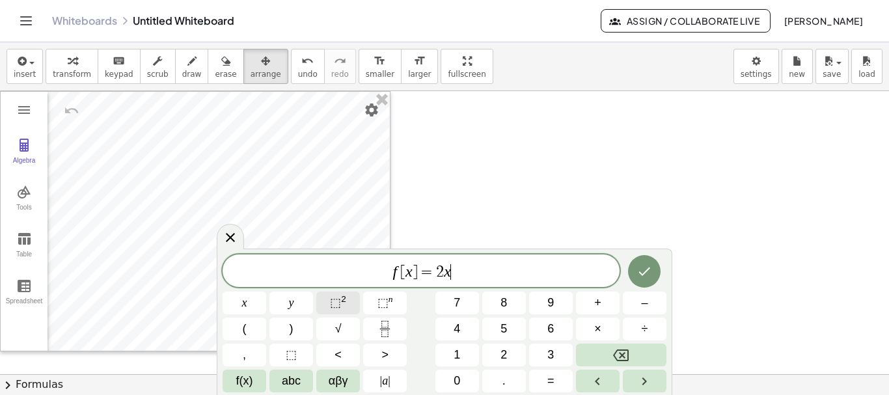
click at [346, 301] on span "⬚ 2" at bounding box center [338, 303] width 16 height 18
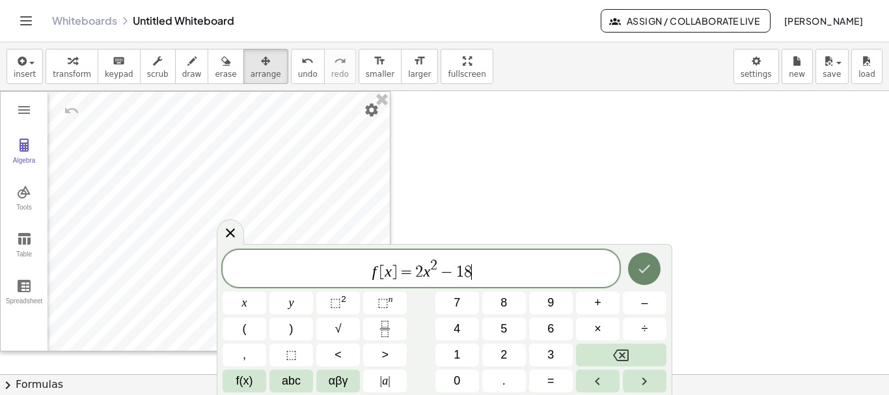
click at [635, 274] on button "Done" at bounding box center [644, 269] width 33 height 33
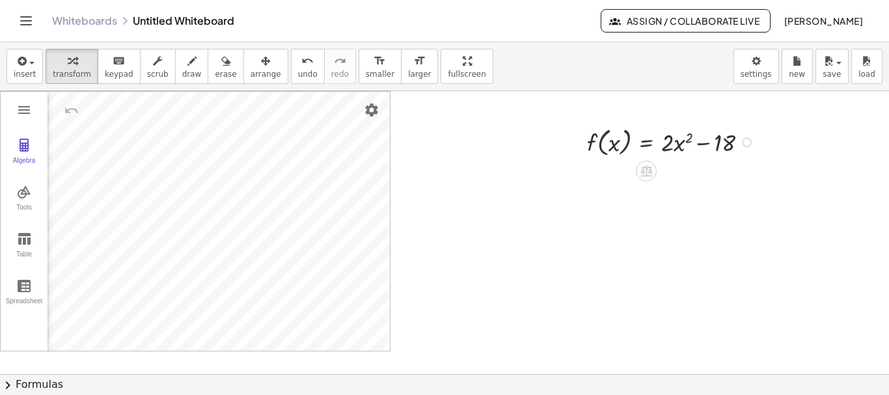
click at [604, 146] on div at bounding box center [673, 141] width 184 height 36
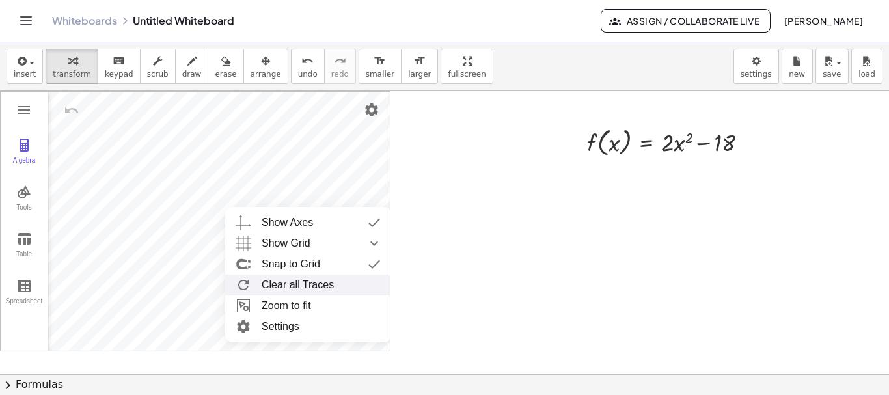
click at [303, 286] on li "Clear all Traces" at bounding box center [308, 285] width 166 height 21
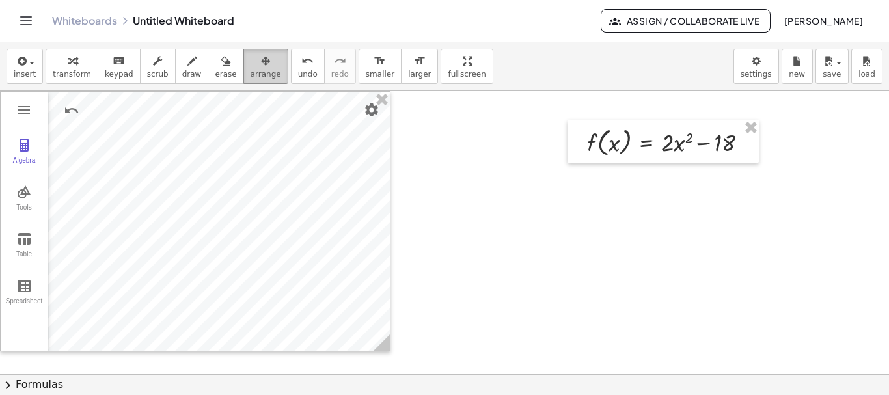
click at [251, 72] on span "arrange" at bounding box center [266, 74] width 31 height 9
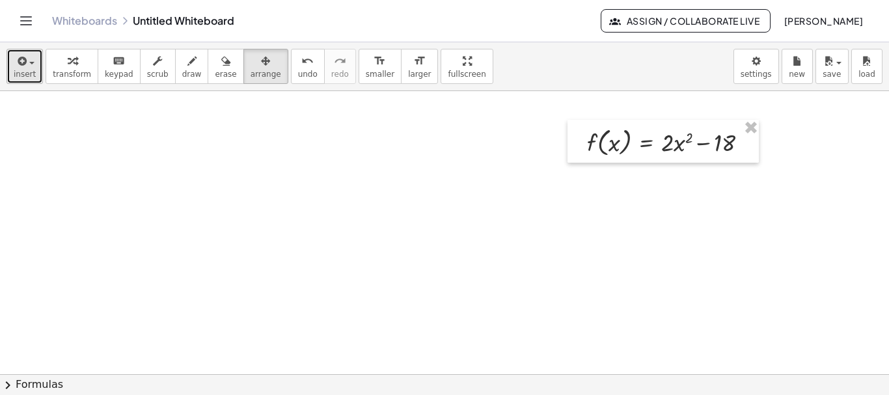
click at [32, 66] on div "button" at bounding box center [25, 61] width 22 height 16
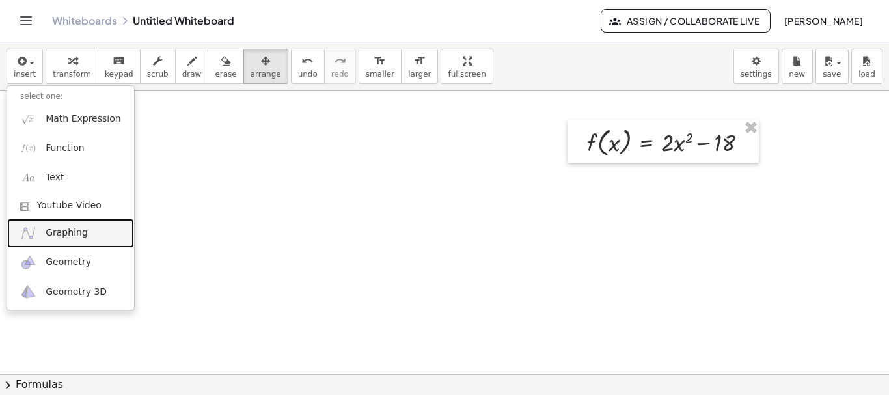
click at [53, 234] on span "Graphing" at bounding box center [67, 233] width 42 height 13
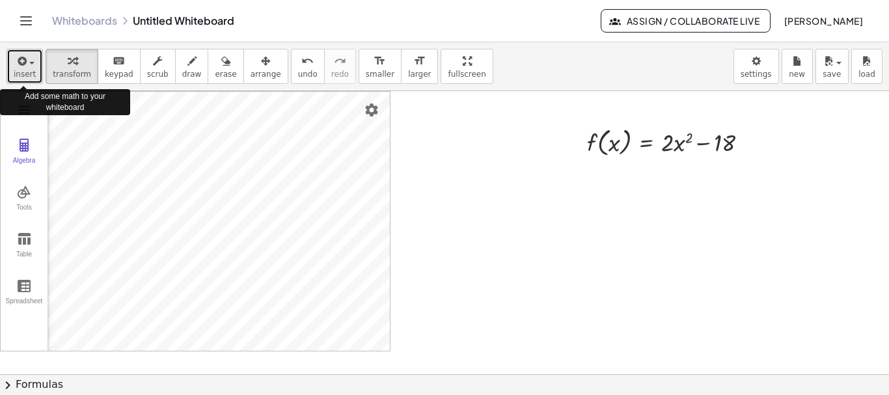
click at [27, 75] on span "insert" at bounding box center [25, 74] width 22 height 9
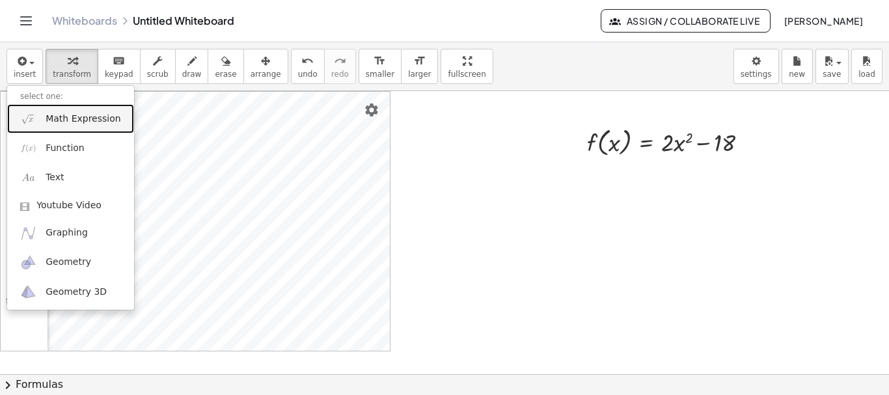
click at [40, 124] on link "Math Expression" at bounding box center [70, 118] width 127 height 29
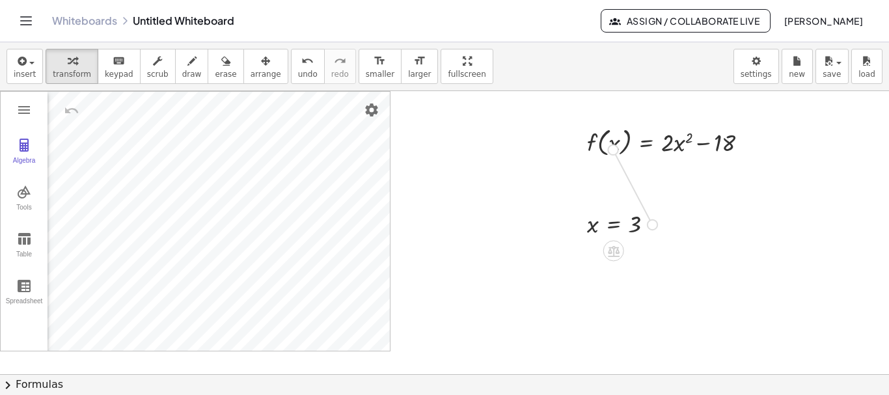
drag, startPoint x: 654, startPoint y: 226, endPoint x: 614, endPoint y: 145, distance: 90.3
click at [614, 145] on div "f ( , x ) = + · 2 · x 2 − 18 Algebra Tools Table Spreadsheet GeoGebra Graphing …" at bounding box center [444, 374] width 889 height 566
drag, startPoint x: 592, startPoint y: 229, endPoint x: 613, endPoint y: 155, distance: 77.3
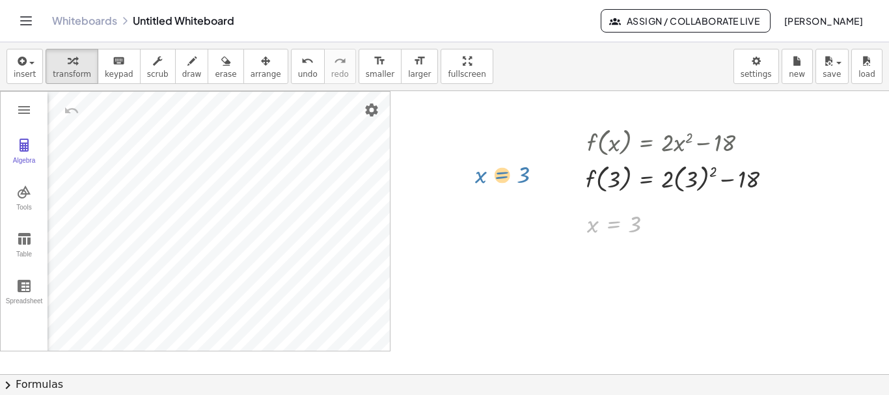
drag, startPoint x: 614, startPoint y: 226, endPoint x: 494, endPoint y: 162, distance: 136.3
click at [261, 68] on icon "button" at bounding box center [265, 61] width 9 height 16
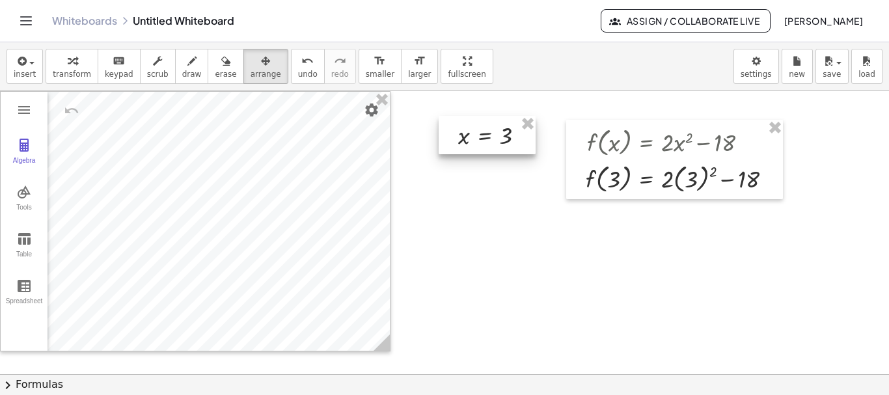
drag, startPoint x: 614, startPoint y: 225, endPoint x: 486, endPoint y: 137, distance: 155.1
click at [486, 137] on div at bounding box center [487, 135] width 97 height 38
click at [68, 65] on icon "button" at bounding box center [72, 61] width 9 height 16
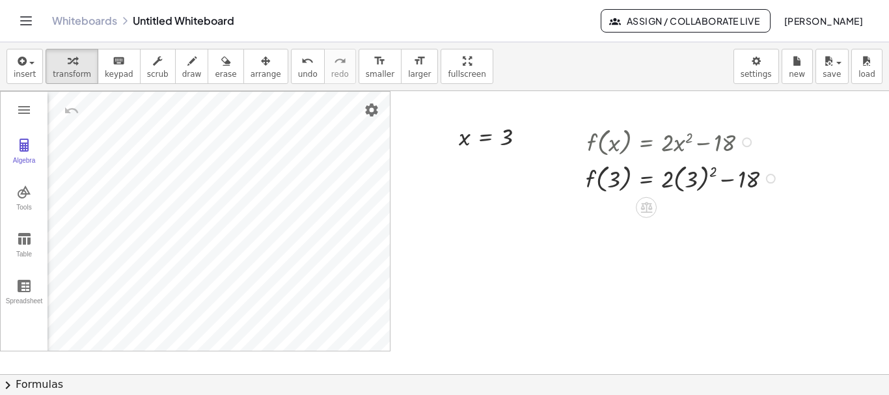
click at [608, 142] on div at bounding box center [684, 141] width 210 height 36
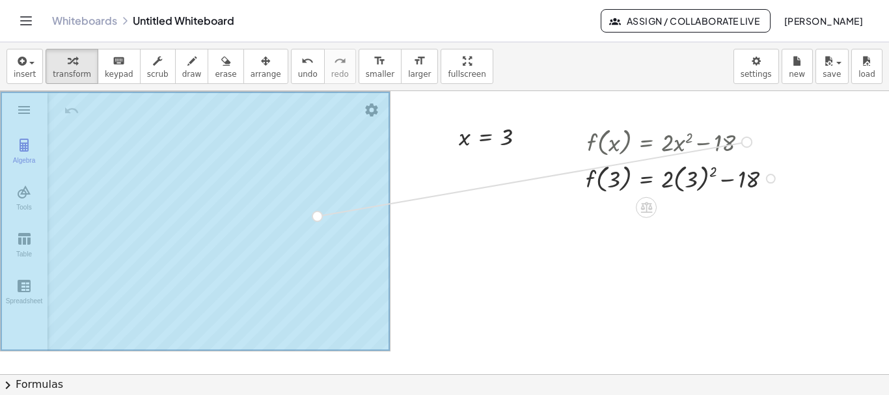
drag, startPoint x: 658, startPoint y: 180, endPoint x: 306, endPoint y: 220, distance: 354.5
drag, startPoint x: 527, startPoint y: 141, endPoint x: 336, endPoint y: 188, distance: 196.3
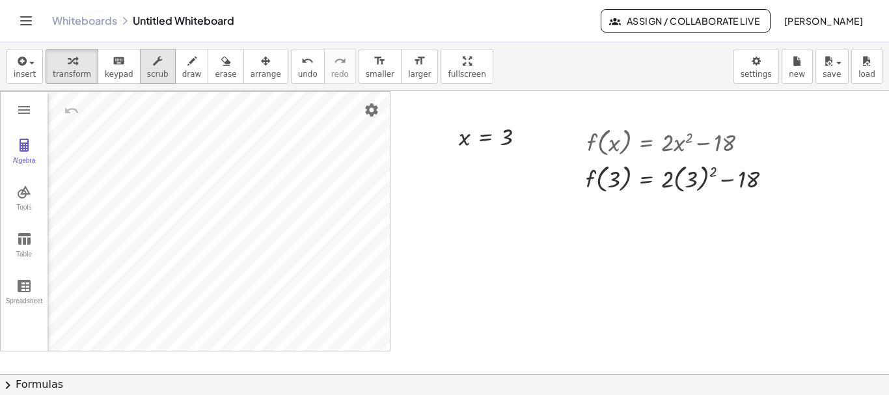
click at [153, 66] on icon "button" at bounding box center [157, 61] width 9 height 16
